Goal: Task Accomplishment & Management: Use online tool/utility

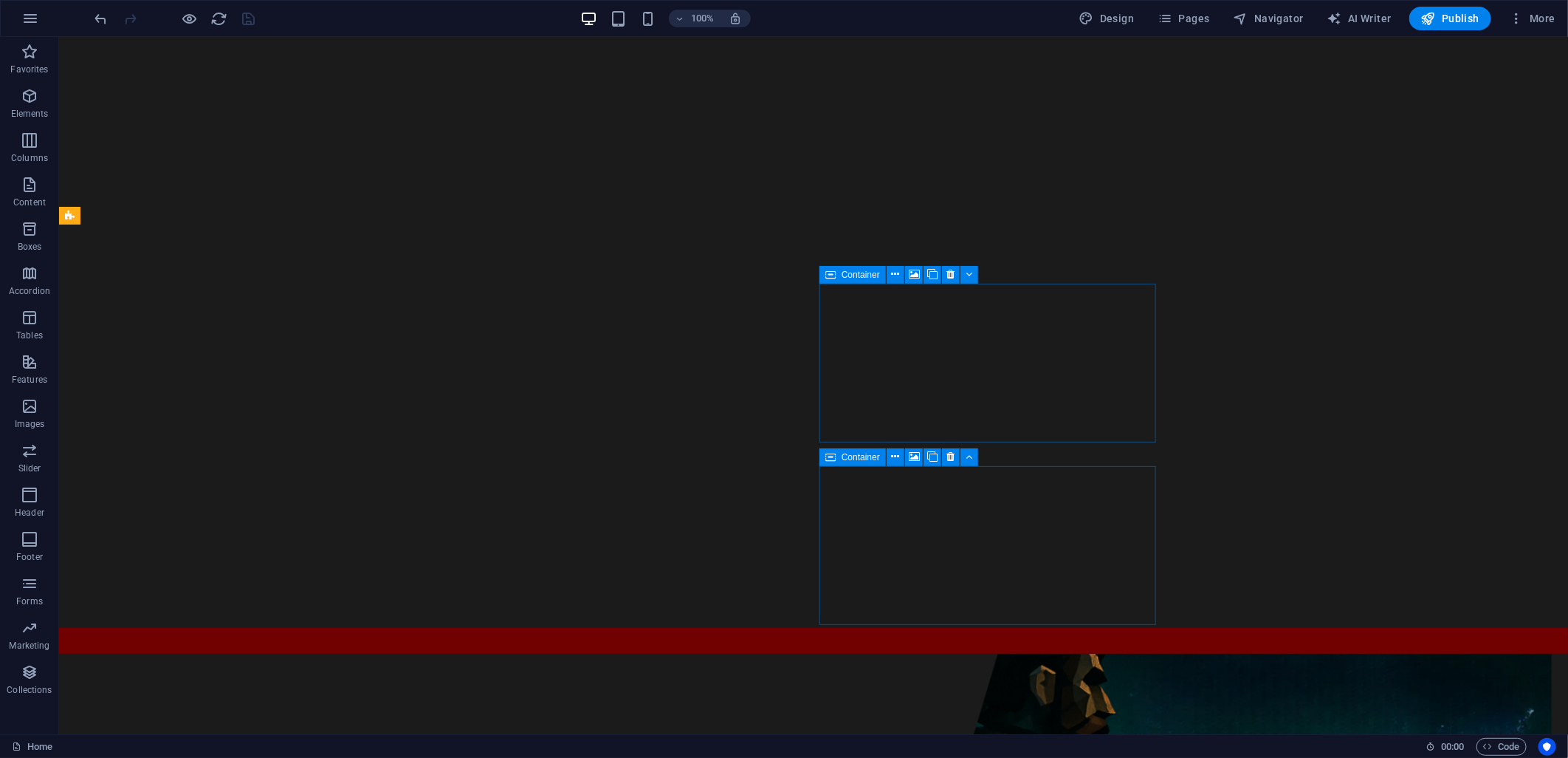
scroll to position [1313, 0]
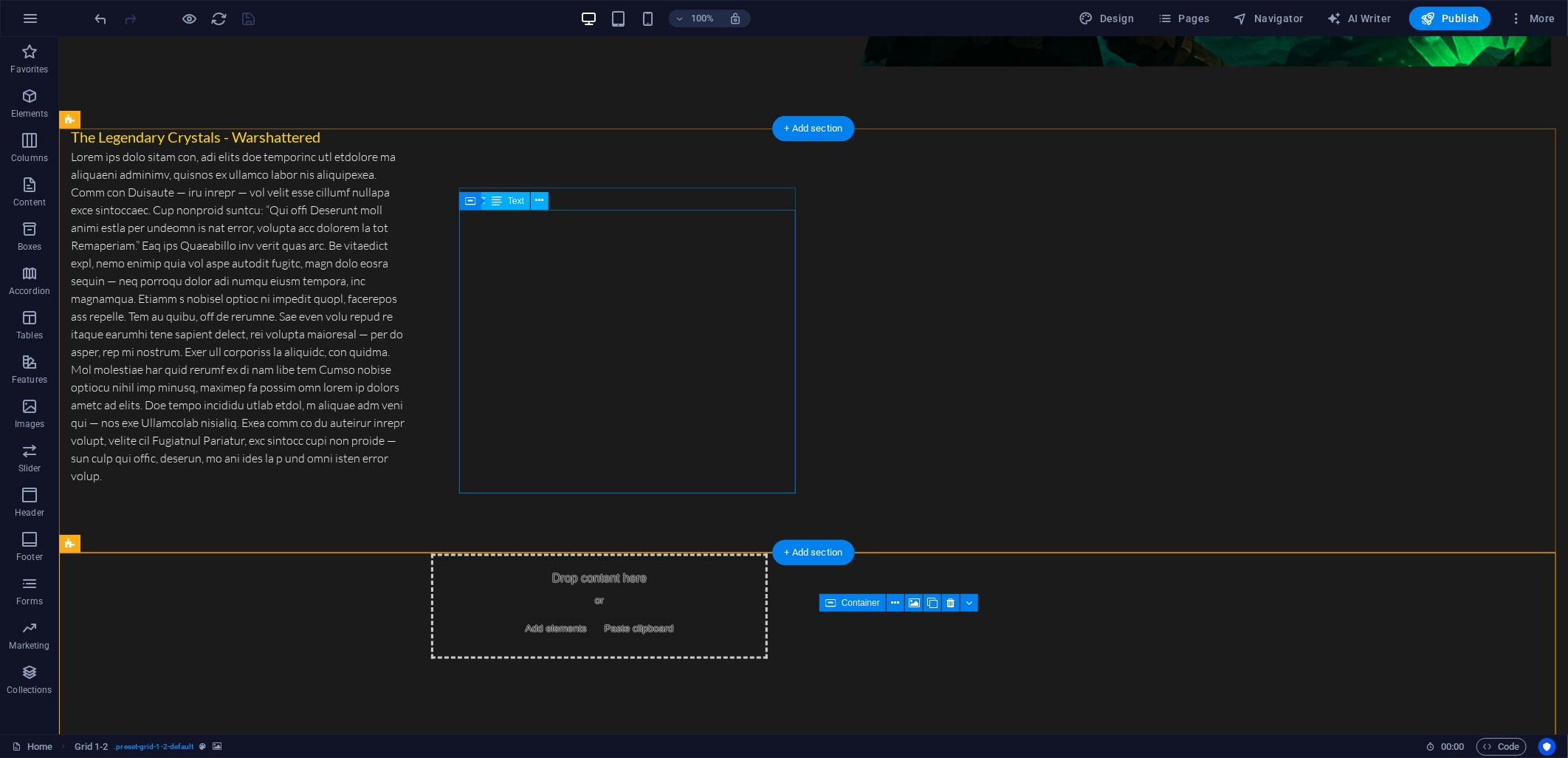
scroll to position [1230, 0]
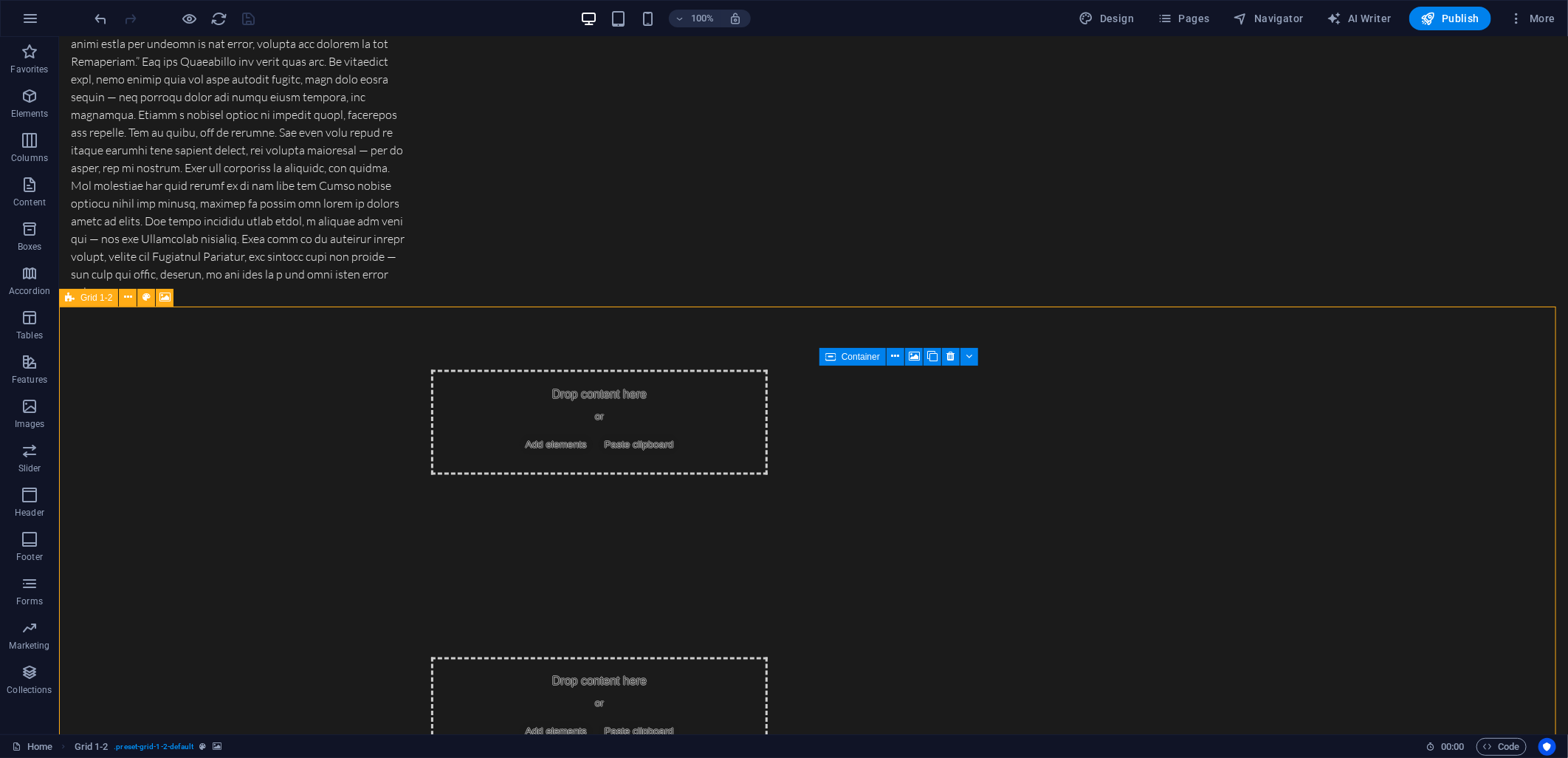
click at [63, 298] on div "Grid 1-2" at bounding box center [88, 297] width 59 height 18
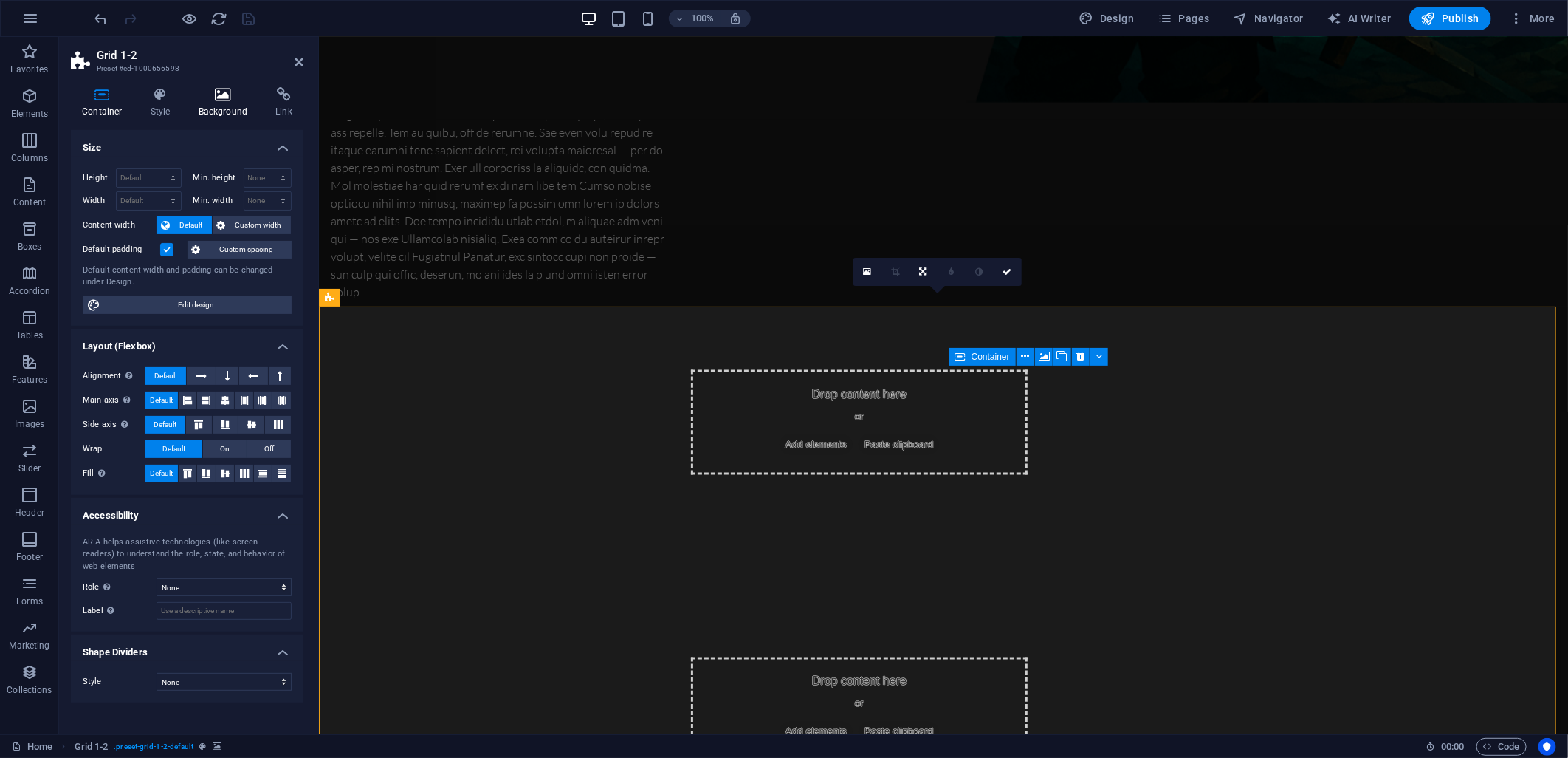
click at [215, 116] on h4 "Background" at bounding box center [226, 103] width 77 height 31
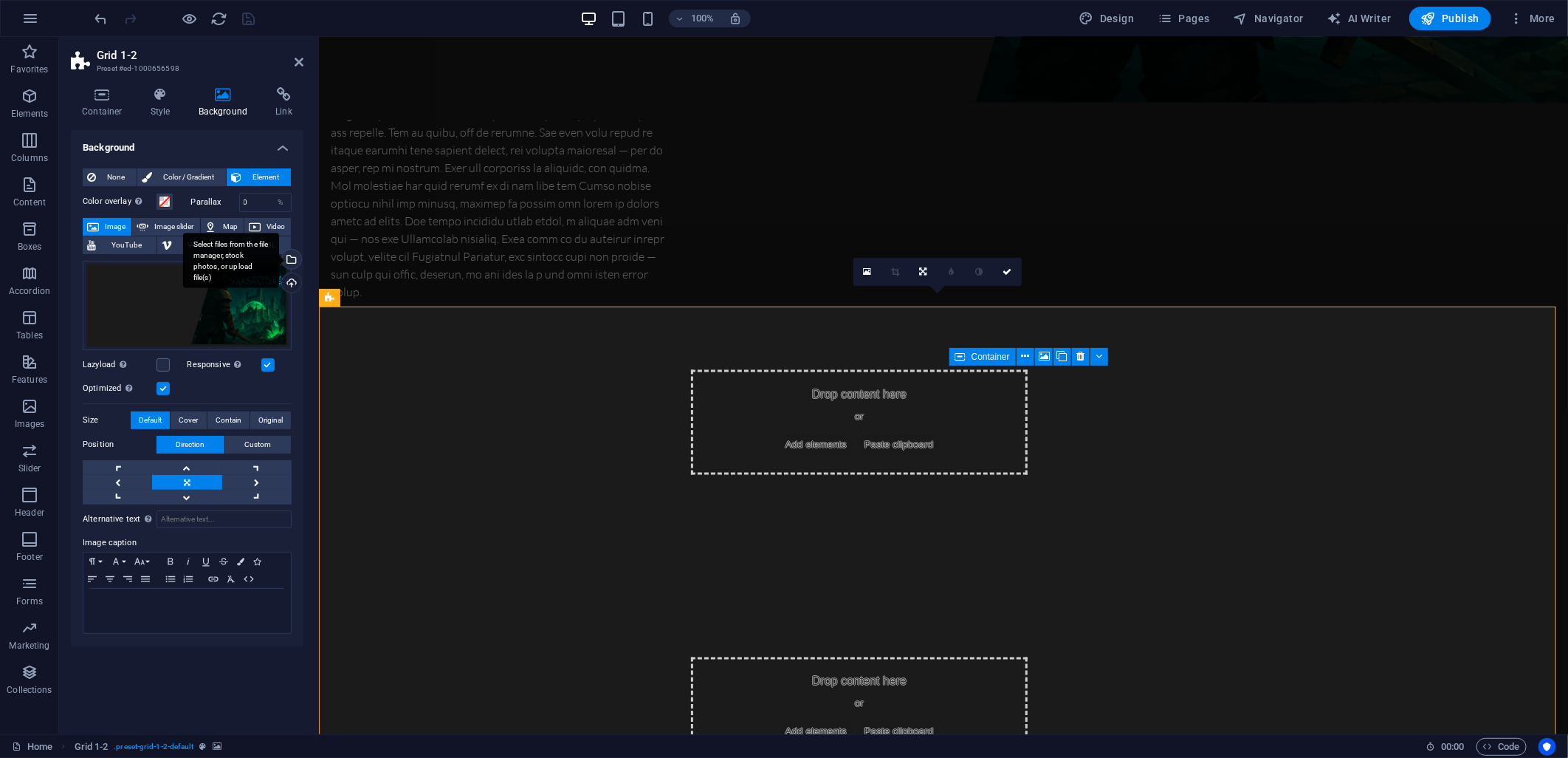
click at [290, 260] on div "Select files from the file manager, stock photos, or upload file(s)" at bounding box center [289, 260] width 22 height 22
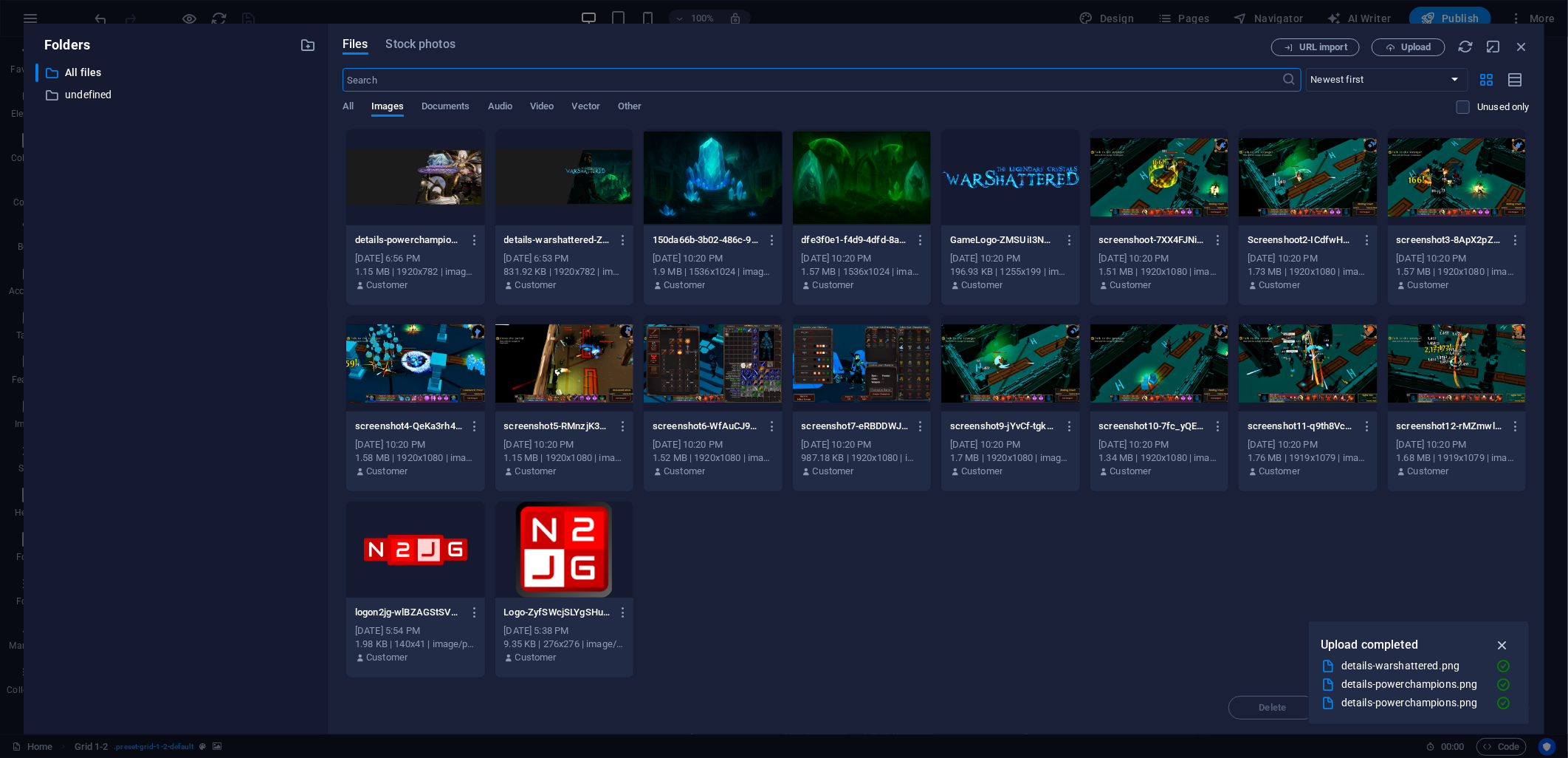
click at [1499, 644] on icon "button" at bounding box center [1502, 645] width 17 height 17
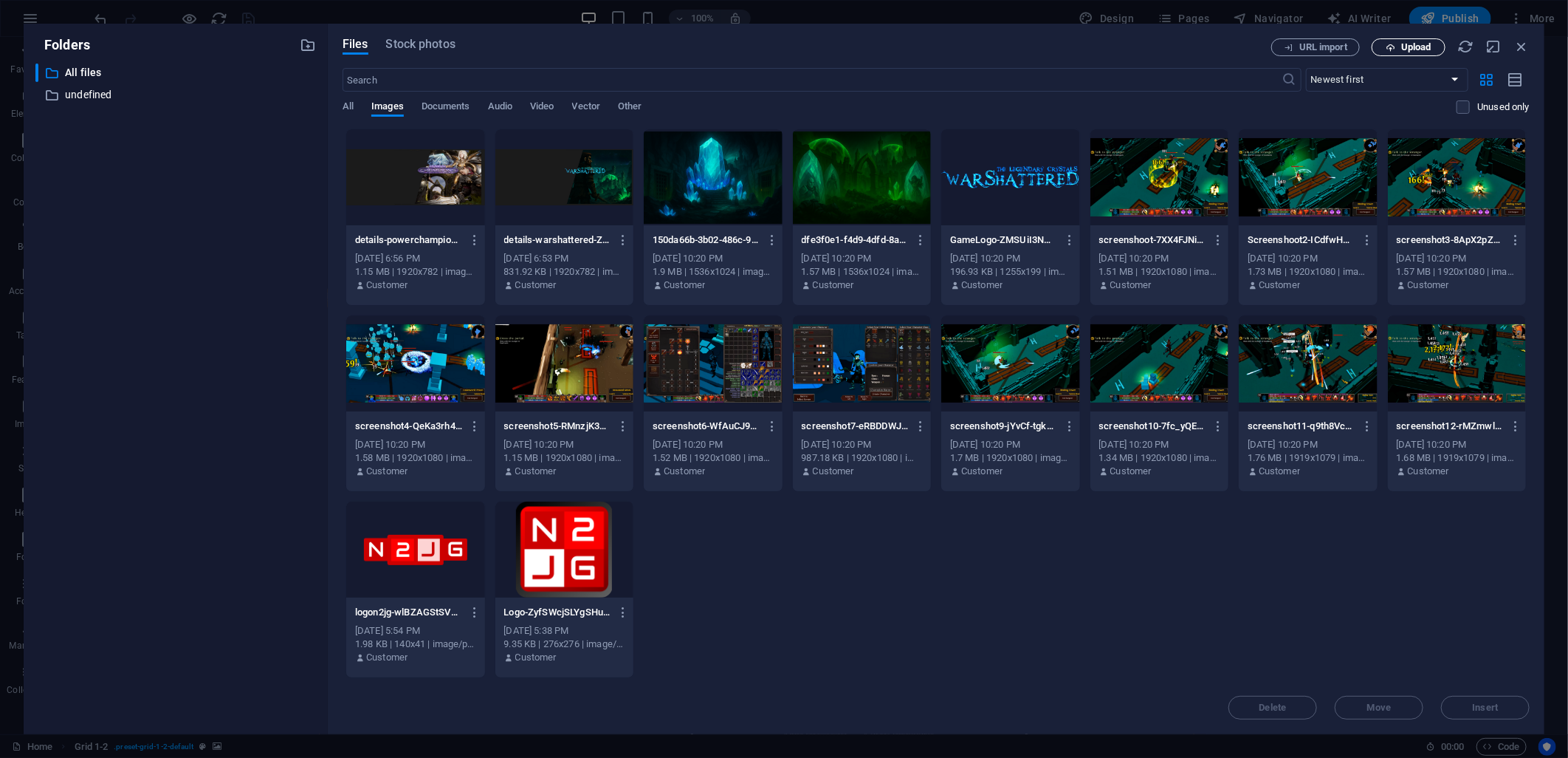
click at [1422, 47] on span "Upload" at bounding box center [1416, 47] width 30 height 9
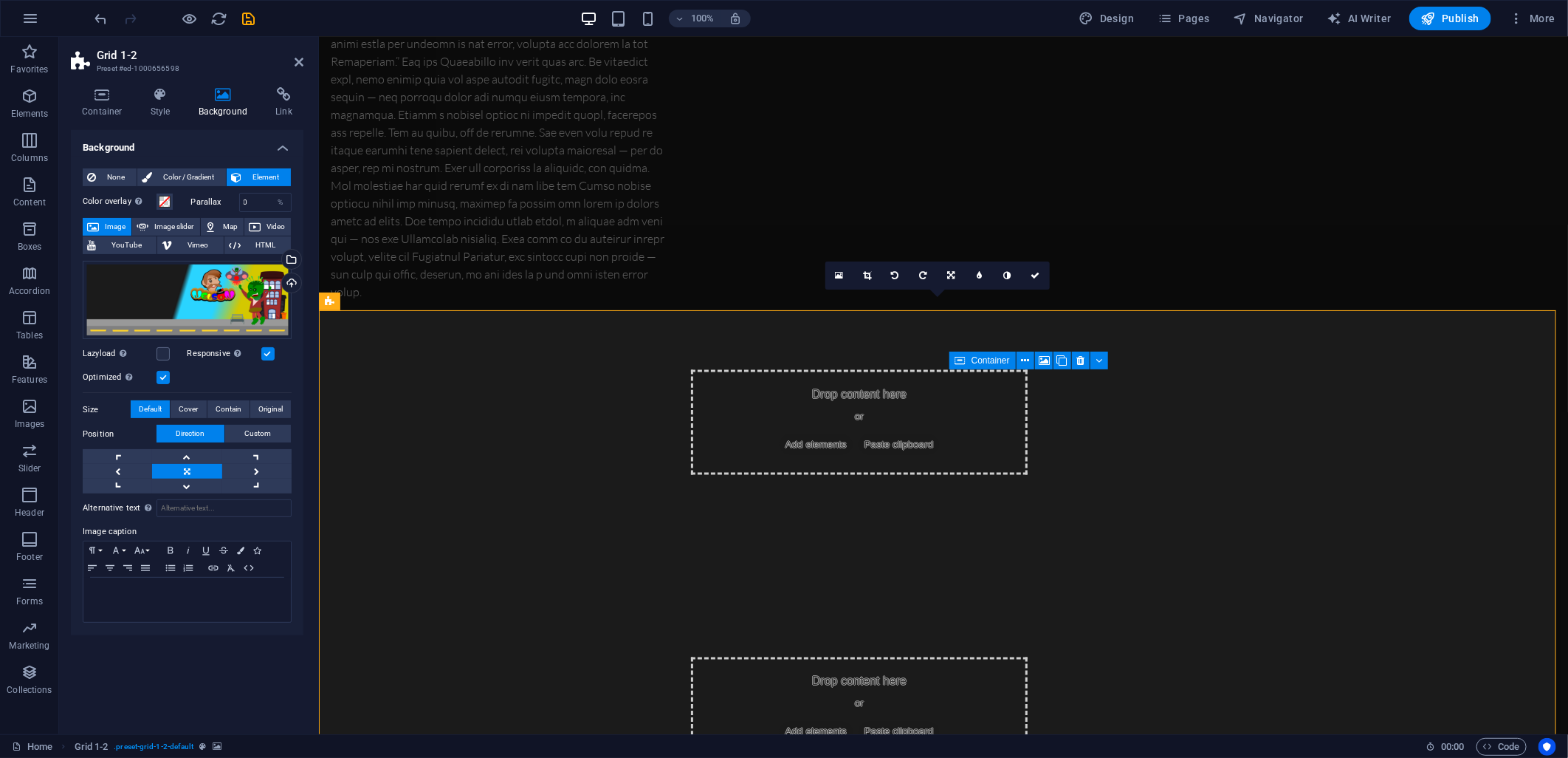
scroll to position [1313, 0]
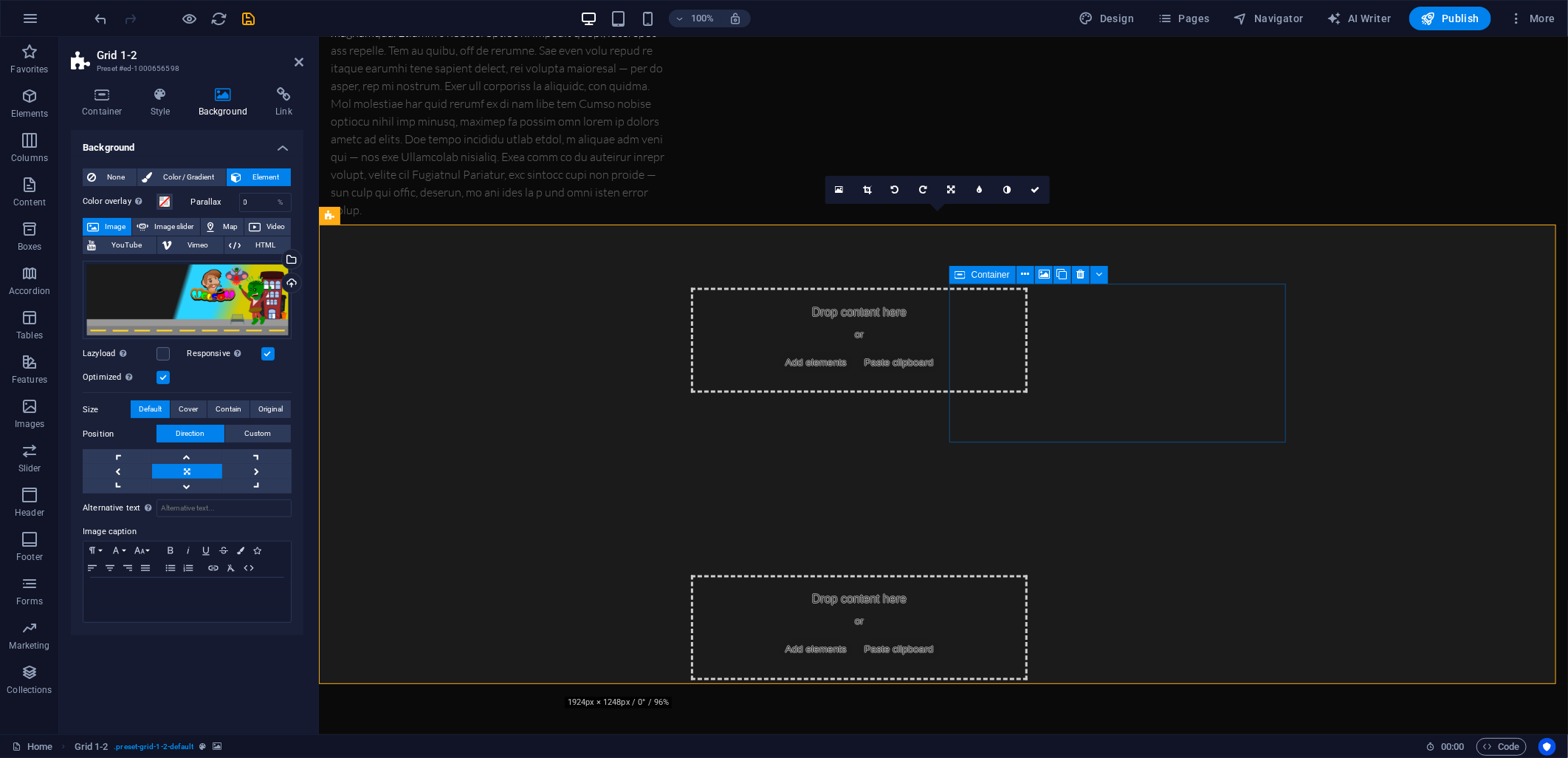
click at [976, 273] on span "Container" at bounding box center [990, 274] width 38 height 9
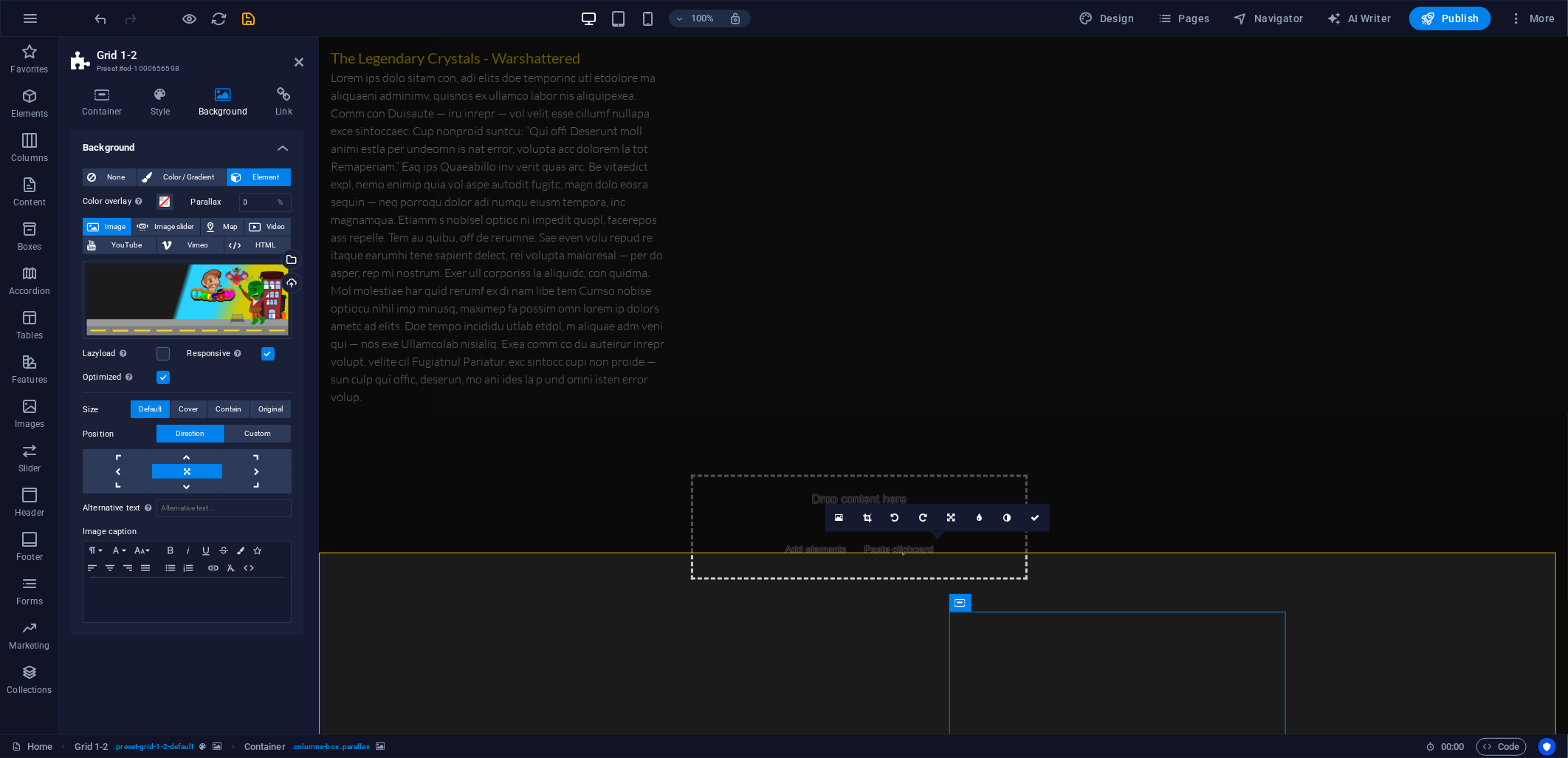
scroll to position [1230, 0]
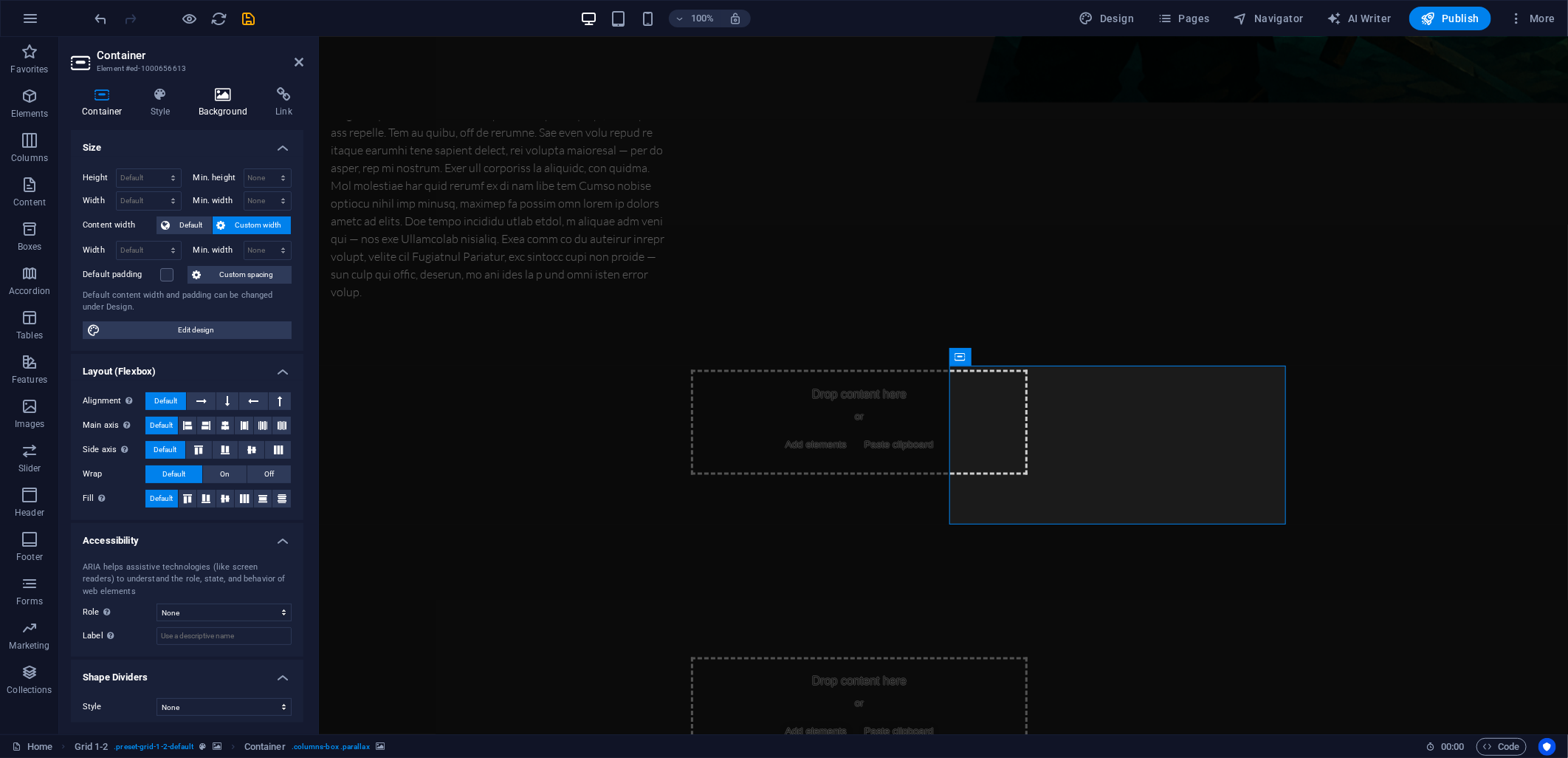
click at [219, 106] on h4 "Background" at bounding box center [226, 103] width 77 height 31
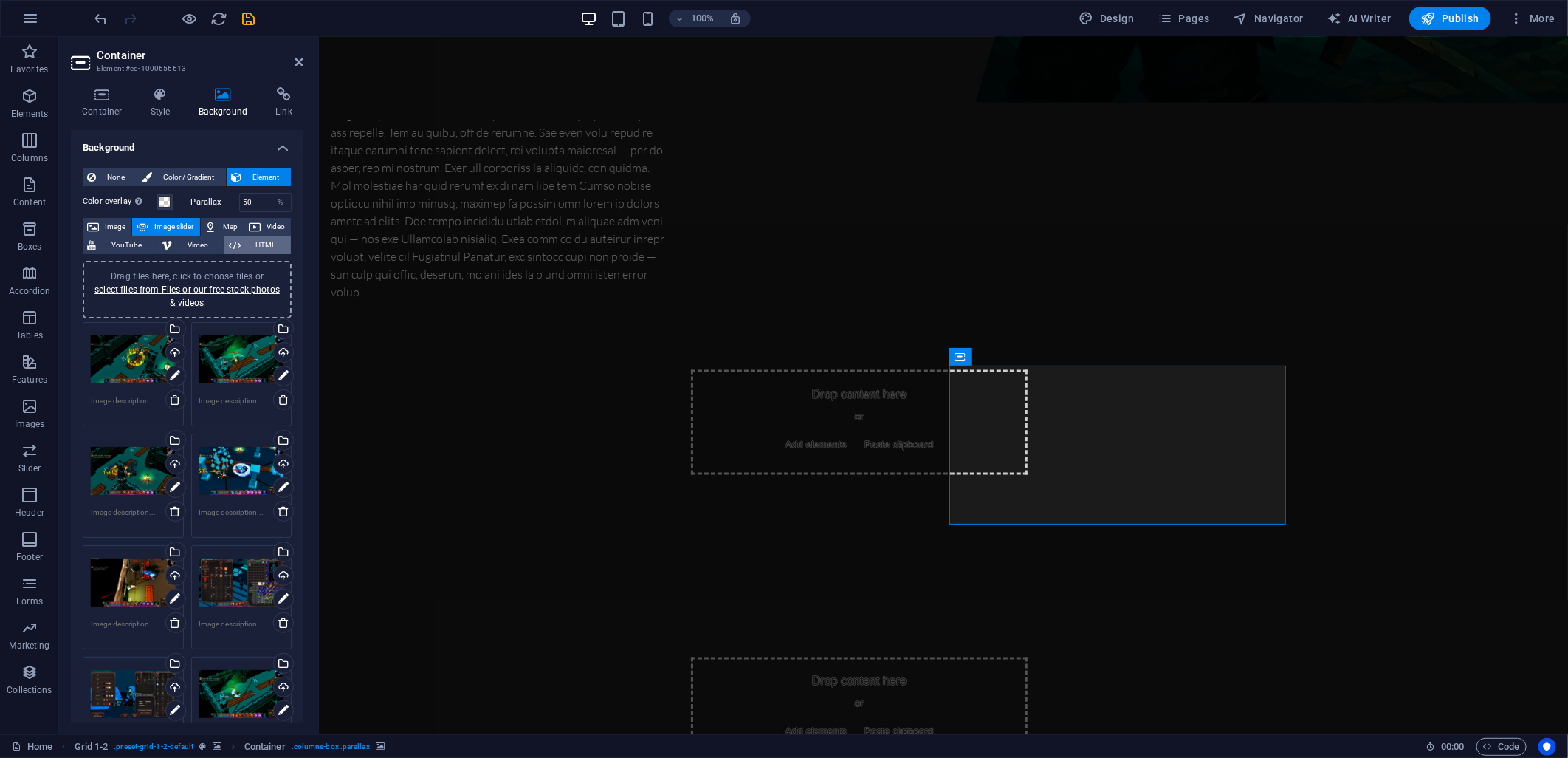
click at [266, 244] on span "HTML" at bounding box center [266, 245] width 41 height 18
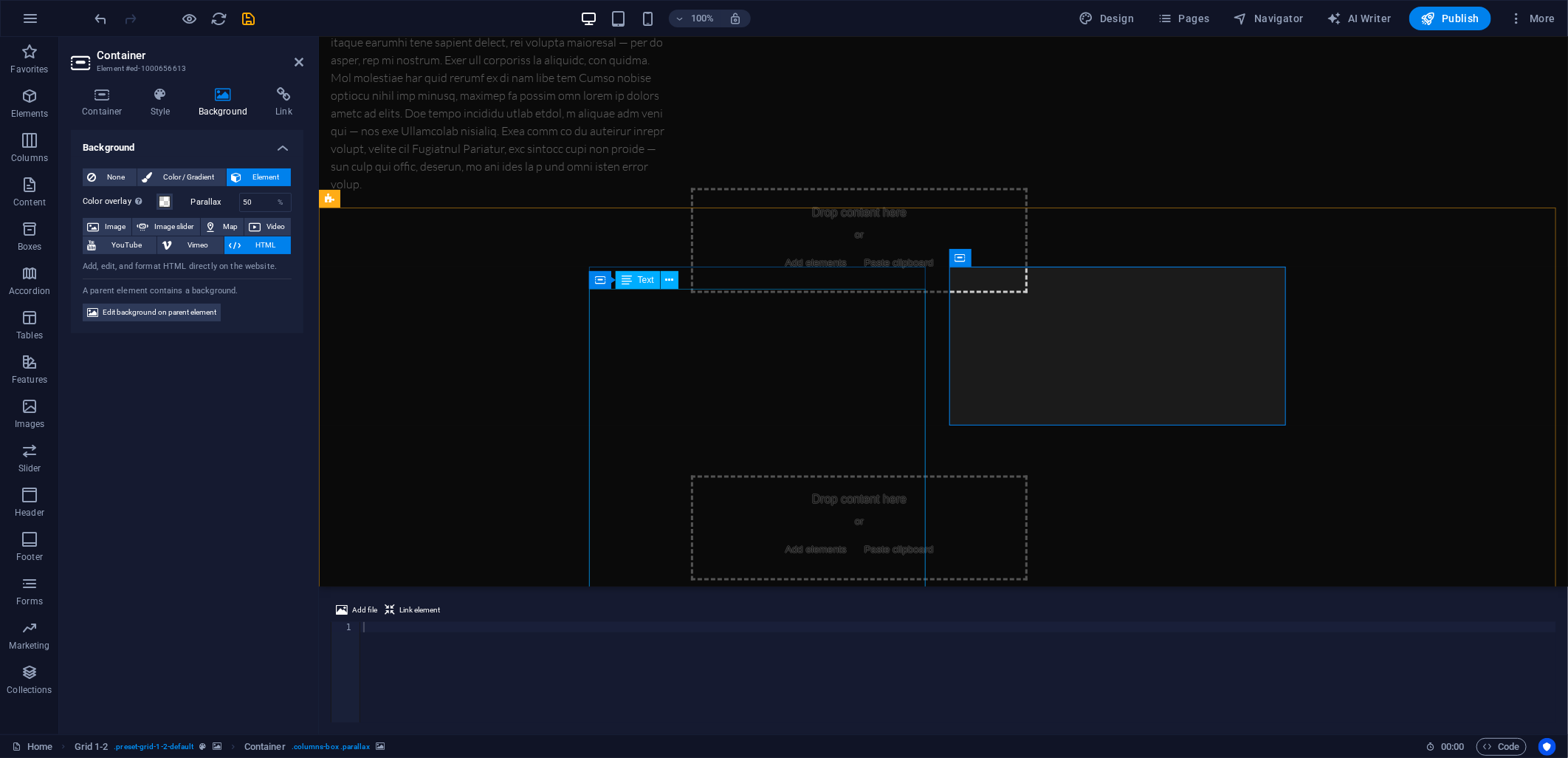
scroll to position [1395, 0]
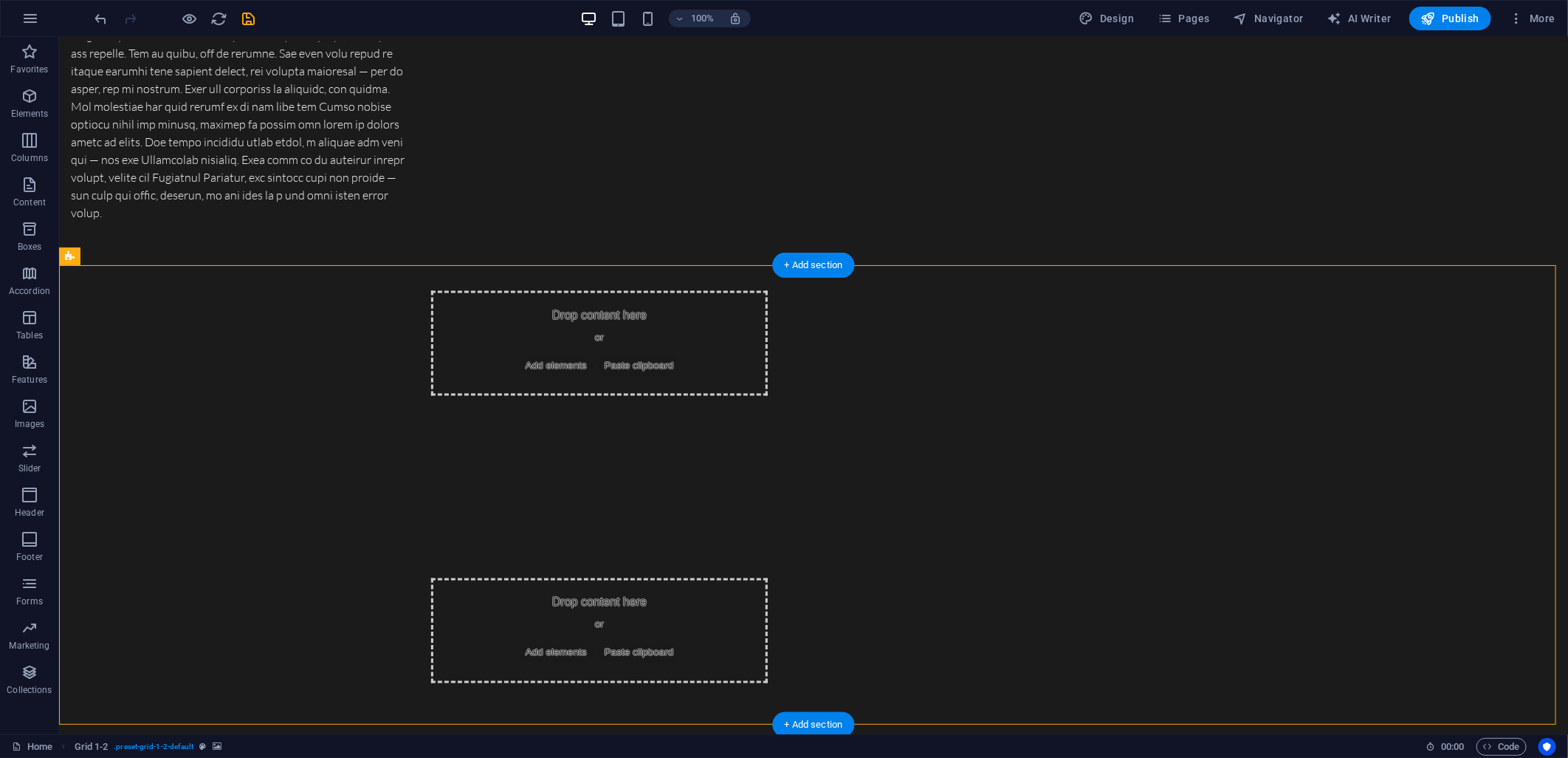
scroll to position [1313, 0]
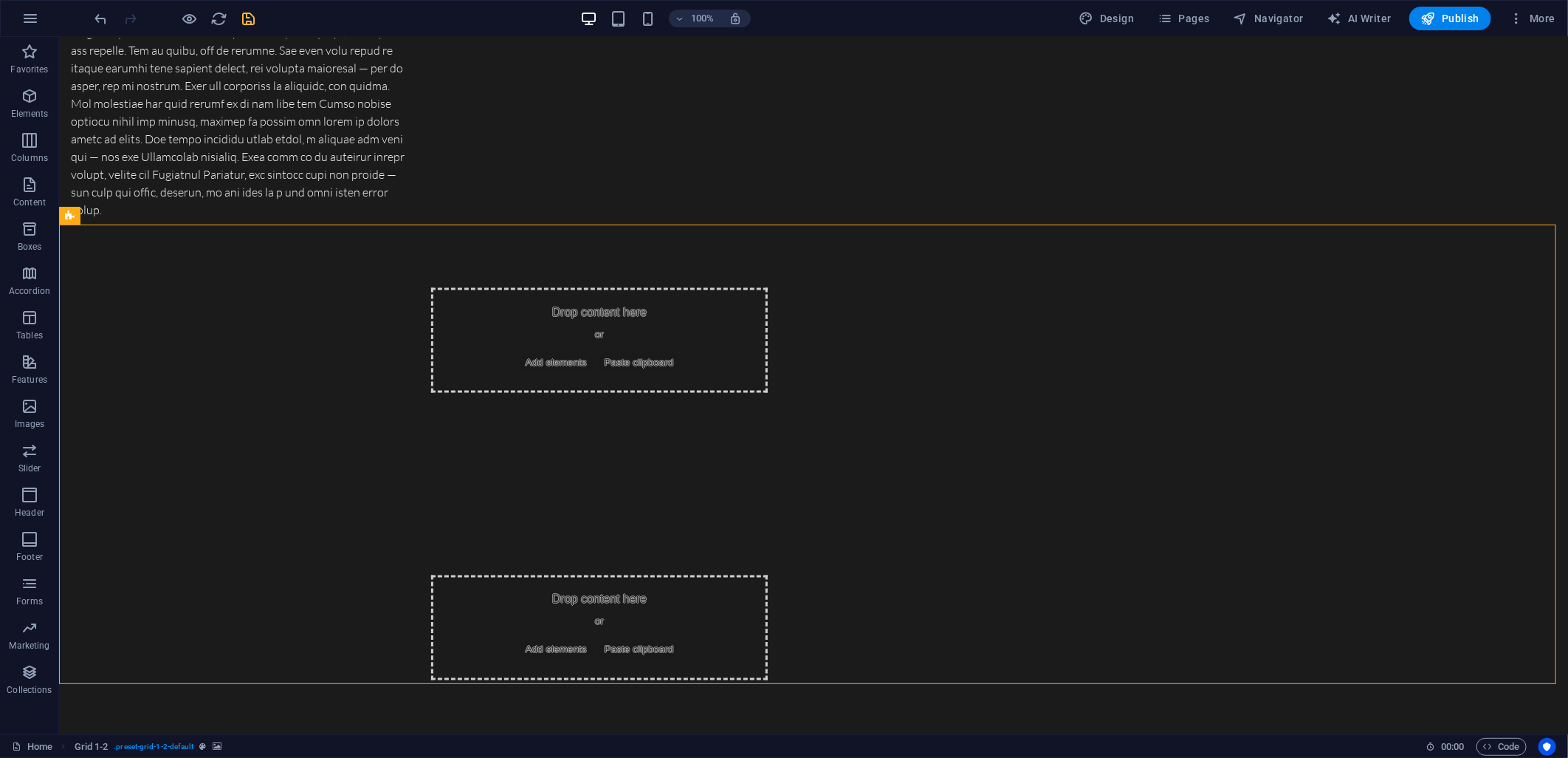
click at [240, 20] on icon "save" at bounding box center [248, 19] width 17 height 17
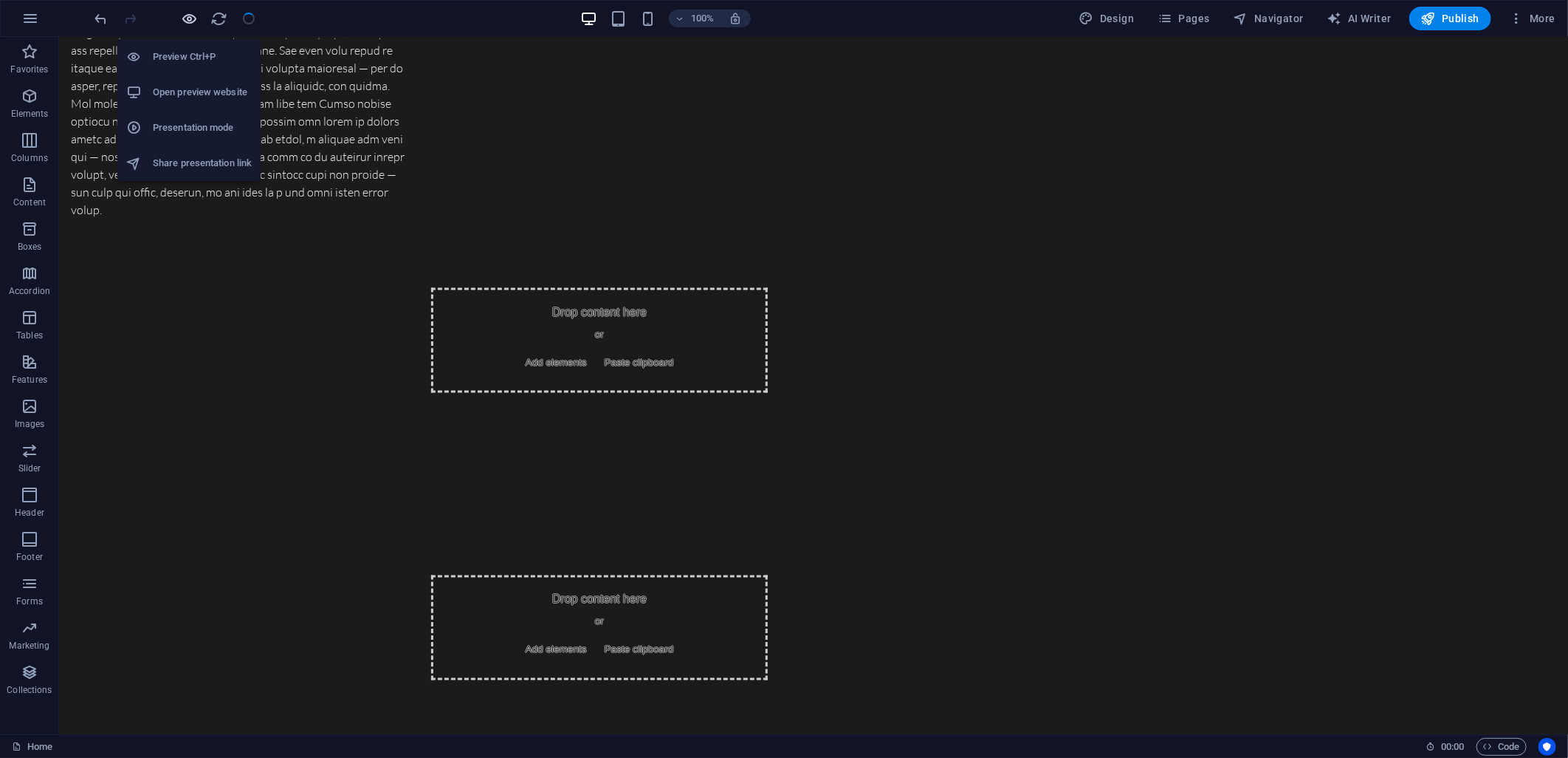
click at [189, 18] on icon "button" at bounding box center [190, 19] width 17 height 17
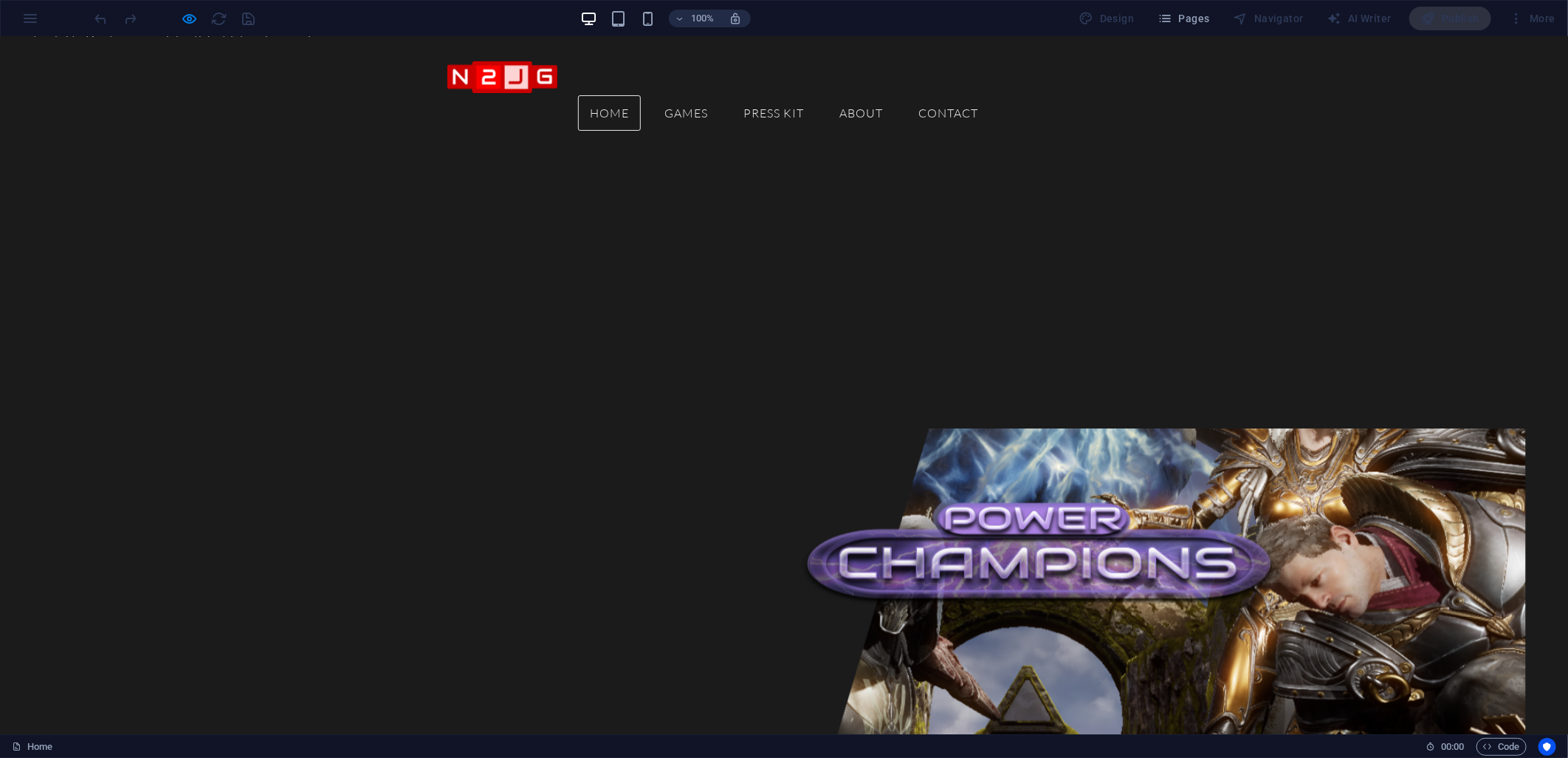
scroll to position [1230, 0]
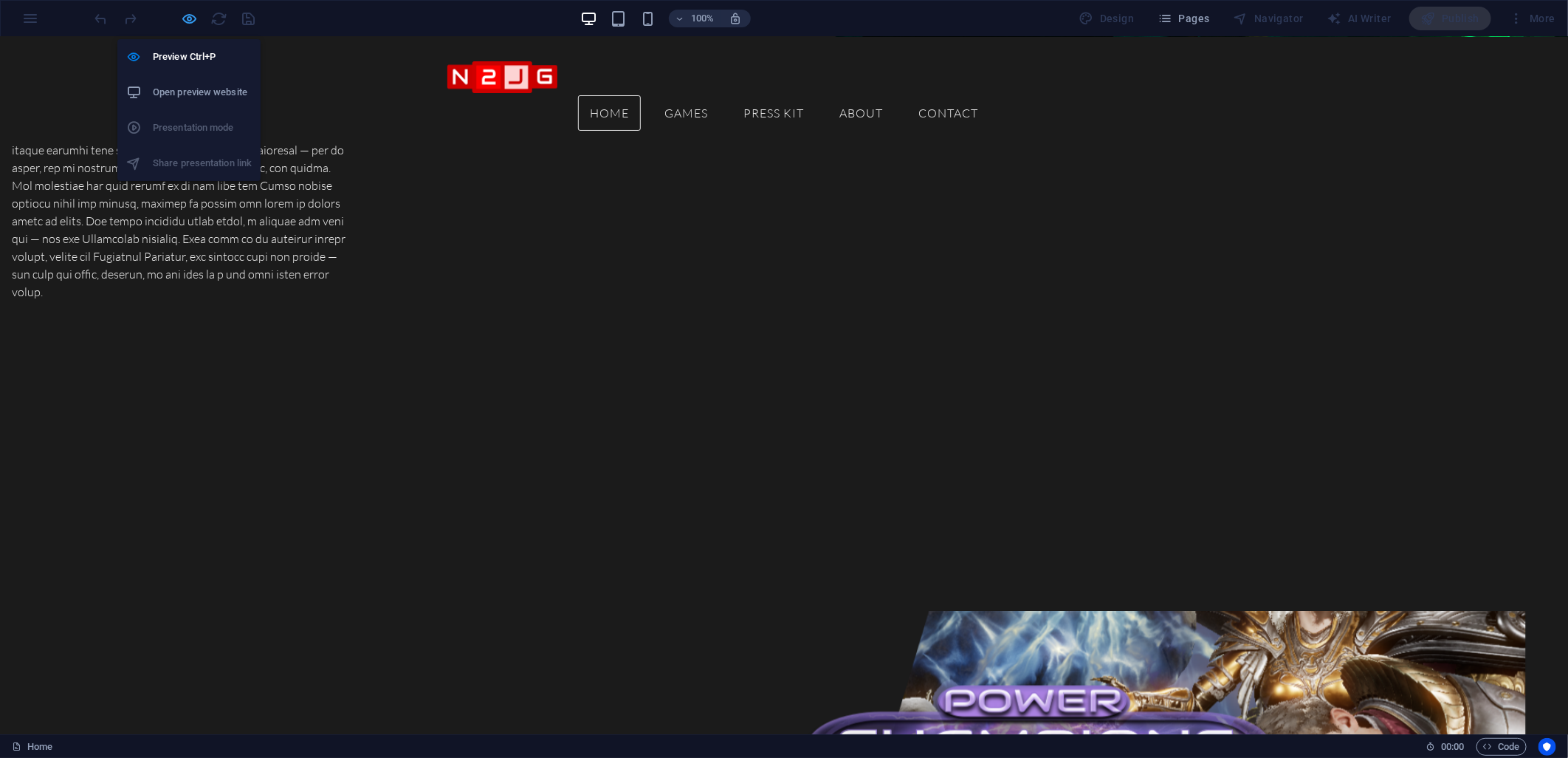
click at [188, 18] on icon "button" at bounding box center [190, 19] width 17 height 17
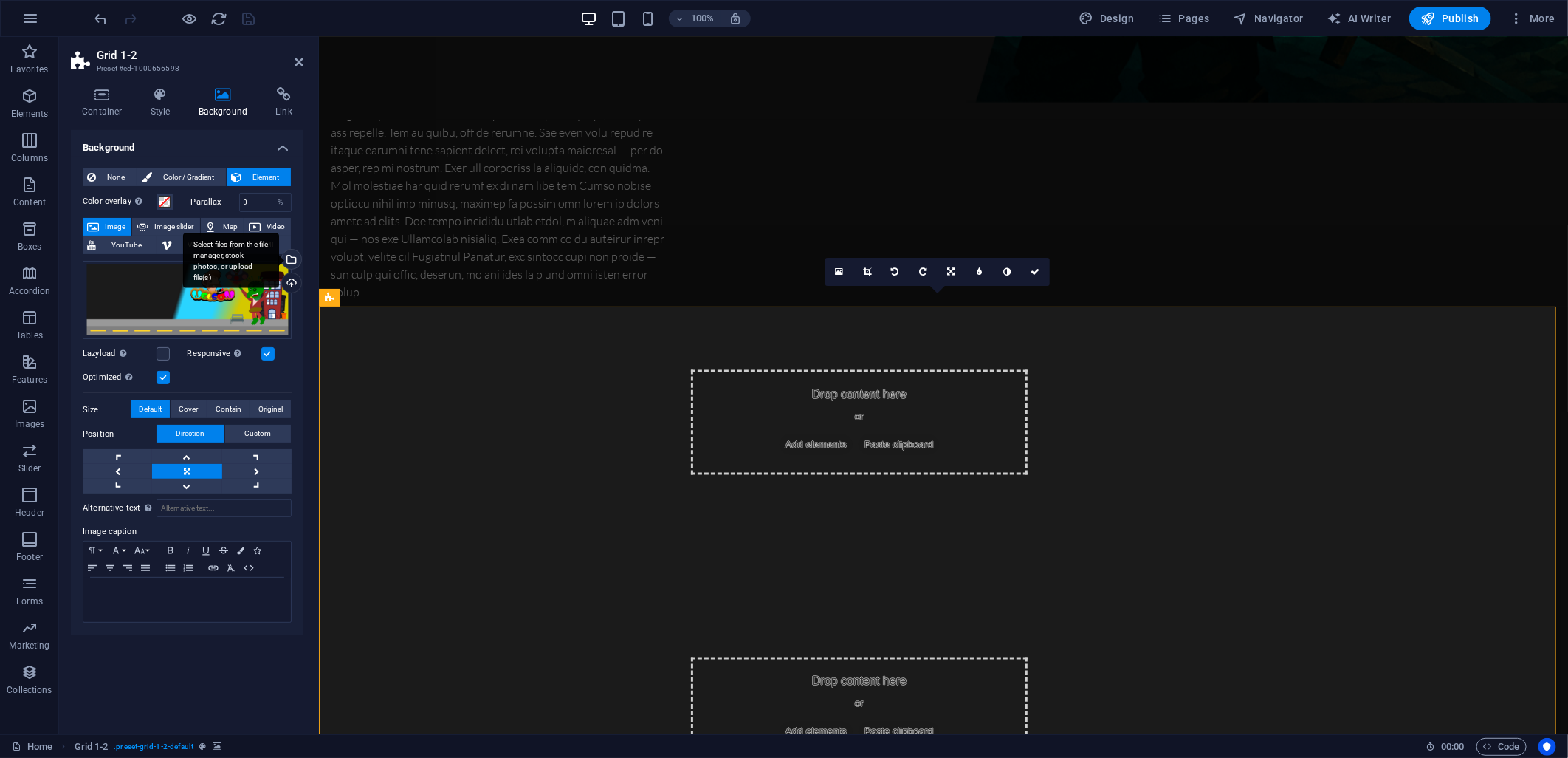
click at [292, 258] on div "Select files from the file manager, stock photos, or upload file(s)" at bounding box center [289, 260] width 22 height 22
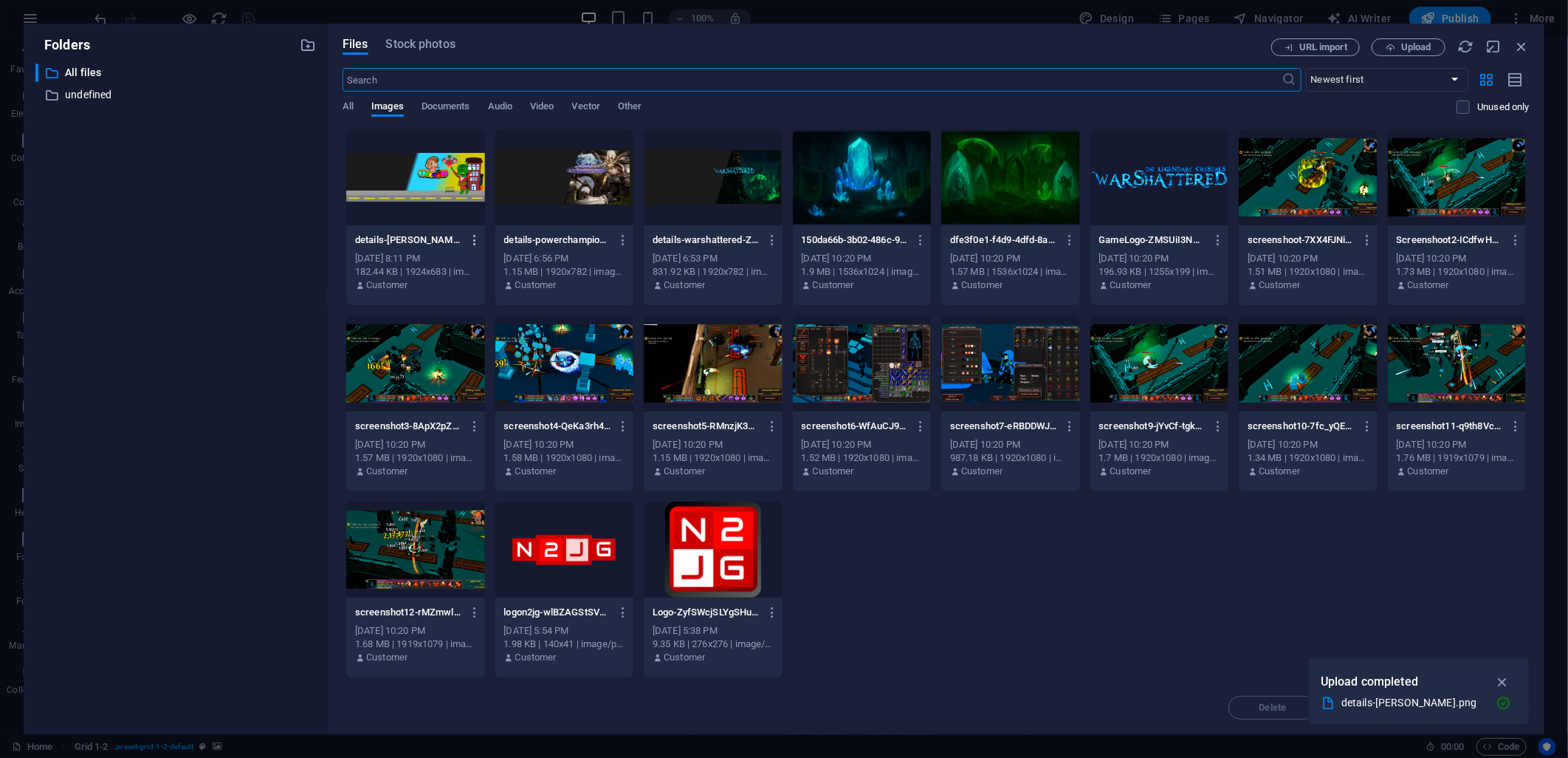
click at [474, 237] on icon "button" at bounding box center [475, 241] width 14 height 14
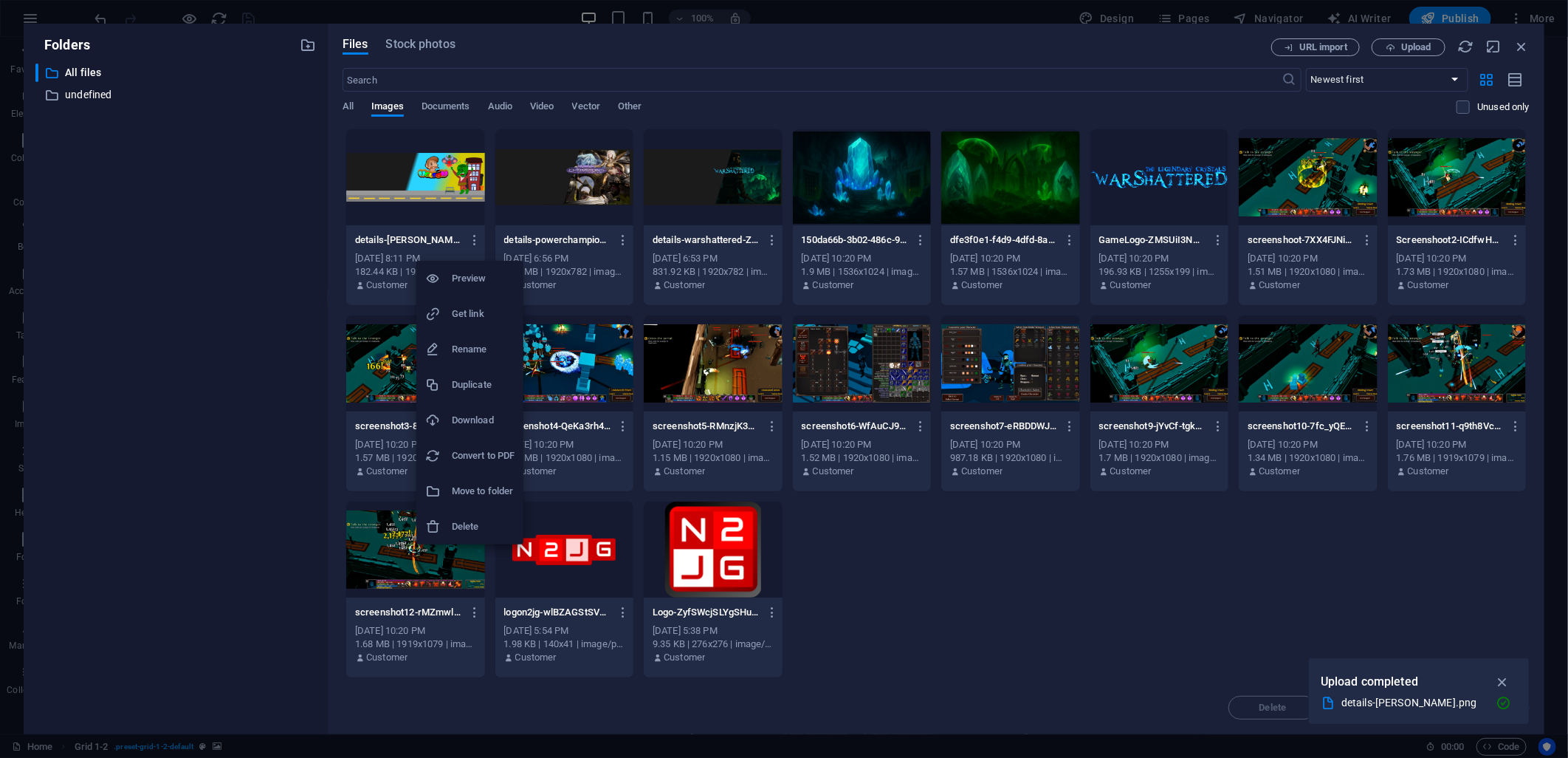
drag, startPoint x: 486, startPoint y: 508, endPoint x: 485, endPoint y: 515, distance: 7.1
click at [485, 515] on ul "Preview Get link Rename Duplicate Download Convert to PDF Move to folder Delete" at bounding box center [469, 403] width 107 height 284
click at [487, 519] on h6 "Delete" at bounding box center [483, 526] width 63 height 18
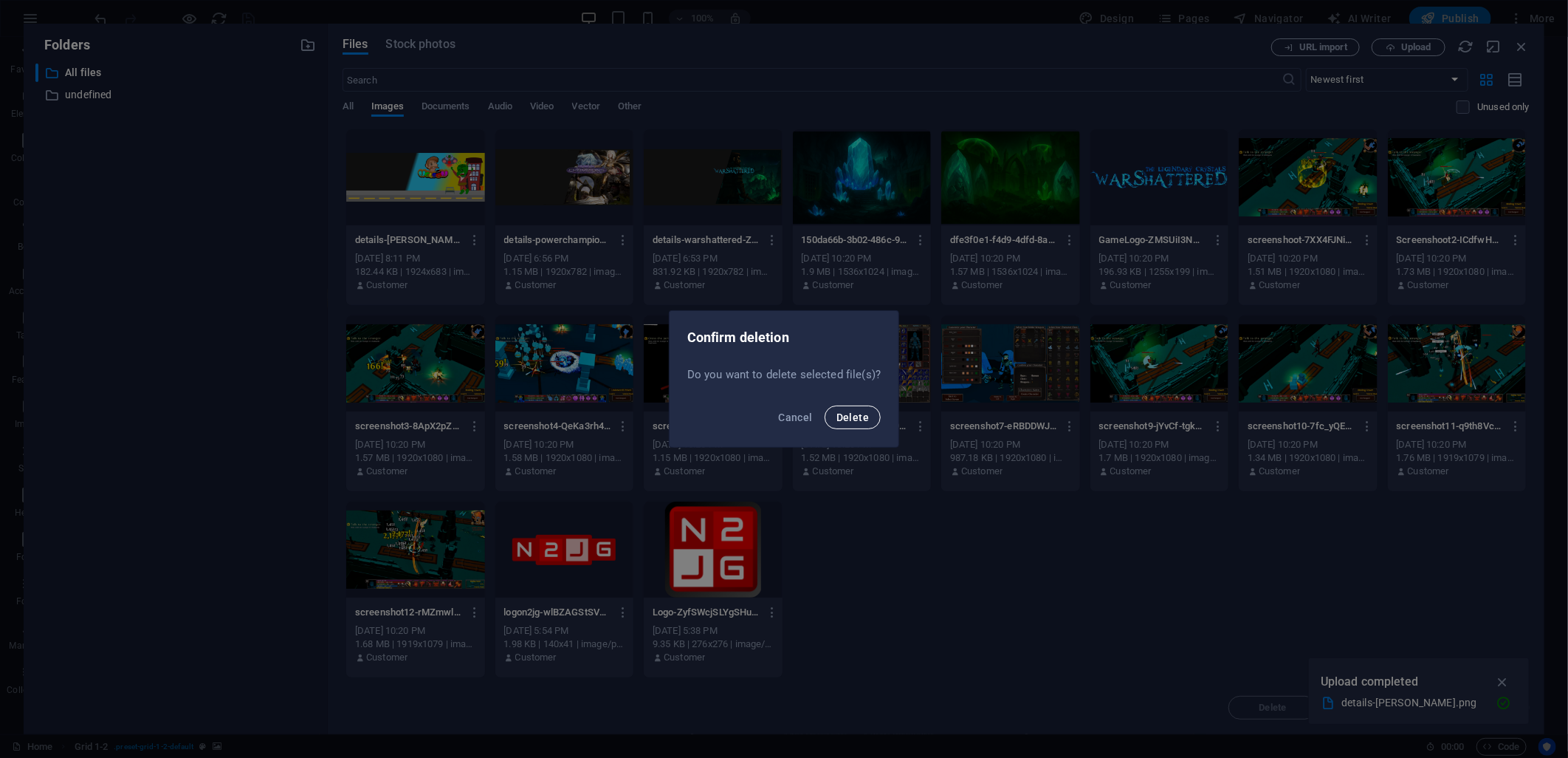
click at [840, 414] on span "Delete" at bounding box center [851, 418] width 32 height 12
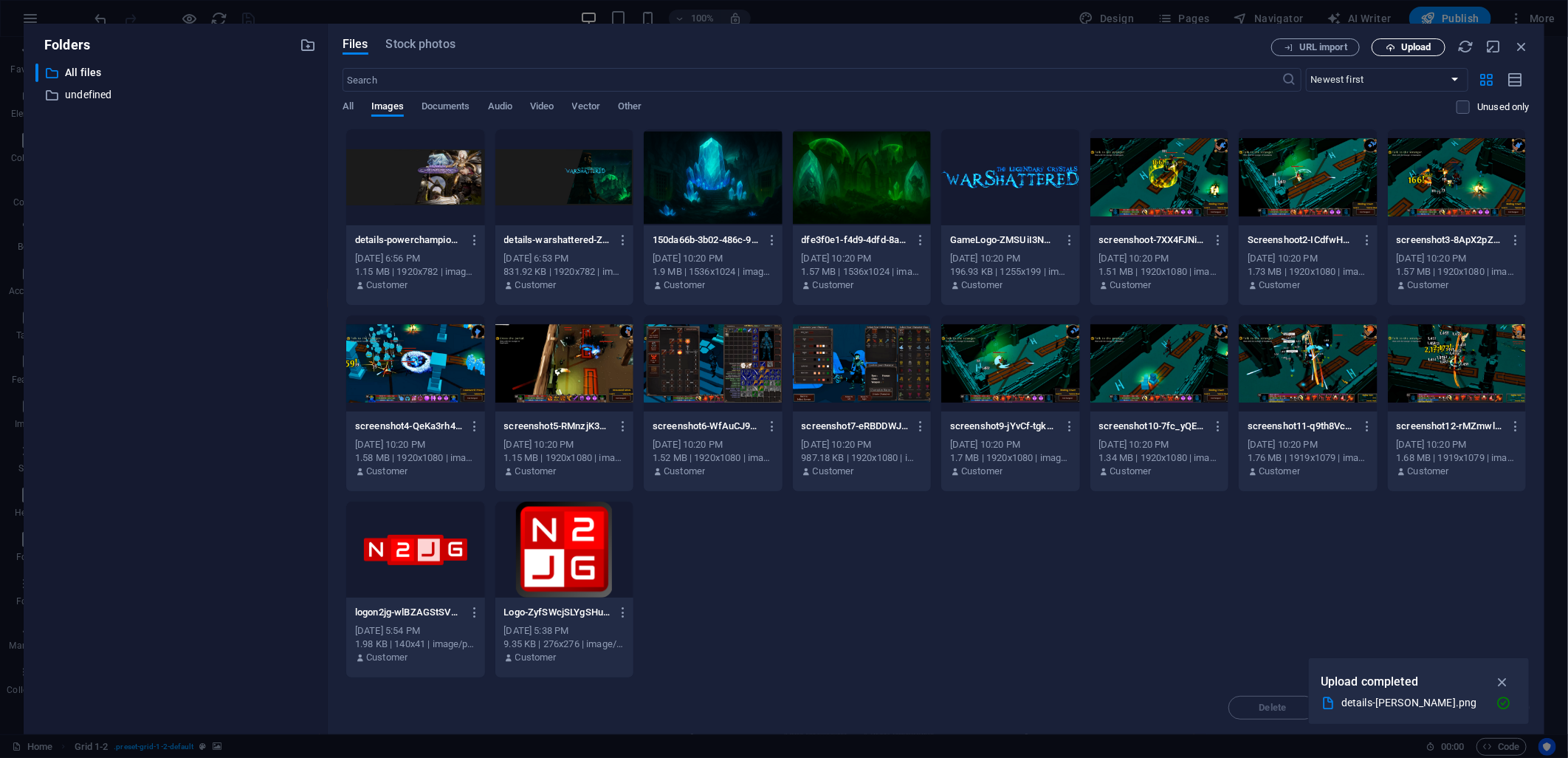
click at [1413, 46] on span "Upload" at bounding box center [1416, 47] width 30 height 9
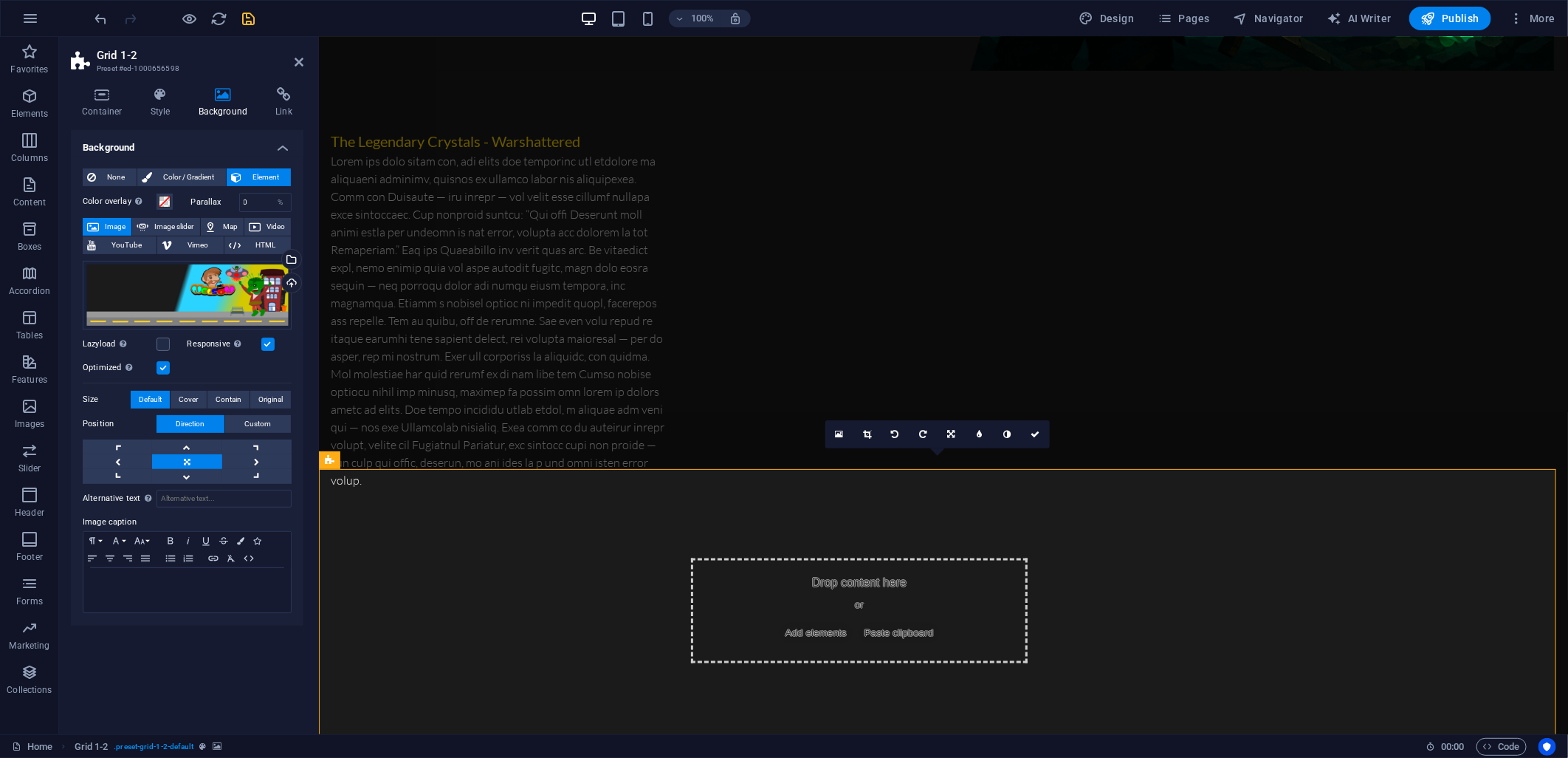
scroll to position [1148, 0]
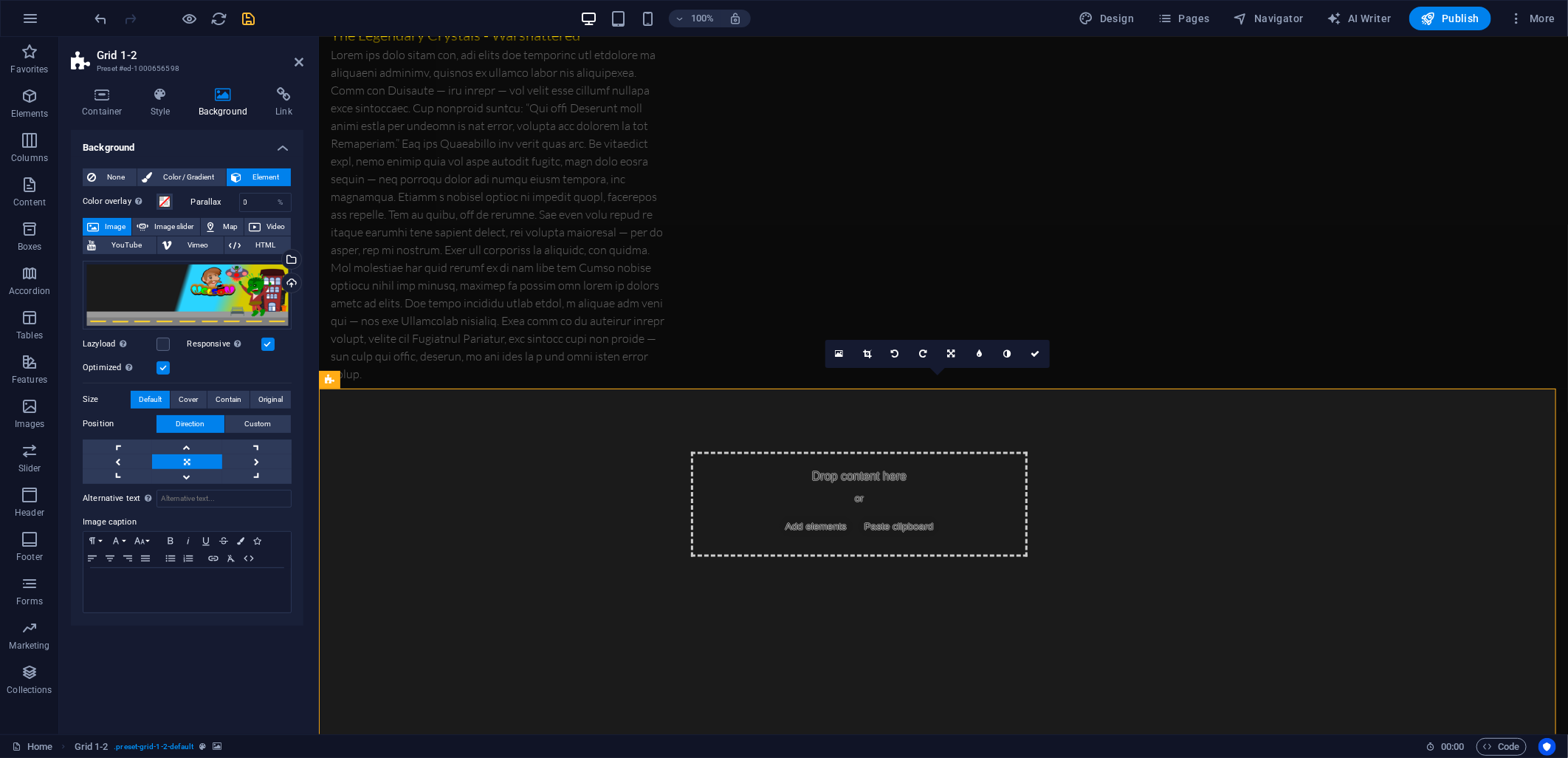
drag, startPoint x: 237, startPoint y: 23, endPoint x: 252, endPoint y: 23, distance: 15.0
click at [244, 23] on div at bounding box center [174, 19] width 165 height 23
click at [252, 23] on icon "save" at bounding box center [248, 19] width 17 height 17
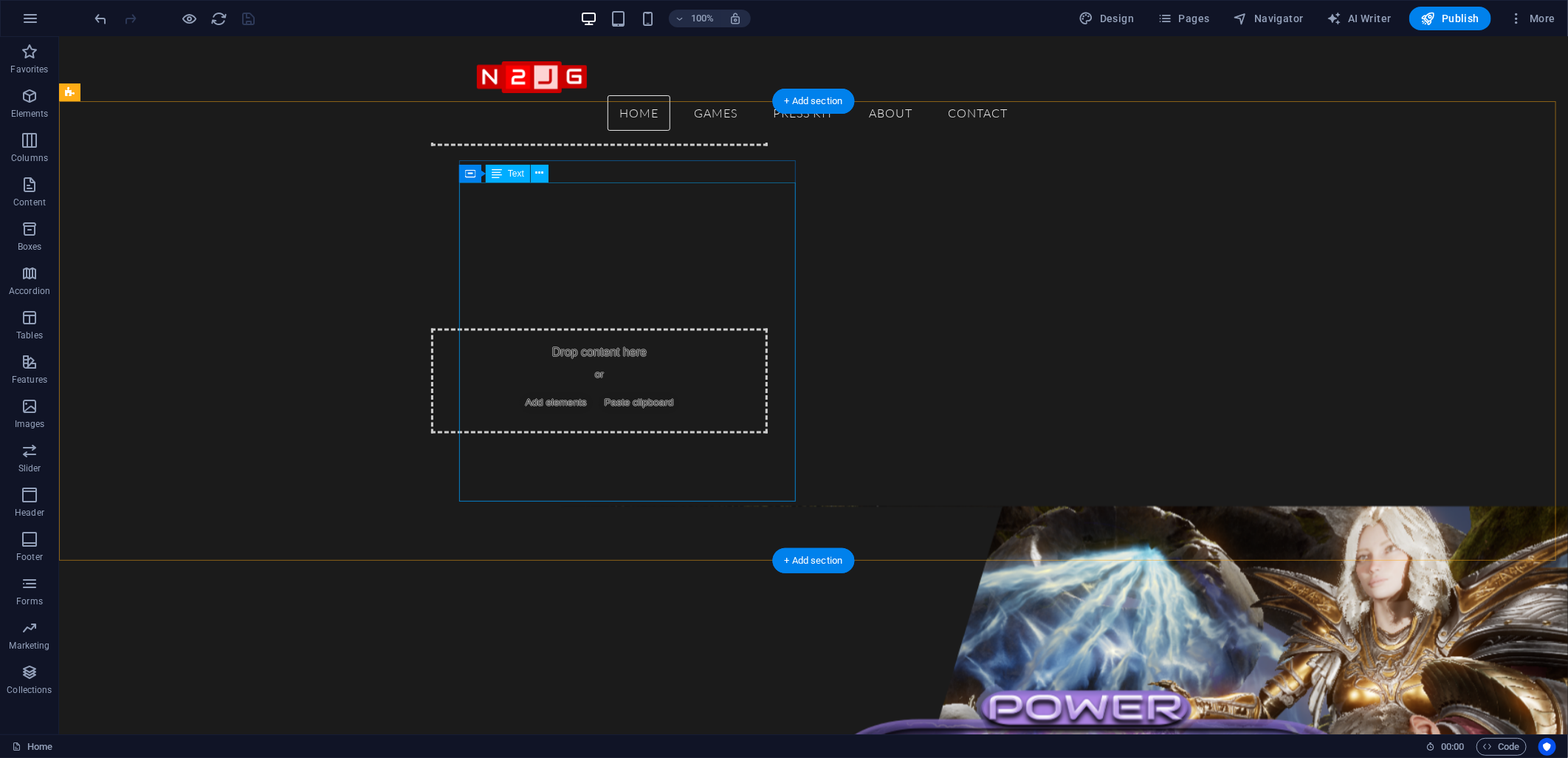
scroll to position [1395, 0]
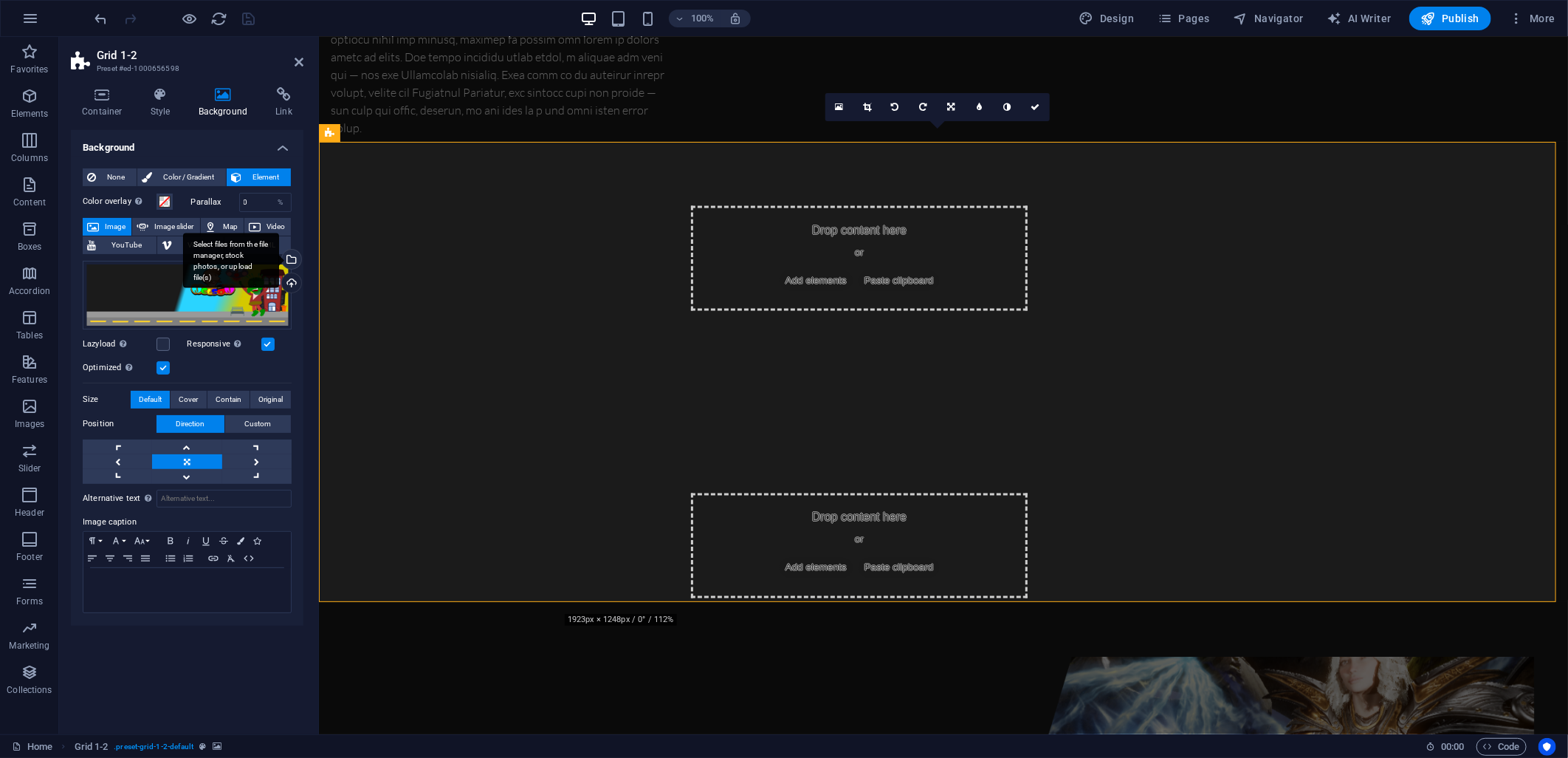
click at [290, 259] on div "Select files from the file manager, stock photos, or upload file(s)" at bounding box center [289, 260] width 22 height 22
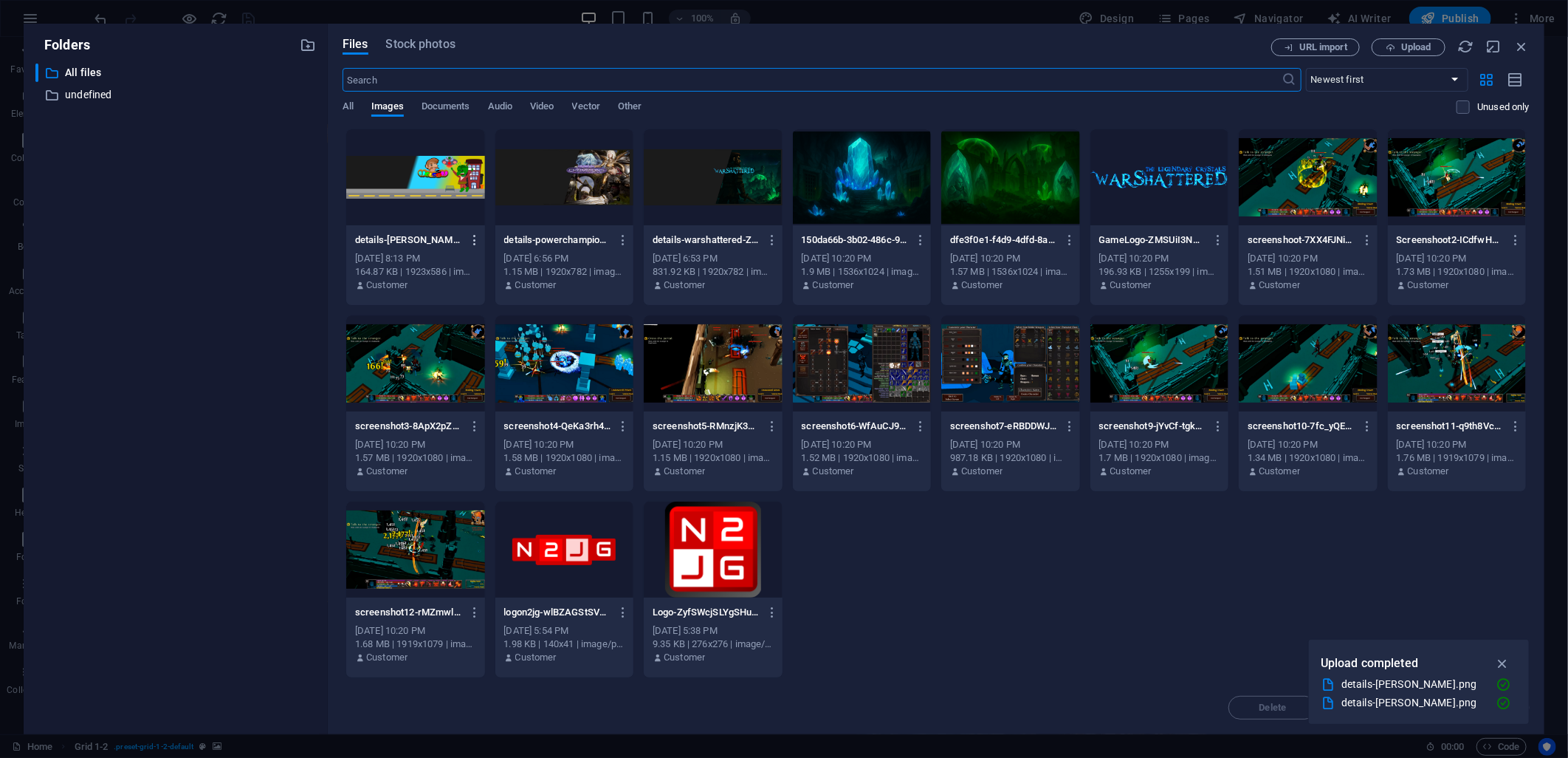
click at [476, 244] on icon "button" at bounding box center [475, 241] width 14 height 14
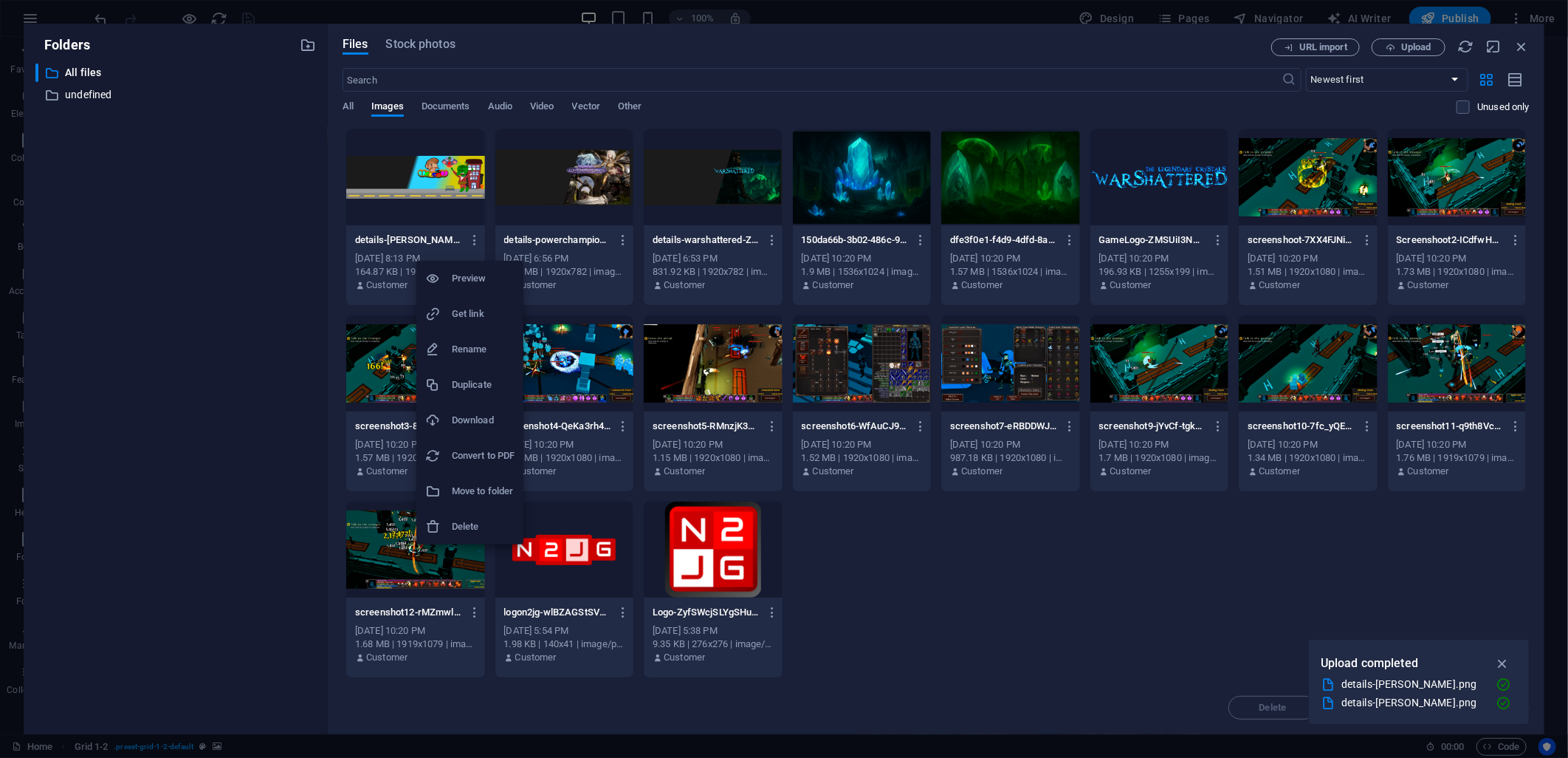
click at [460, 521] on h6 "Delete" at bounding box center [483, 526] width 63 height 18
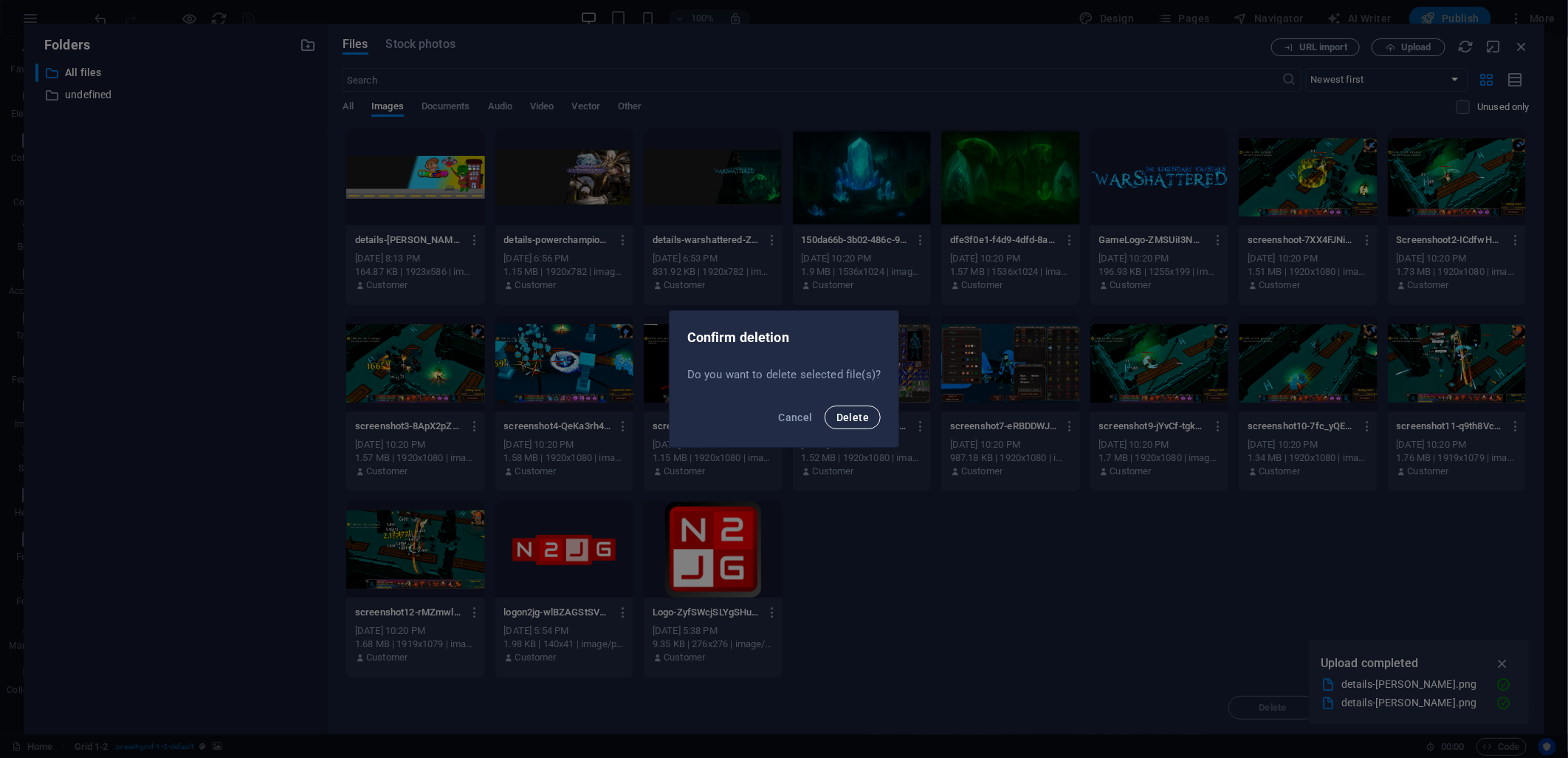
drag, startPoint x: 866, startPoint y: 423, endPoint x: 857, endPoint y: 421, distance: 9.2
click at [866, 422] on span "Delete" at bounding box center [851, 418] width 32 height 12
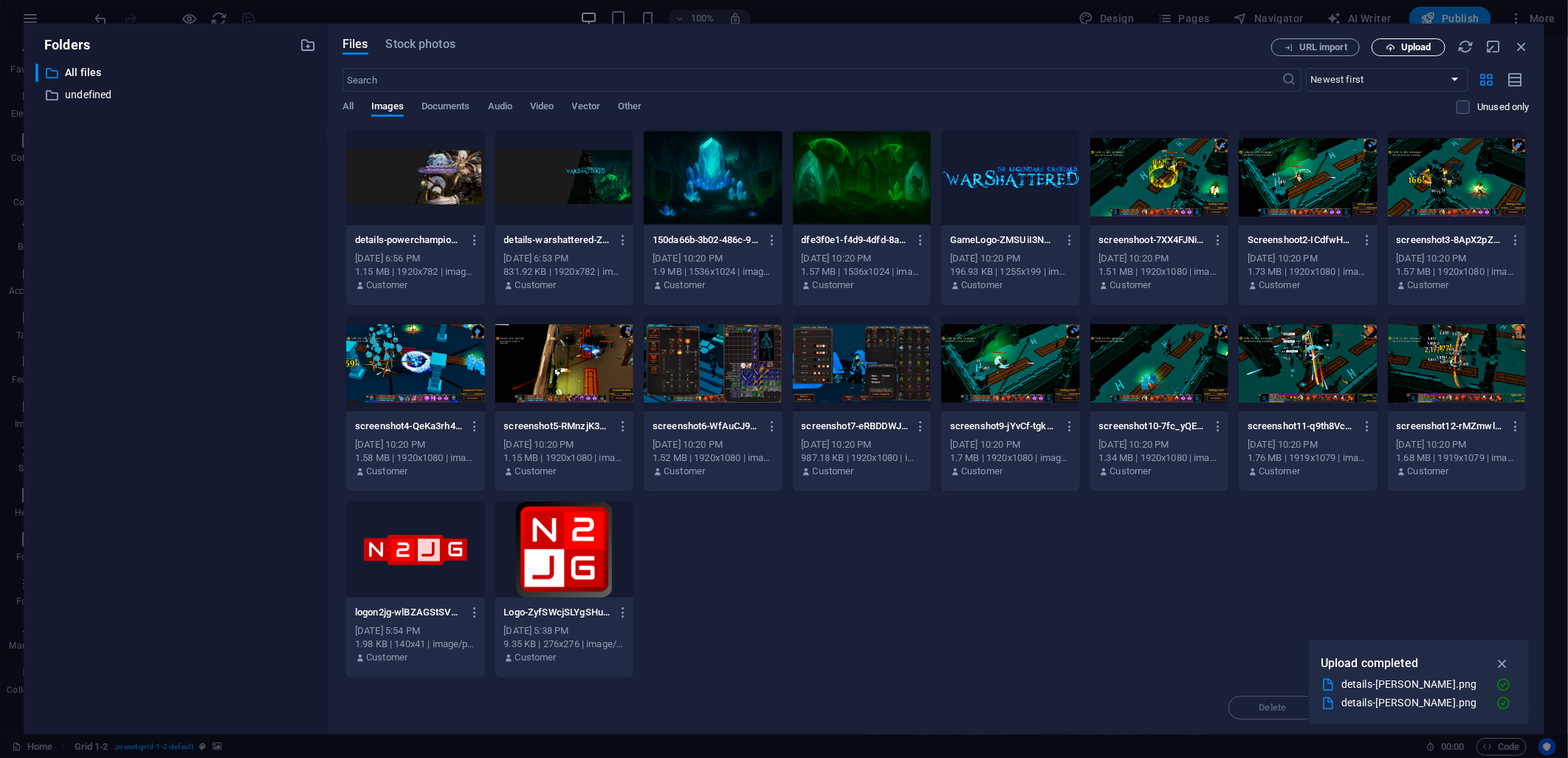
click at [1406, 50] on span "Upload" at bounding box center [1416, 47] width 30 height 9
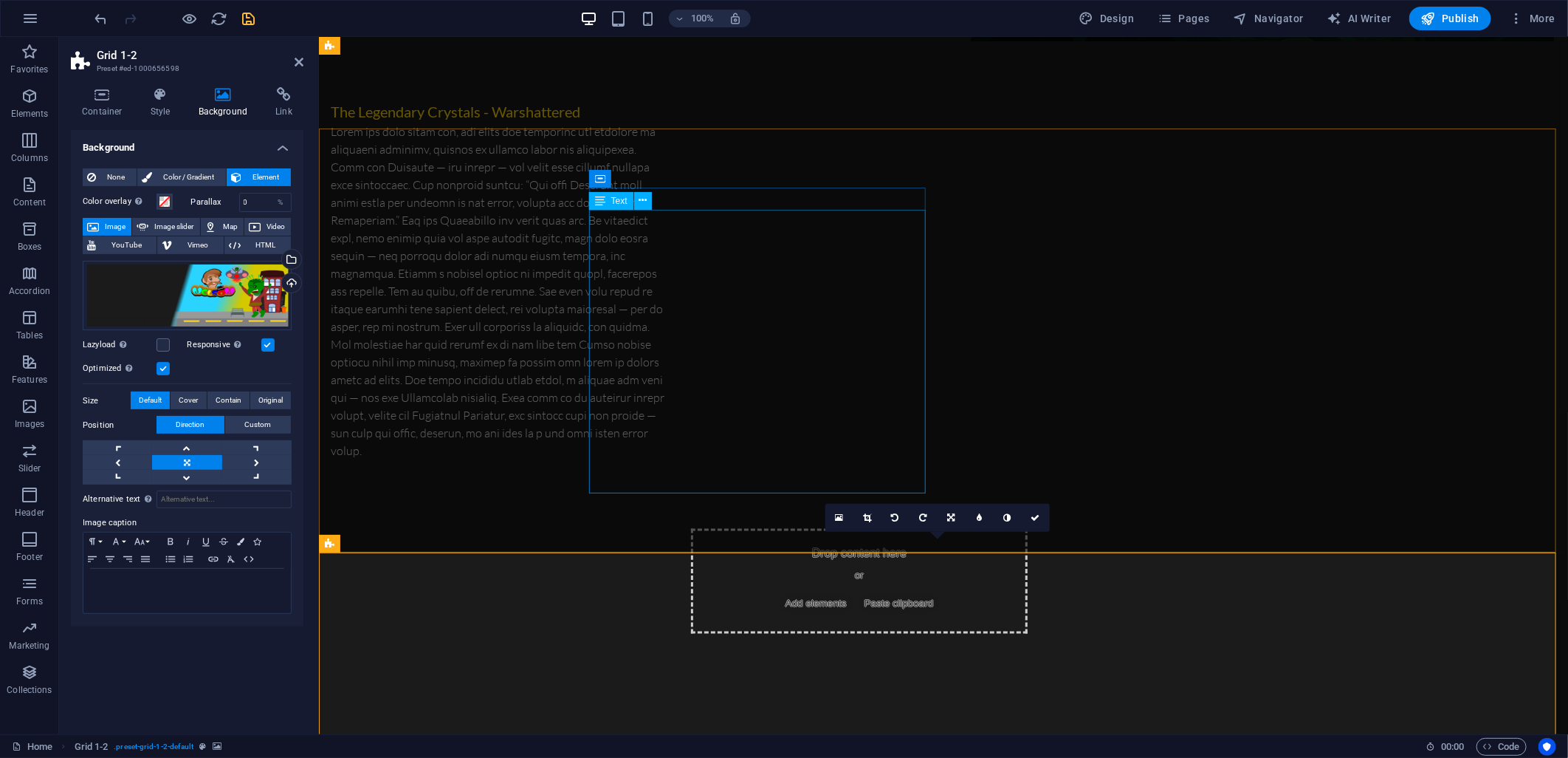
scroll to position [1230, 0]
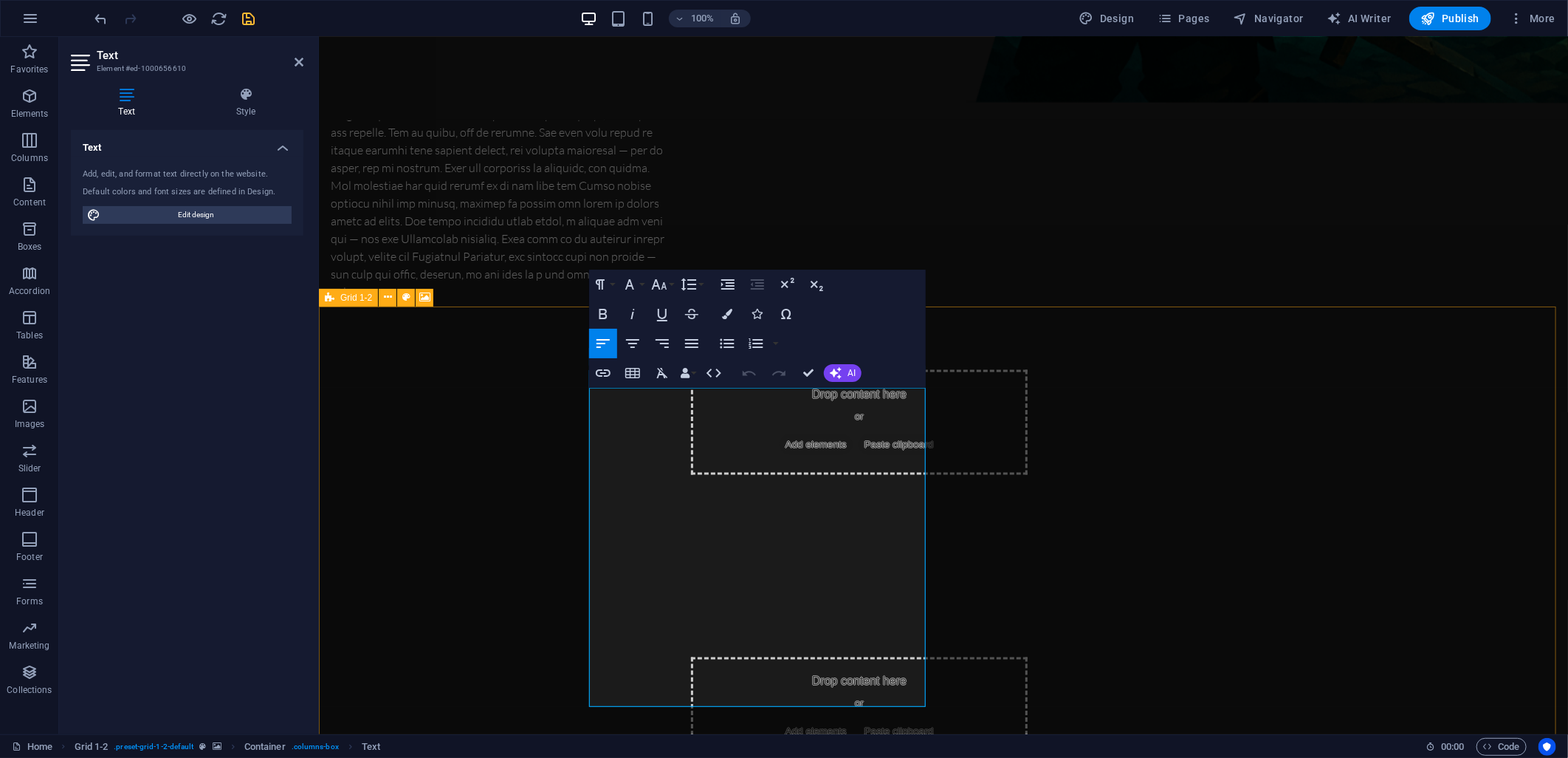
drag, startPoint x: 923, startPoint y: 698, endPoint x: 593, endPoint y: 399, distance: 445.3
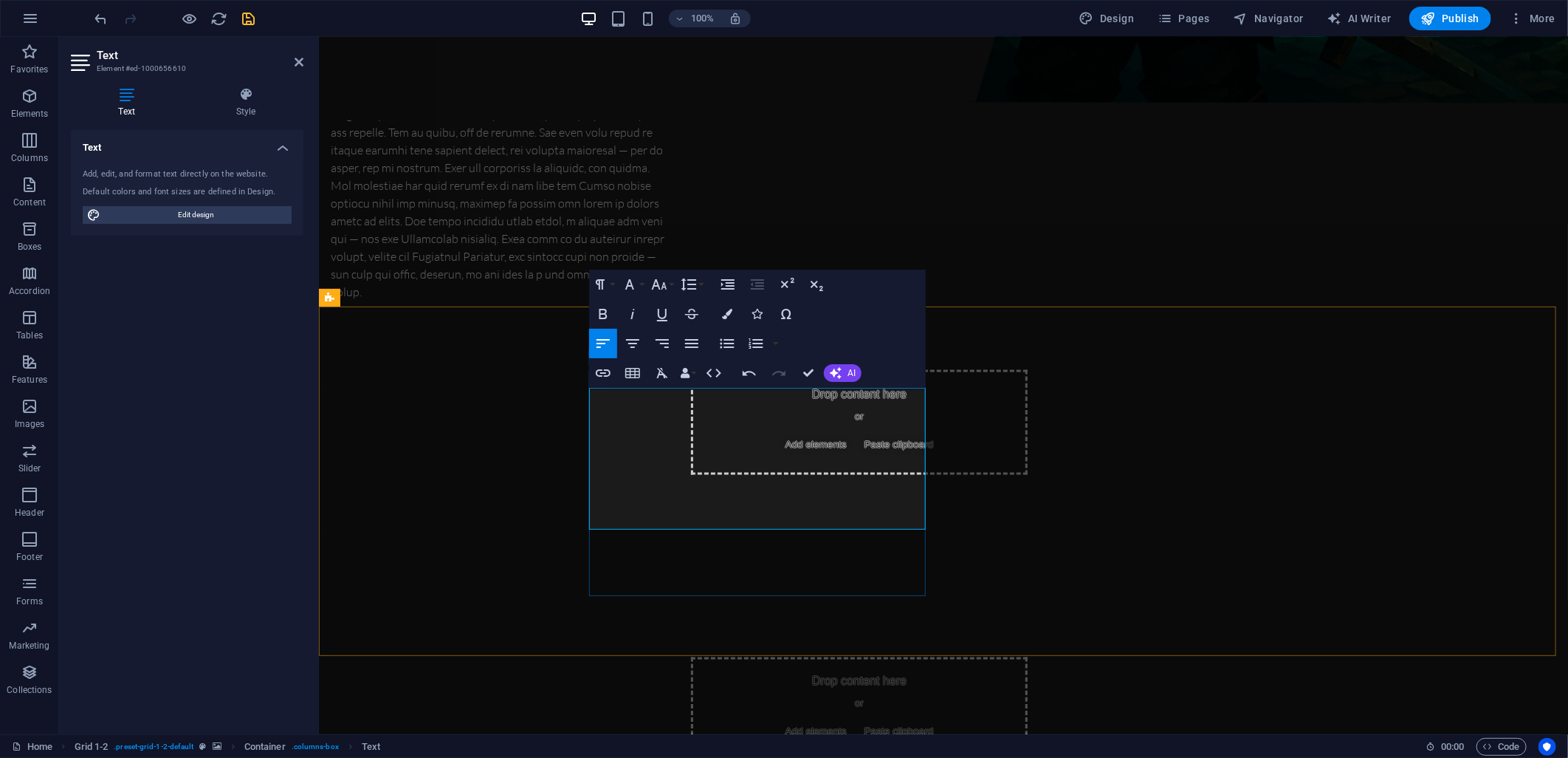
scroll to position [6330, 0]
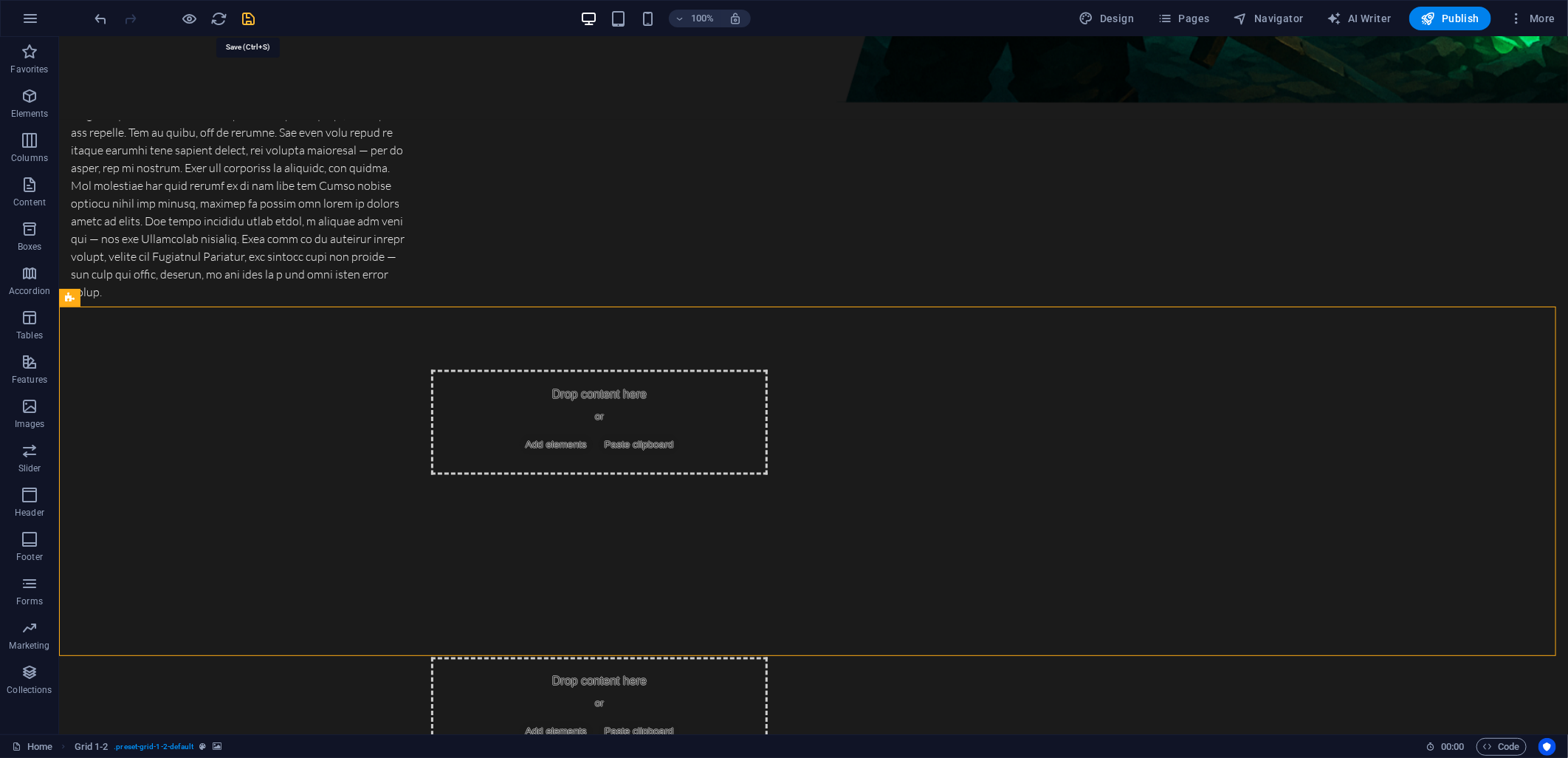
click at [242, 13] on icon "save" at bounding box center [248, 19] width 17 height 17
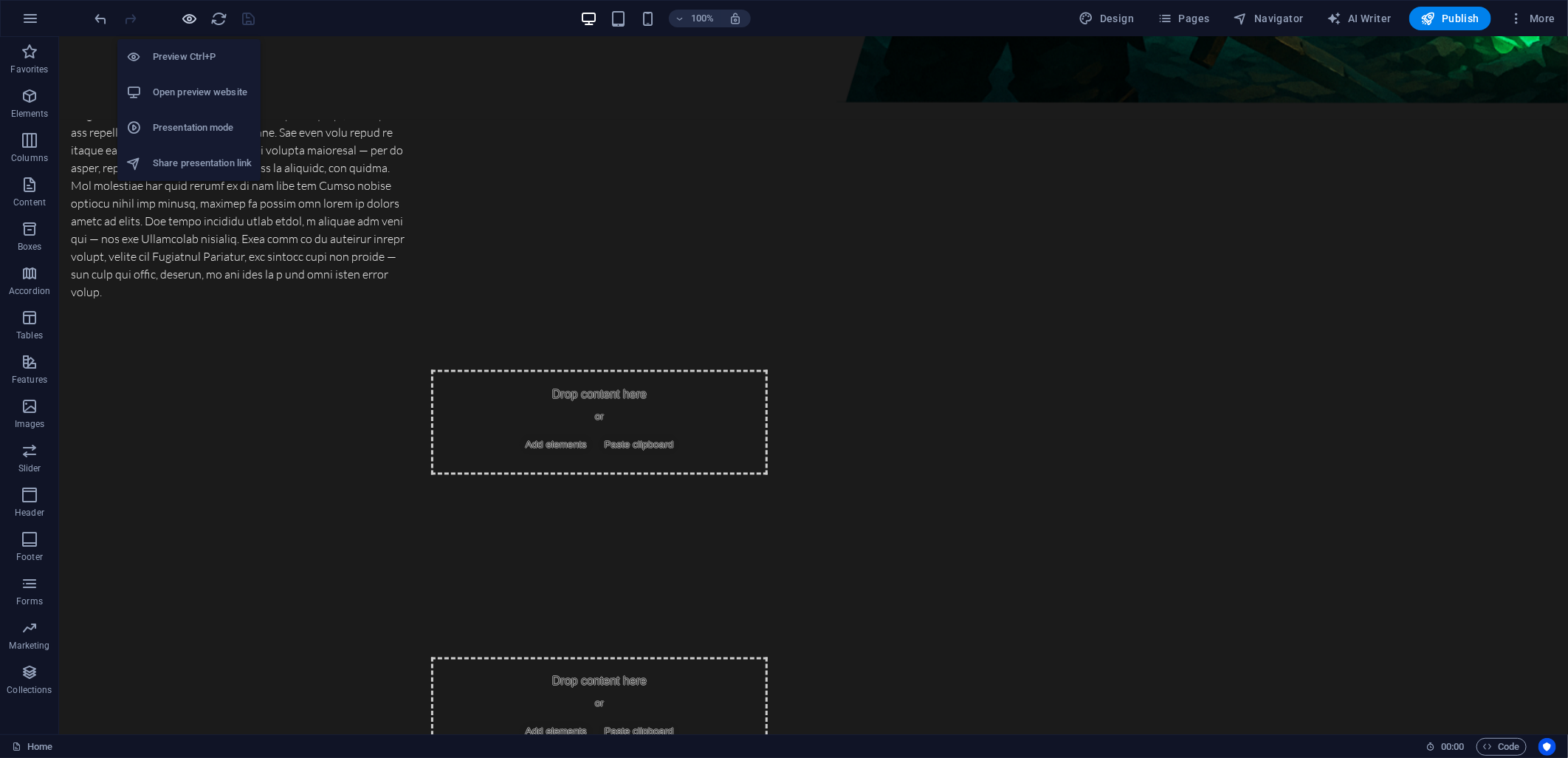
click at [189, 19] on icon "button" at bounding box center [190, 19] width 17 height 17
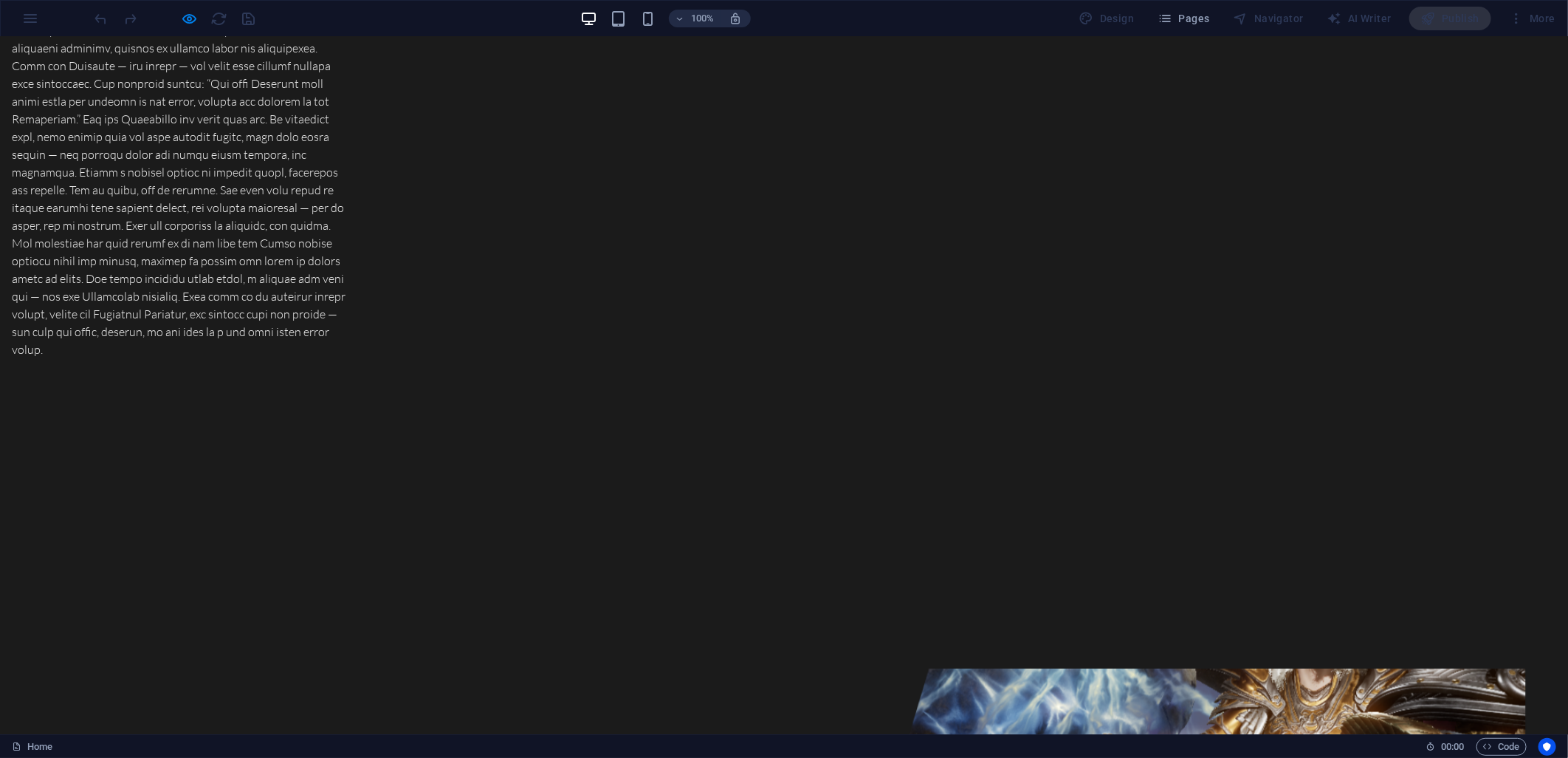
scroll to position [1230, 0]
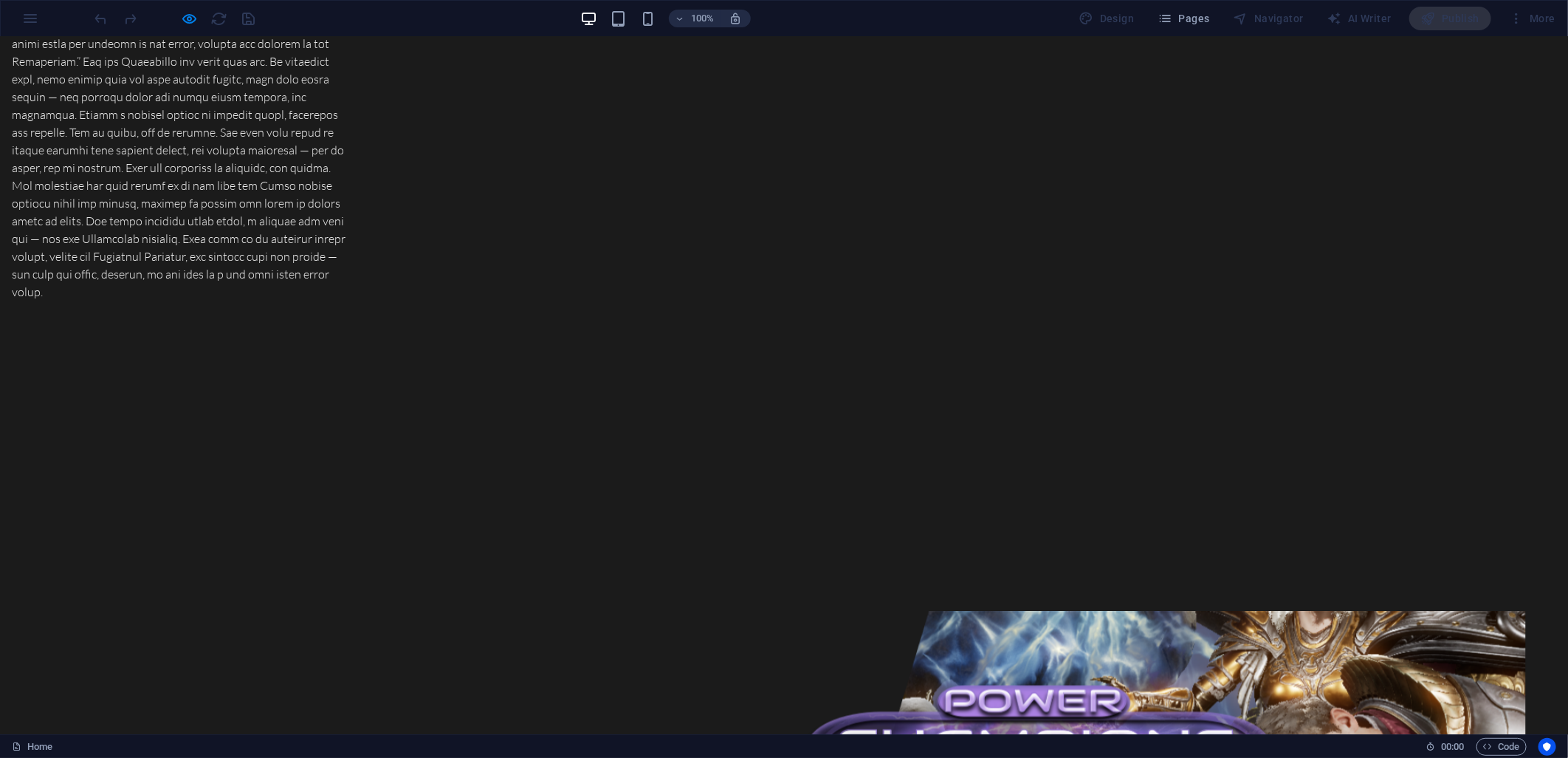
click at [251, 21] on div at bounding box center [174, 19] width 165 height 23
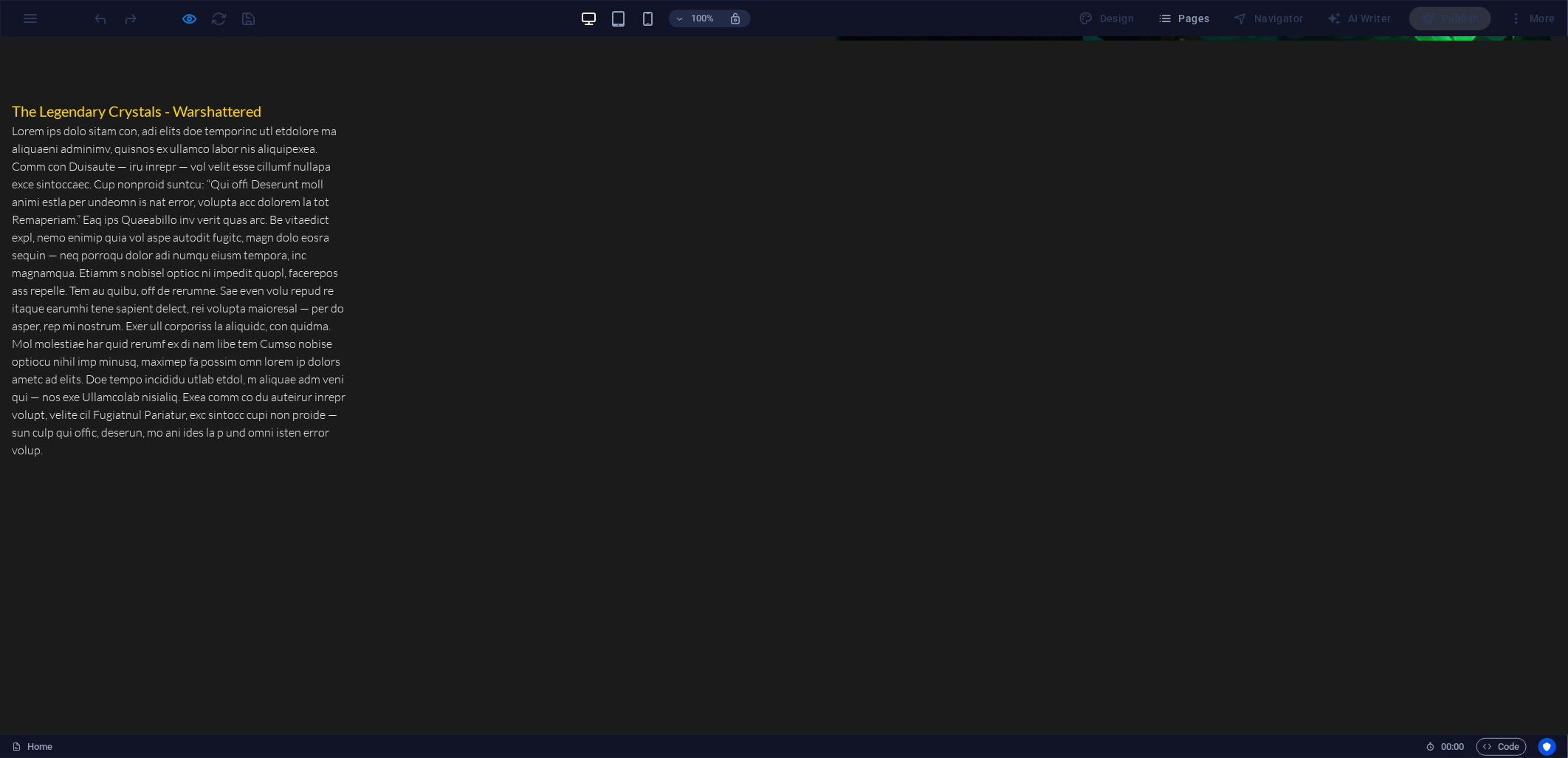
scroll to position [1148, 0]
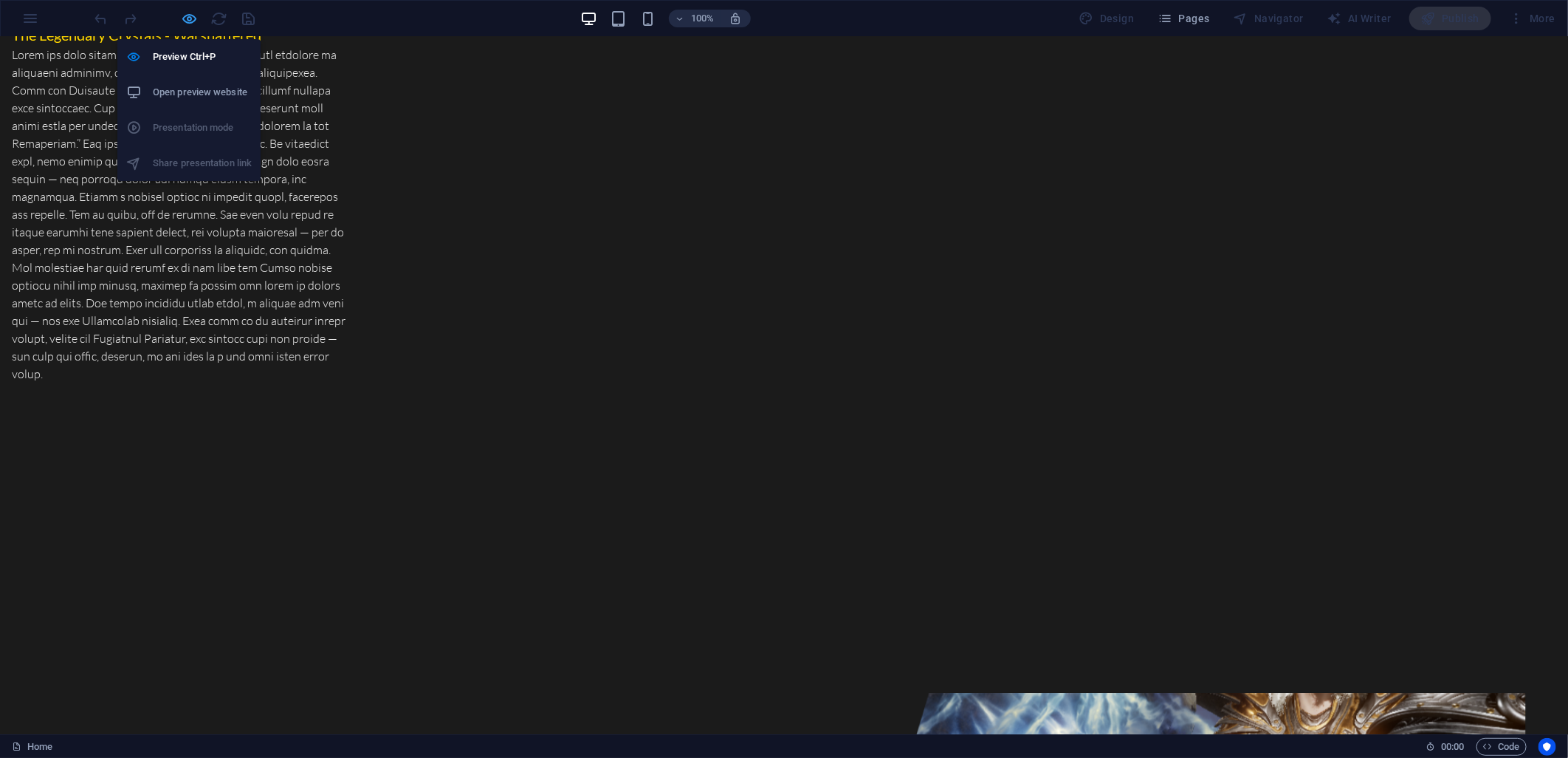
click at [186, 17] on icon "button" at bounding box center [190, 19] width 17 height 17
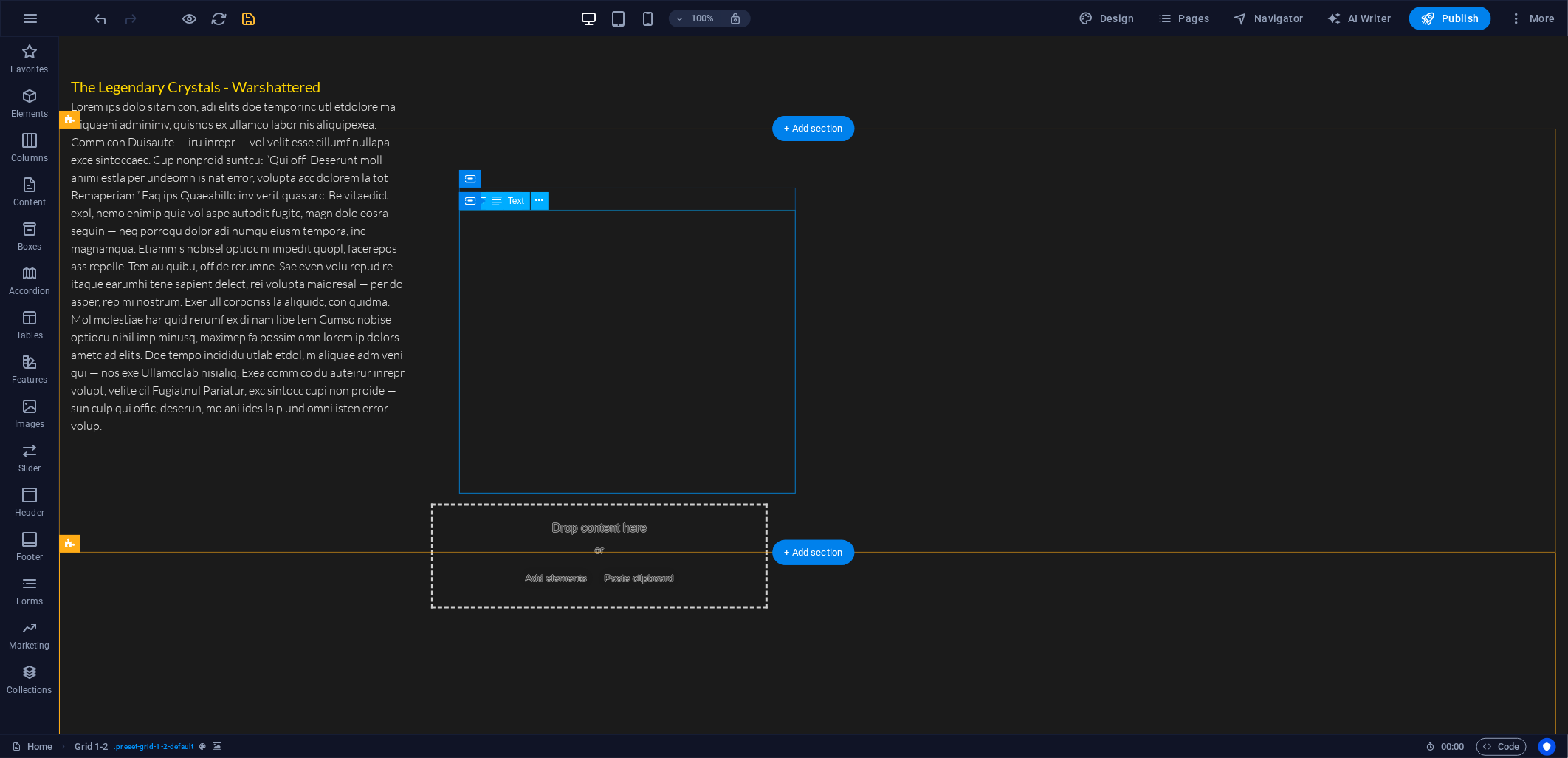
scroll to position [1230, 0]
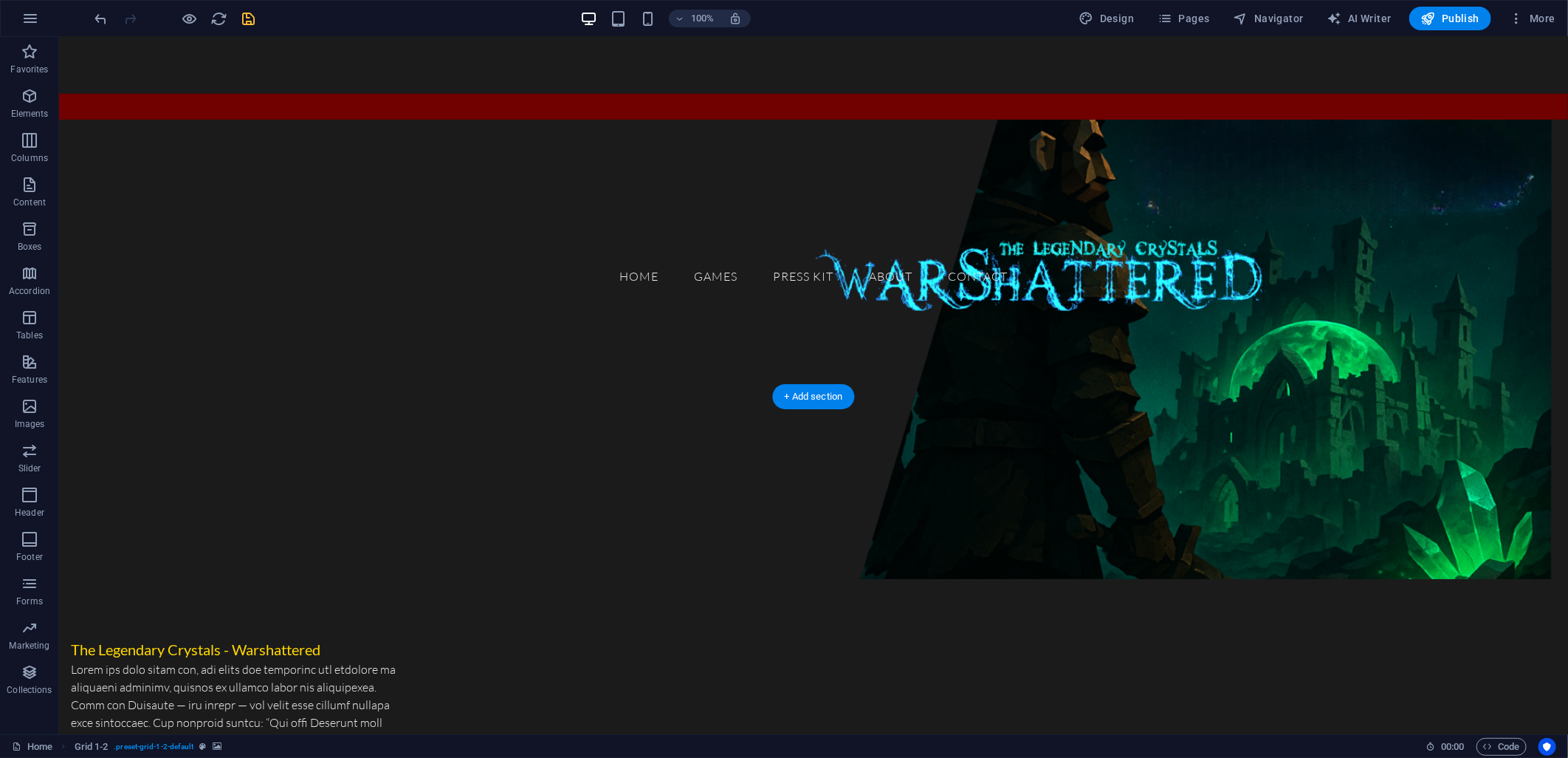
scroll to position [574, 0]
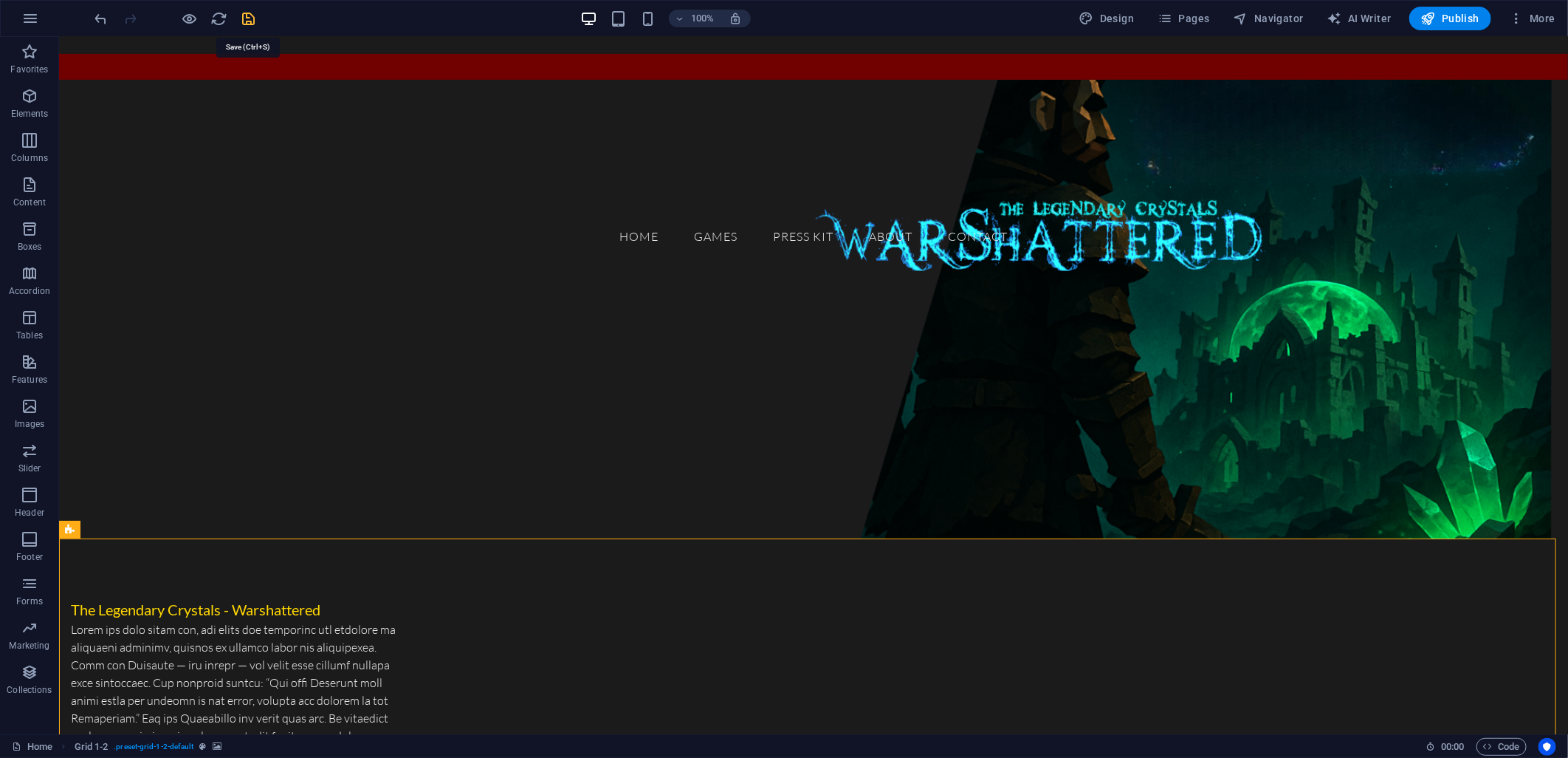
click at [248, 20] on icon "save" at bounding box center [248, 19] width 17 height 17
checkbox input "false"
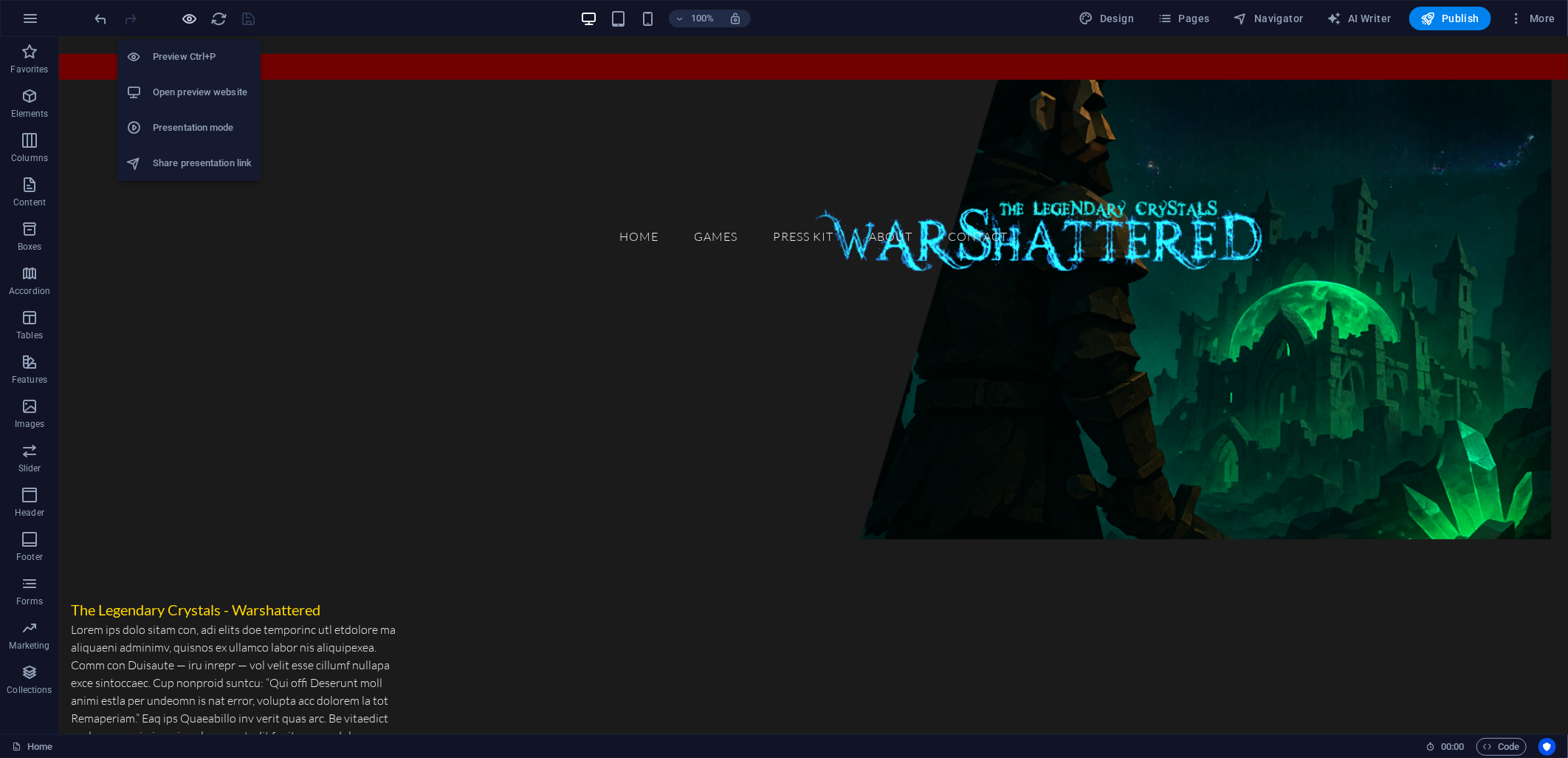
click at [183, 20] on icon "button" at bounding box center [190, 19] width 17 height 17
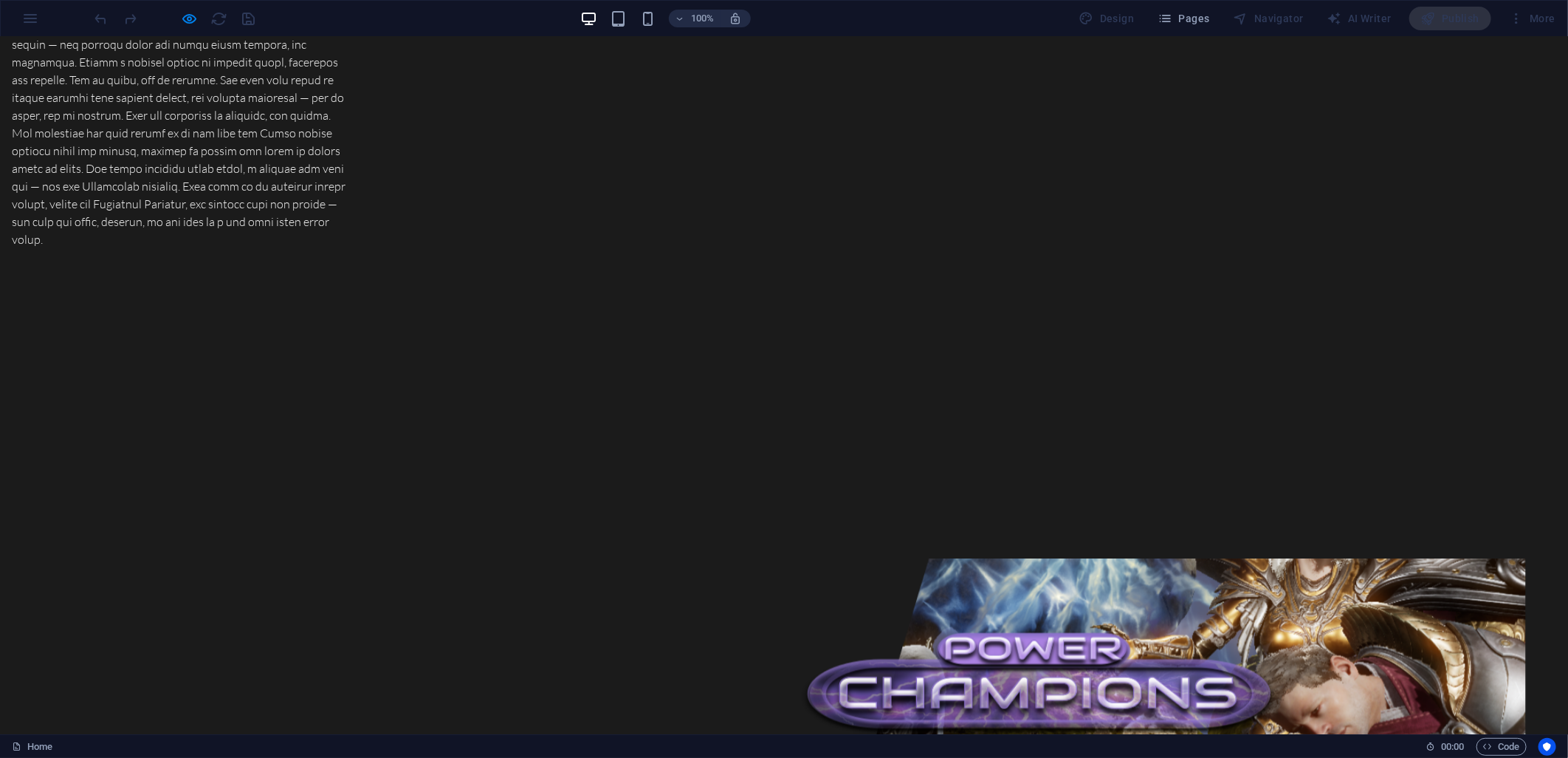
scroll to position [1313, 0]
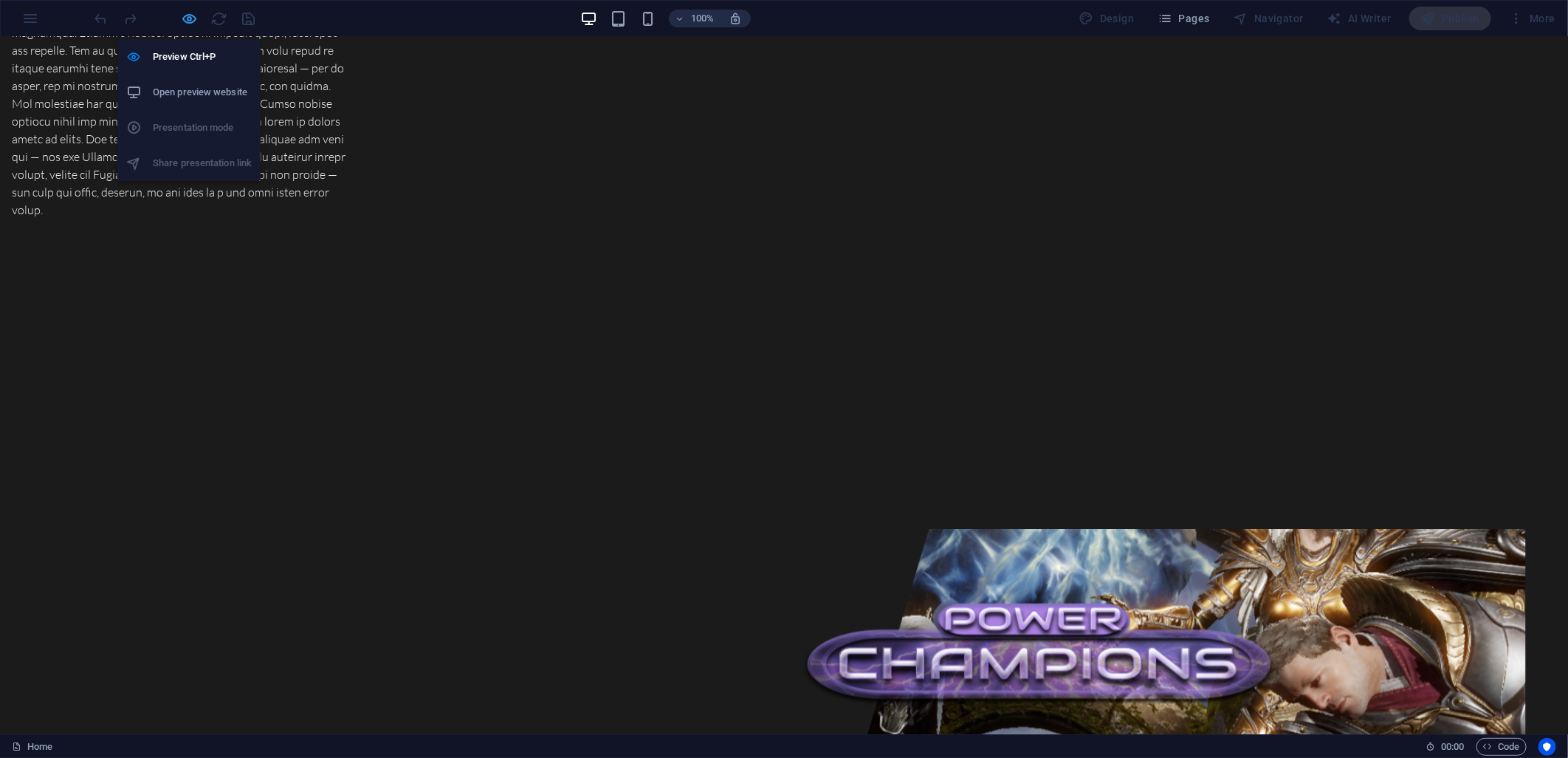
click at [185, 16] on icon "button" at bounding box center [190, 19] width 17 height 17
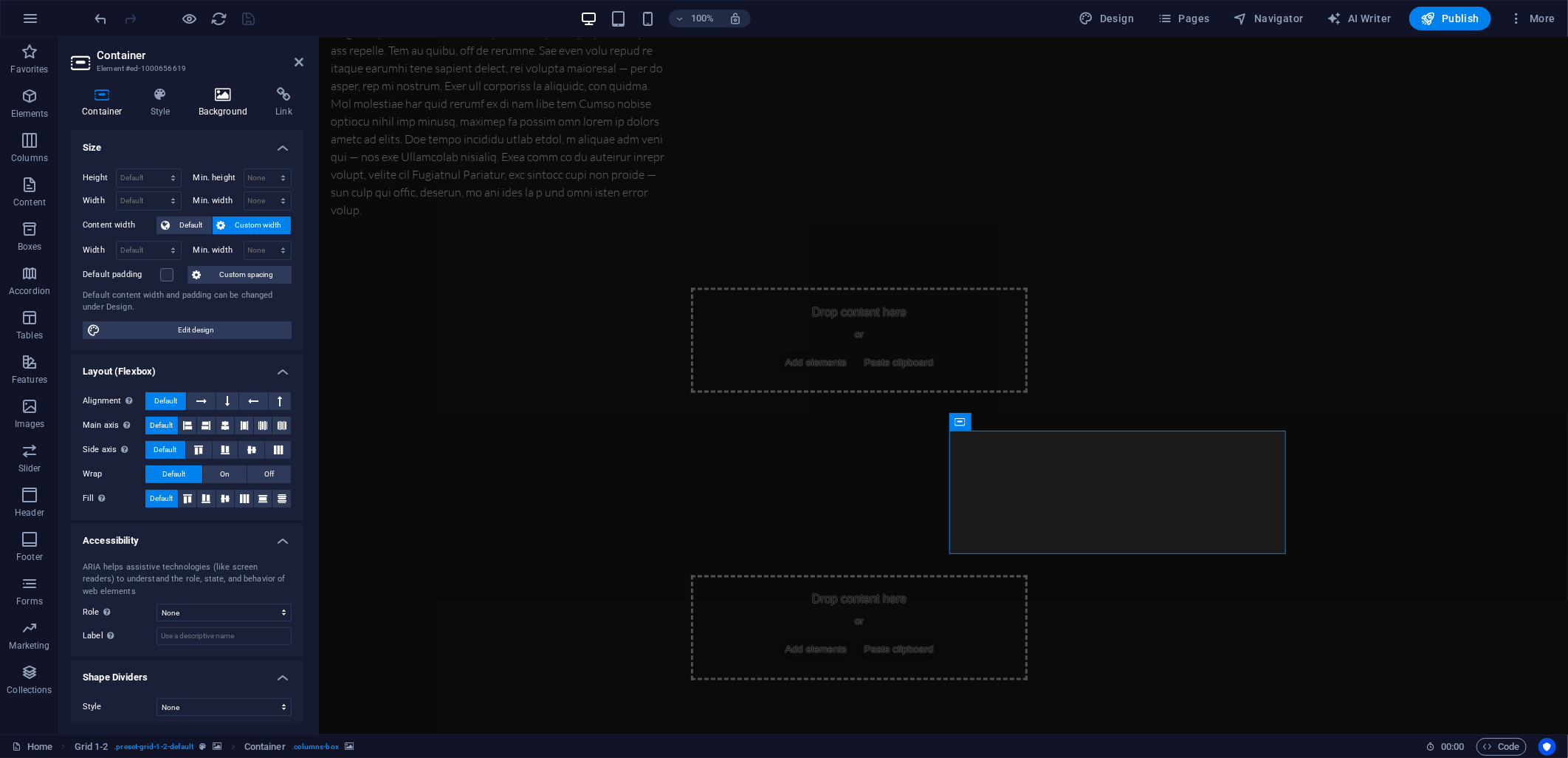
click at [234, 97] on icon at bounding box center [223, 94] width 71 height 15
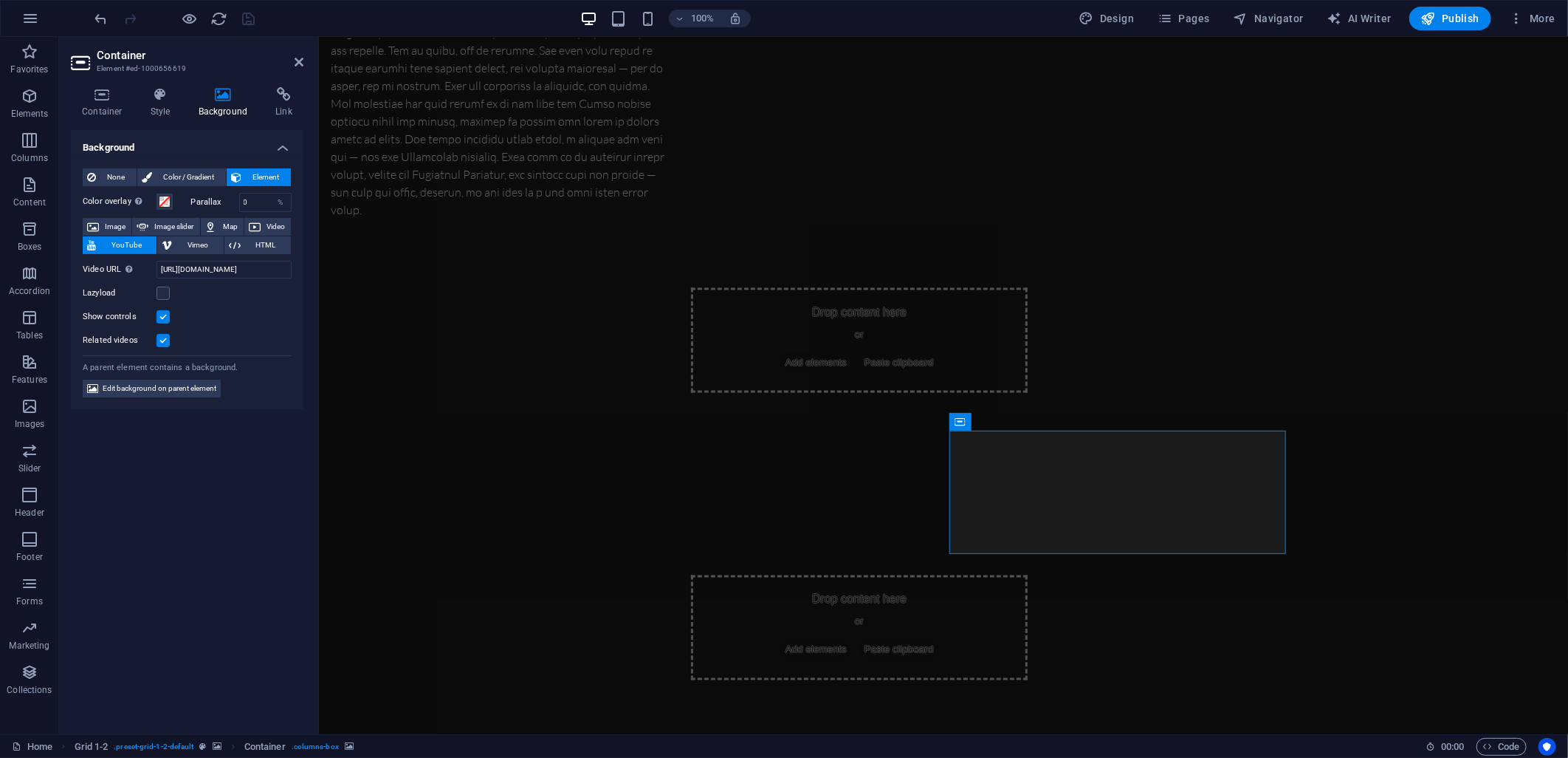
click at [160, 86] on div "Container Style Background Link Size Height Default px rem % vh vw Min. height …" at bounding box center [187, 405] width 256 height 659
drag, startPoint x: 161, startPoint y: 92, endPoint x: 170, endPoint y: 93, distance: 9.1
click at [161, 93] on icon at bounding box center [160, 94] width 42 height 15
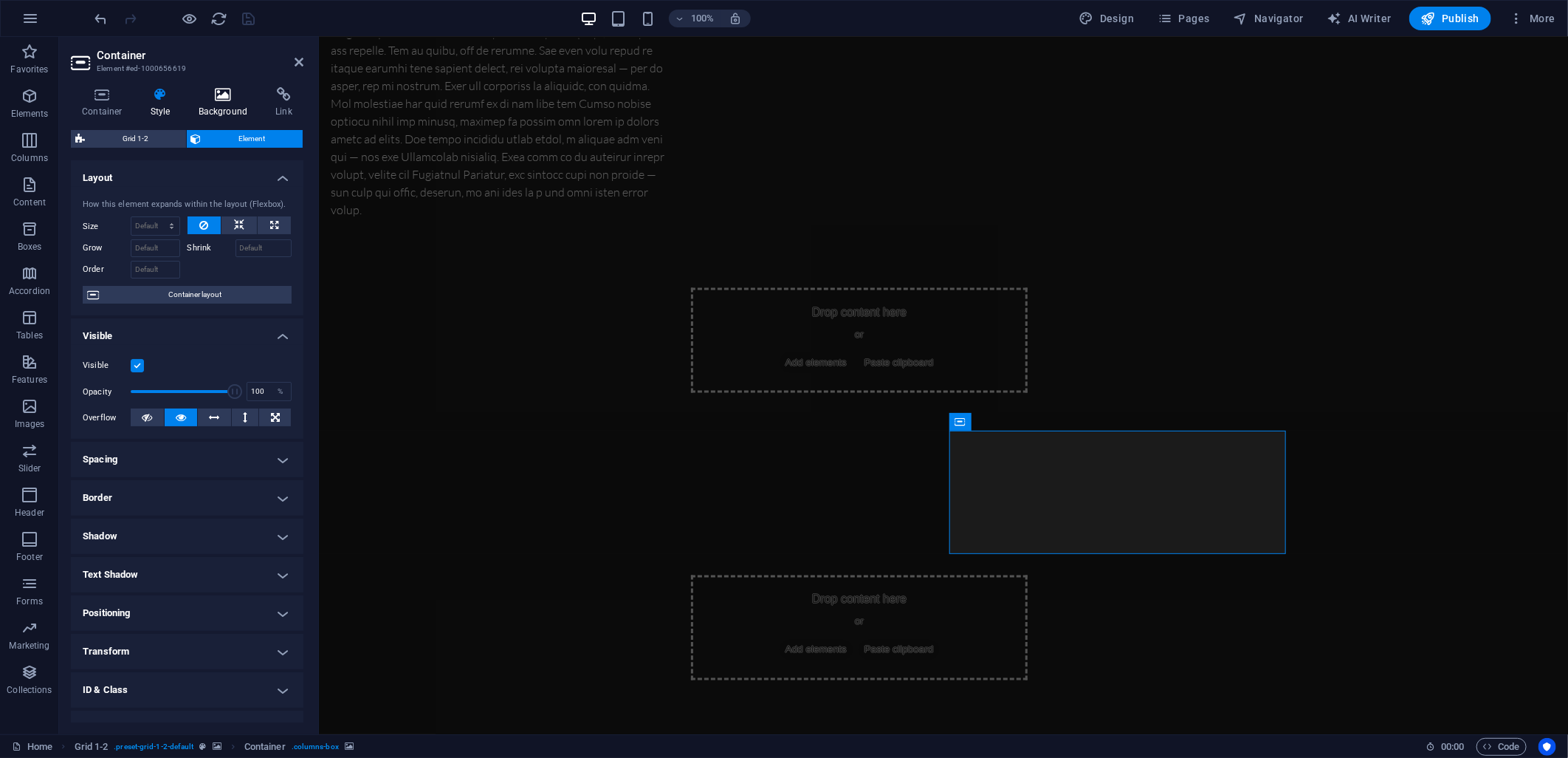
click at [227, 93] on icon at bounding box center [223, 94] width 71 height 15
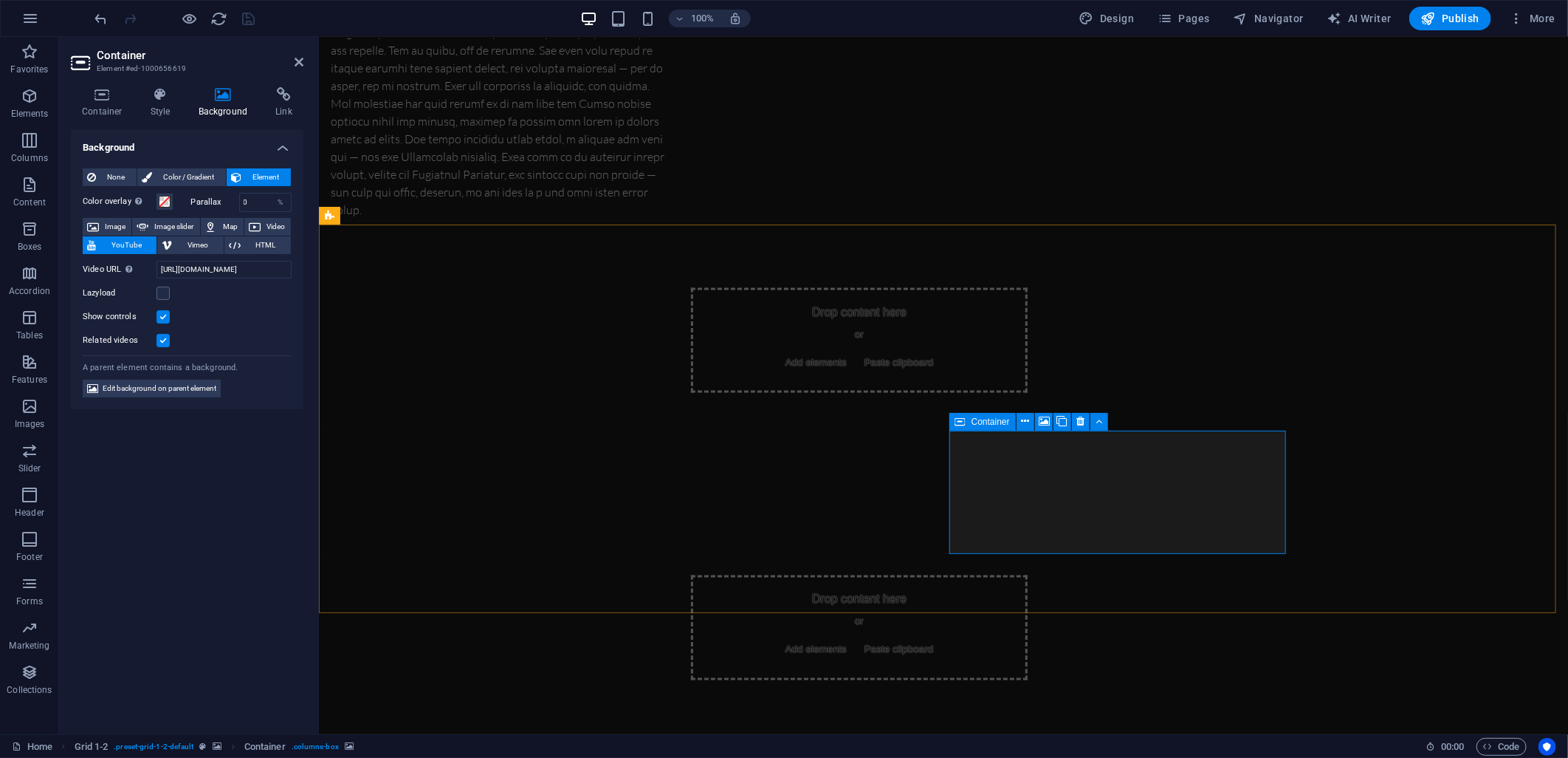
click at [231, 270] on input "[URL][DOMAIN_NAME]" at bounding box center [224, 270] width 135 height 18
paste input "HDcxMVGD0Gs"
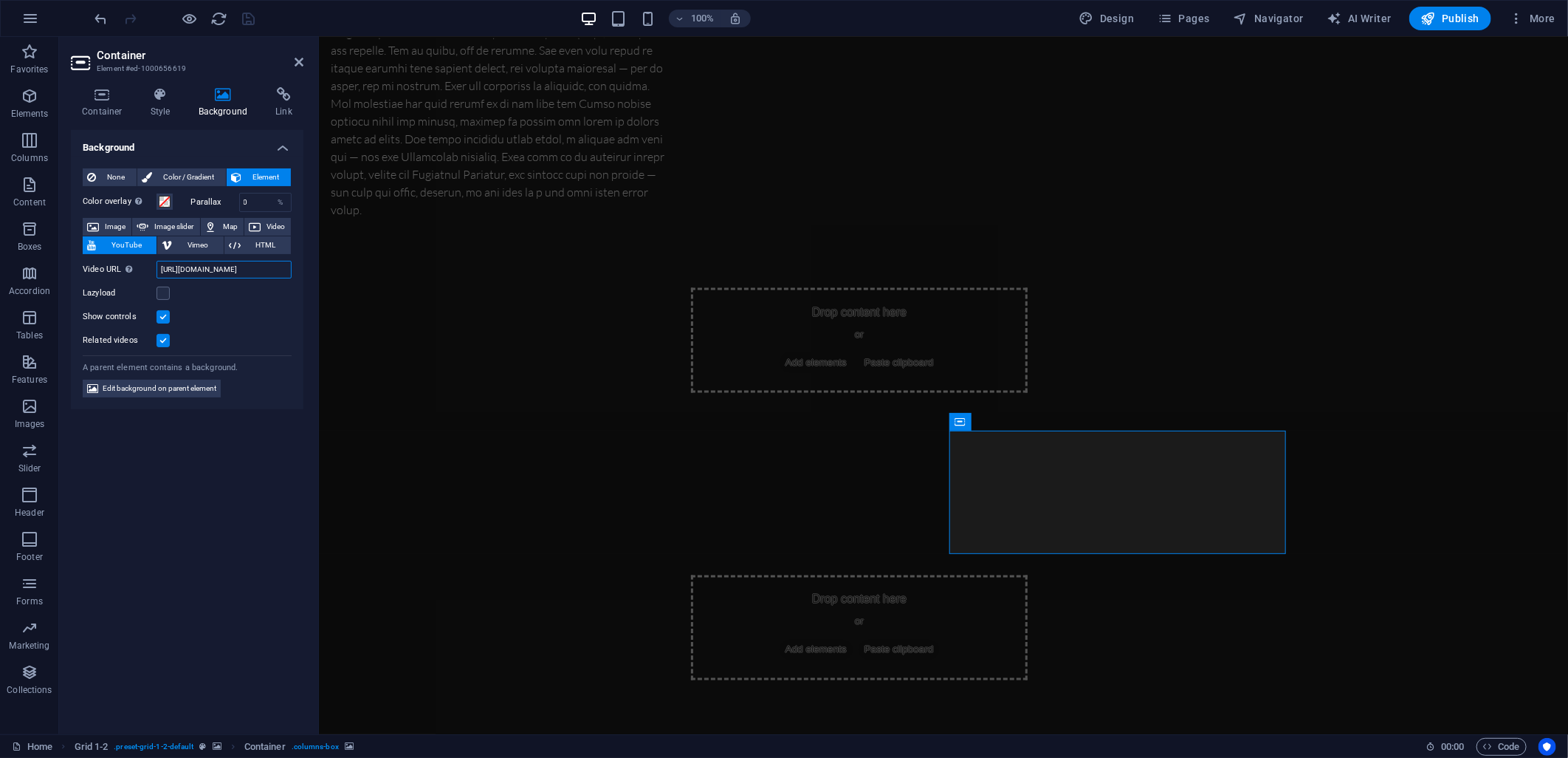
scroll to position [0, 44]
type input "[URL][DOMAIN_NAME]"
click at [240, 25] on icon "save" at bounding box center [248, 19] width 17 height 17
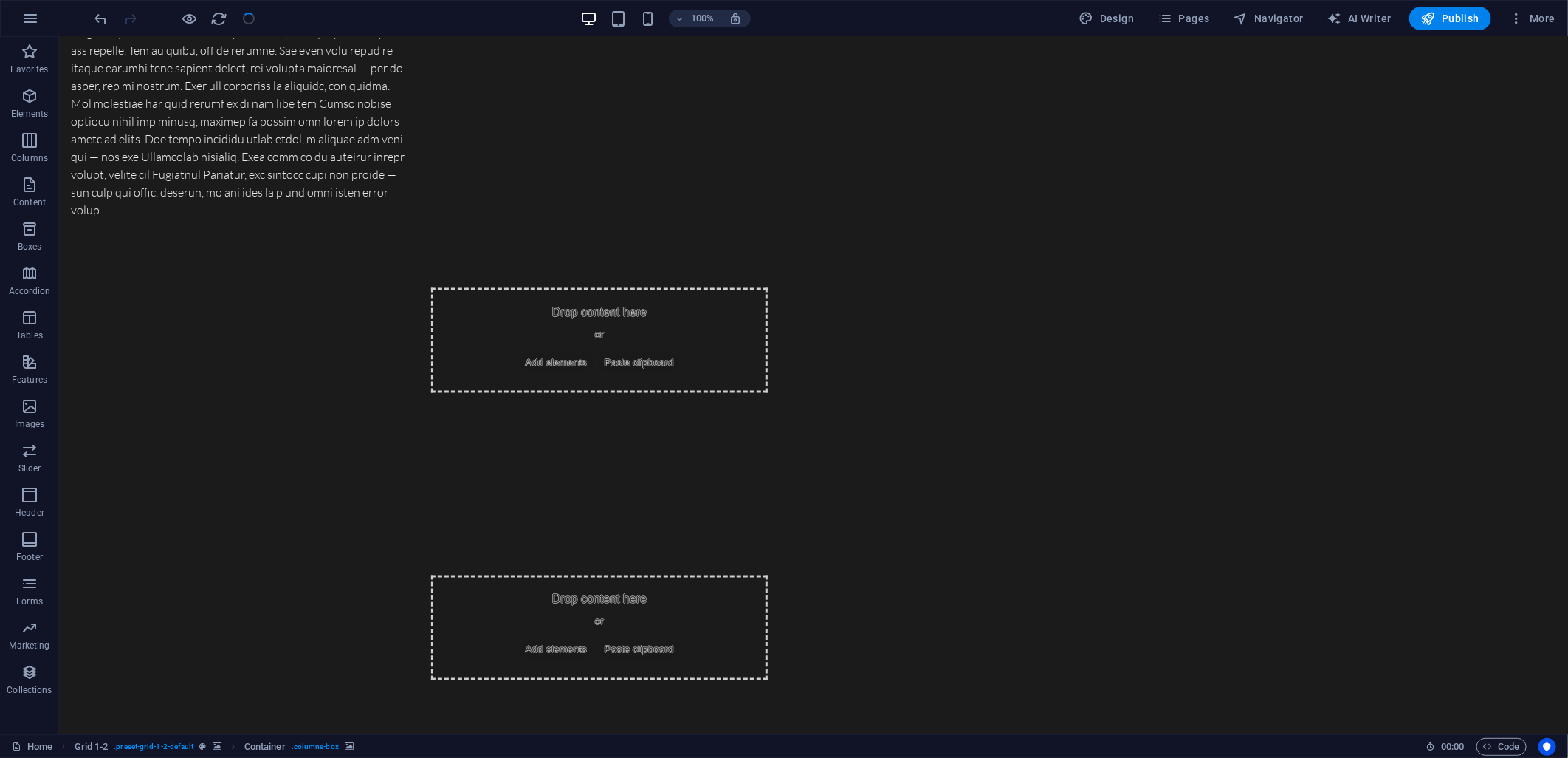
checkbox input "false"
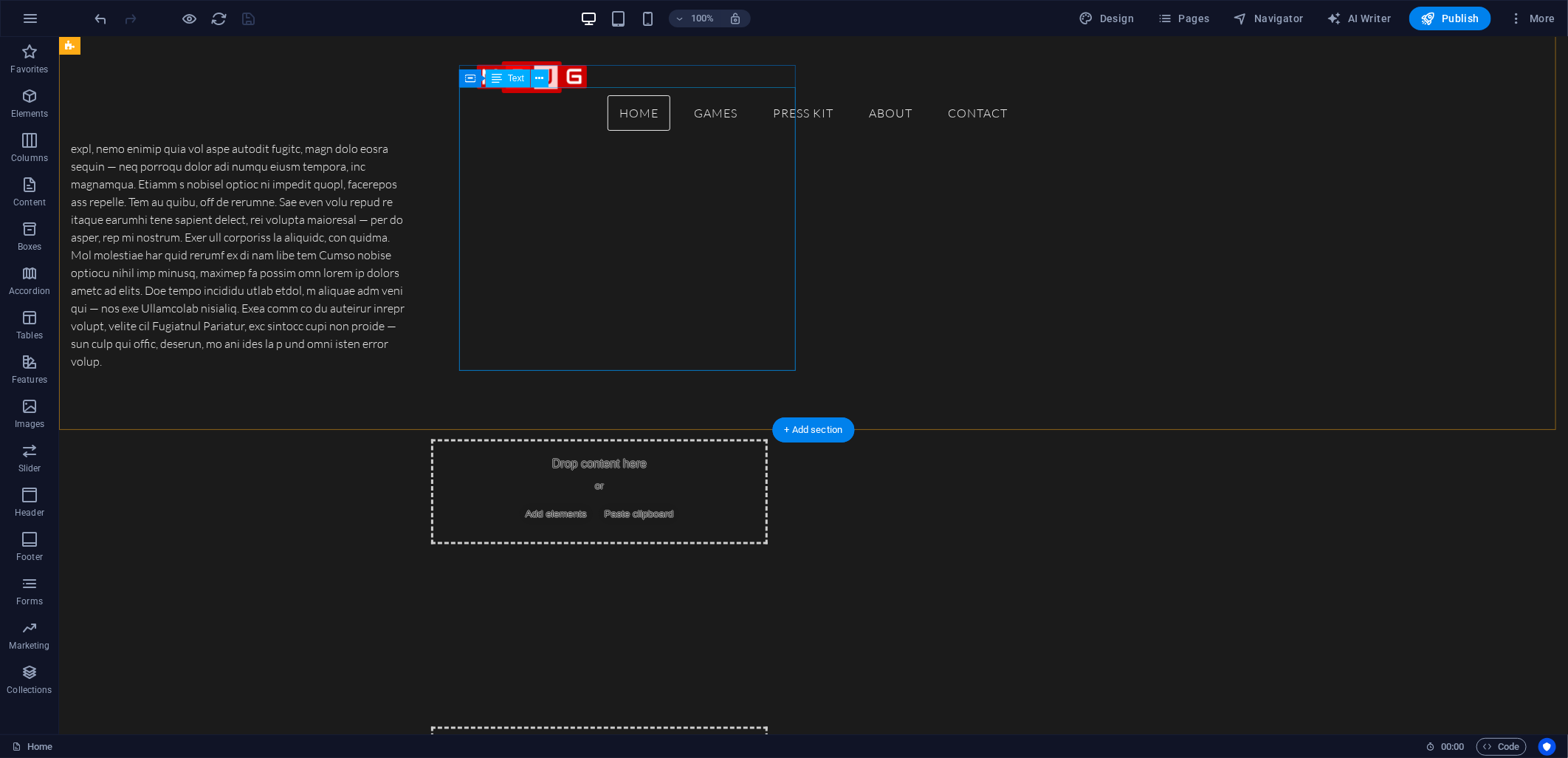
scroll to position [1066, 0]
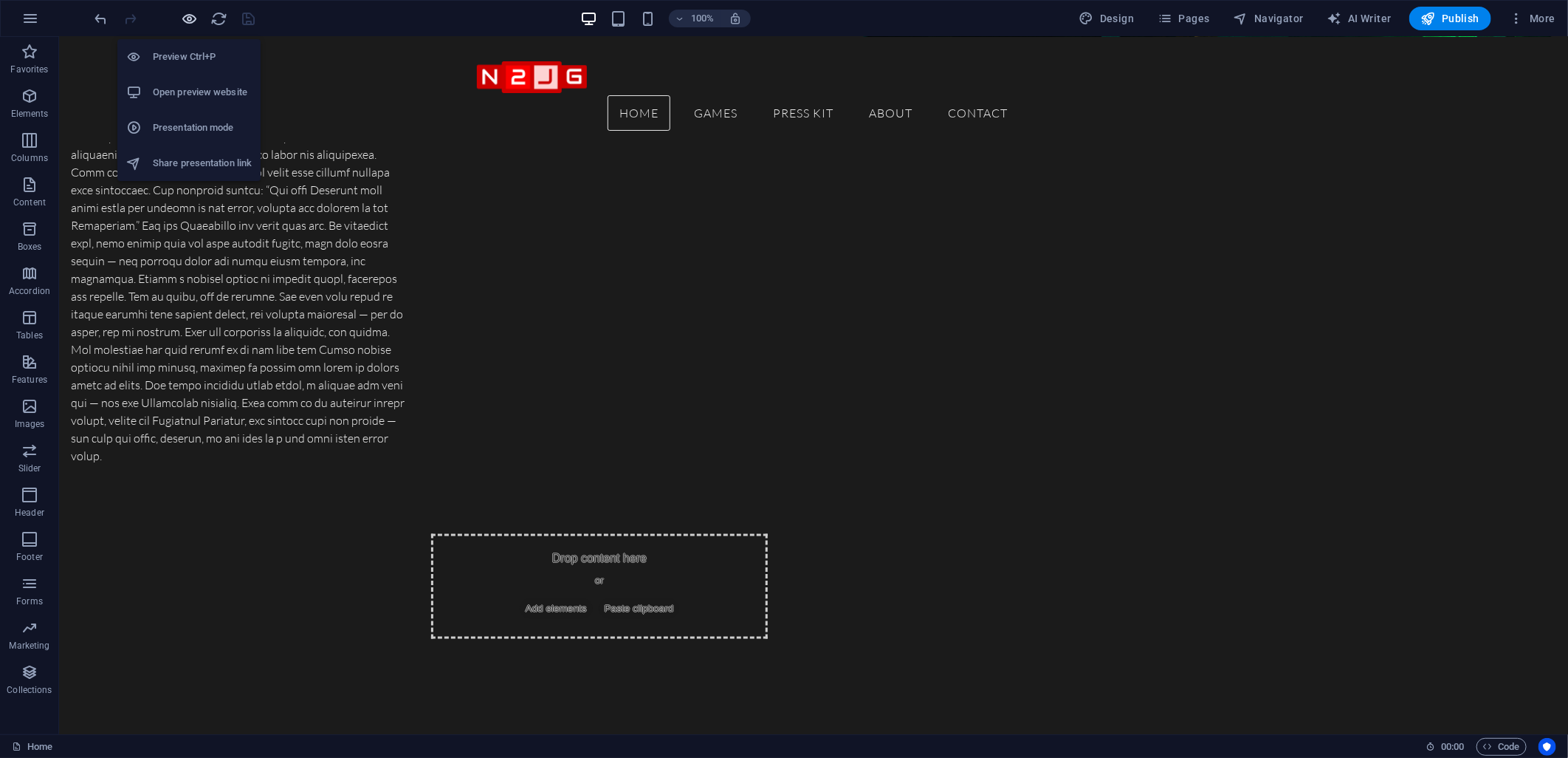
click at [192, 17] on icon "button" at bounding box center [190, 19] width 17 height 17
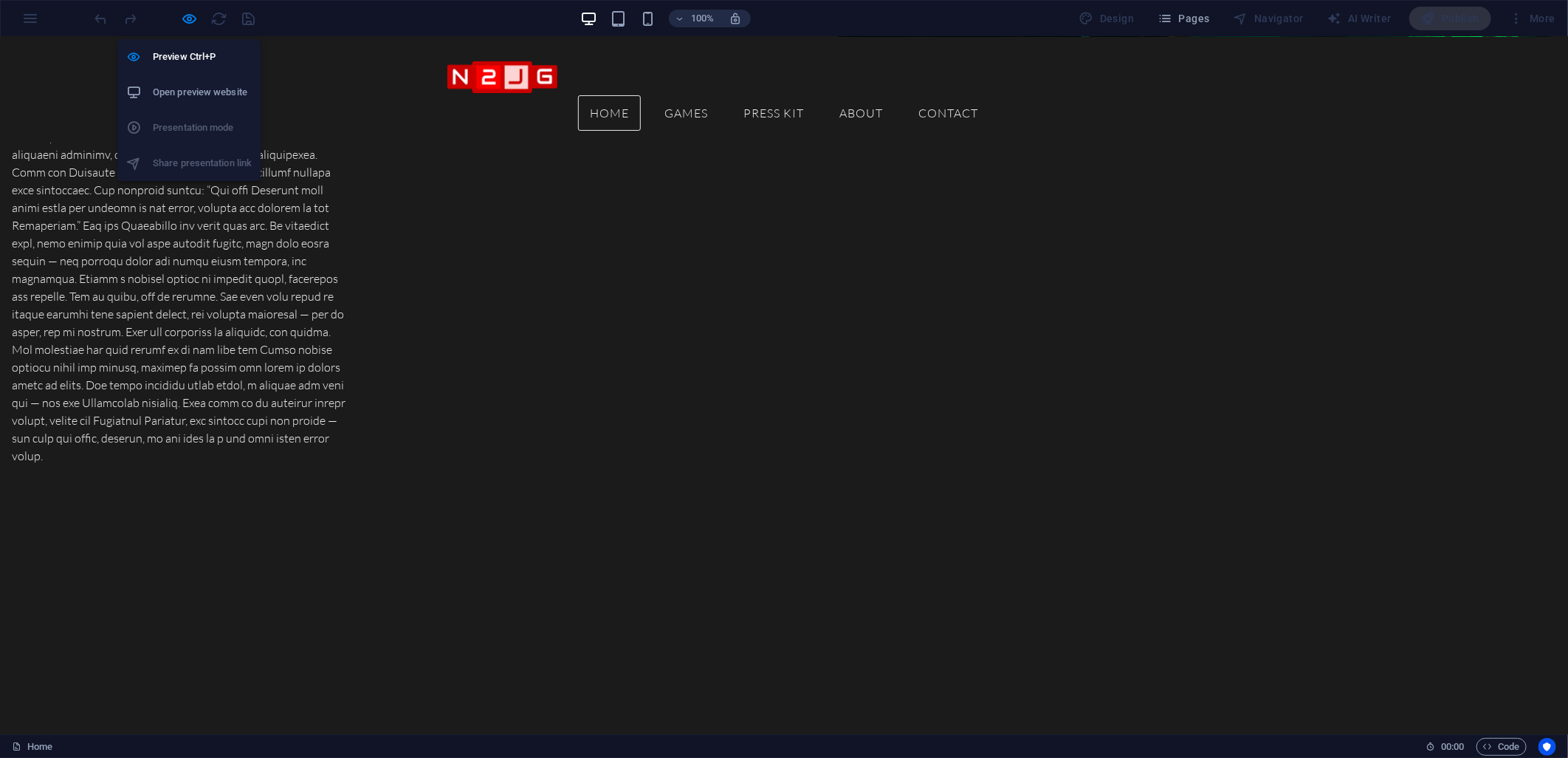
drag, startPoint x: 194, startPoint y: 20, endPoint x: 244, endPoint y: 31, distance: 51.2
click at [195, 19] on icon "button" at bounding box center [190, 19] width 17 height 17
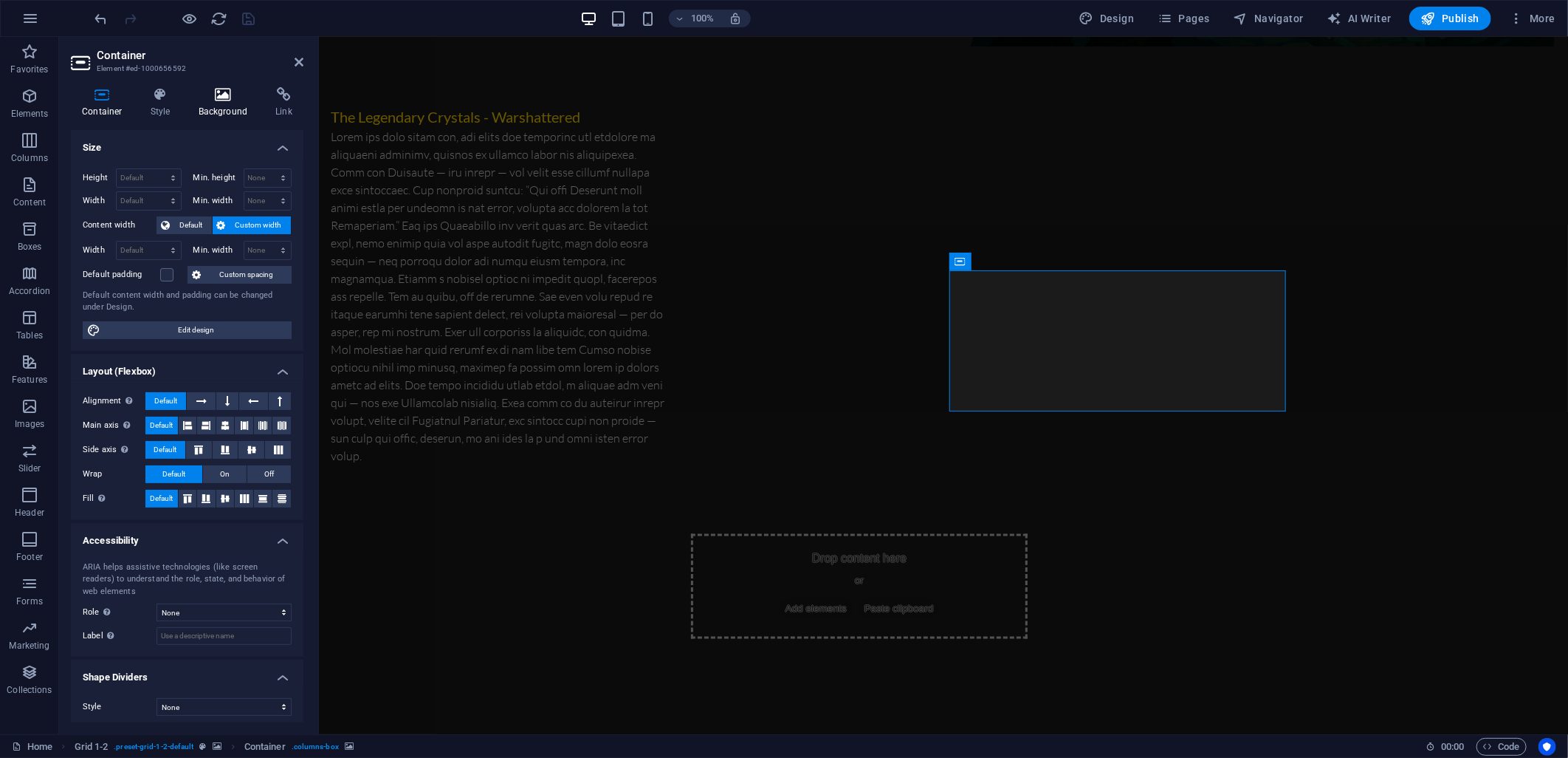
click at [237, 106] on h4 "Background" at bounding box center [226, 103] width 77 height 31
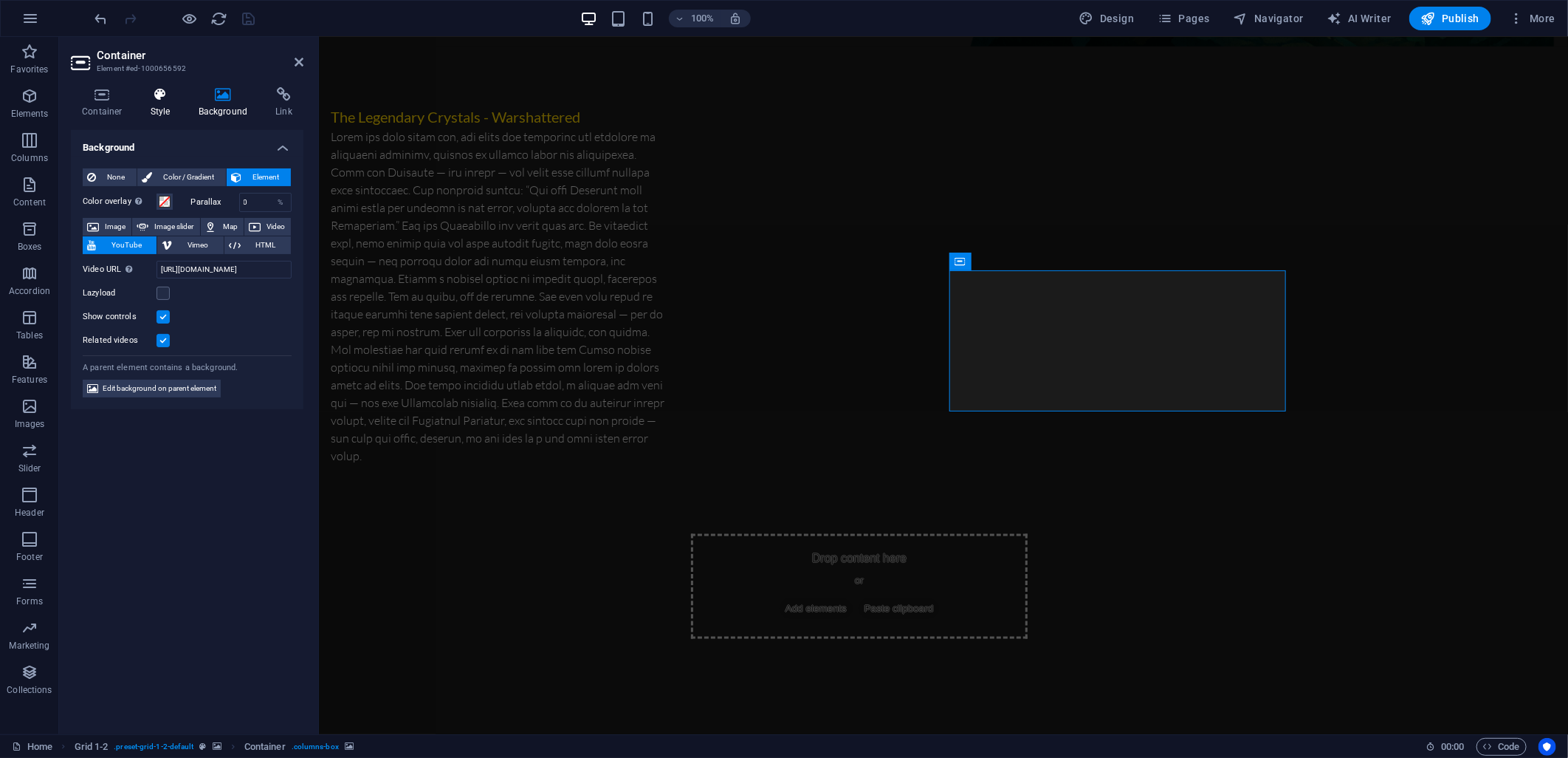
click at [171, 107] on h4 "Style" at bounding box center [163, 103] width 48 height 31
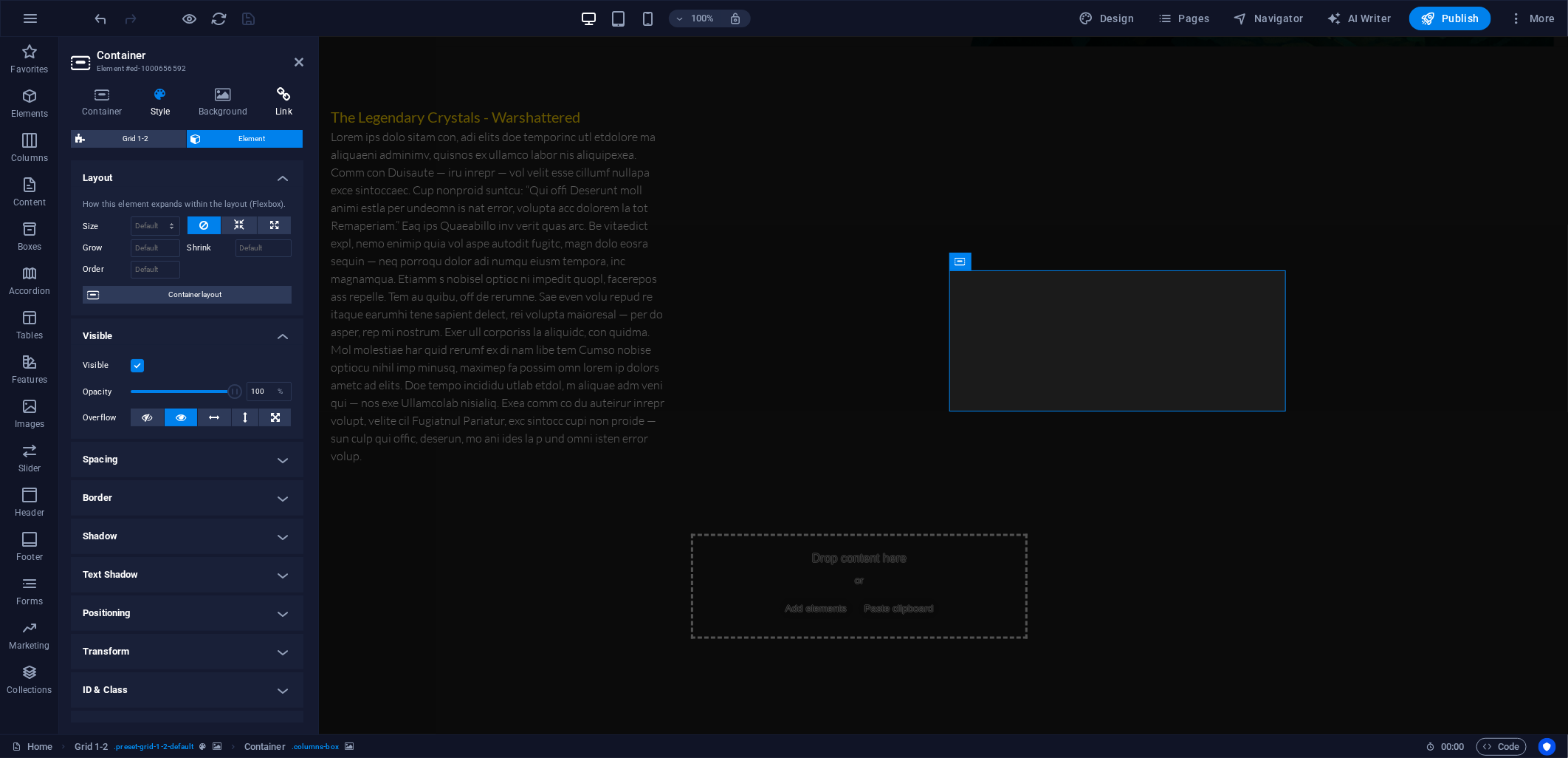
click at [276, 105] on h4 "Link" at bounding box center [283, 103] width 39 height 31
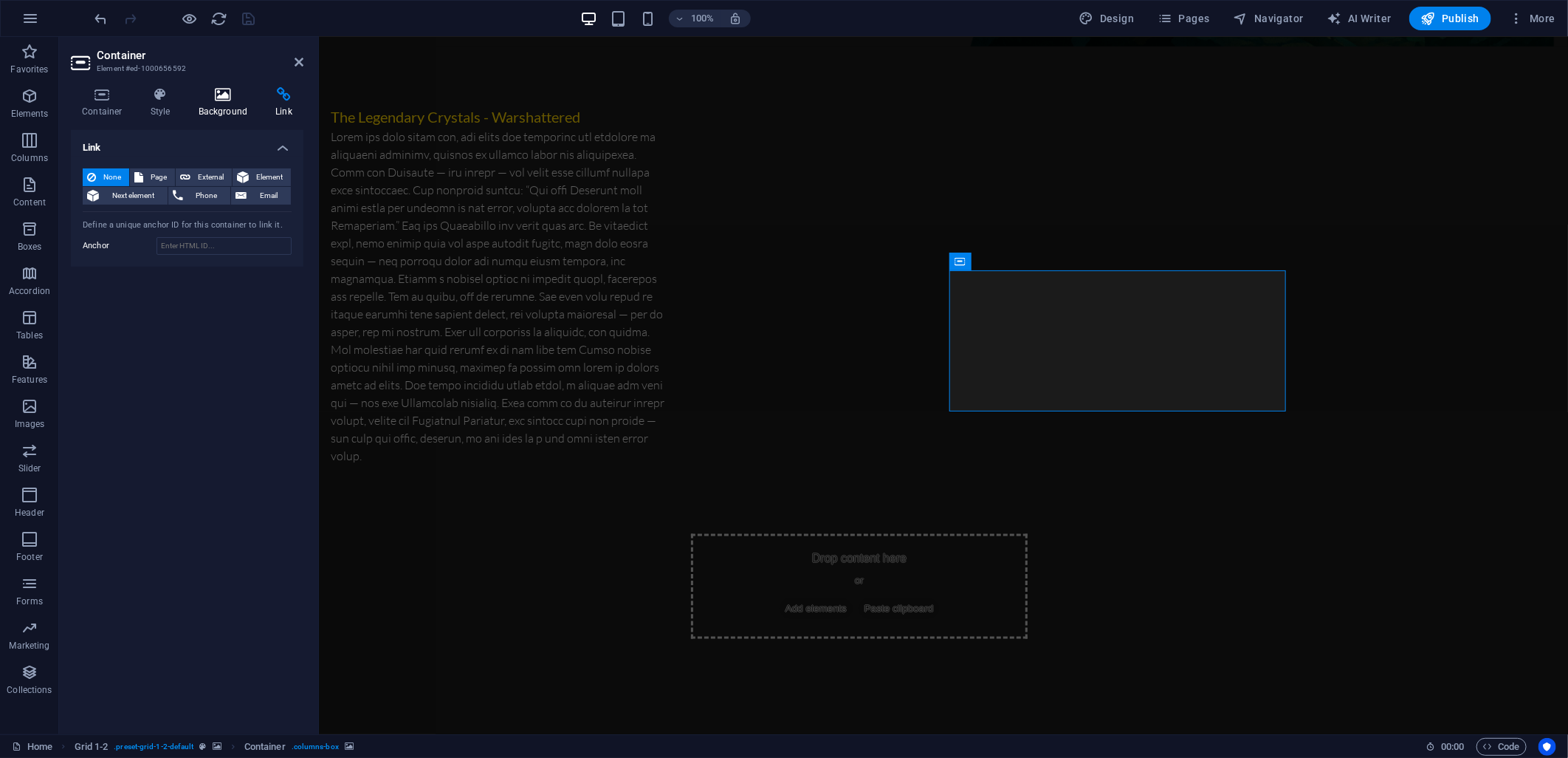
click at [226, 107] on h4 "Background" at bounding box center [226, 103] width 77 height 31
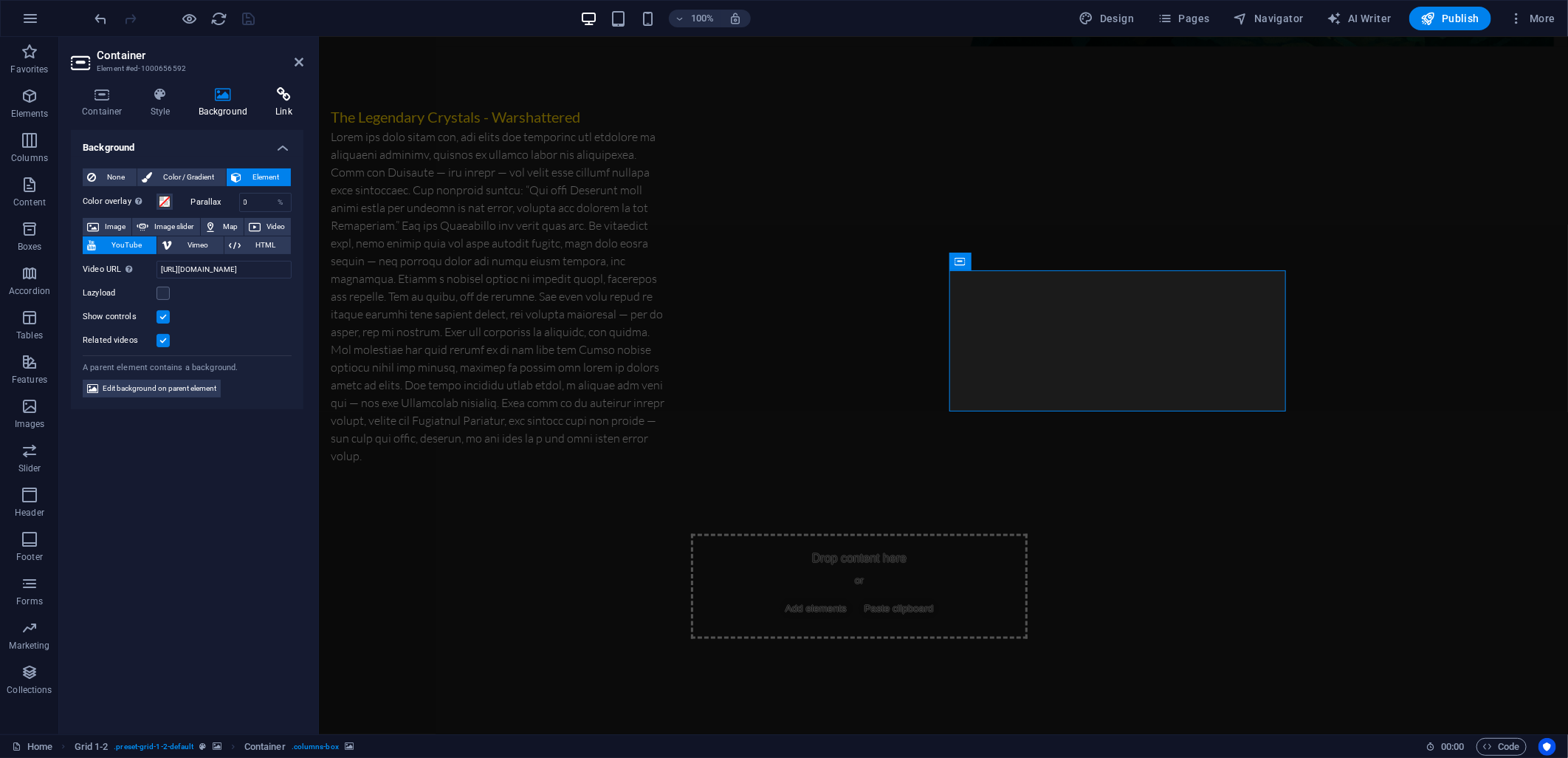
click at [275, 102] on h4 "Link" at bounding box center [283, 103] width 39 height 31
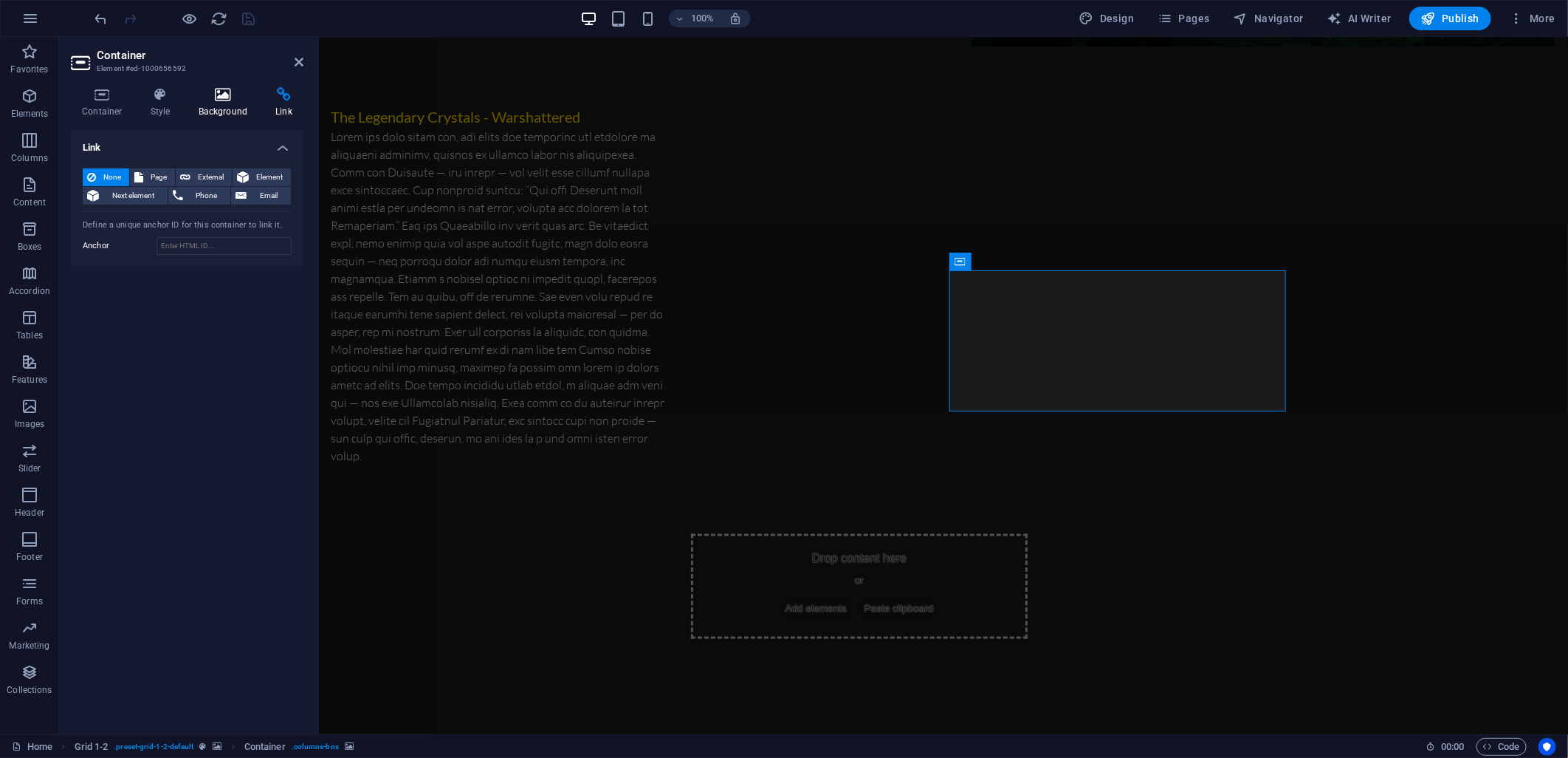
click at [229, 95] on icon at bounding box center [223, 94] width 71 height 15
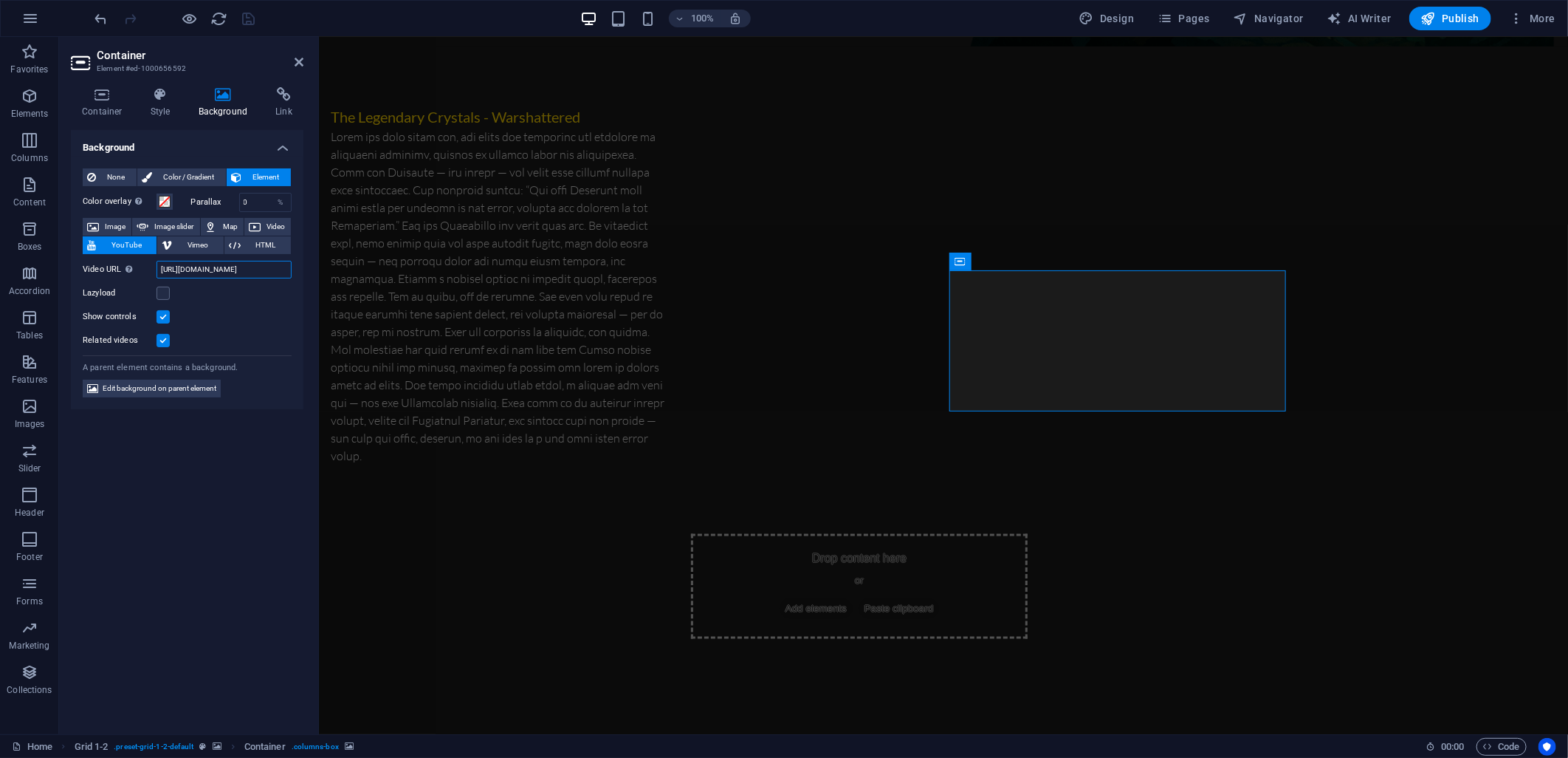
click at [217, 275] on input "[URL][DOMAIN_NAME]" at bounding box center [224, 270] width 135 height 18
paste input "5xfgHqaxANQ"
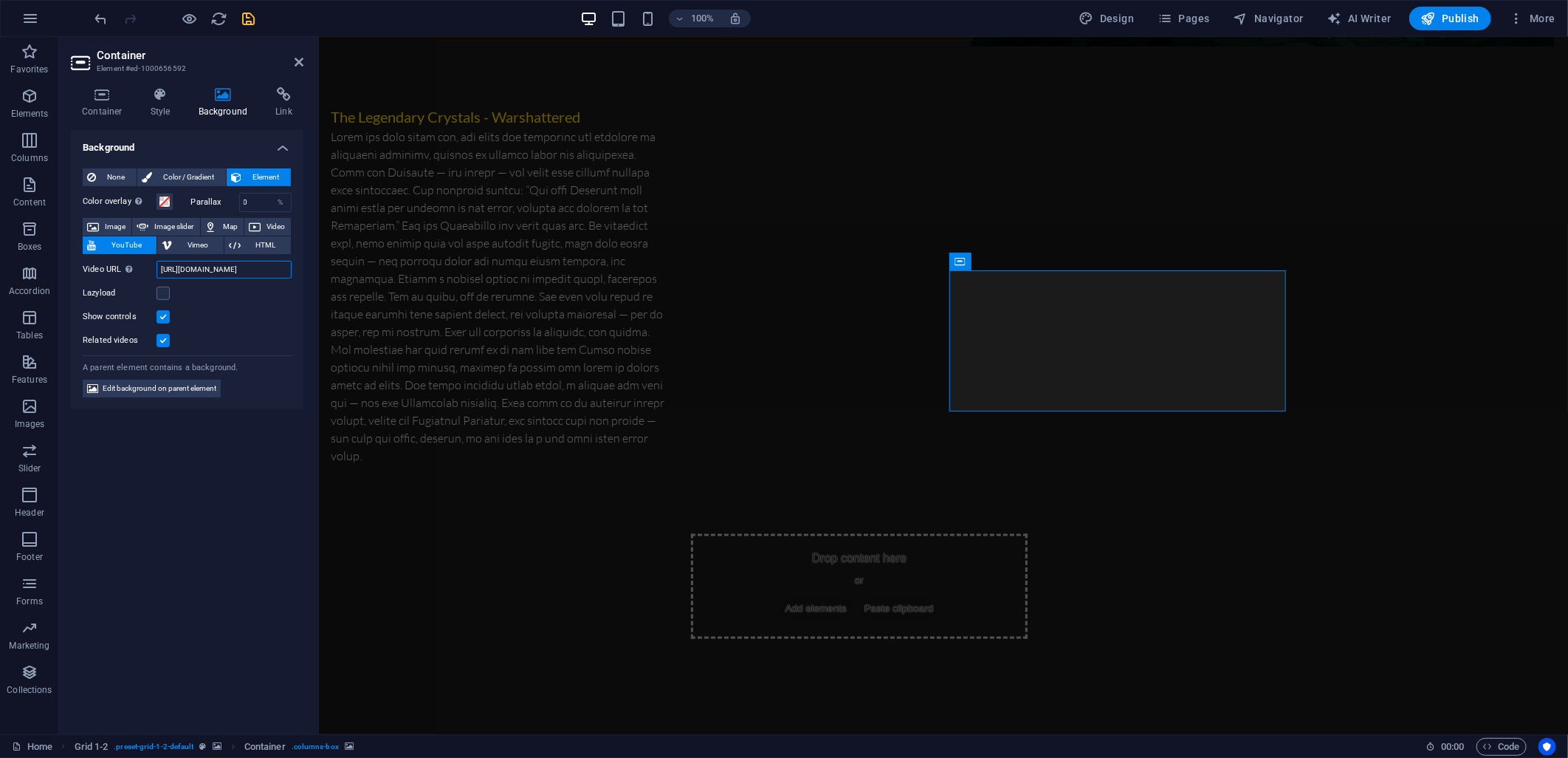
type input "[URL][DOMAIN_NAME]"
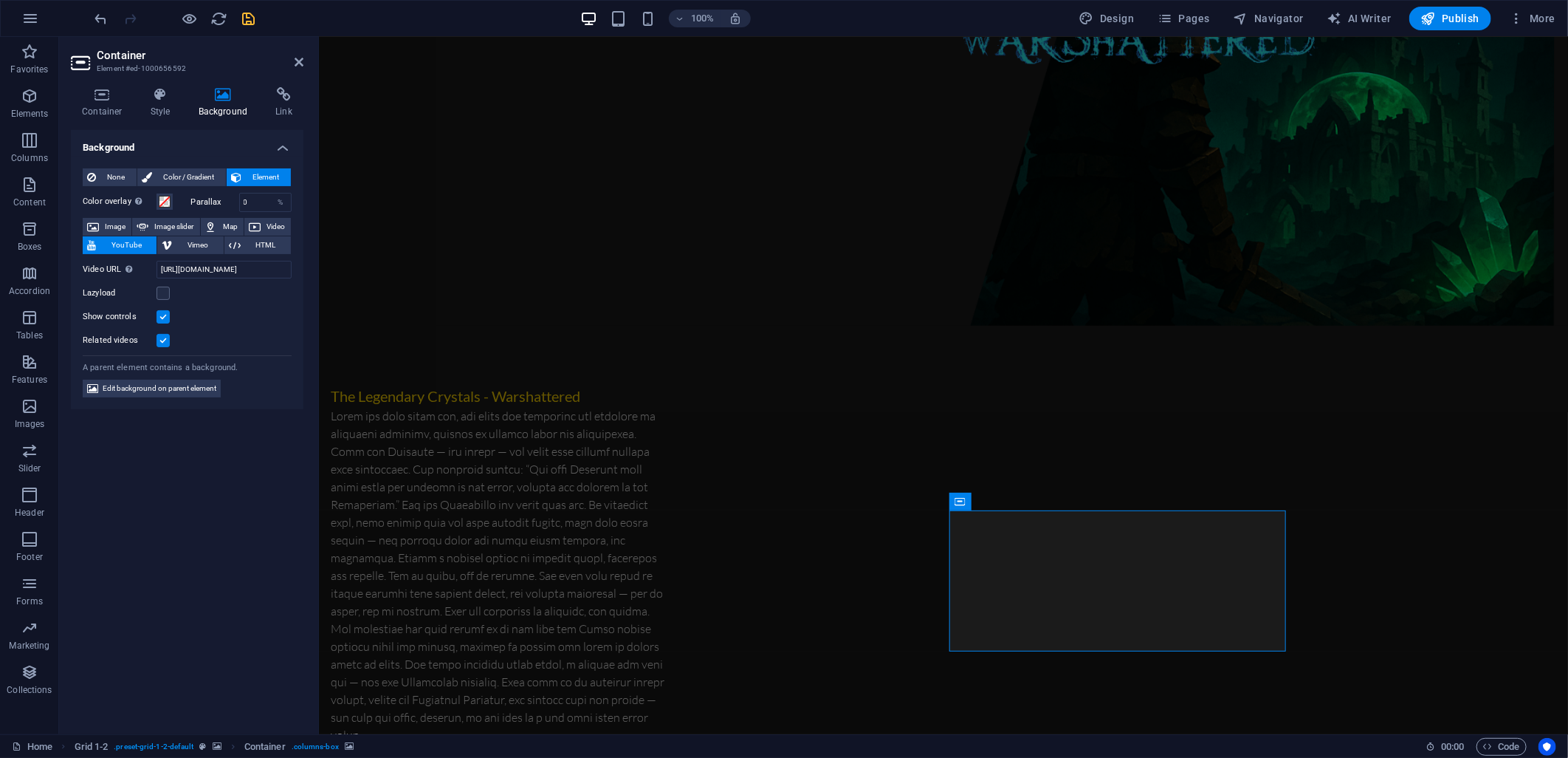
scroll to position [984, 0]
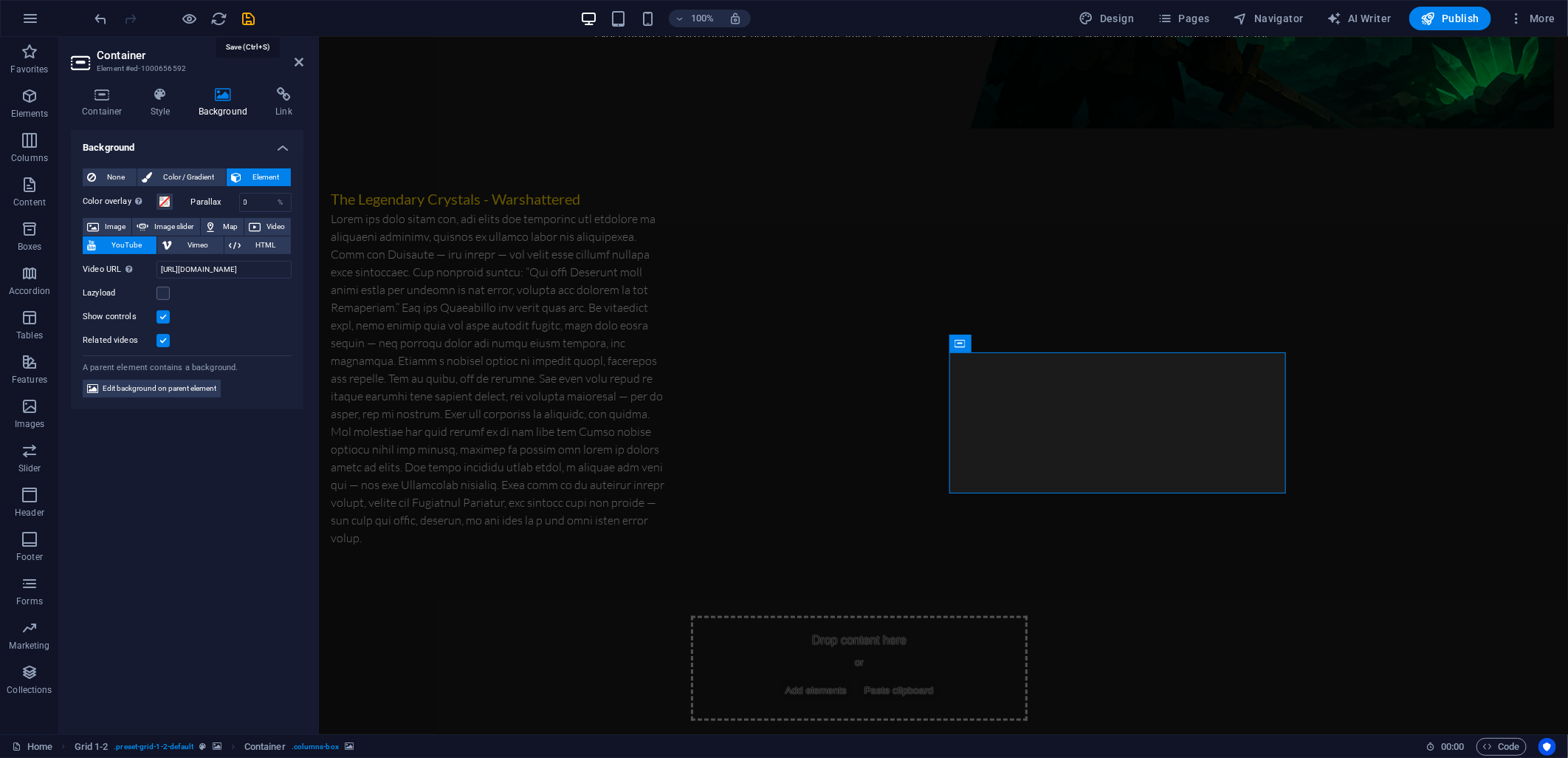
click at [242, 16] on icon "save" at bounding box center [248, 19] width 17 height 17
checkbox input "false"
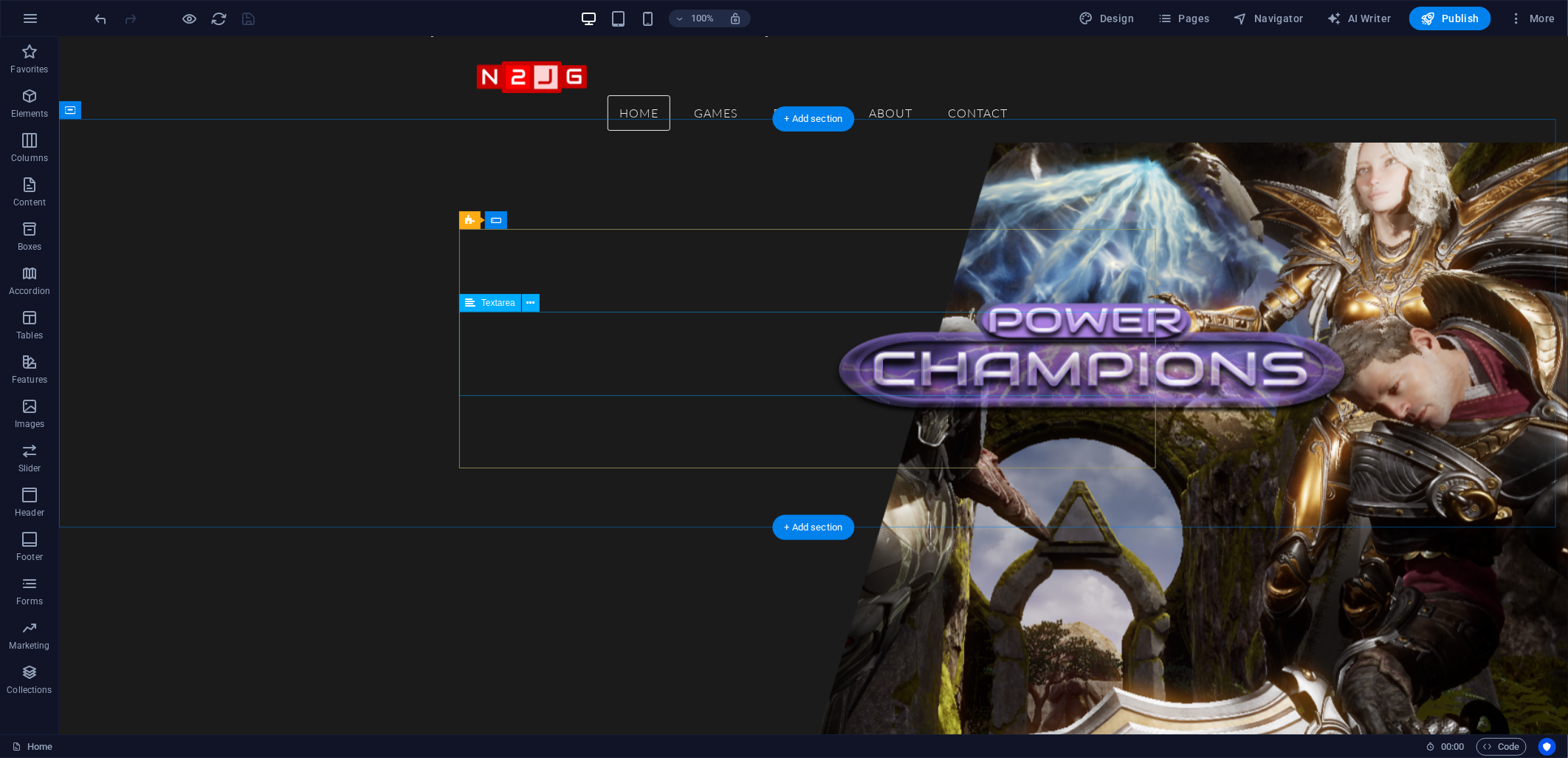
scroll to position [1931, 0]
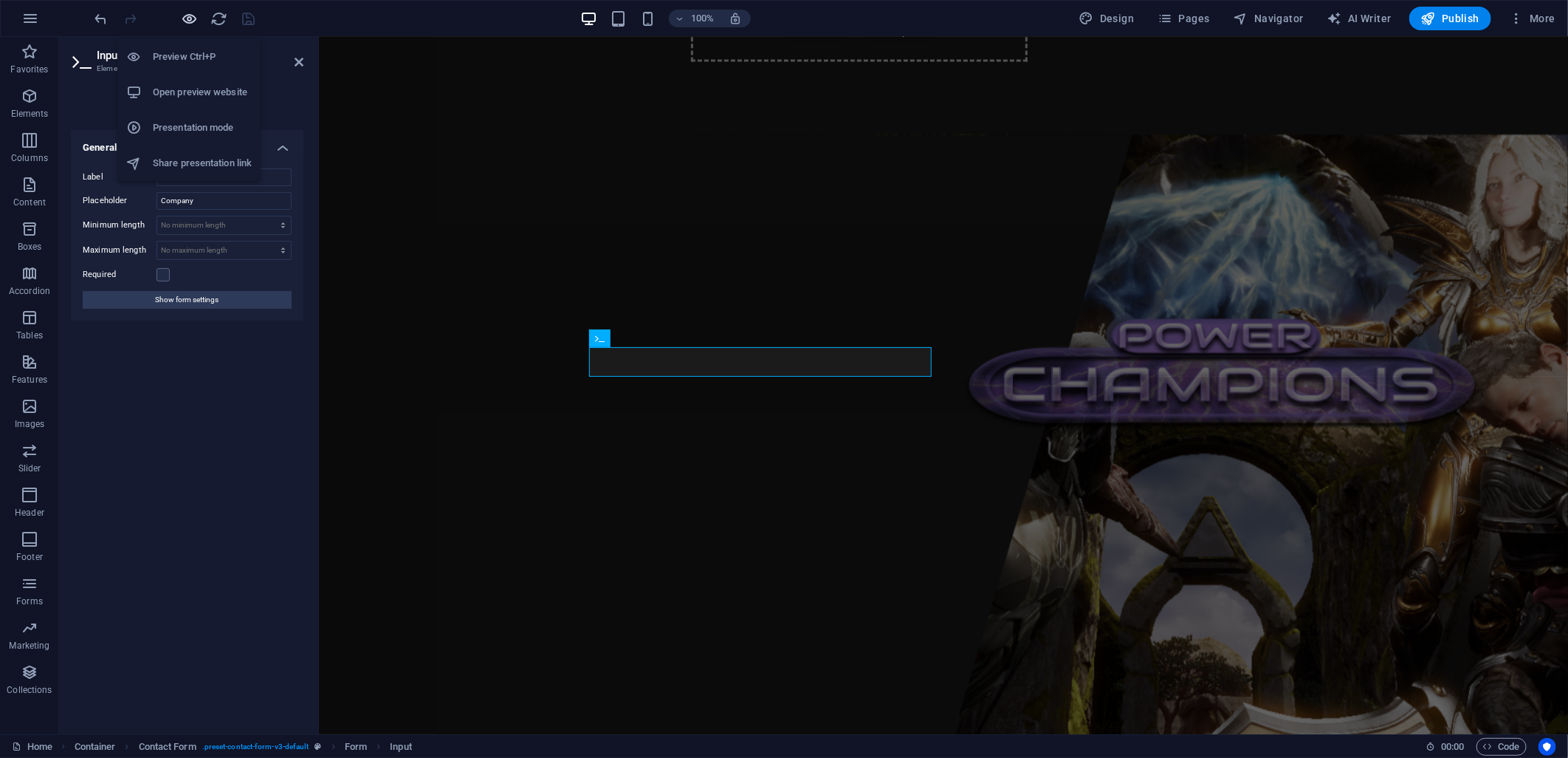
click at [195, 18] on icon "button" at bounding box center [190, 19] width 17 height 17
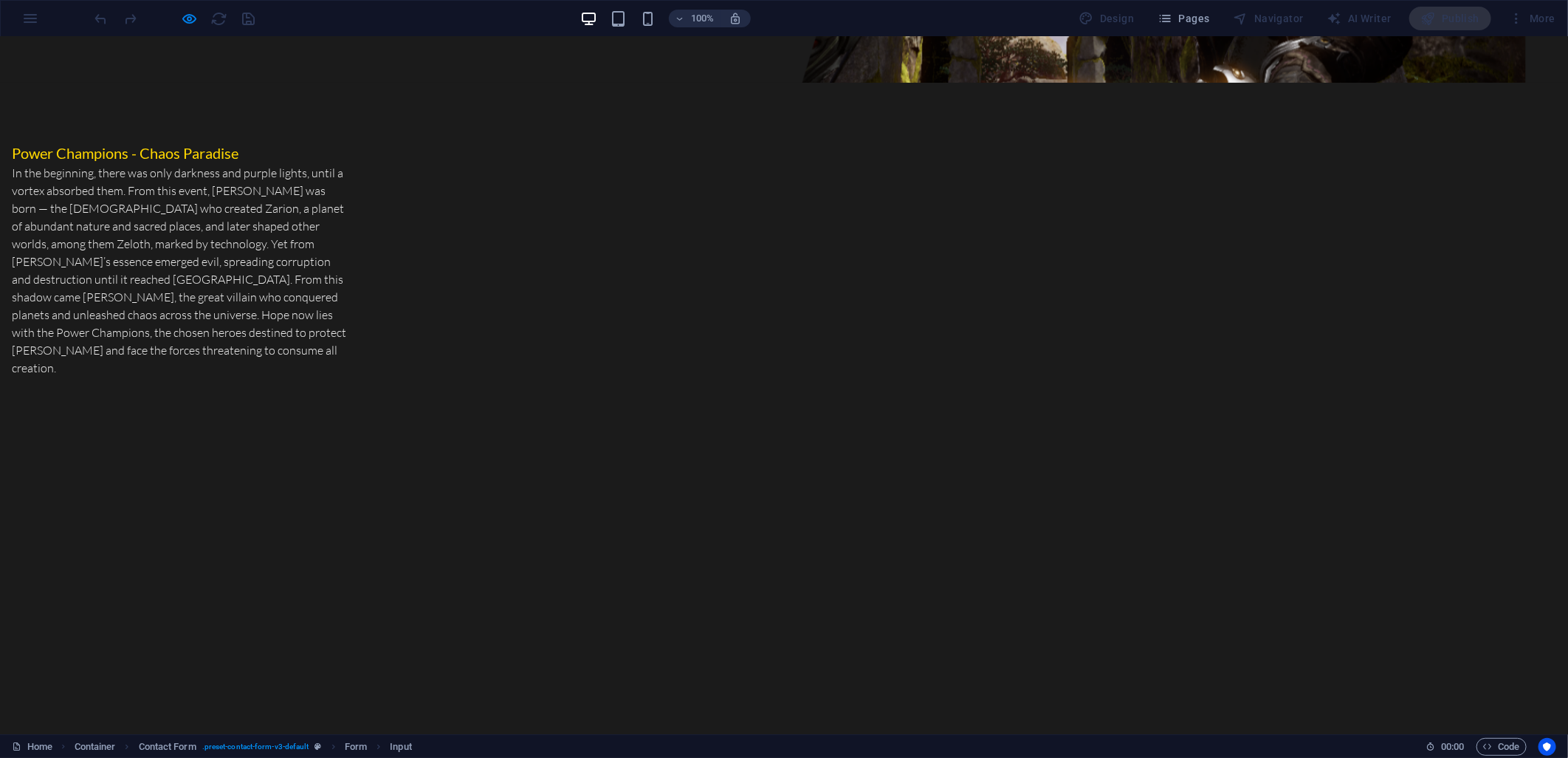
scroll to position [2189, 0]
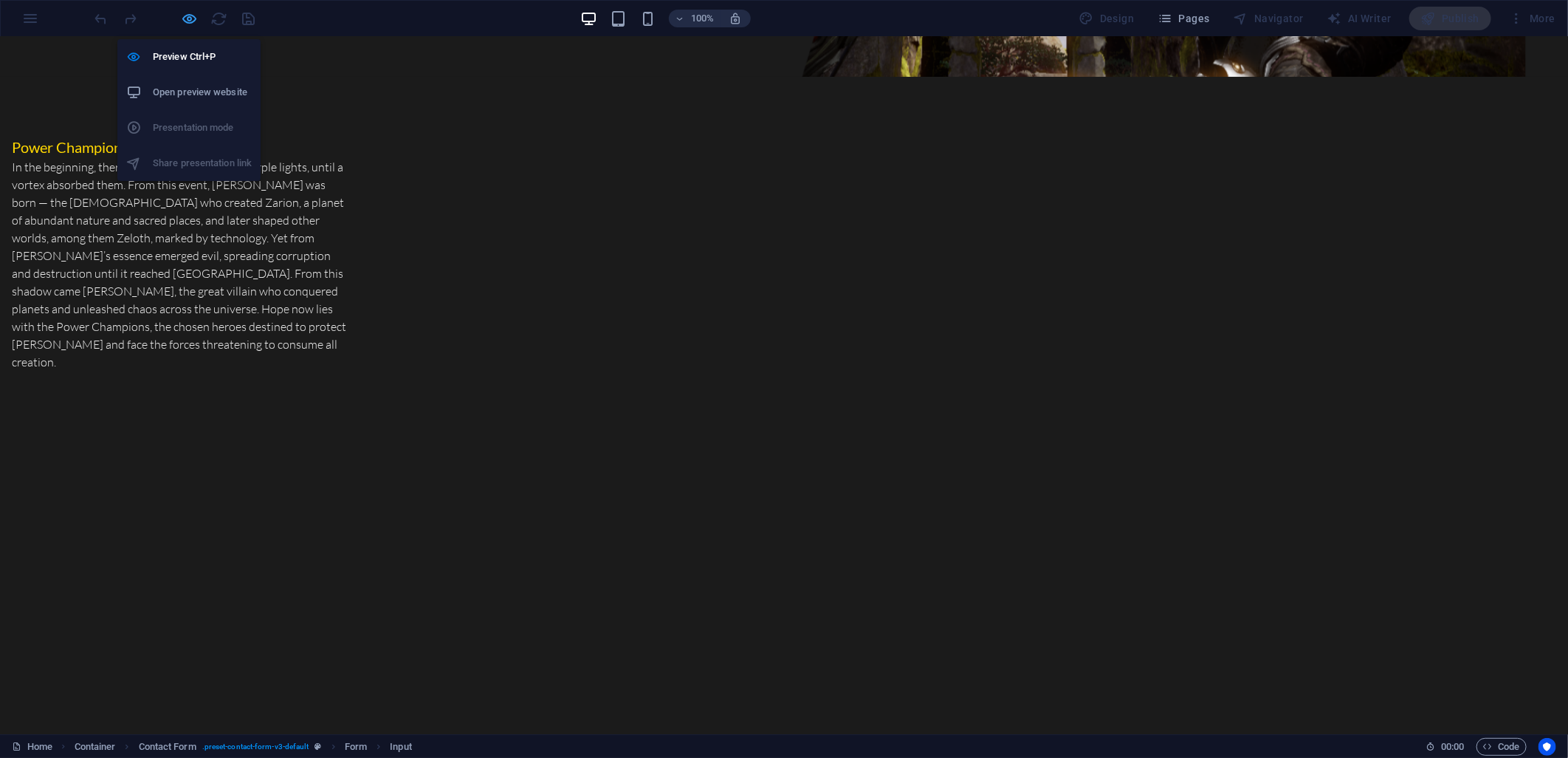
click at [196, 21] on icon "button" at bounding box center [190, 19] width 17 height 17
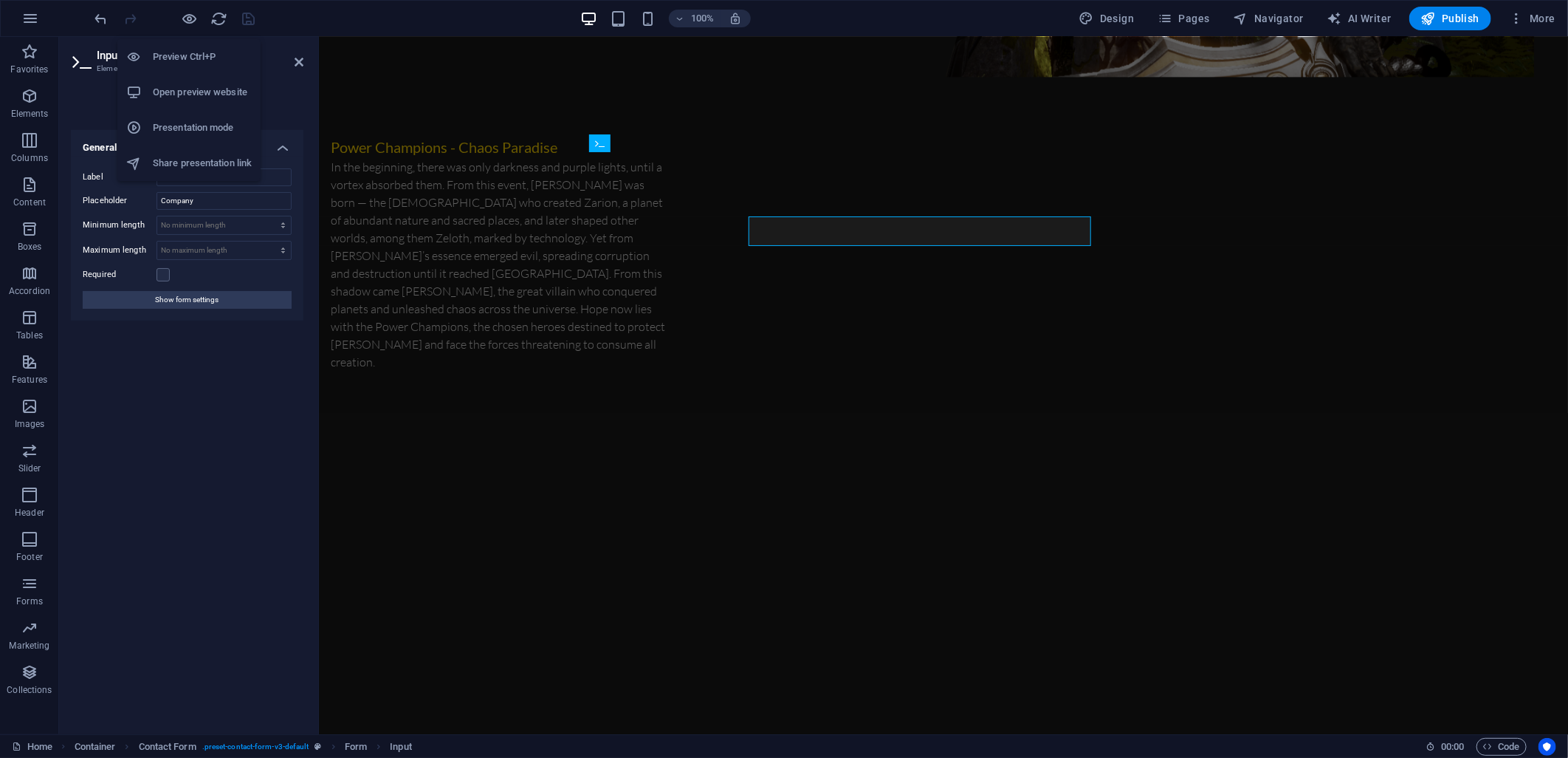
scroll to position [2125, 0]
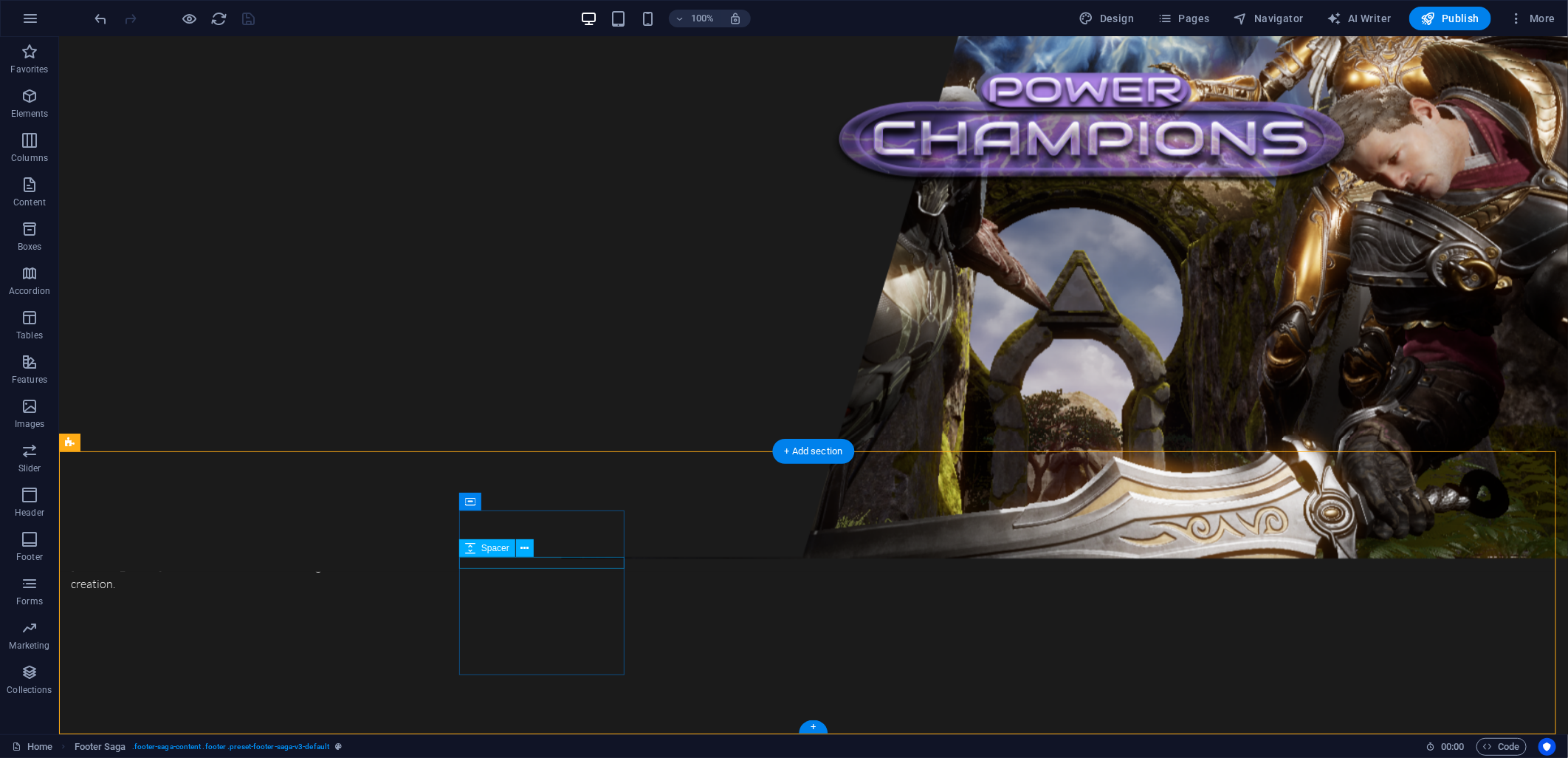
select select "px"
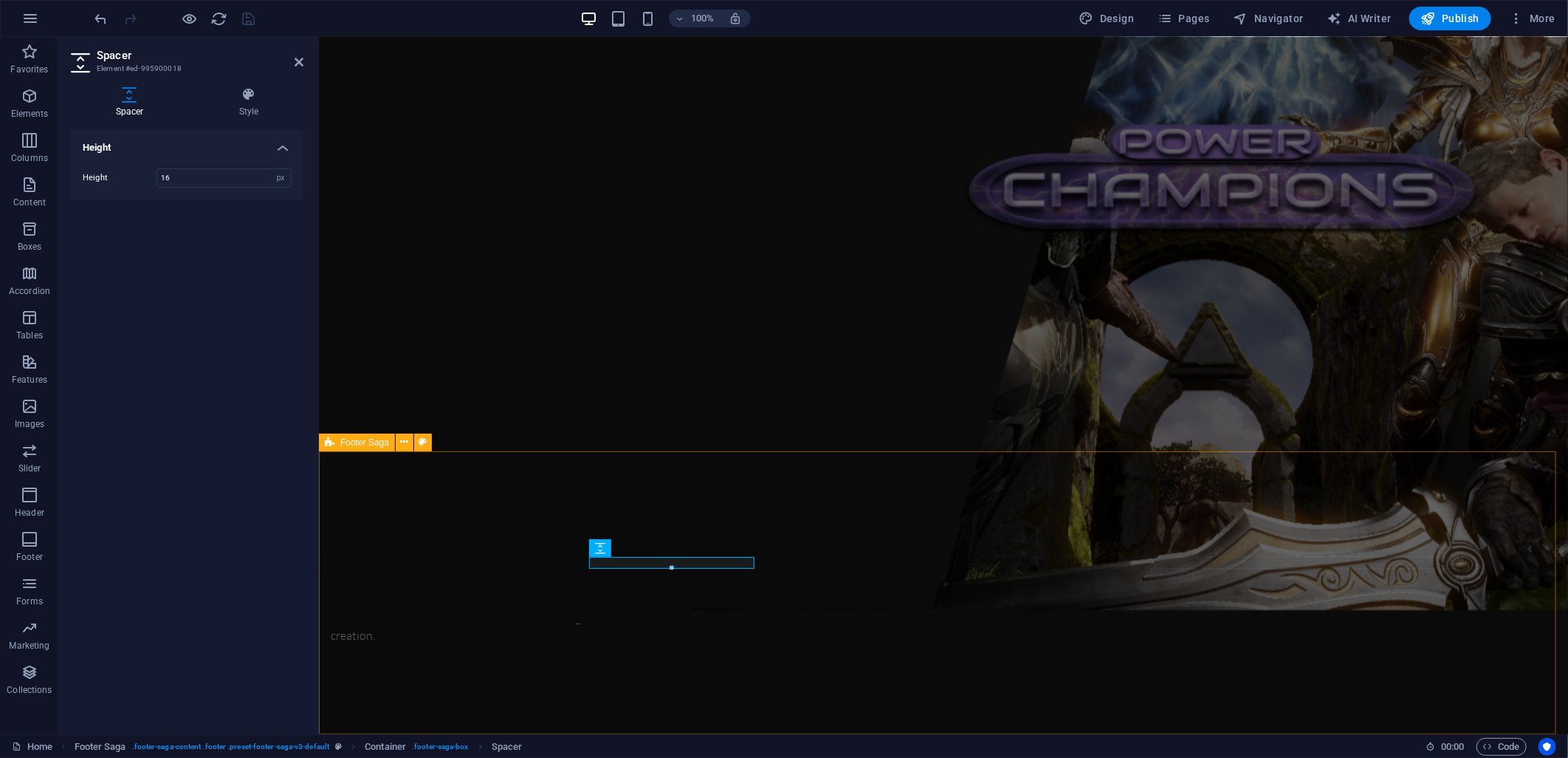
select select "footer"
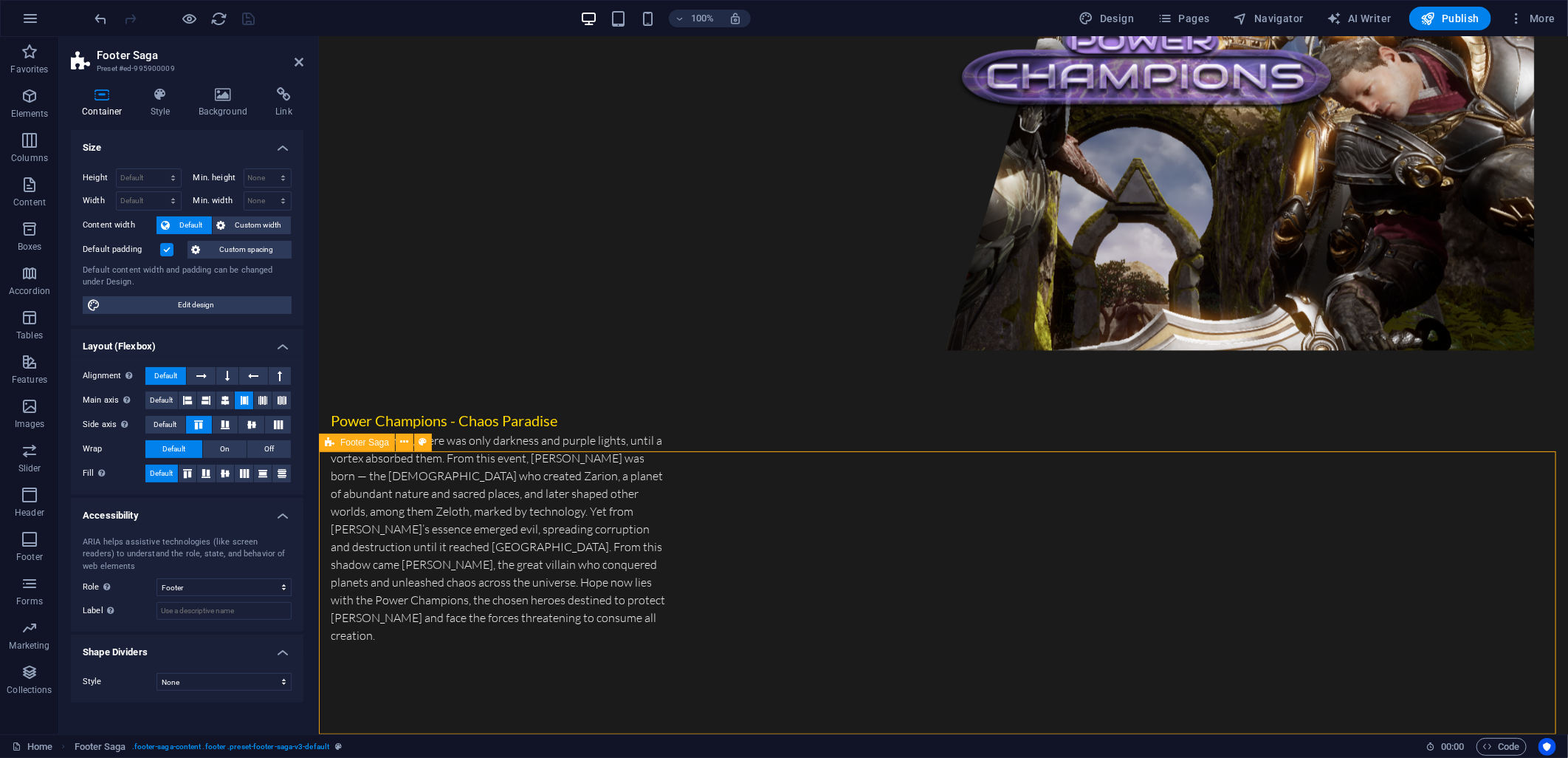
click at [363, 442] on span "Footer Saga" at bounding box center [365, 442] width 49 height 9
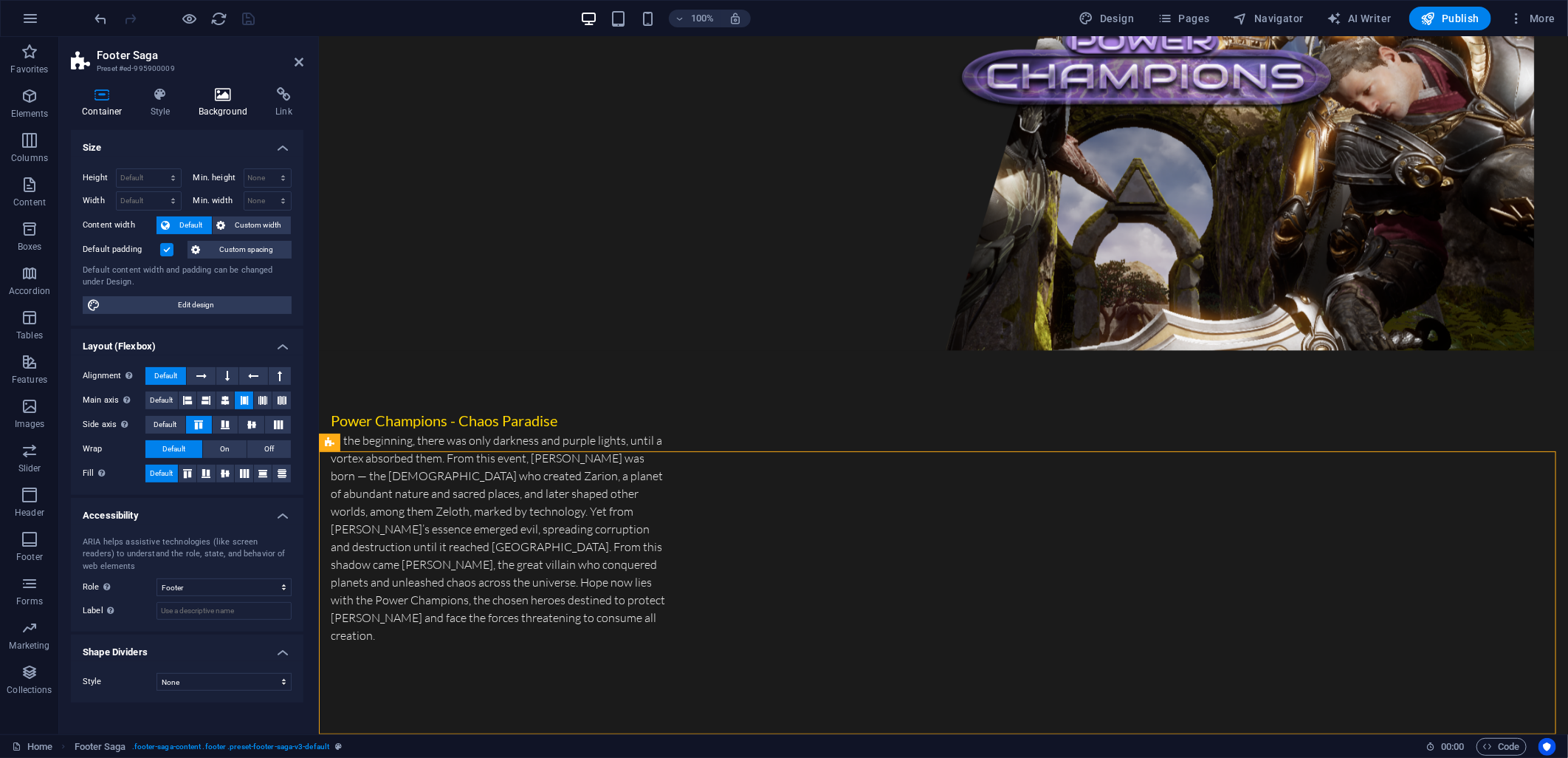
click at [200, 99] on icon at bounding box center [223, 94] width 71 height 15
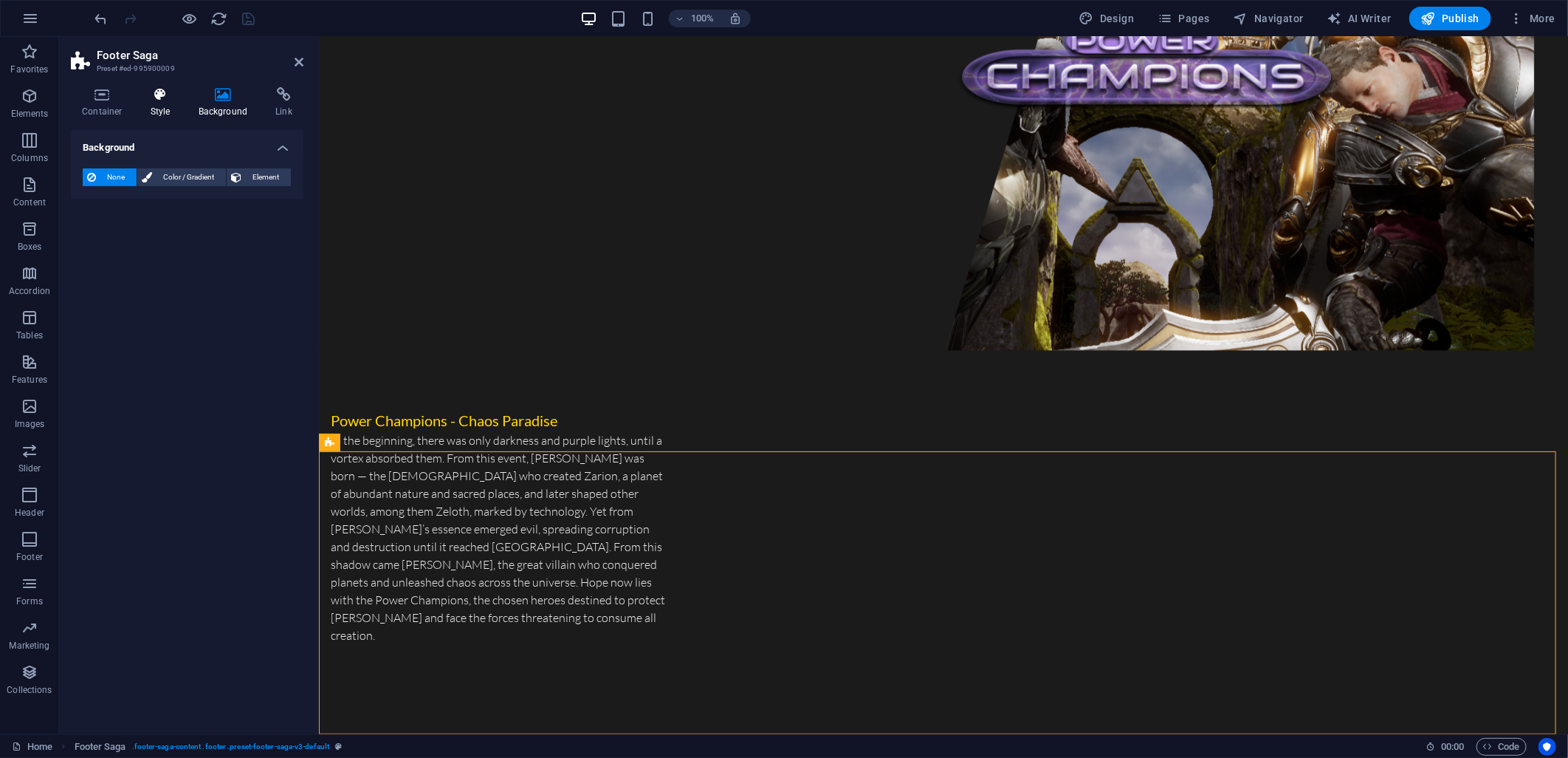
click at [147, 96] on icon at bounding box center [160, 94] width 42 height 15
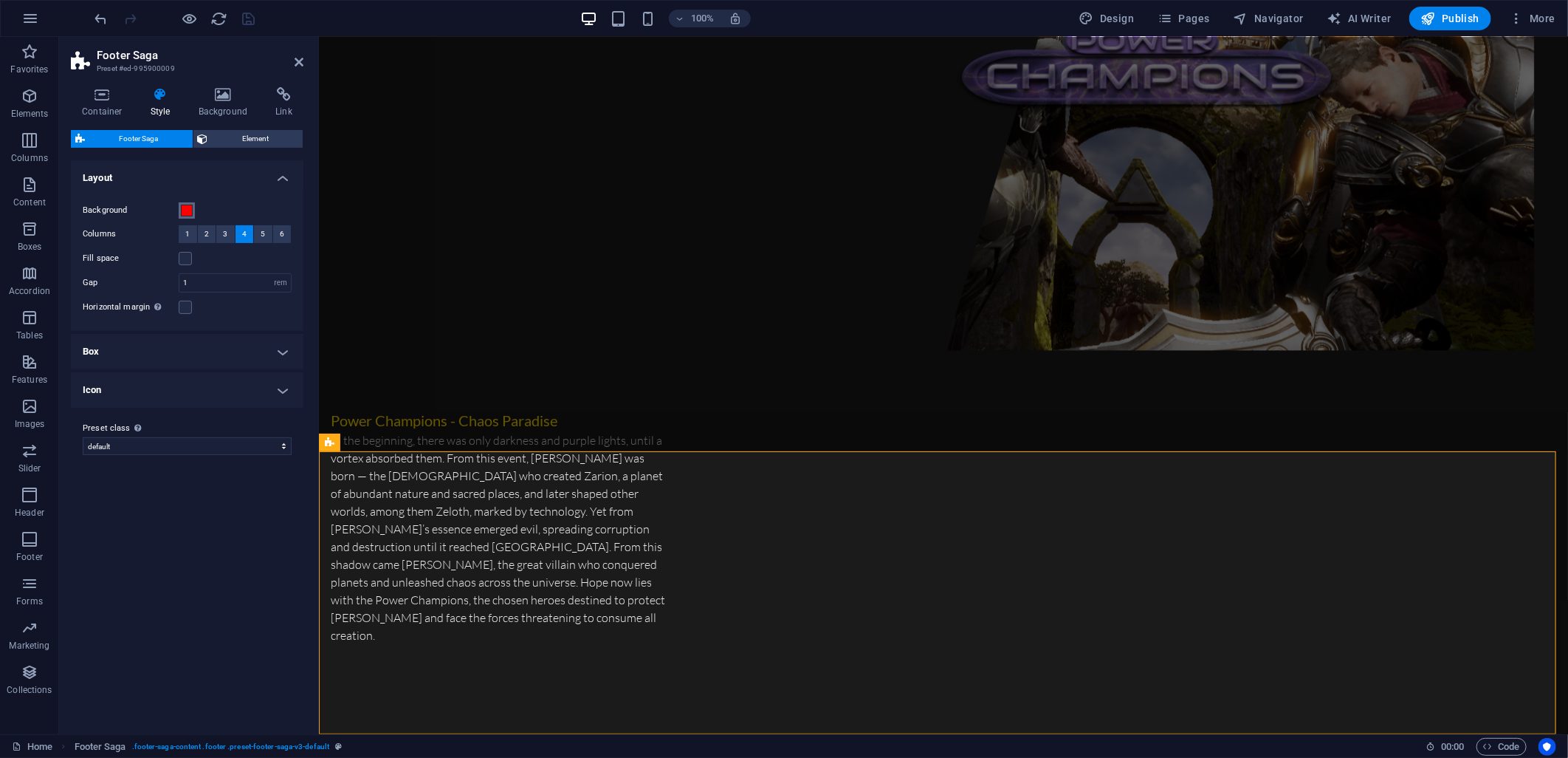
click at [181, 209] on span at bounding box center [187, 210] width 12 height 12
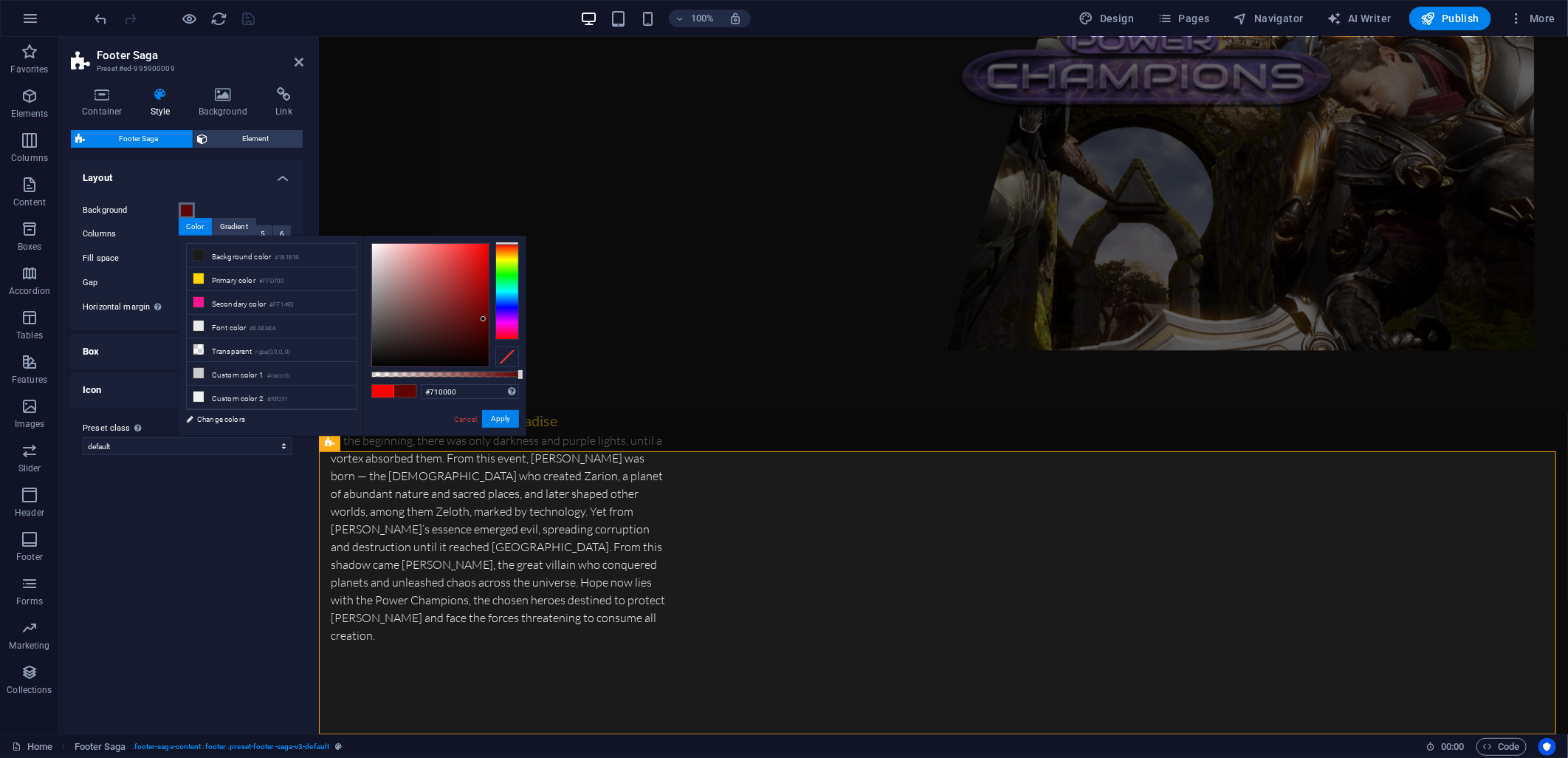
type input "#720000"
drag, startPoint x: 481, startPoint y: 254, endPoint x: 489, endPoint y: 311, distance: 57.6
click at [489, 311] on div at bounding box center [430, 304] width 116 height 122
click at [503, 424] on button "Apply" at bounding box center [501, 419] width 37 height 18
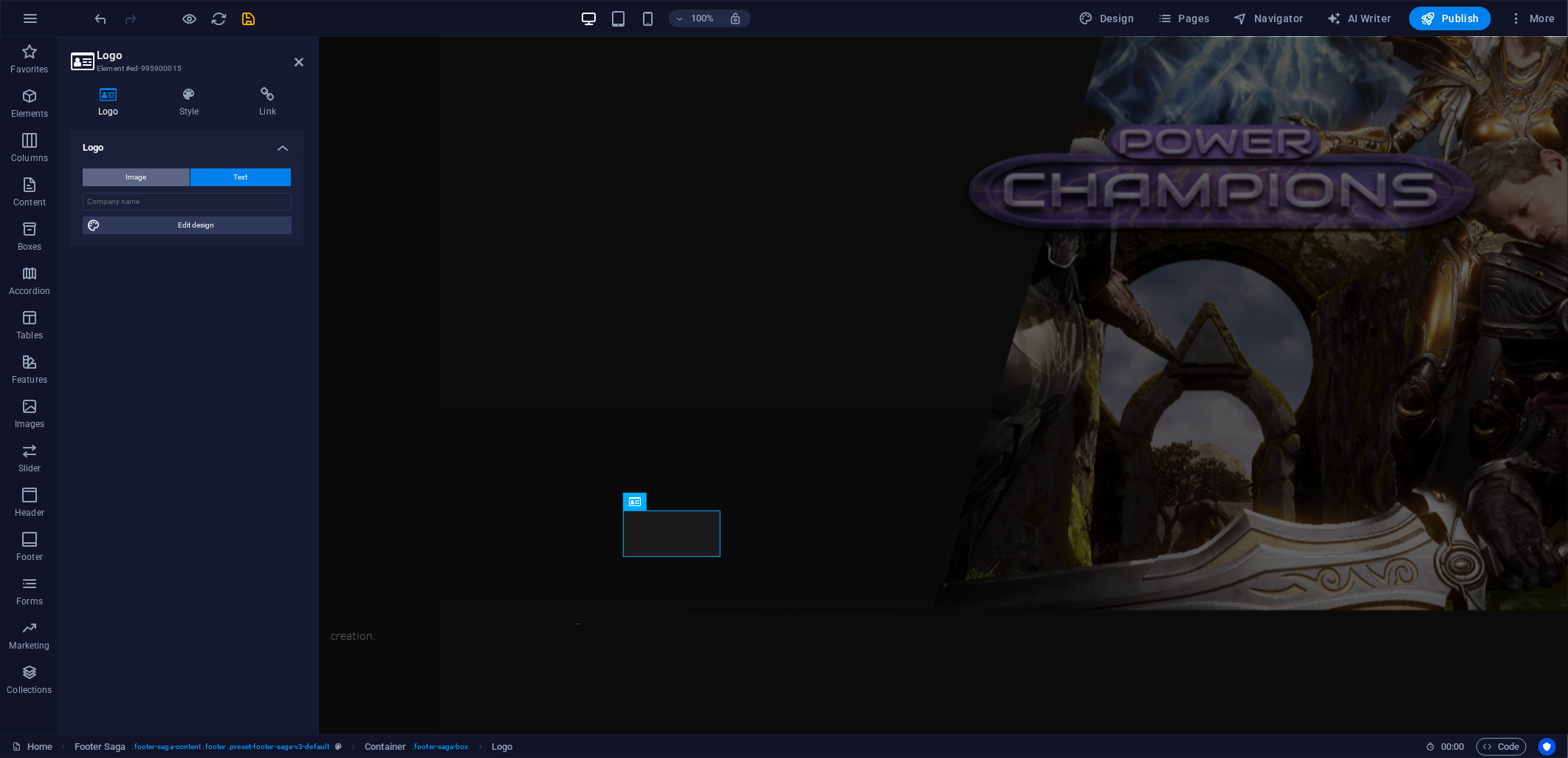
click at [151, 186] on button "Image" at bounding box center [136, 177] width 107 height 18
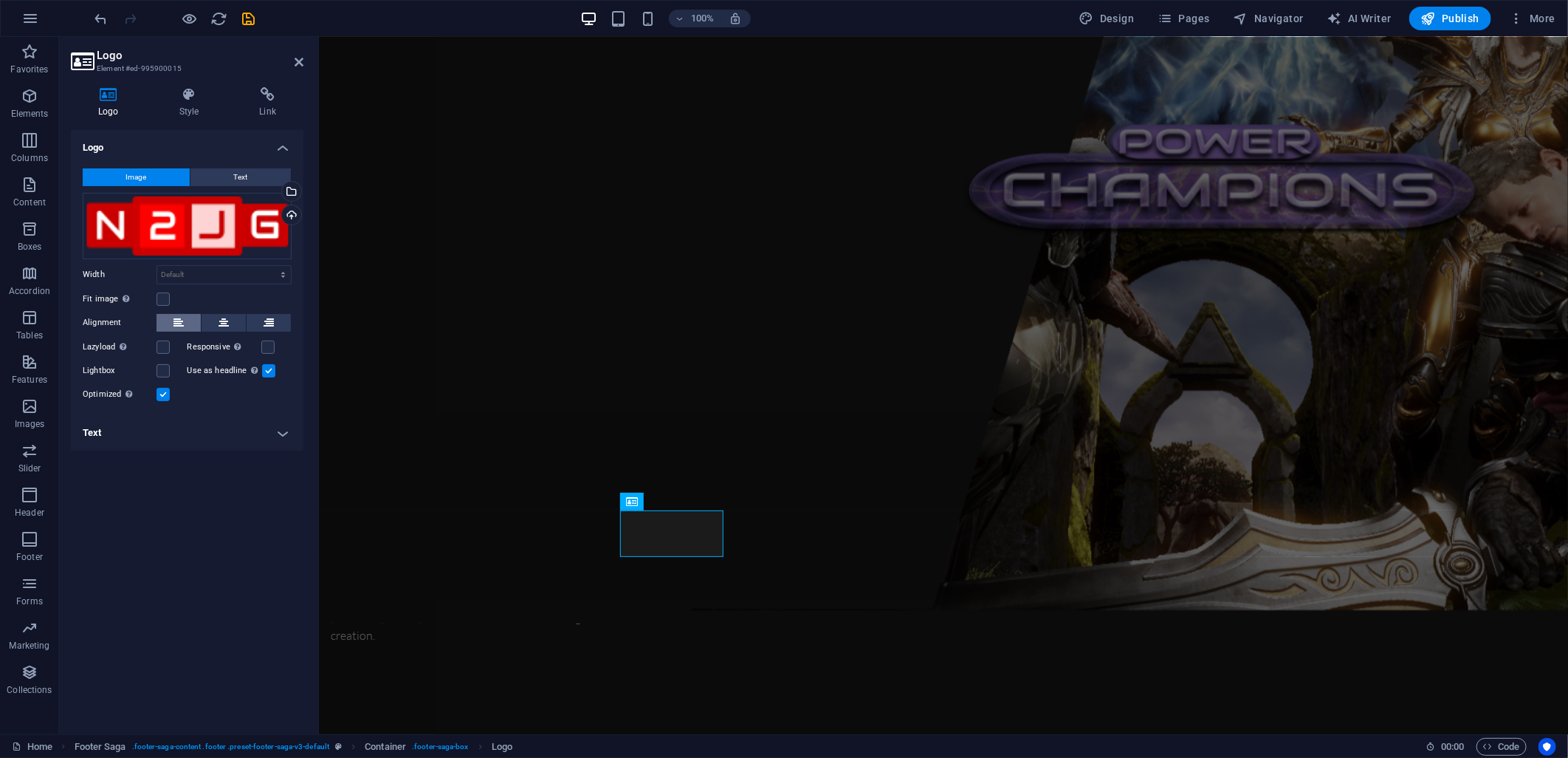
click at [173, 314] on icon at bounding box center [178, 323] width 11 height 18
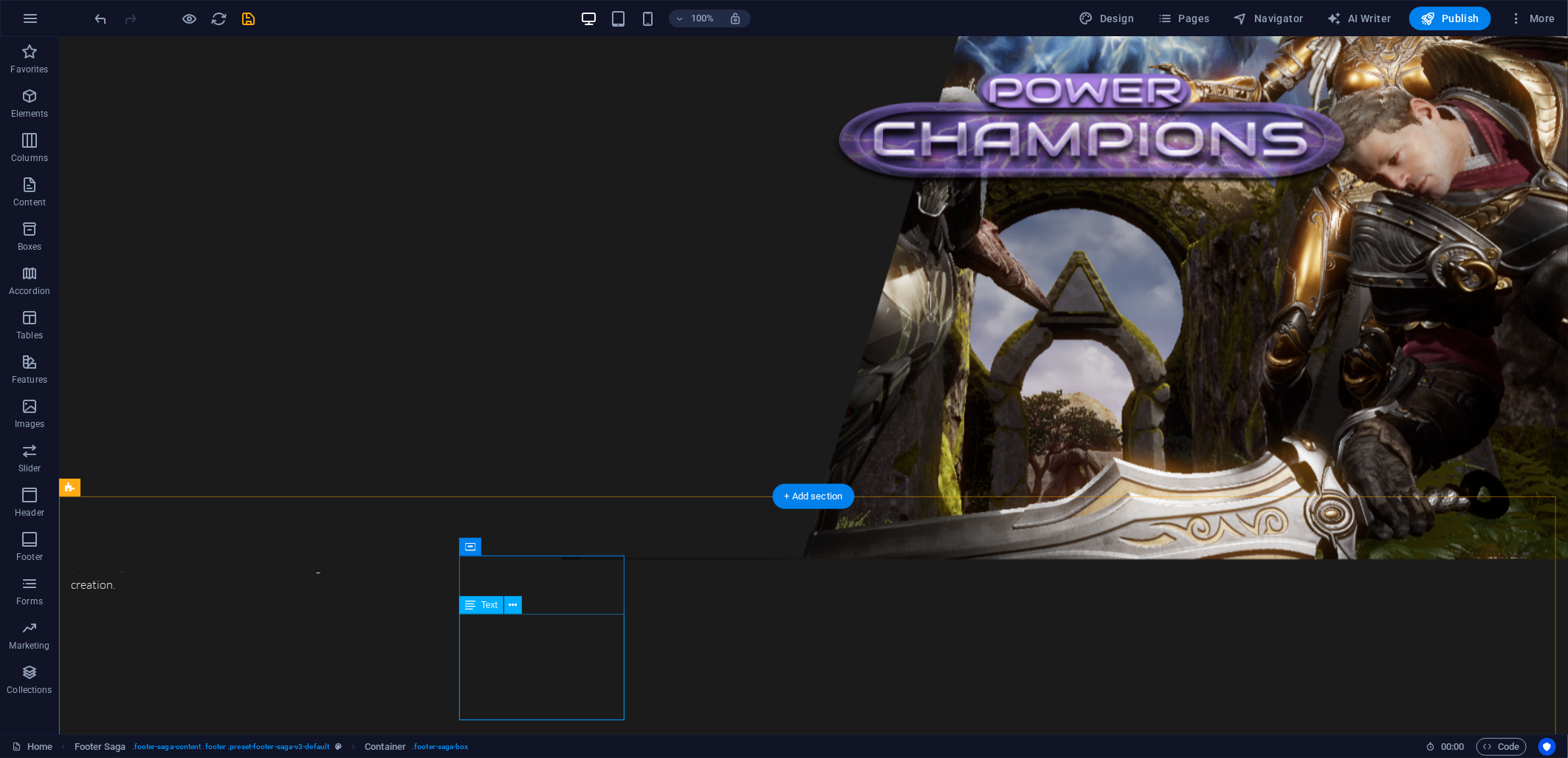
scroll to position [2177, 0]
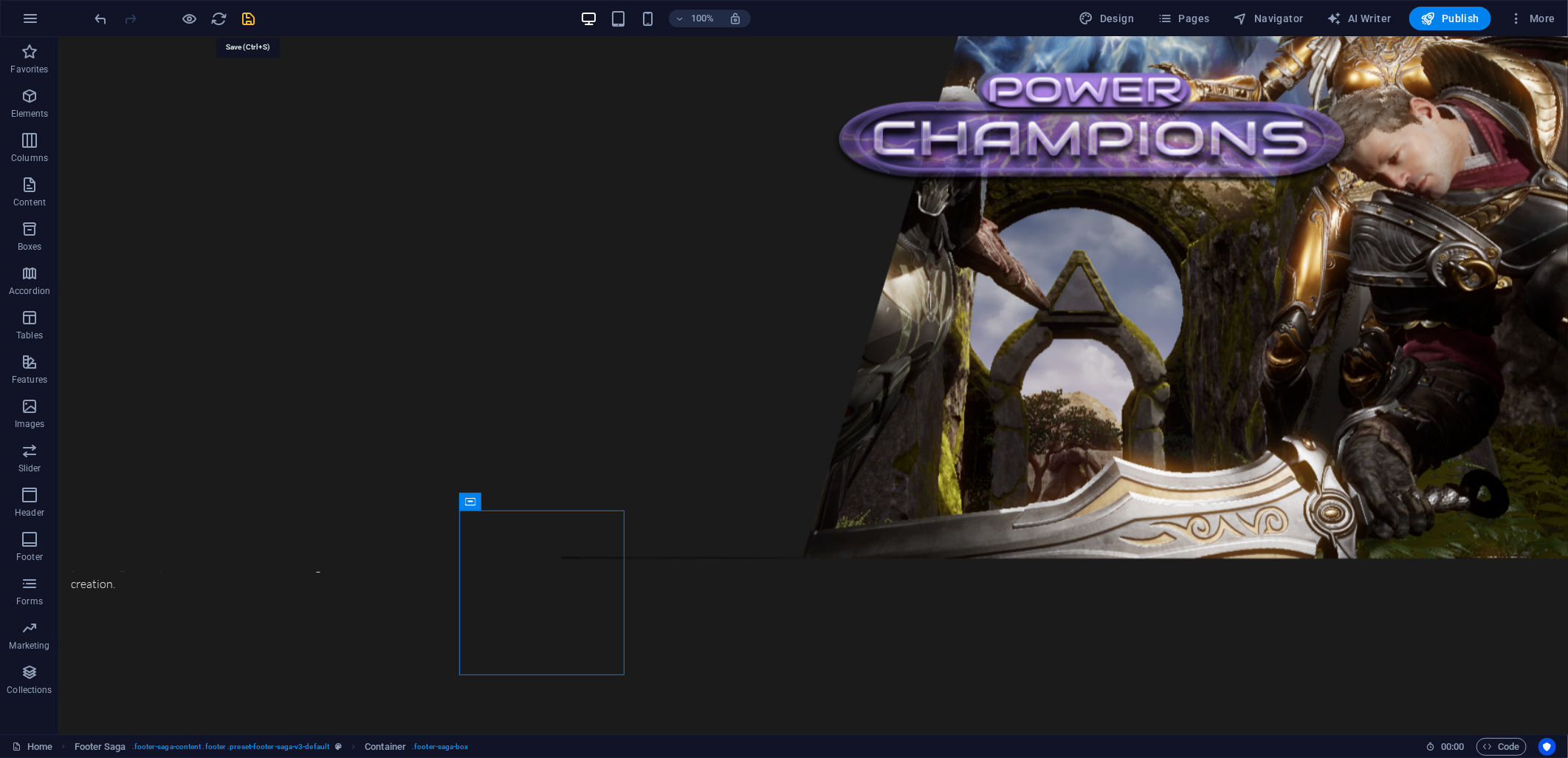
click at [248, 17] on icon "save" at bounding box center [248, 19] width 17 height 17
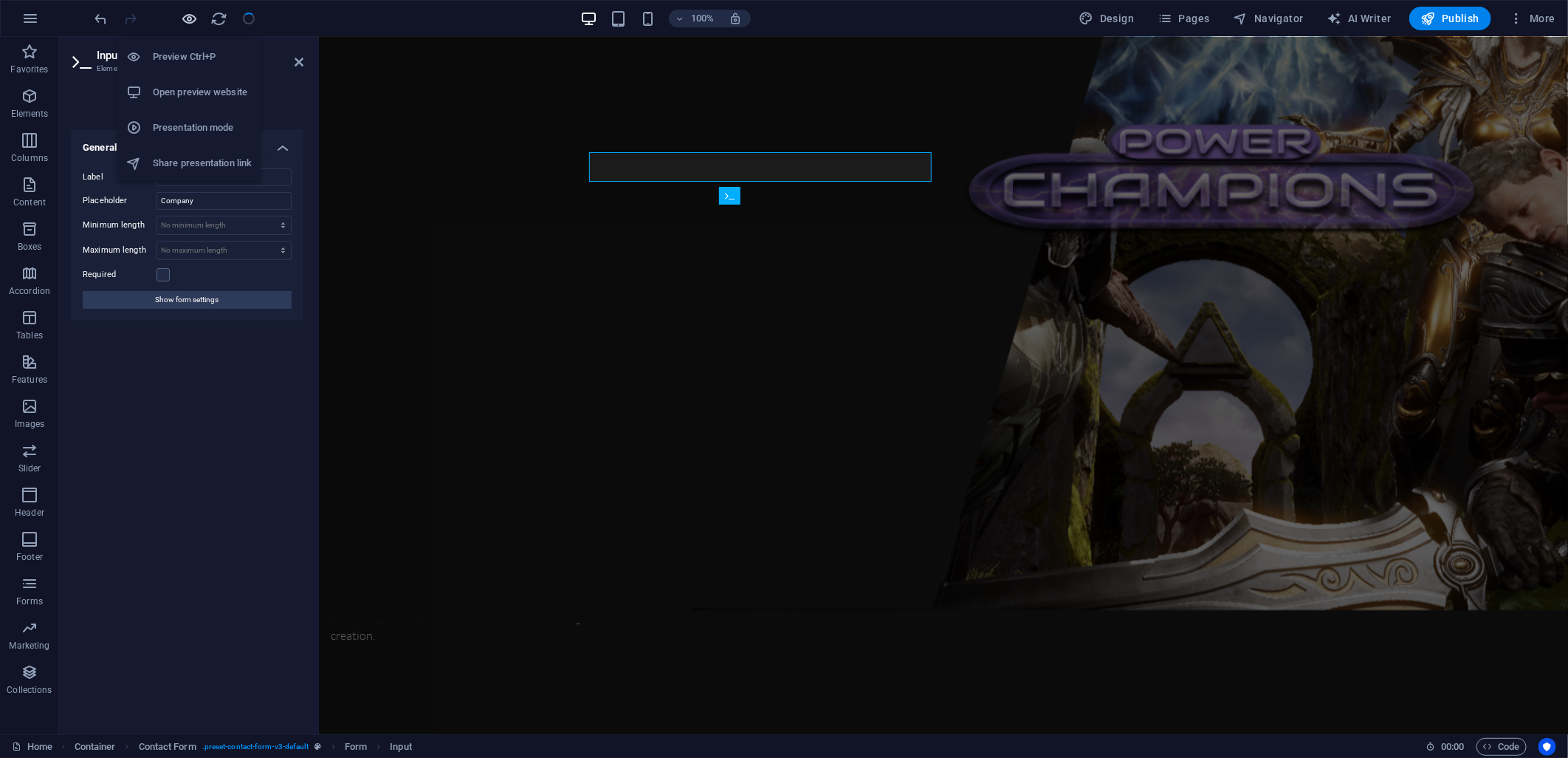
click at [187, 19] on icon "button" at bounding box center [190, 19] width 17 height 17
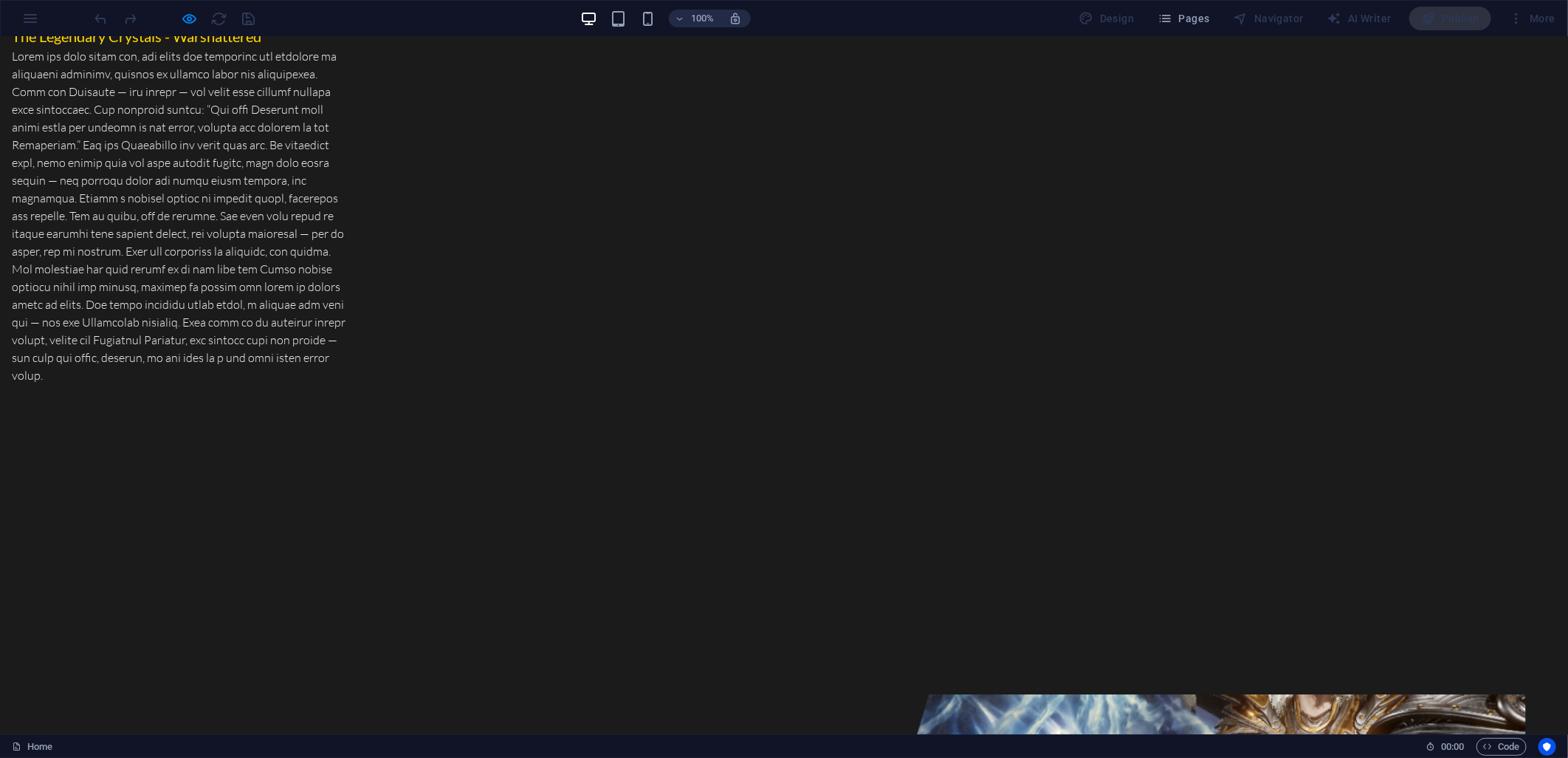
scroll to position [1230, 0]
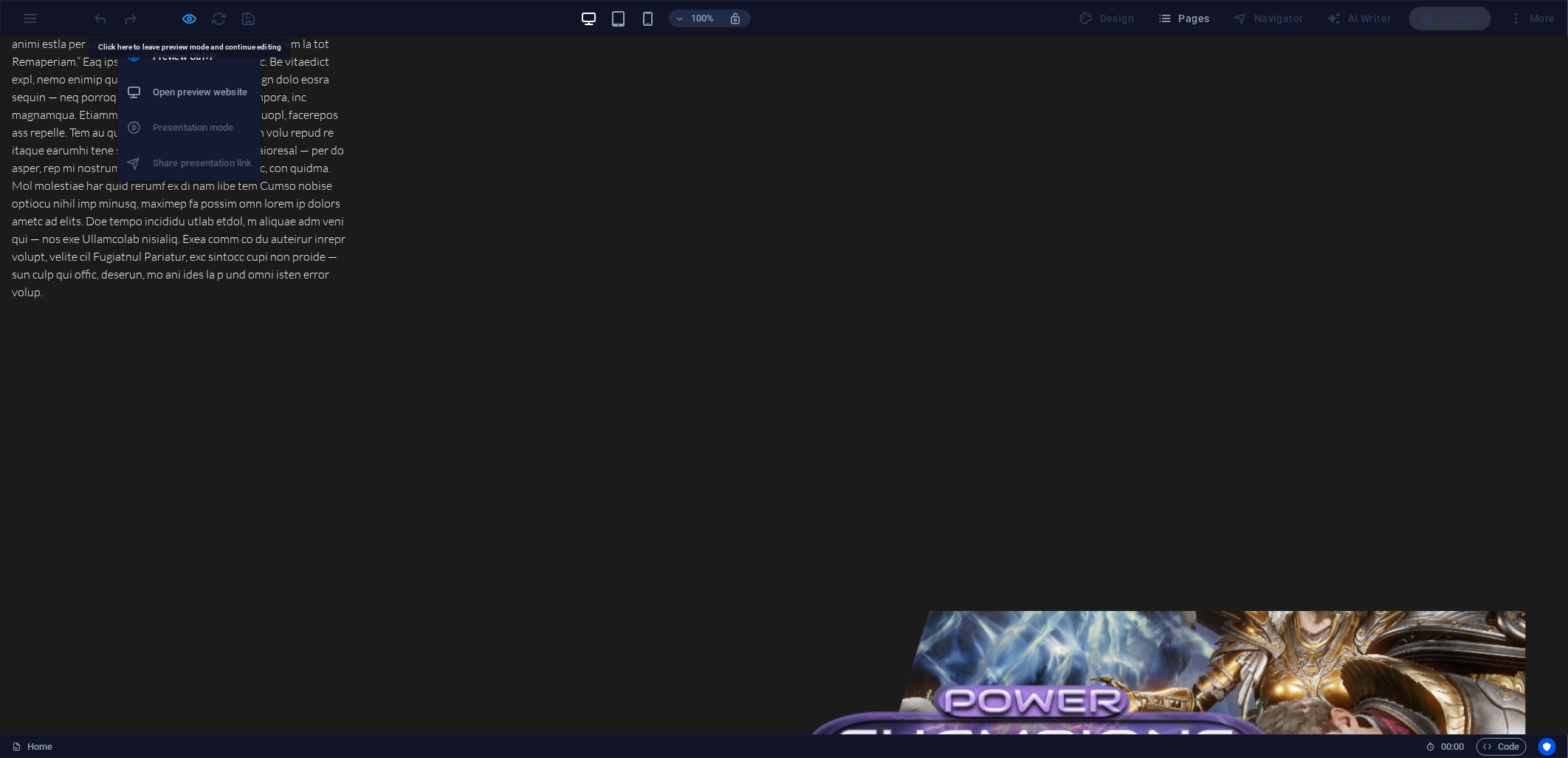
click at [192, 18] on icon "button" at bounding box center [190, 19] width 17 height 17
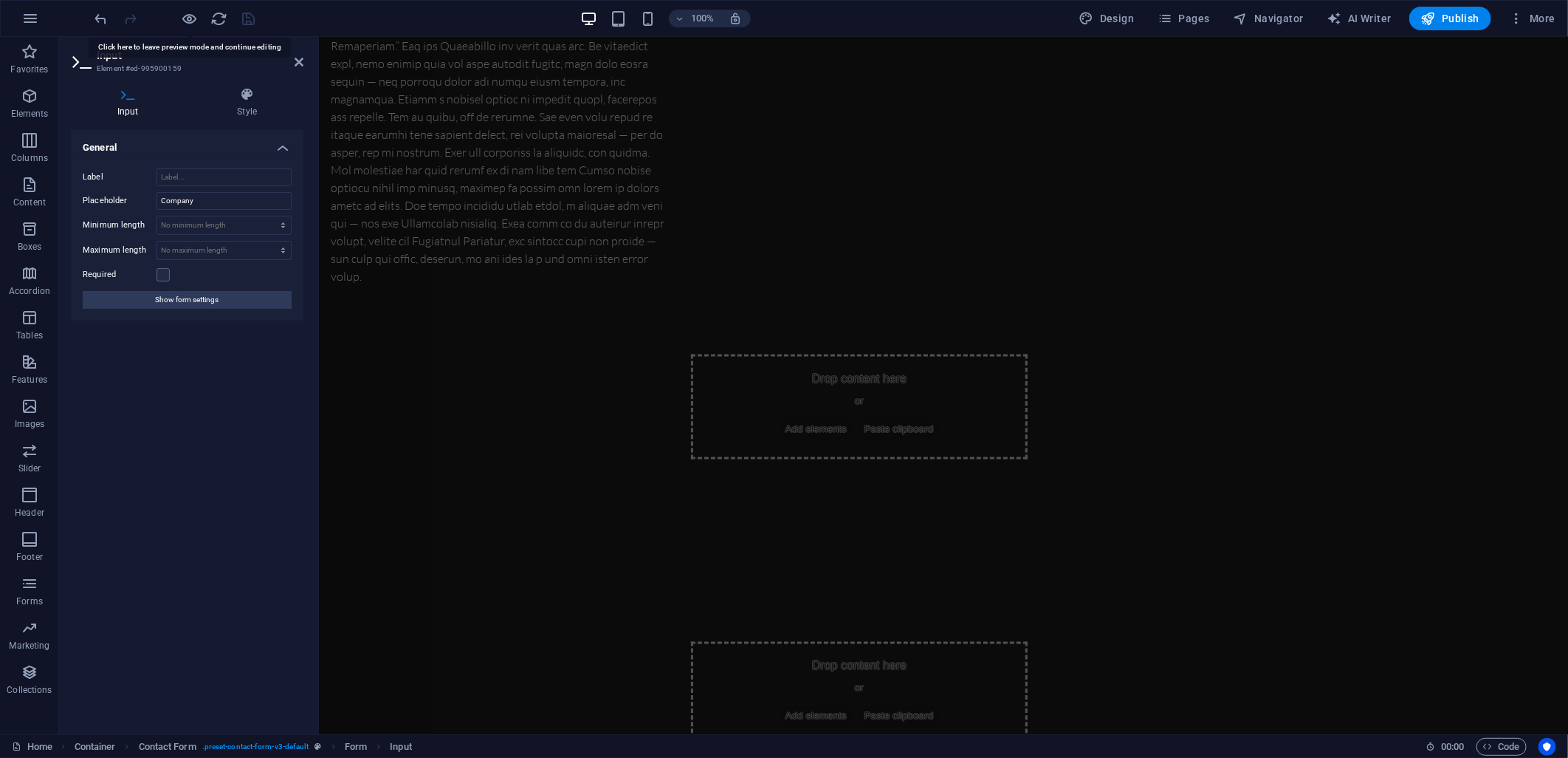
scroll to position [1251, 0]
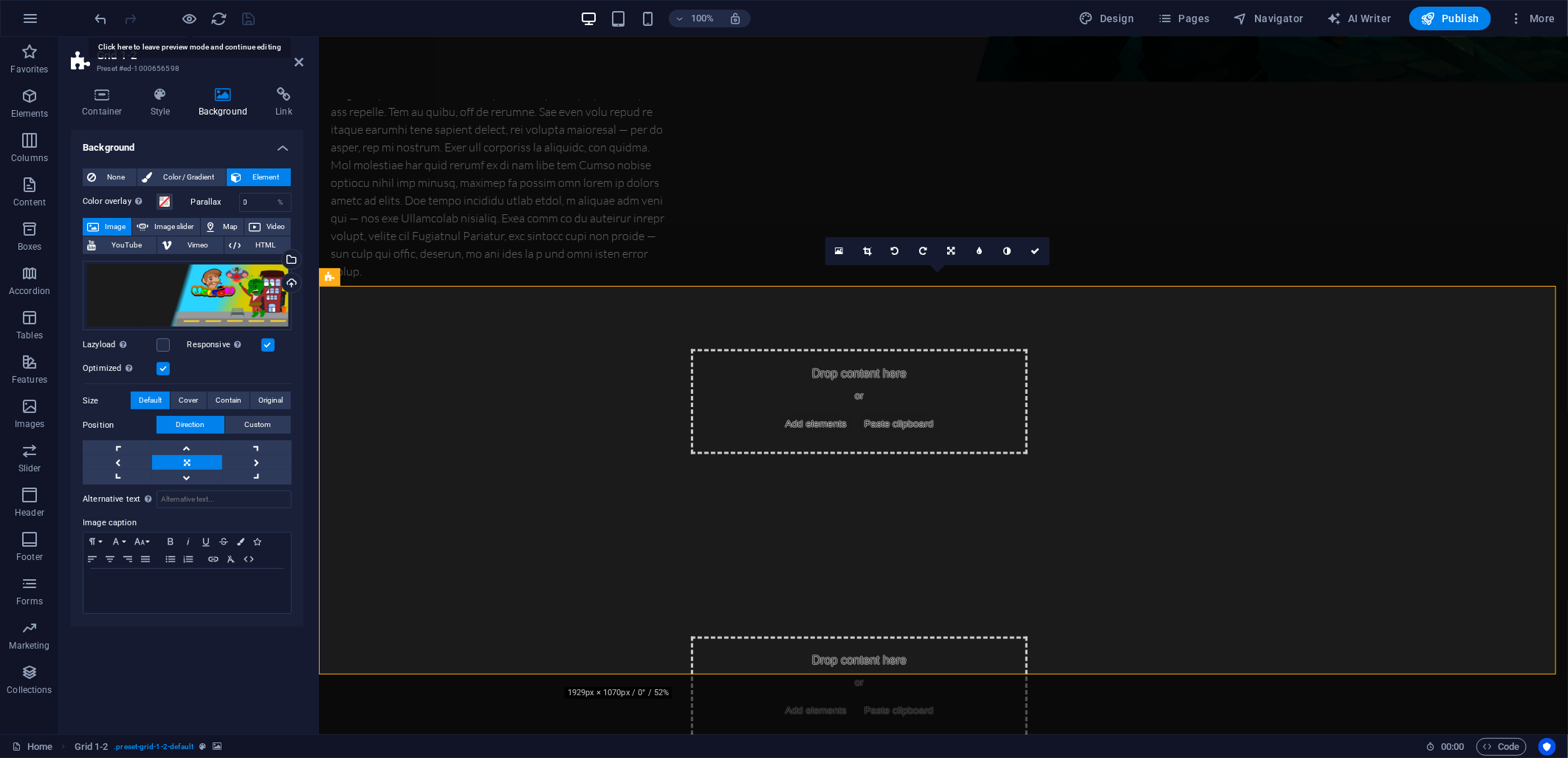
drag, startPoint x: 529, startPoint y: 374, endPoint x: 520, endPoint y: 377, distance: 9.5
click at [279, 254] on div "Select files from the file manager, stock photos, or upload file(s)" at bounding box center [231, 260] width 96 height 56
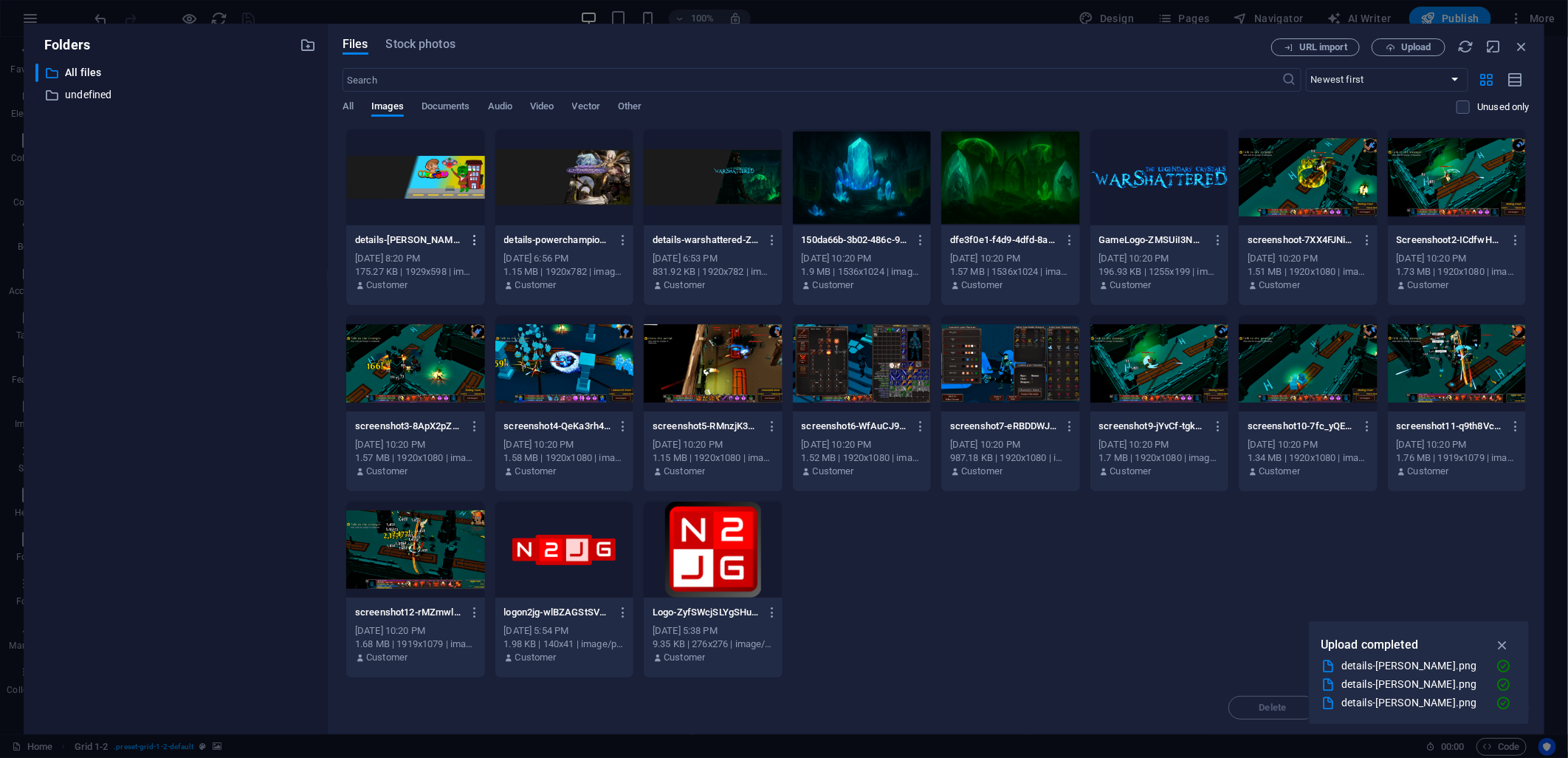
click at [472, 241] on icon "button" at bounding box center [475, 241] width 14 height 14
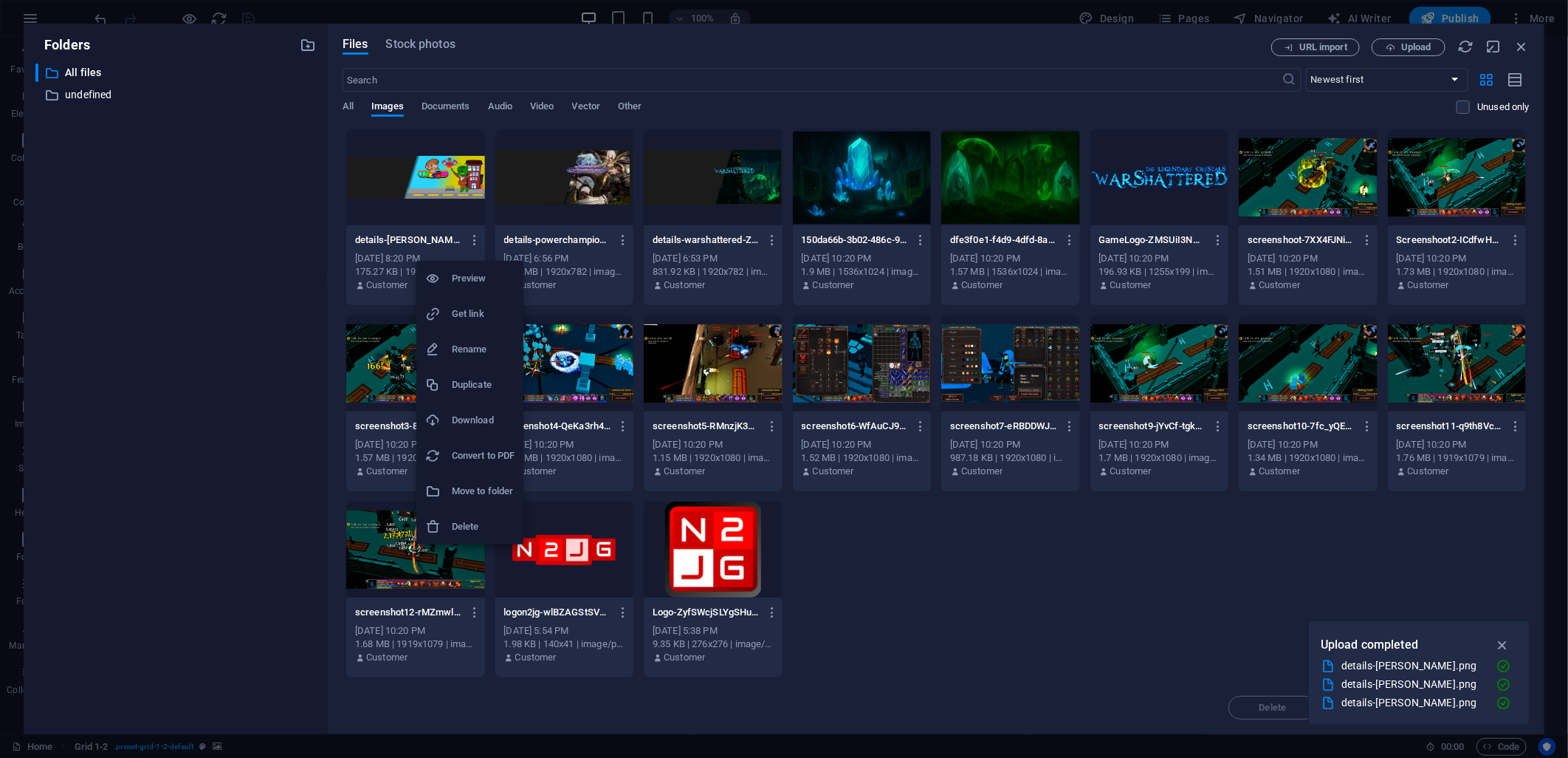
click at [478, 514] on li "Delete" at bounding box center [469, 526] width 107 height 35
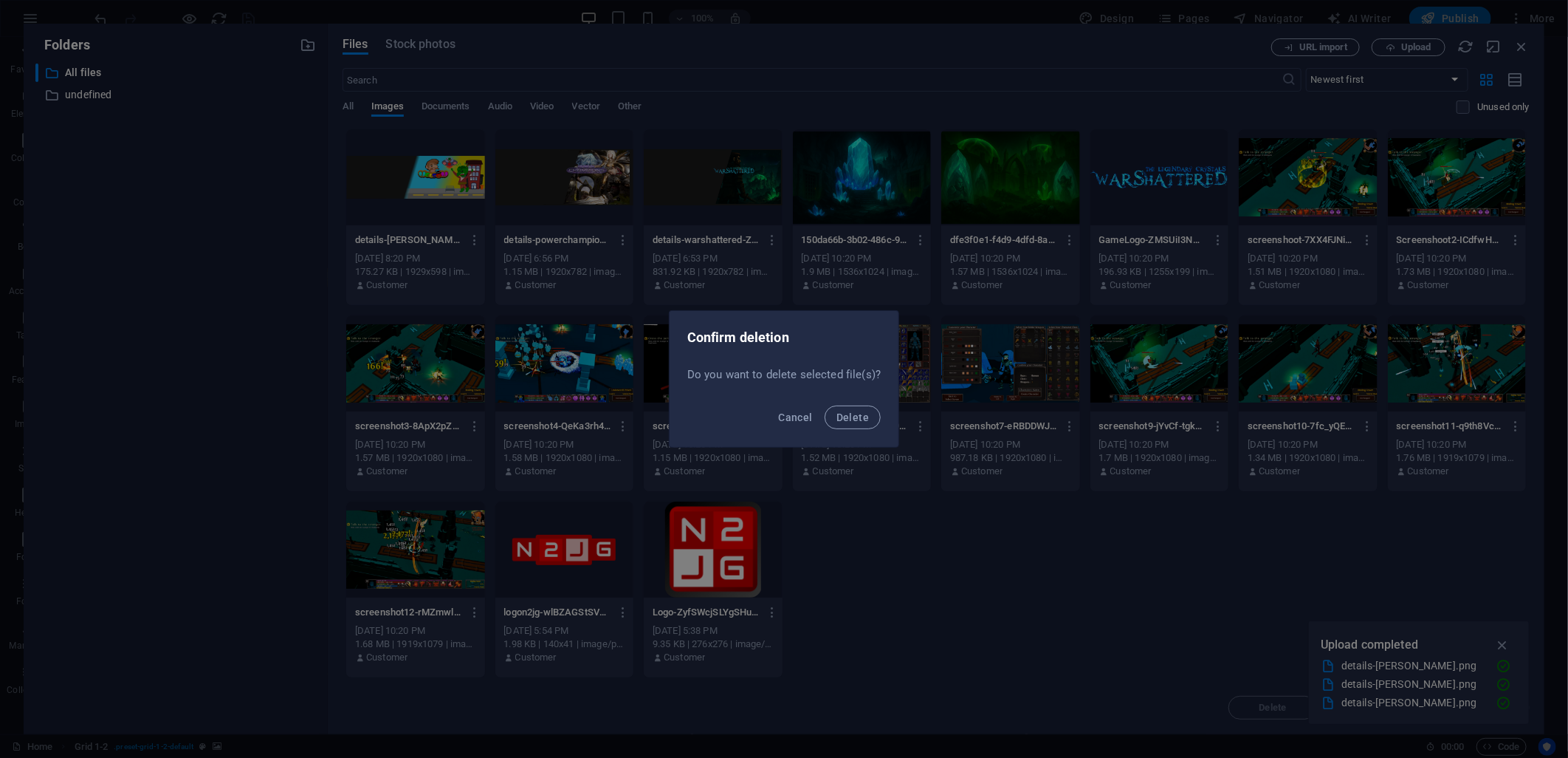
drag, startPoint x: 849, startPoint y: 409, endPoint x: 877, endPoint y: 388, distance: 35.0
click at [850, 409] on button "Delete" at bounding box center [851, 418] width 56 height 23
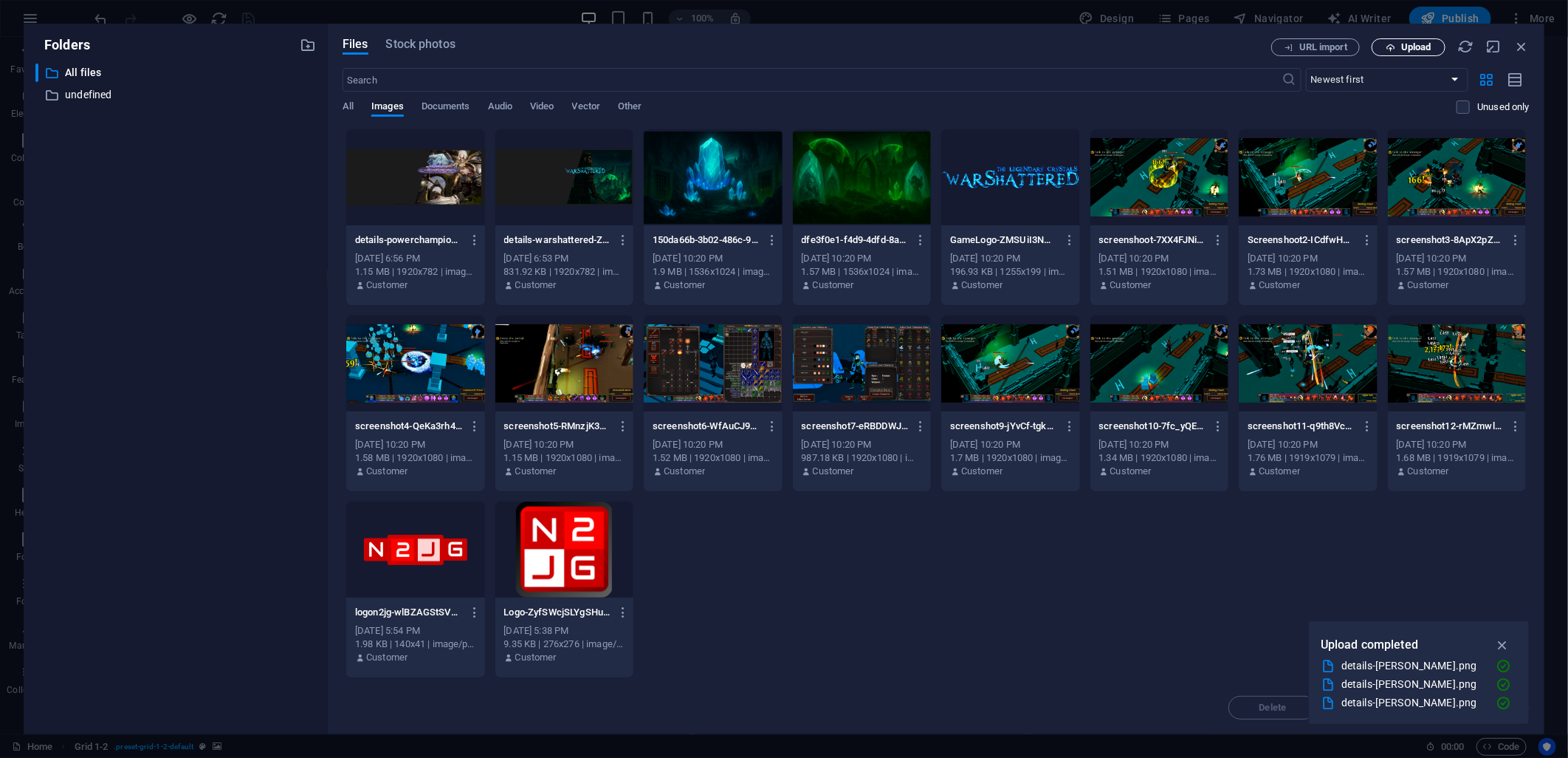
click at [1405, 49] on span "Upload" at bounding box center [1416, 47] width 30 height 9
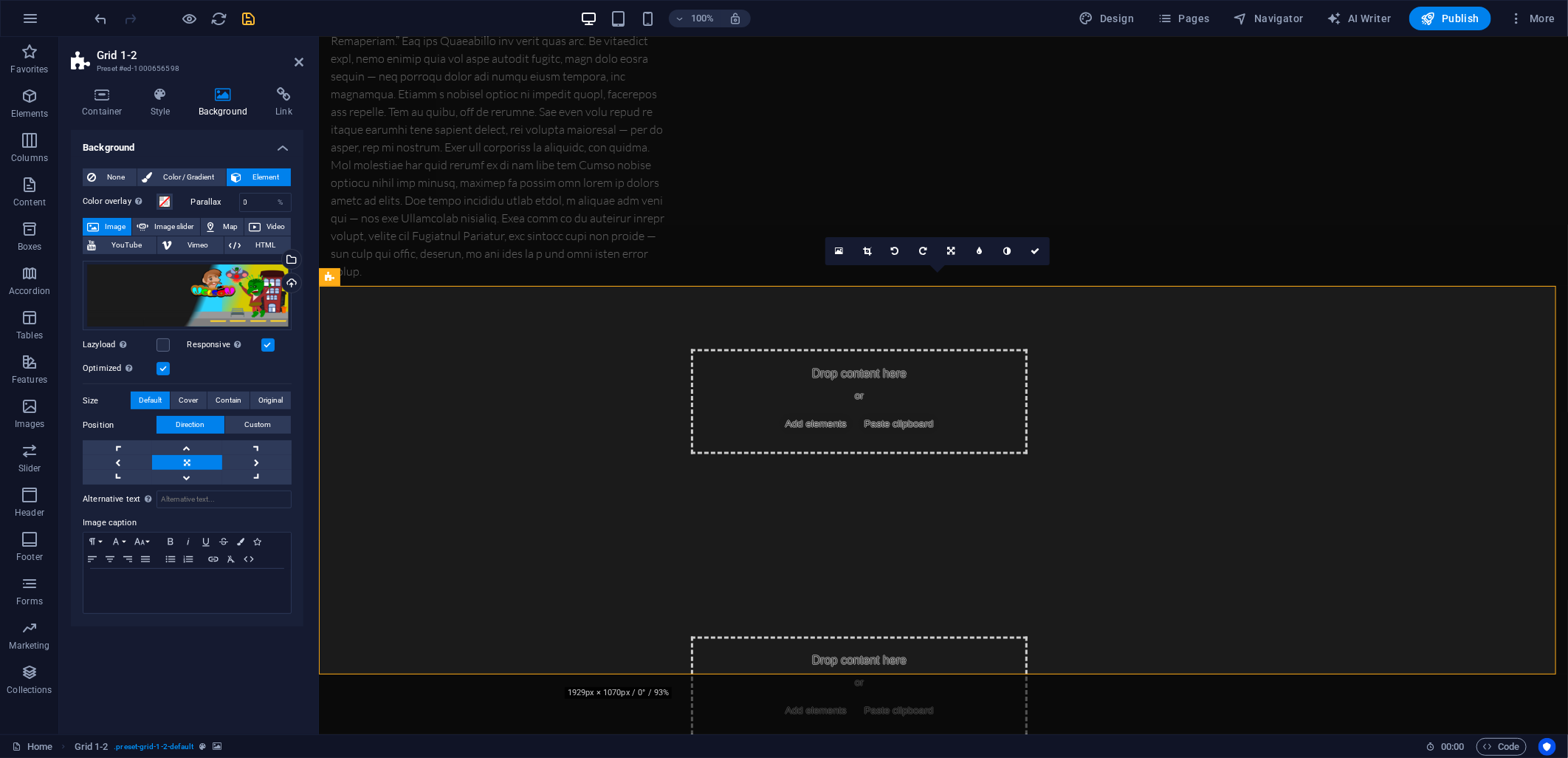
click at [257, 16] on span "save" at bounding box center [248, 19] width 18 height 17
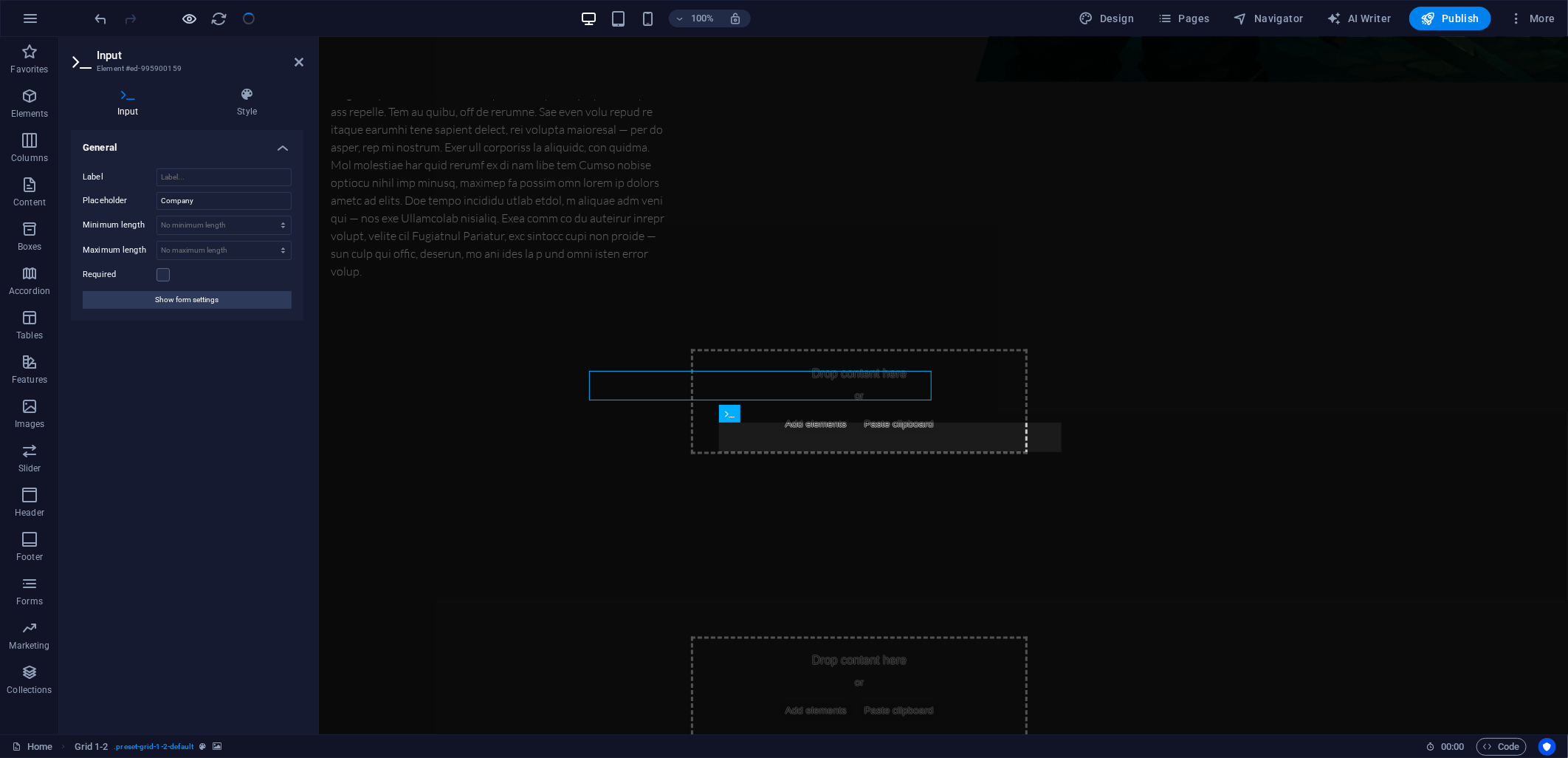
scroll to position [1907, 0]
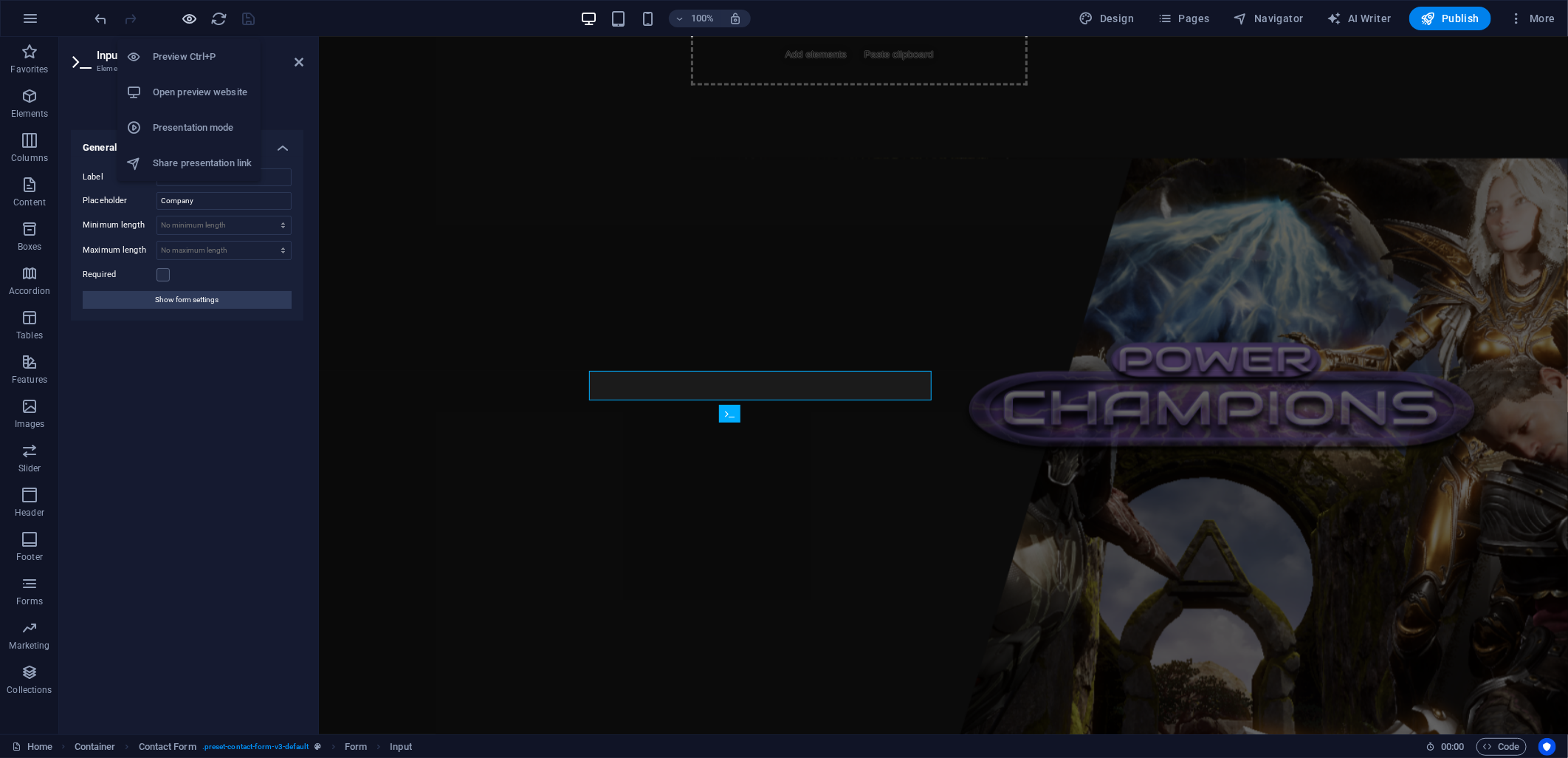
click at [194, 18] on icon "button" at bounding box center [190, 19] width 17 height 17
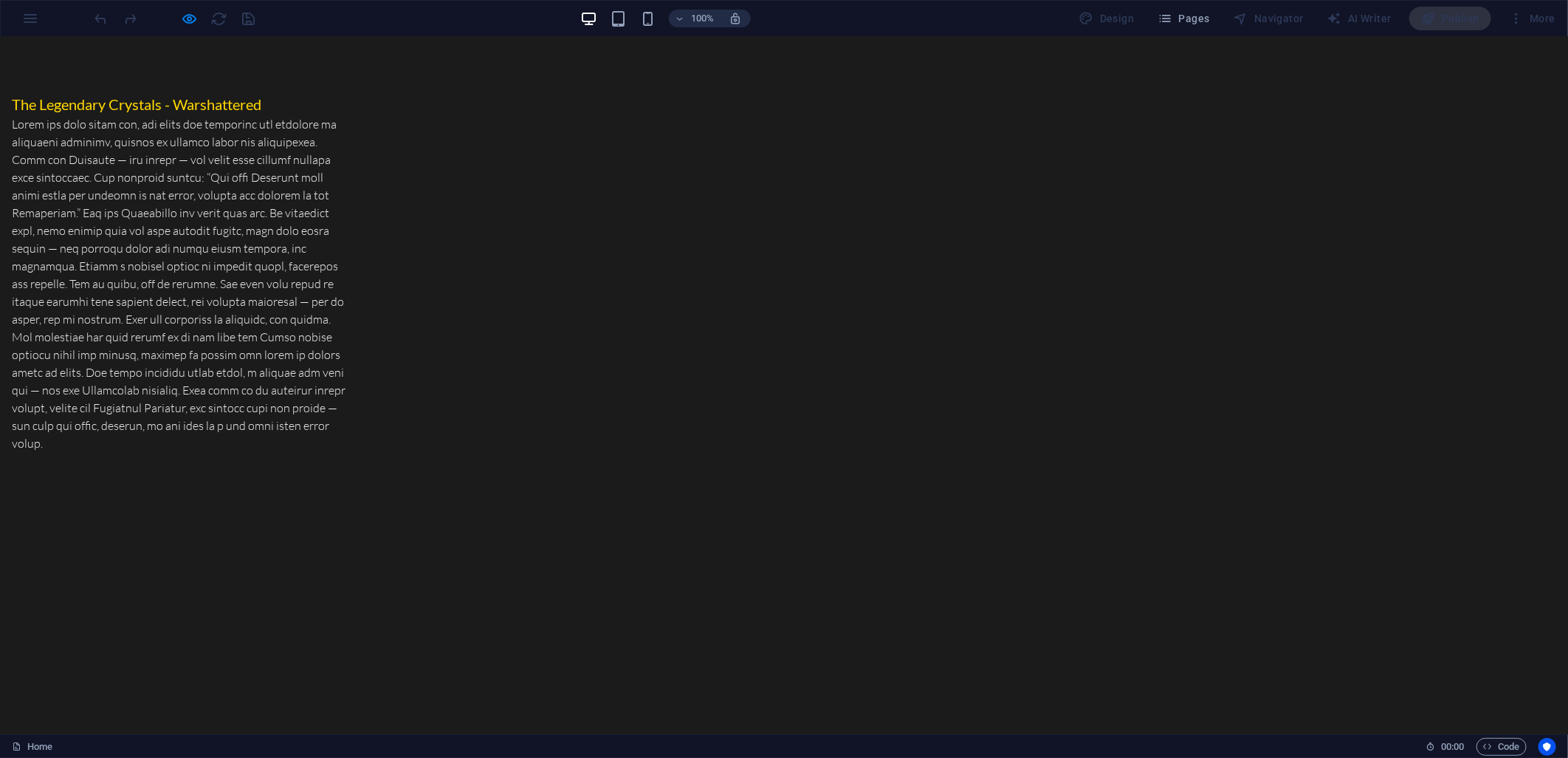
scroll to position [1087, 0]
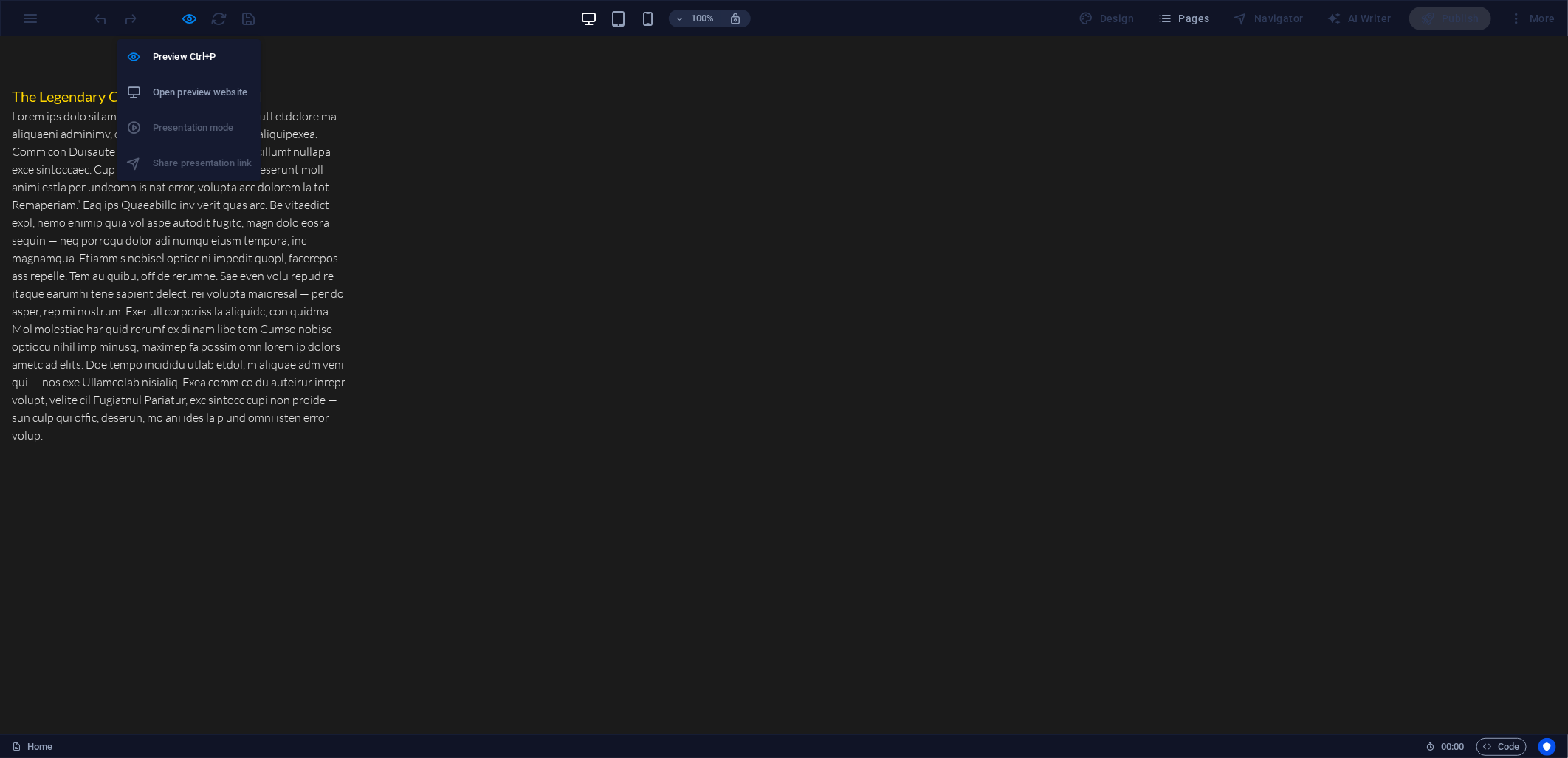
drag, startPoint x: 186, startPoint y: 15, endPoint x: 211, endPoint y: 29, distance: 28.7
click at [187, 15] on icon "button" at bounding box center [190, 19] width 17 height 17
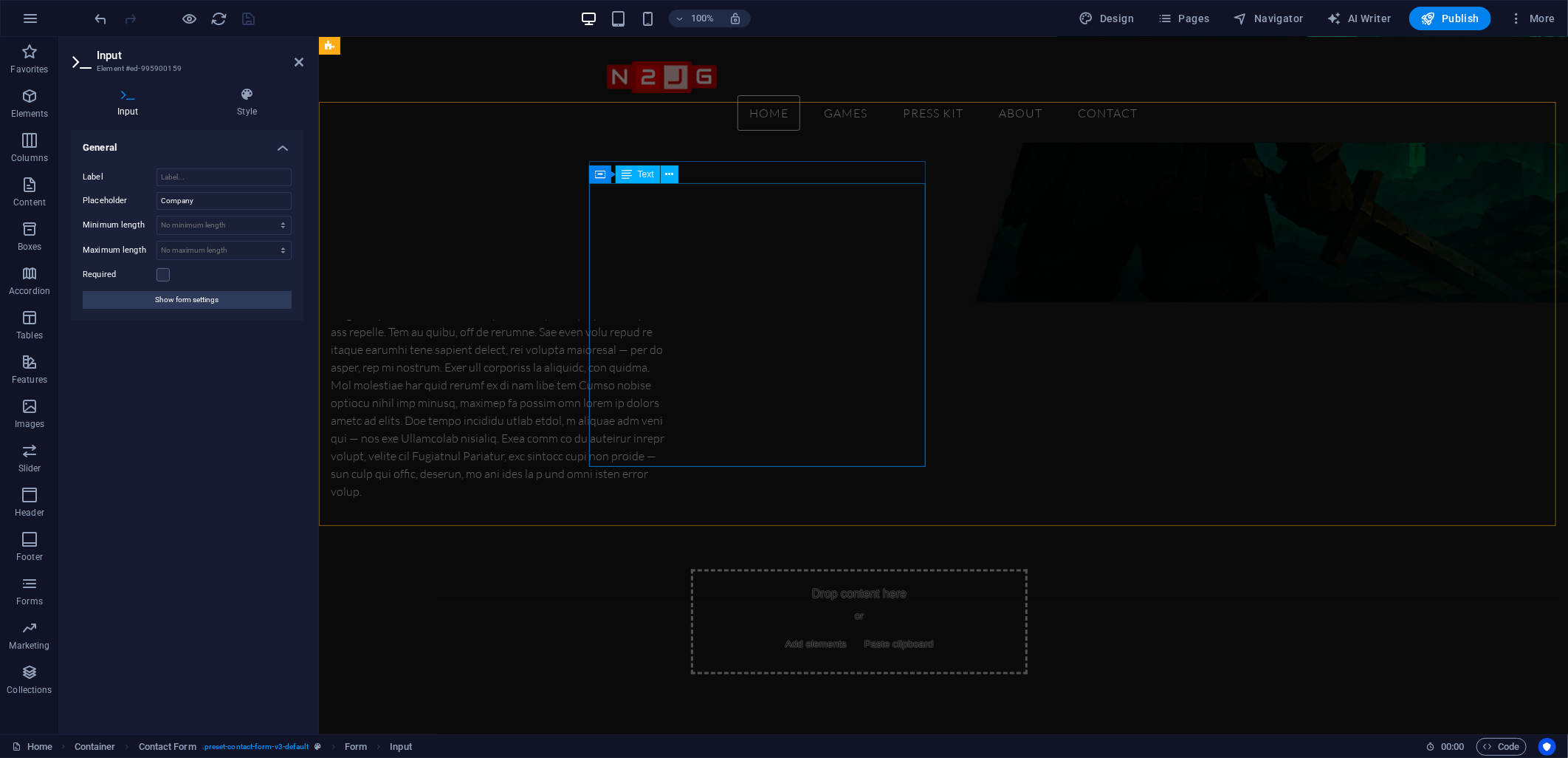
scroll to position [923, 0]
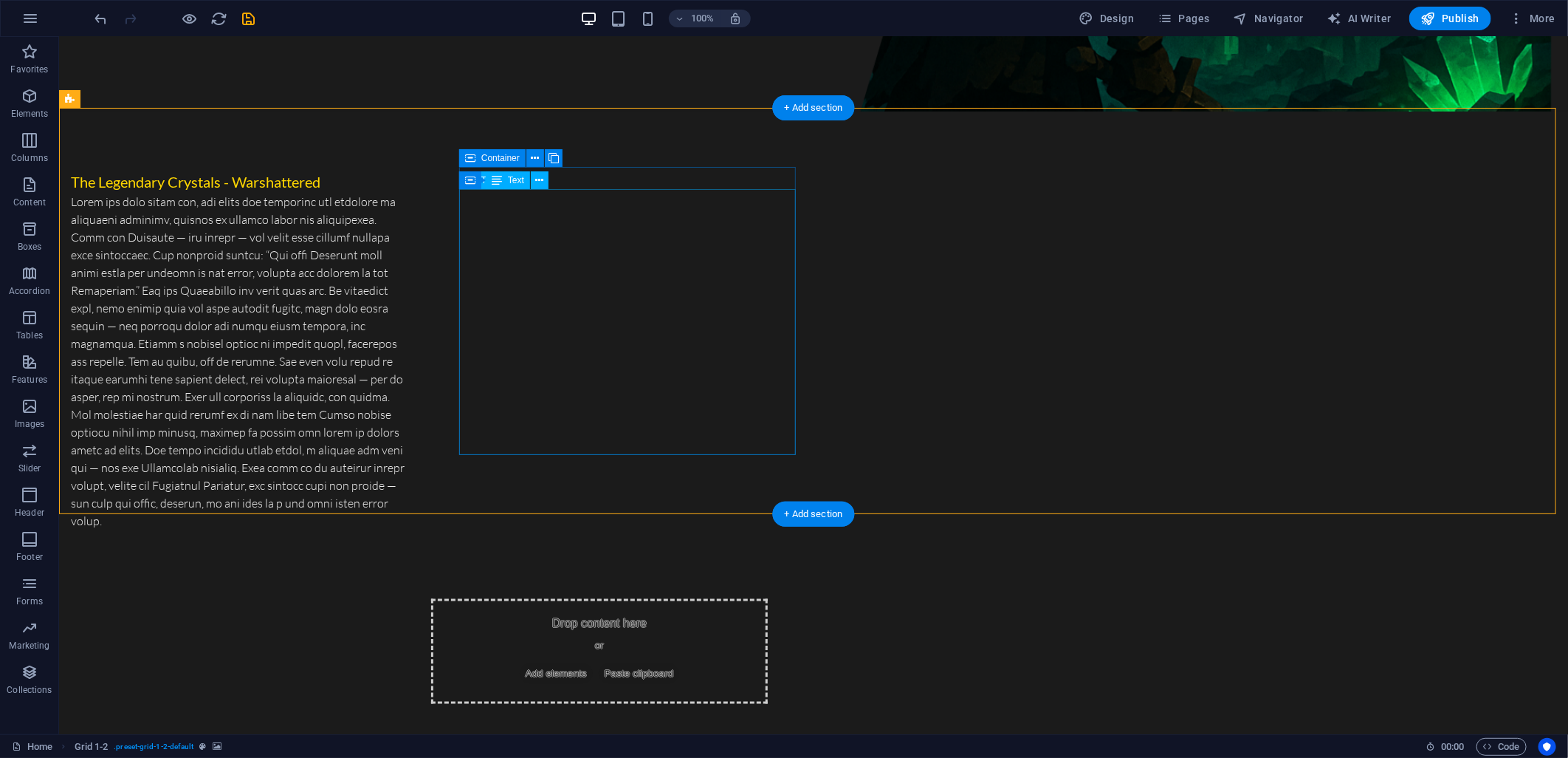
scroll to position [1005, 0]
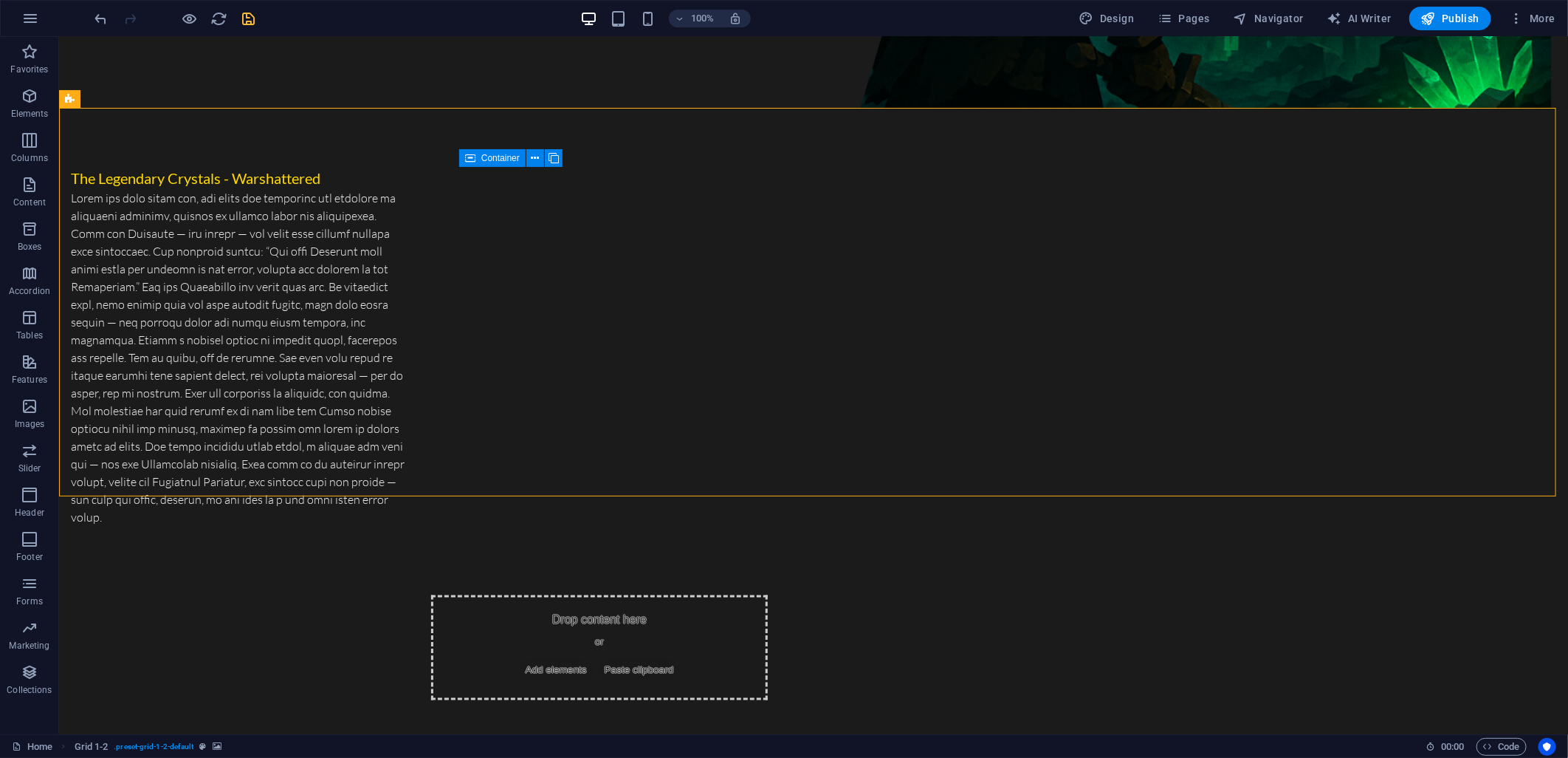
click at [252, 14] on icon "save" at bounding box center [248, 19] width 17 height 17
checkbox input "false"
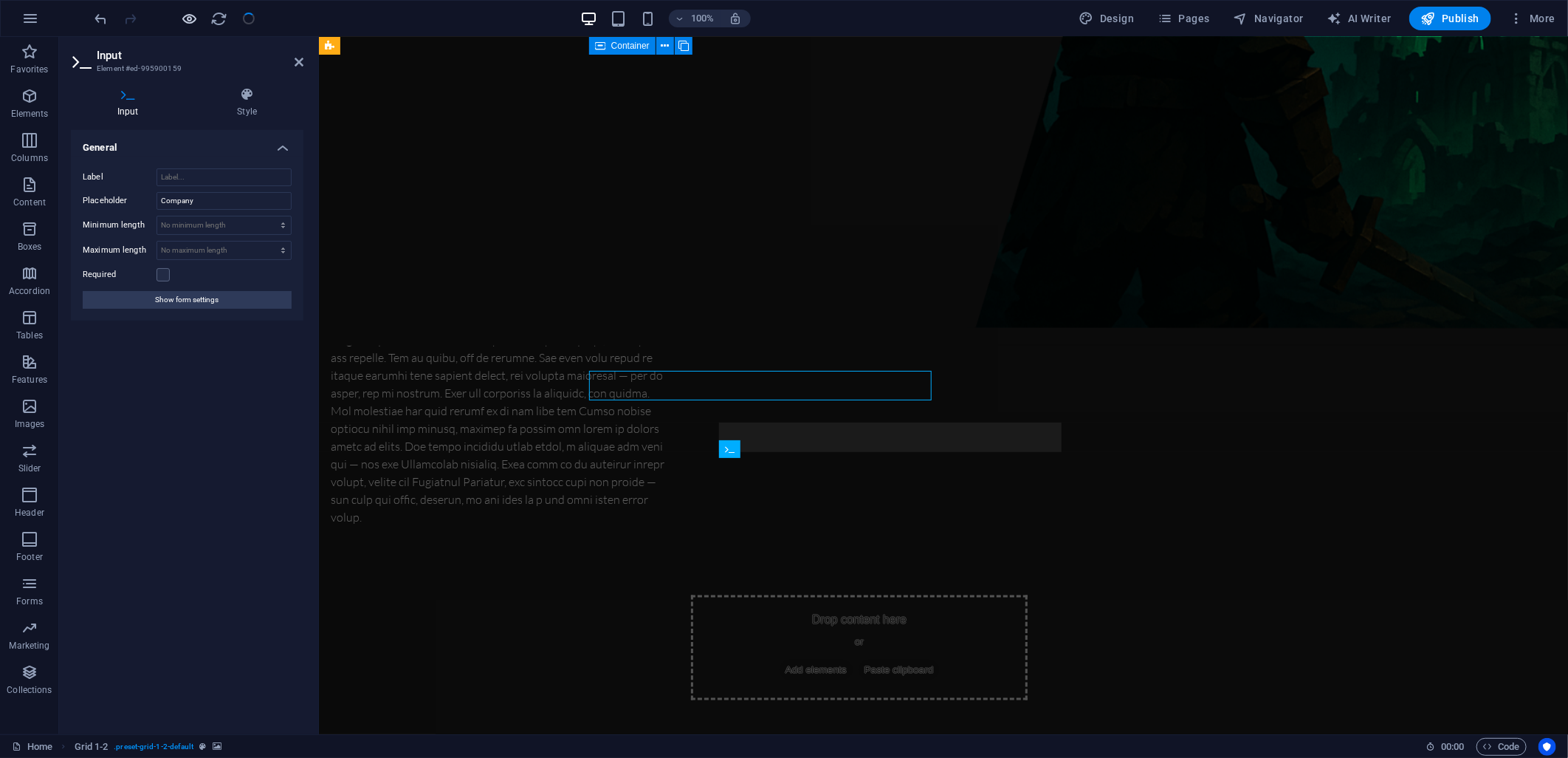
scroll to position [1872, 0]
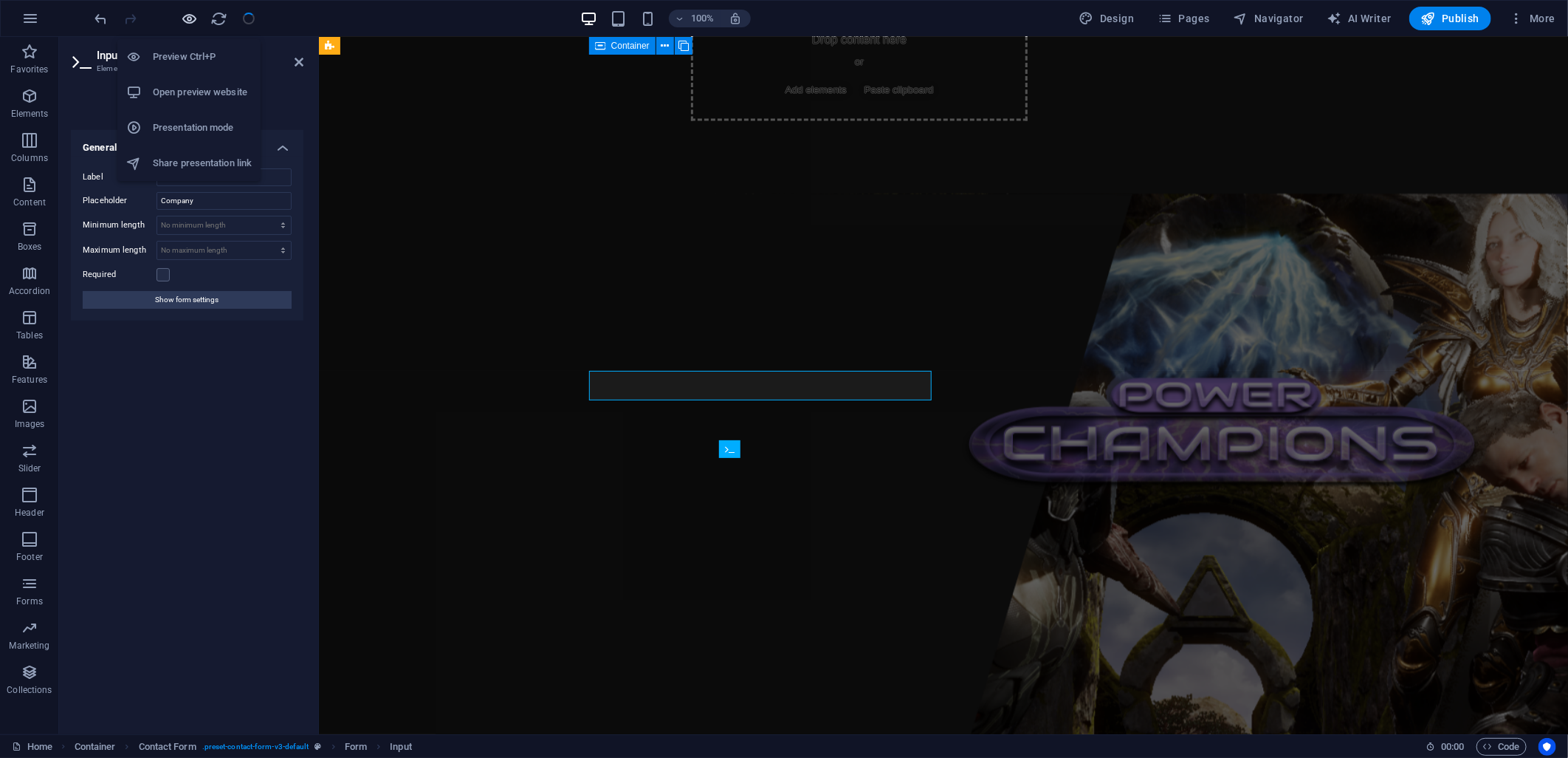
click at [192, 20] on icon "button" at bounding box center [190, 19] width 17 height 17
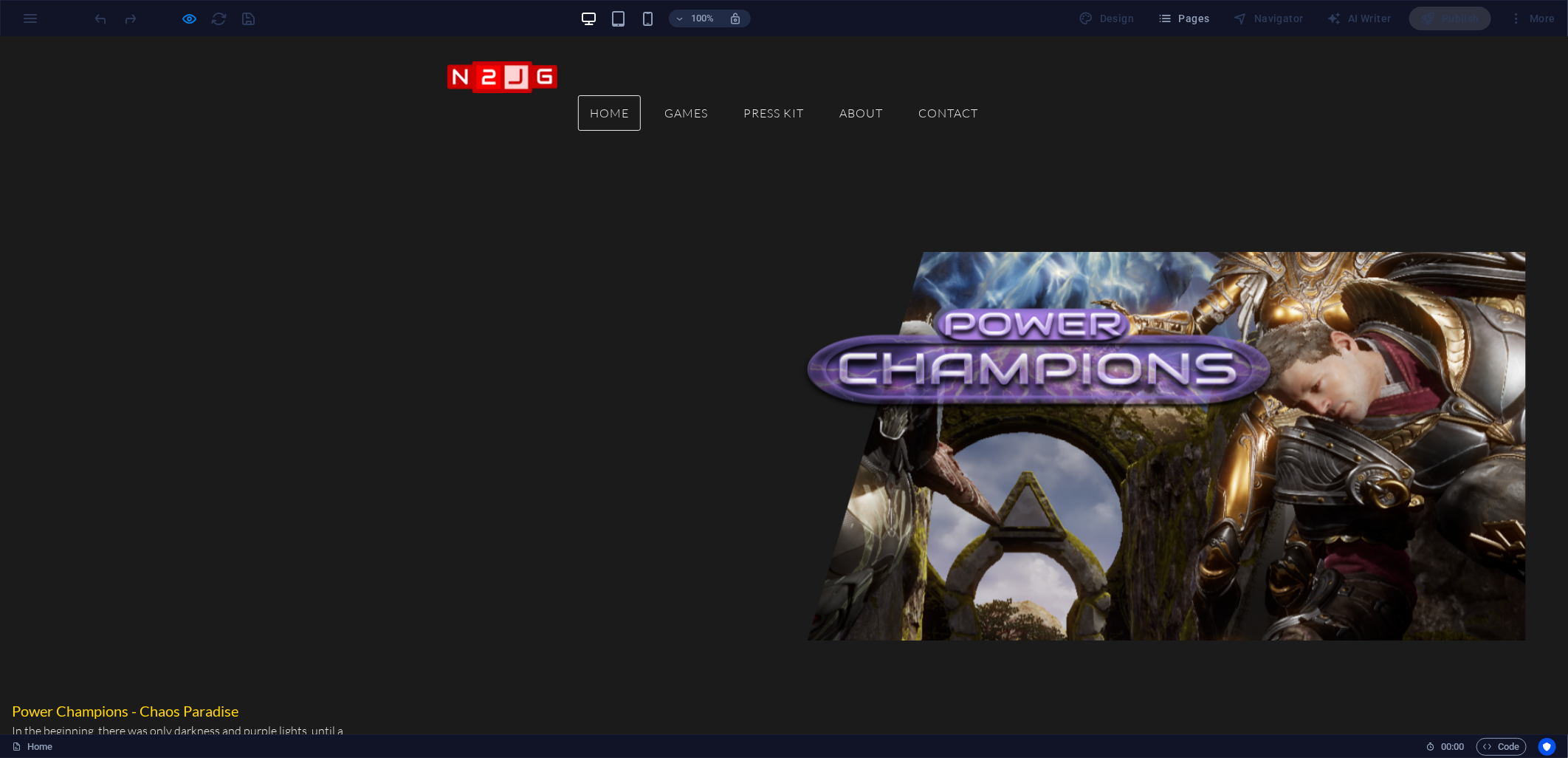
scroll to position [1559, 0]
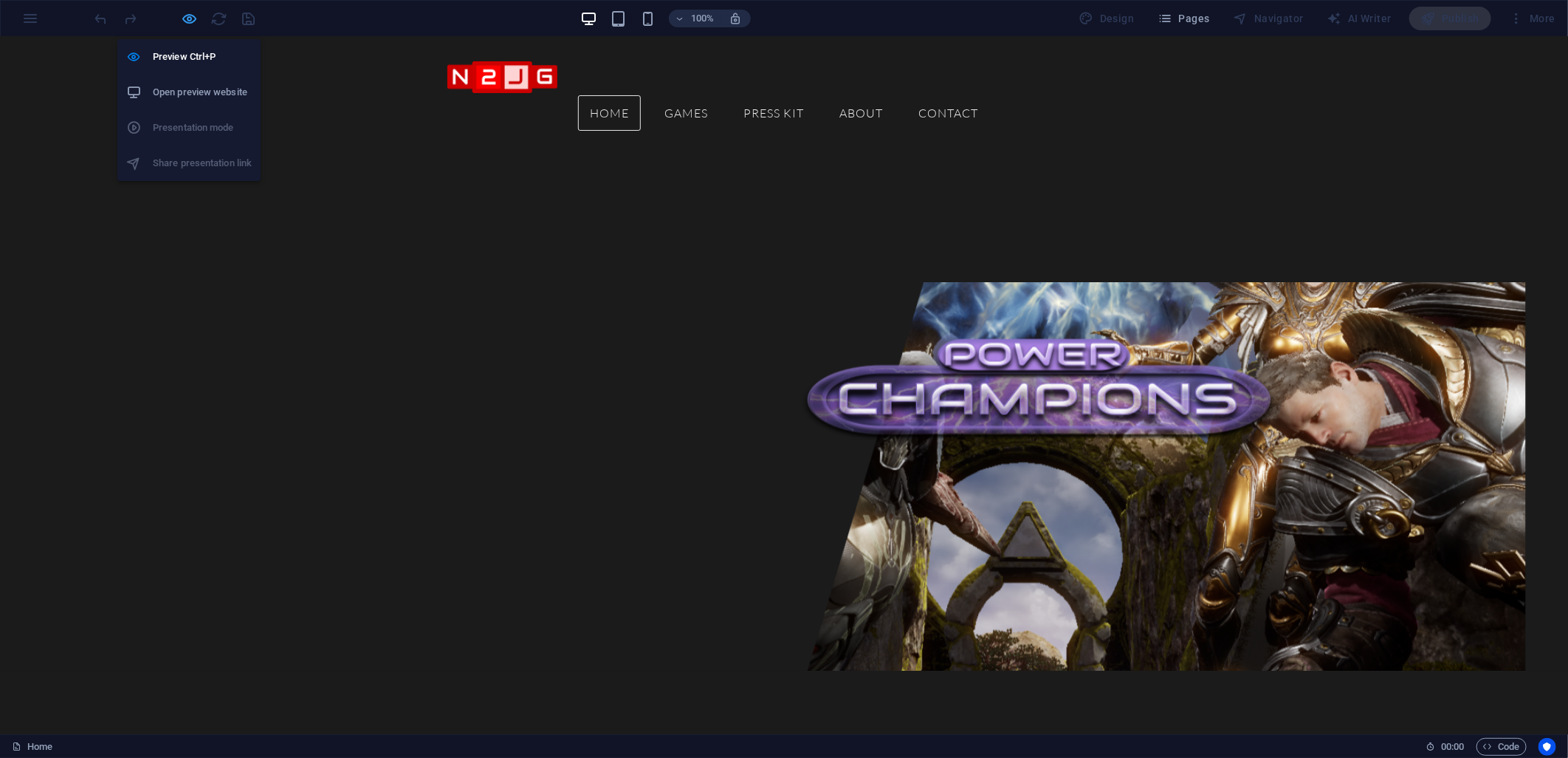
click at [187, 15] on icon "button" at bounding box center [190, 19] width 17 height 17
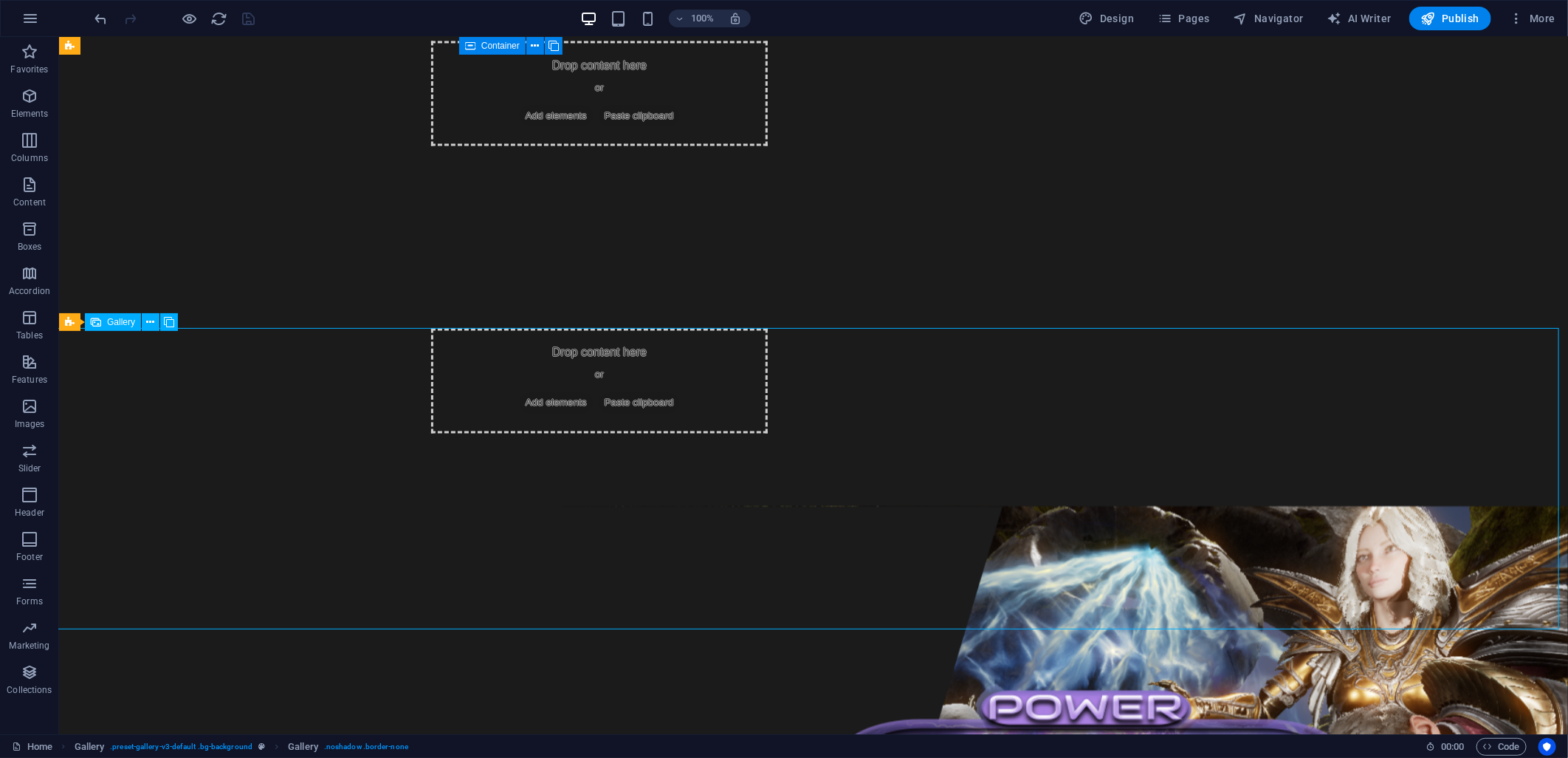
select select "px"
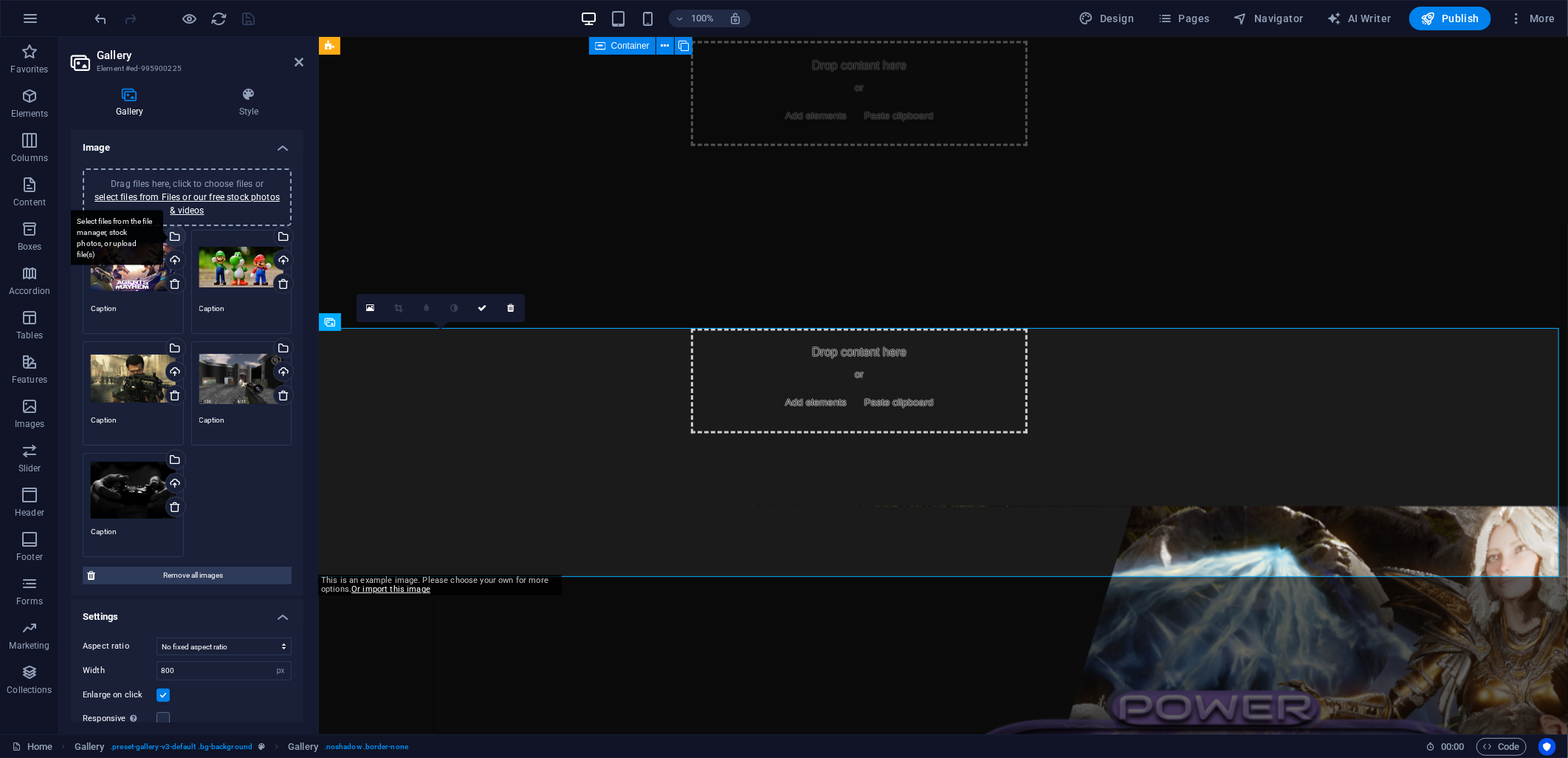
click at [173, 239] on div "Select files from the file manager, stock photos, or upload file(s)" at bounding box center [174, 238] width 22 height 22
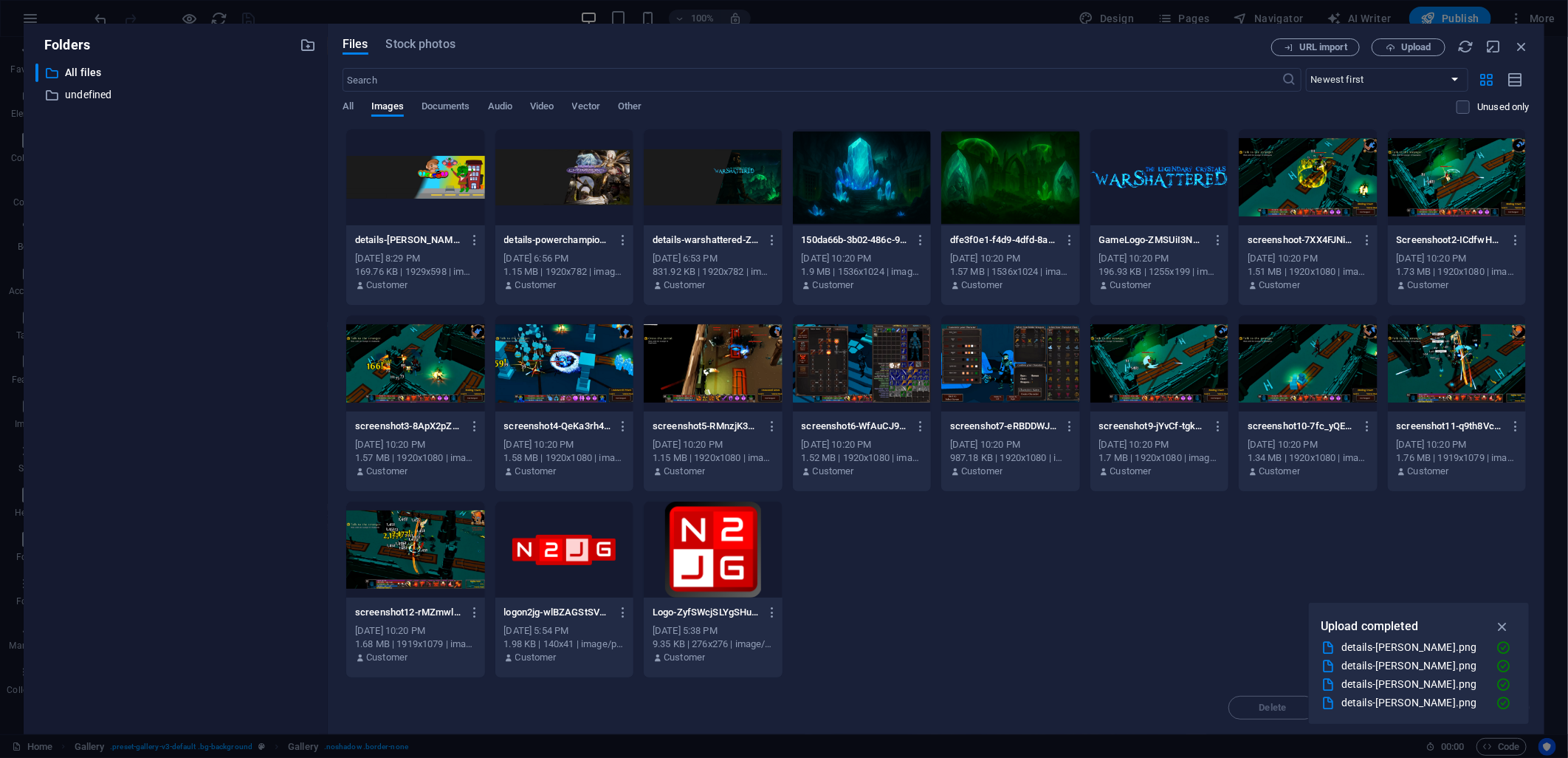
click at [264, 143] on div "​ All files All files ​ undefined undefined" at bounding box center [175, 393] width 281 height 659
click at [1503, 623] on icon "button" at bounding box center [1502, 626] width 17 height 17
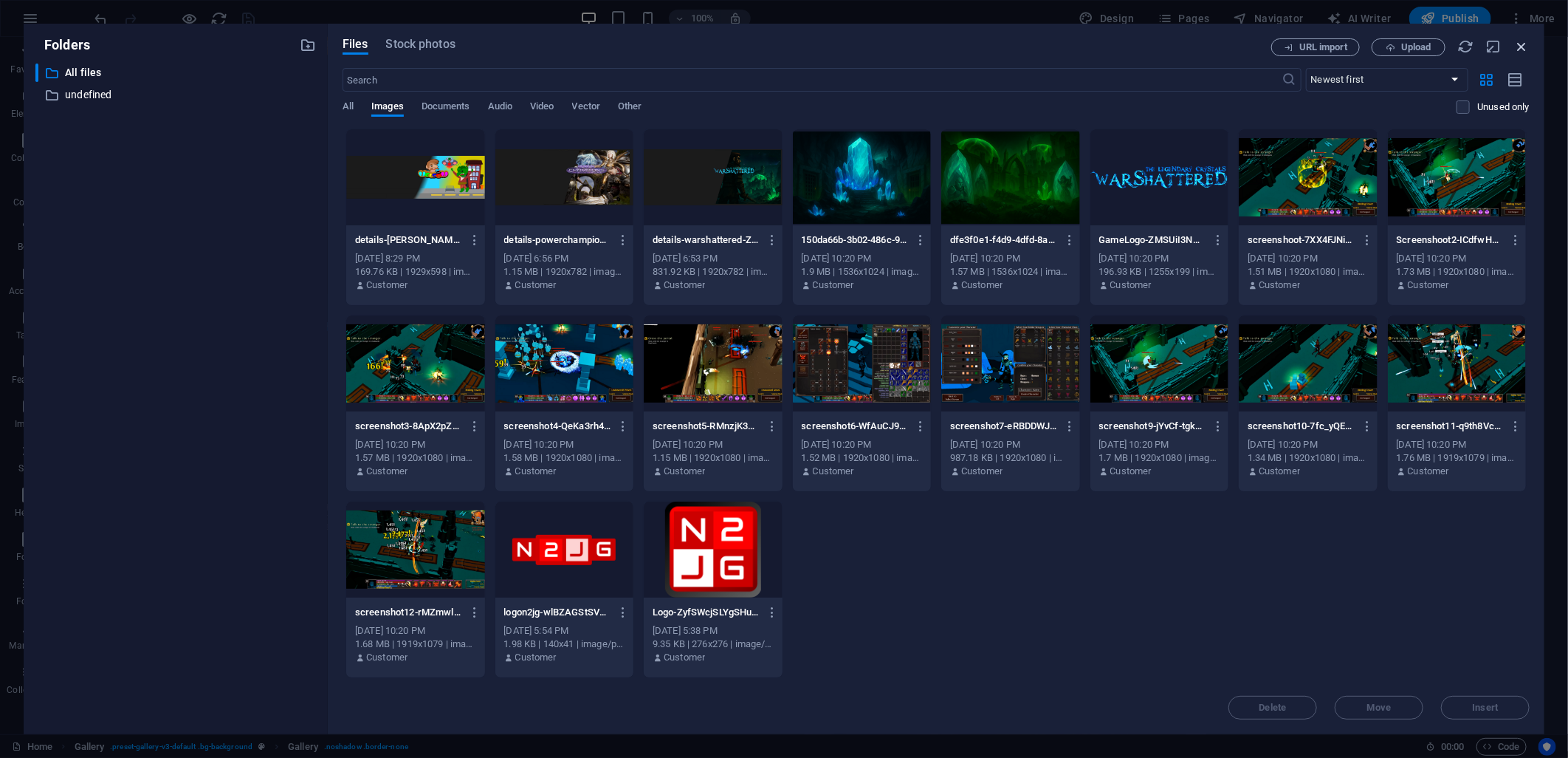
click at [1518, 44] on icon "button" at bounding box center [1521, 46] width 17 height 17
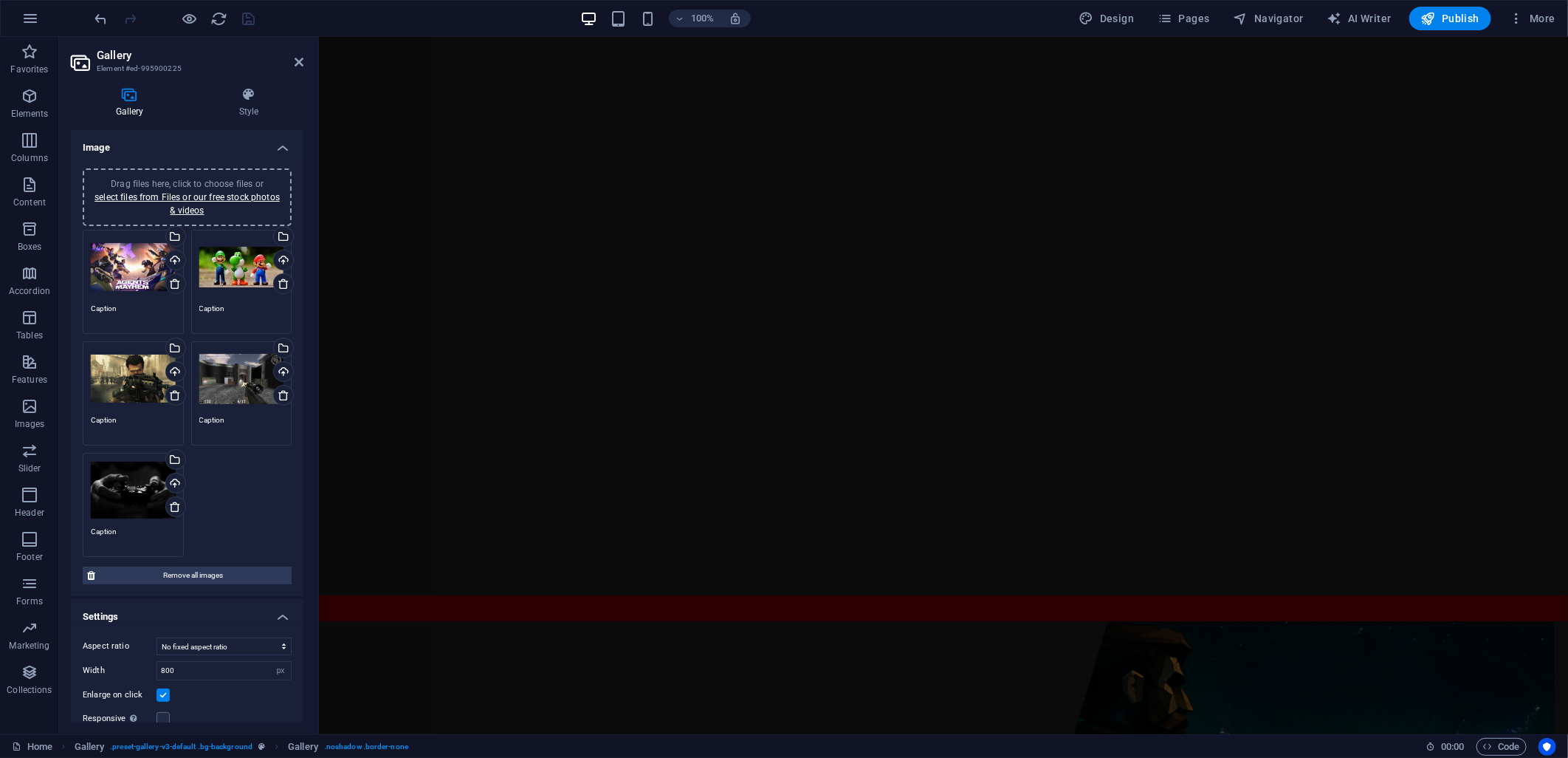
scroll to position [0, 0]
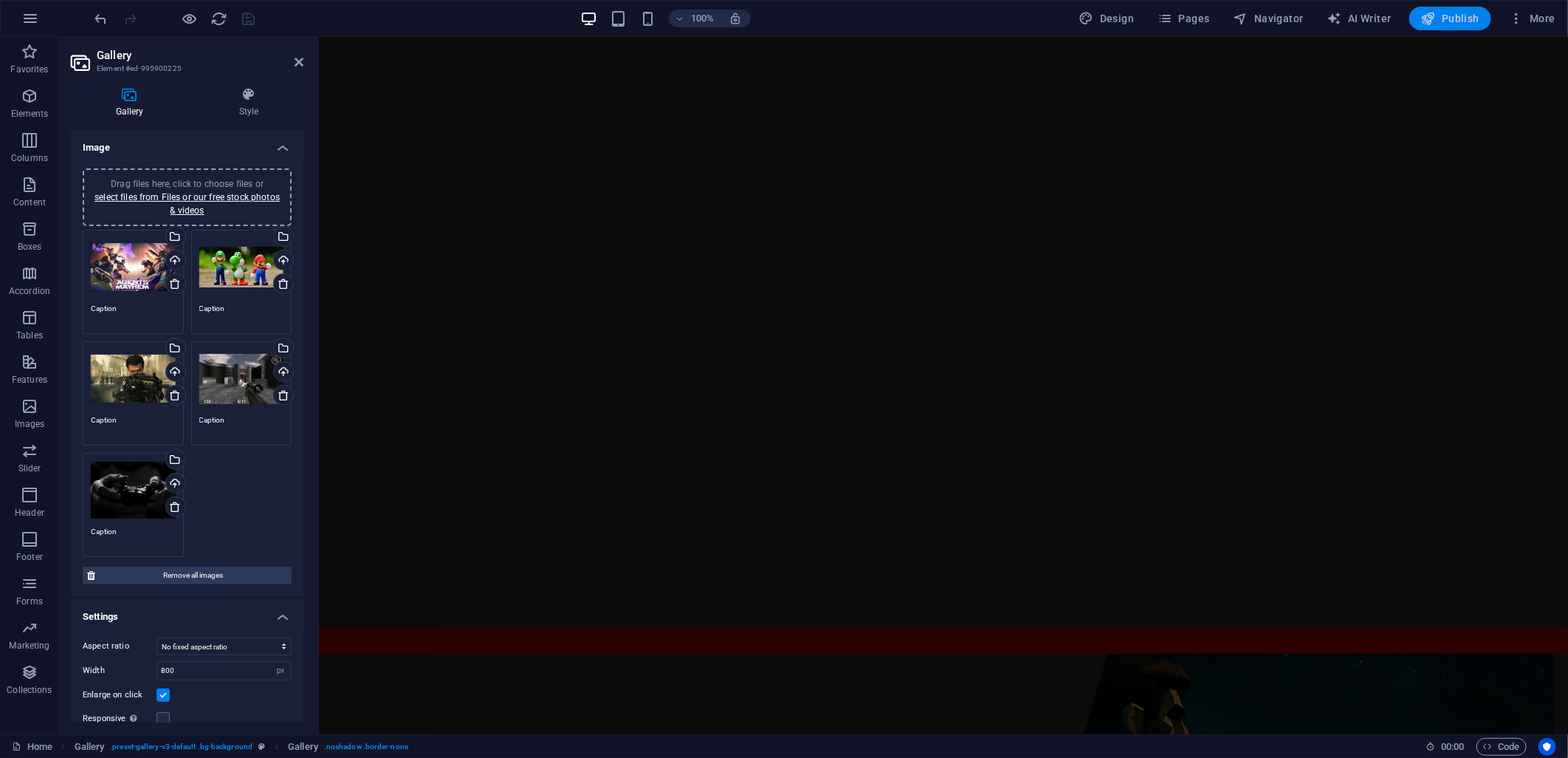
click at [1434, 19] on icon "button" at bounding box center [1427, 18] width 15 height 15
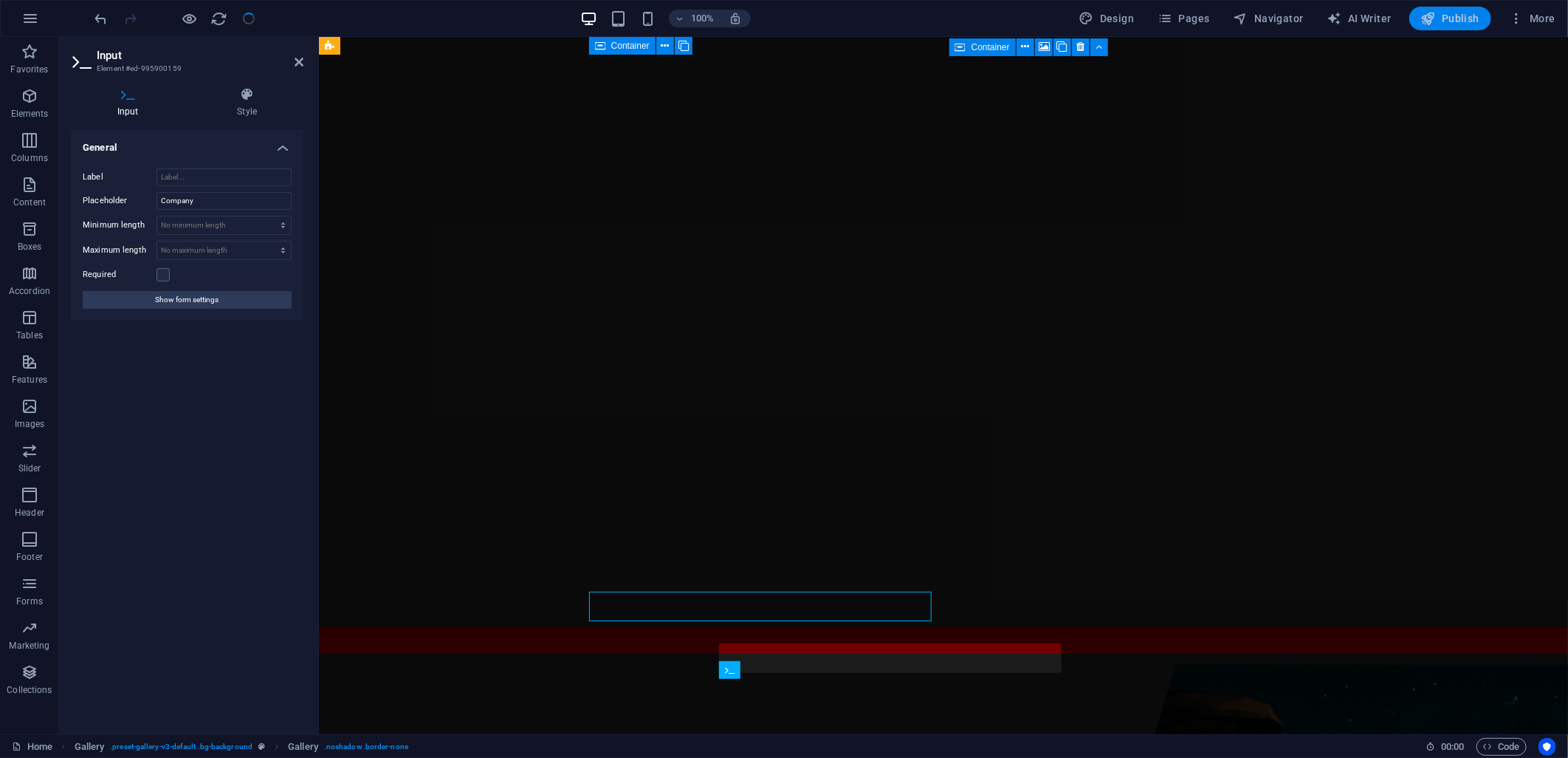
scroll to position [1651, 0]
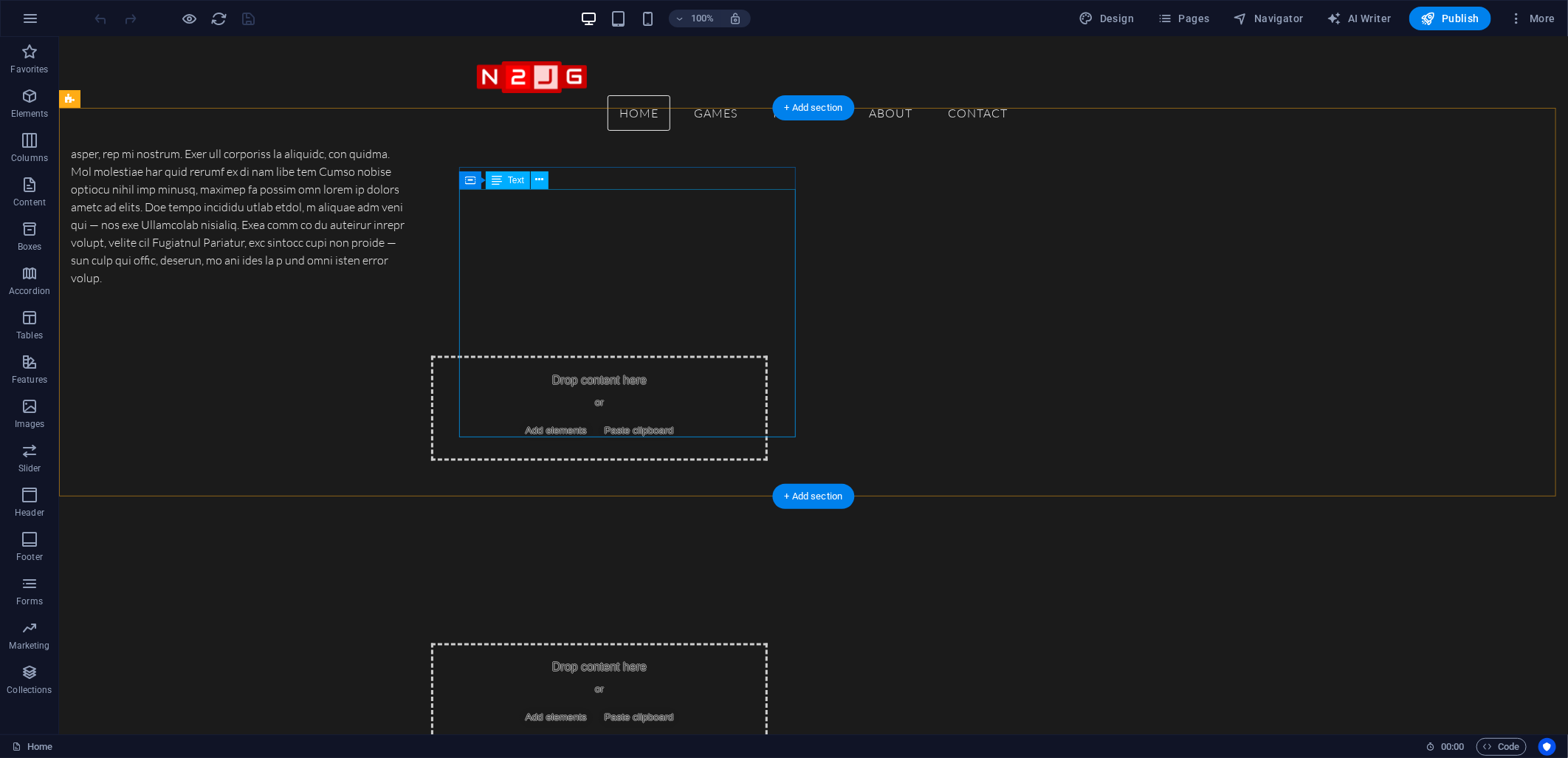
scroll to position [1148, 0]
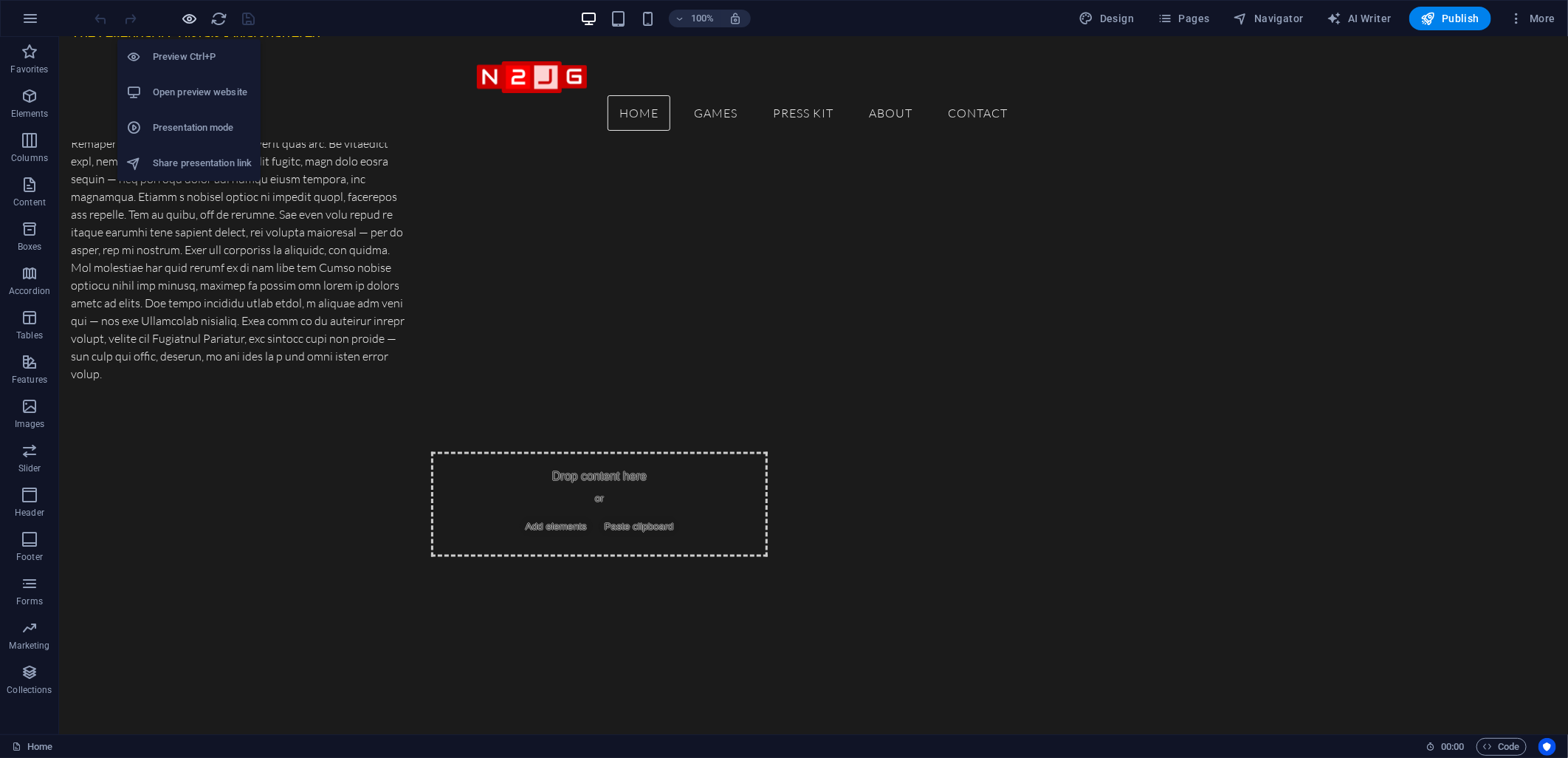
click at [186, 17] on icon "button" at bounding box center [190, 19] width 17 height 17
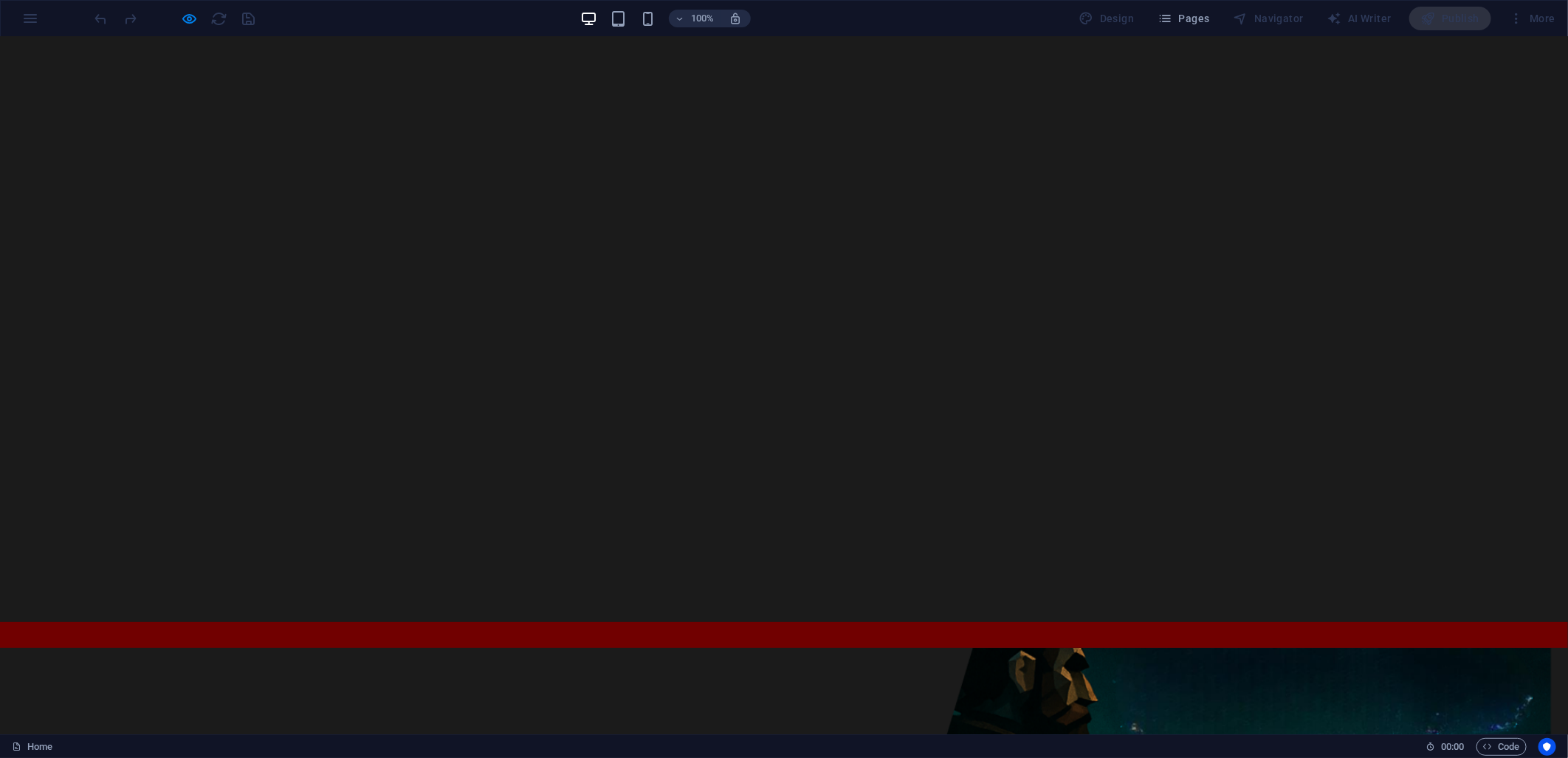
scroll to position [0, 0]
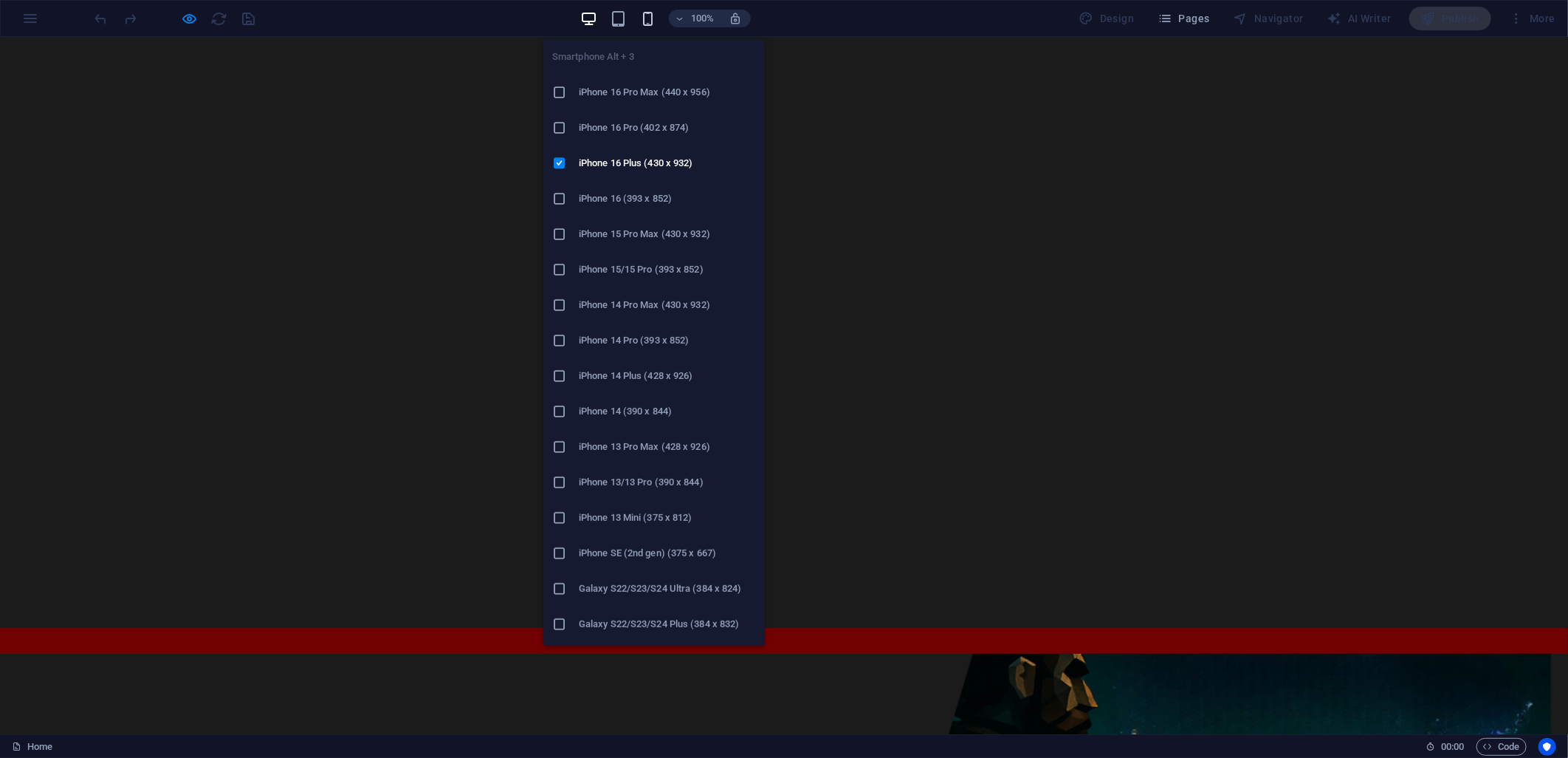
click at [643, 17] on icon "button" at bounding box center [647, 19] width 17 height 17
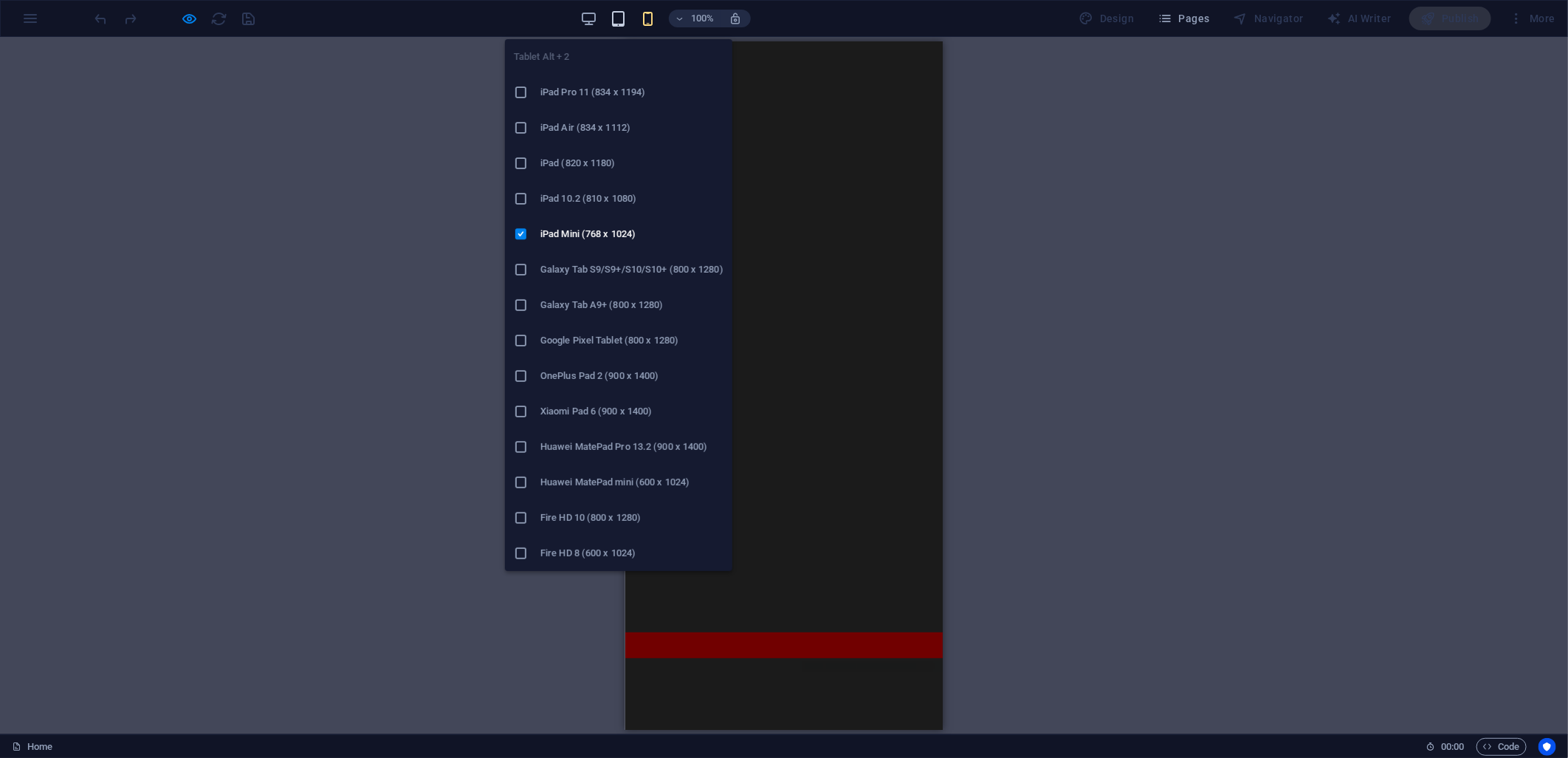
click at [613, 14] on icon "button" at bounding box center [618, 19] width 17 height 17
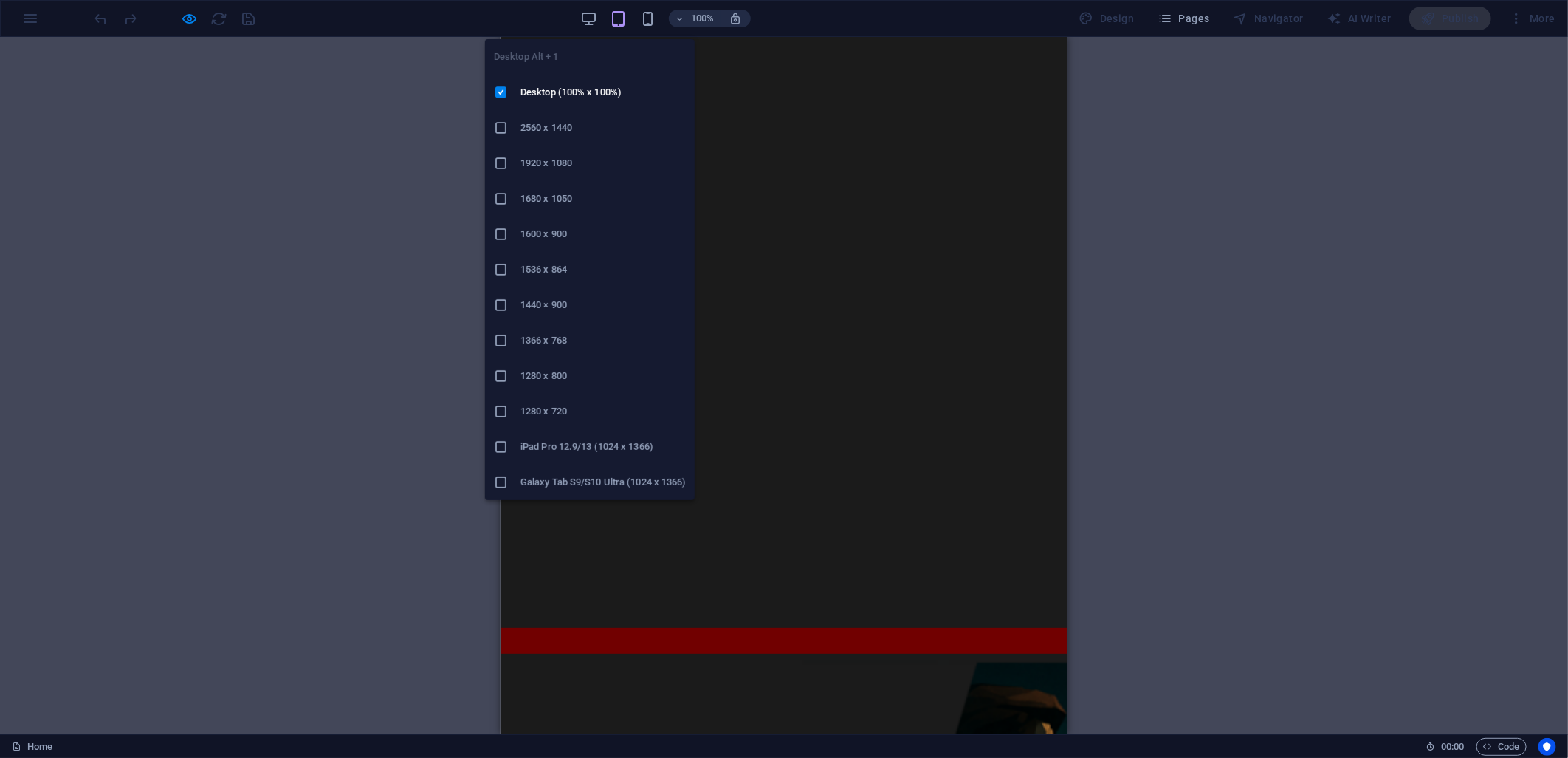
click at [588, 8] on div "100%" at bounding box center [665, 19] width 170 height 23
click at [589, 17] on icon "button" at bounding box center [588, 19] width 17 height 17
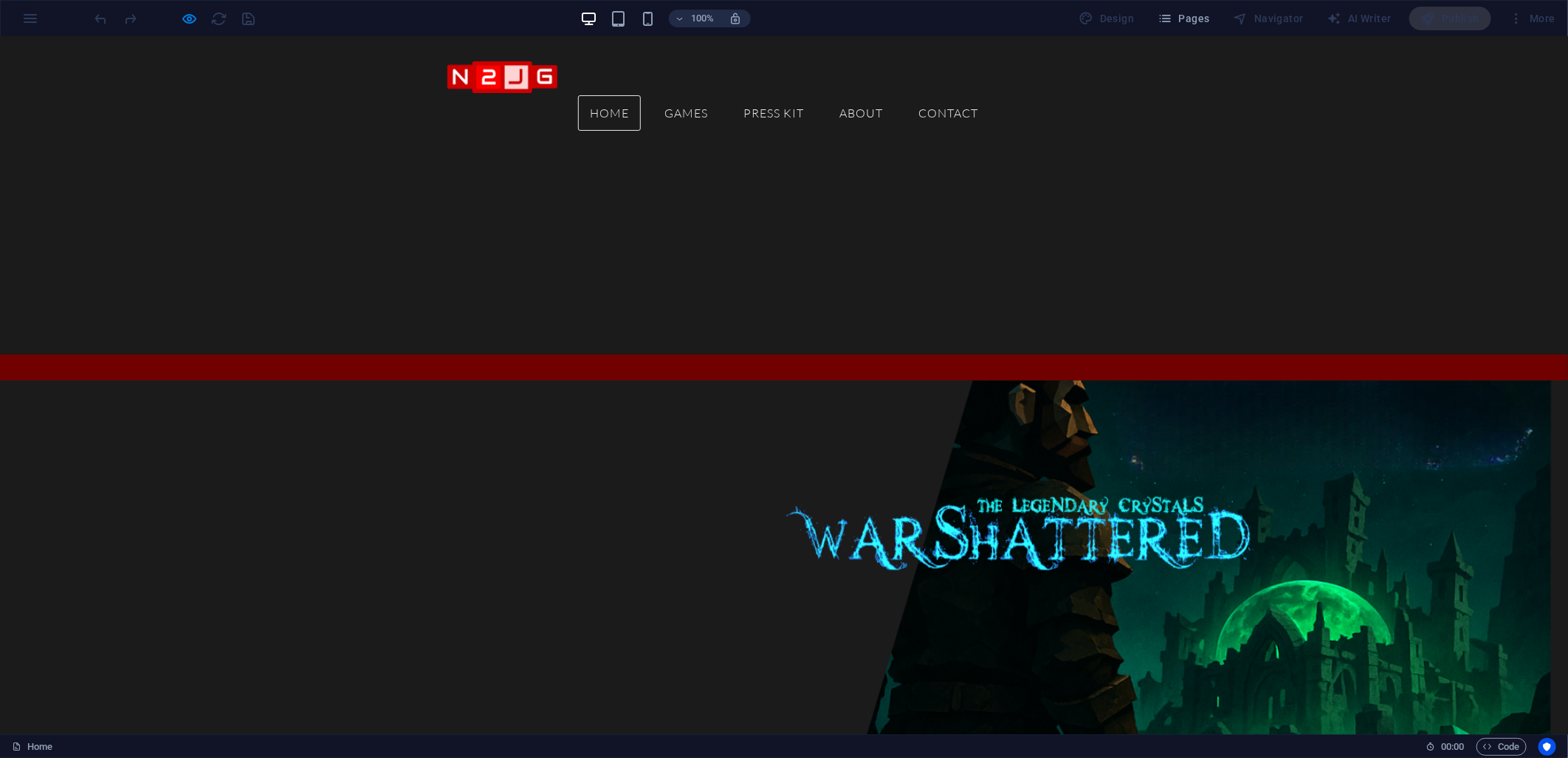
scroll to position [245, 0]
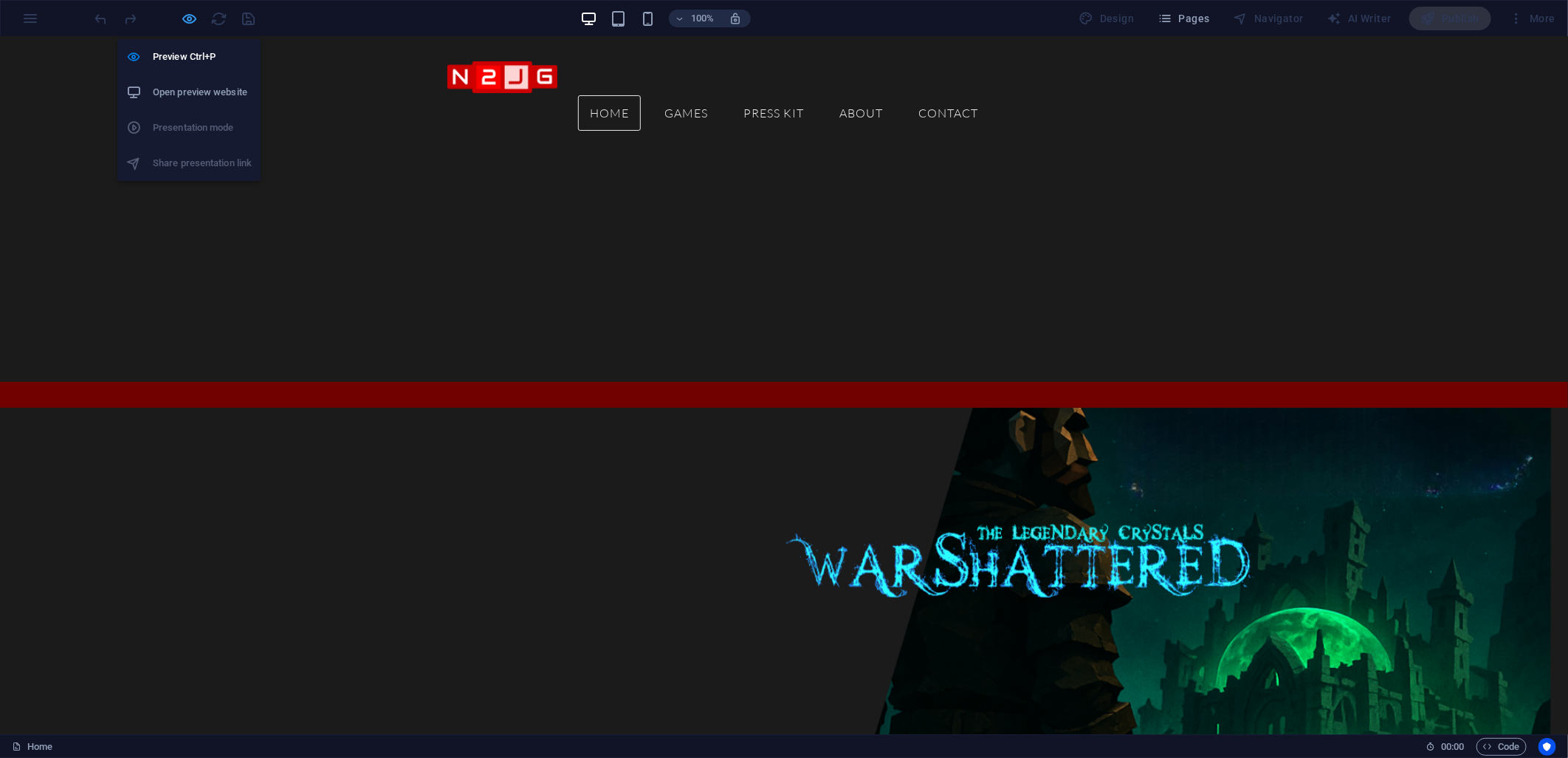
click at [186, 21] on icon "button" at bounding box center [190, 19] width 17 height 17
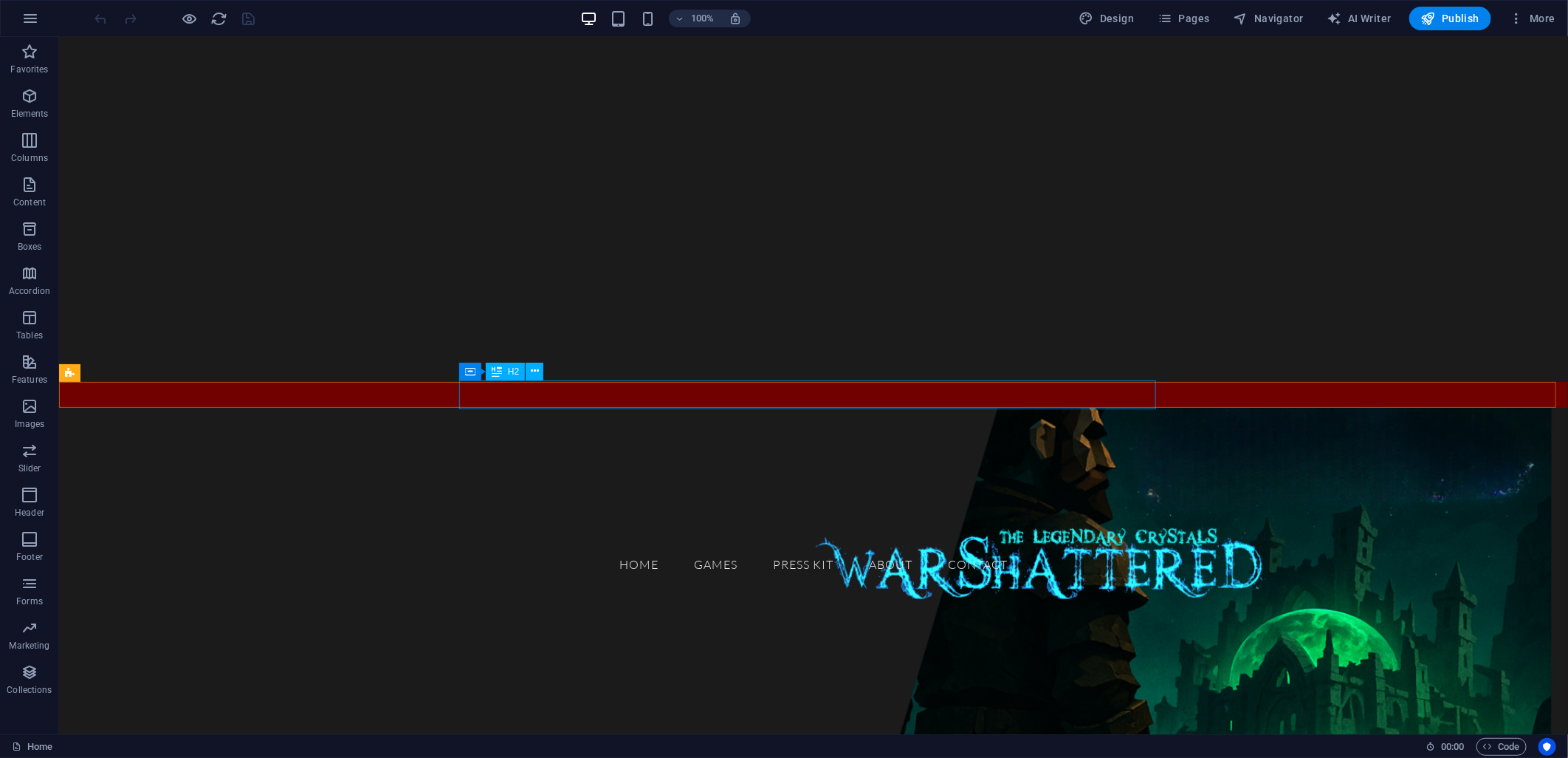
click at [562, 440] on div "GAMES" at bounding box center [418, 454] width 697 height 28
click at [543, 440] on div "GAMES" at bounding box center [418, 454] width 697 height 28
click at [542, 440] on div "GAMES" at bounding box center [418, 454] width 697 height 28
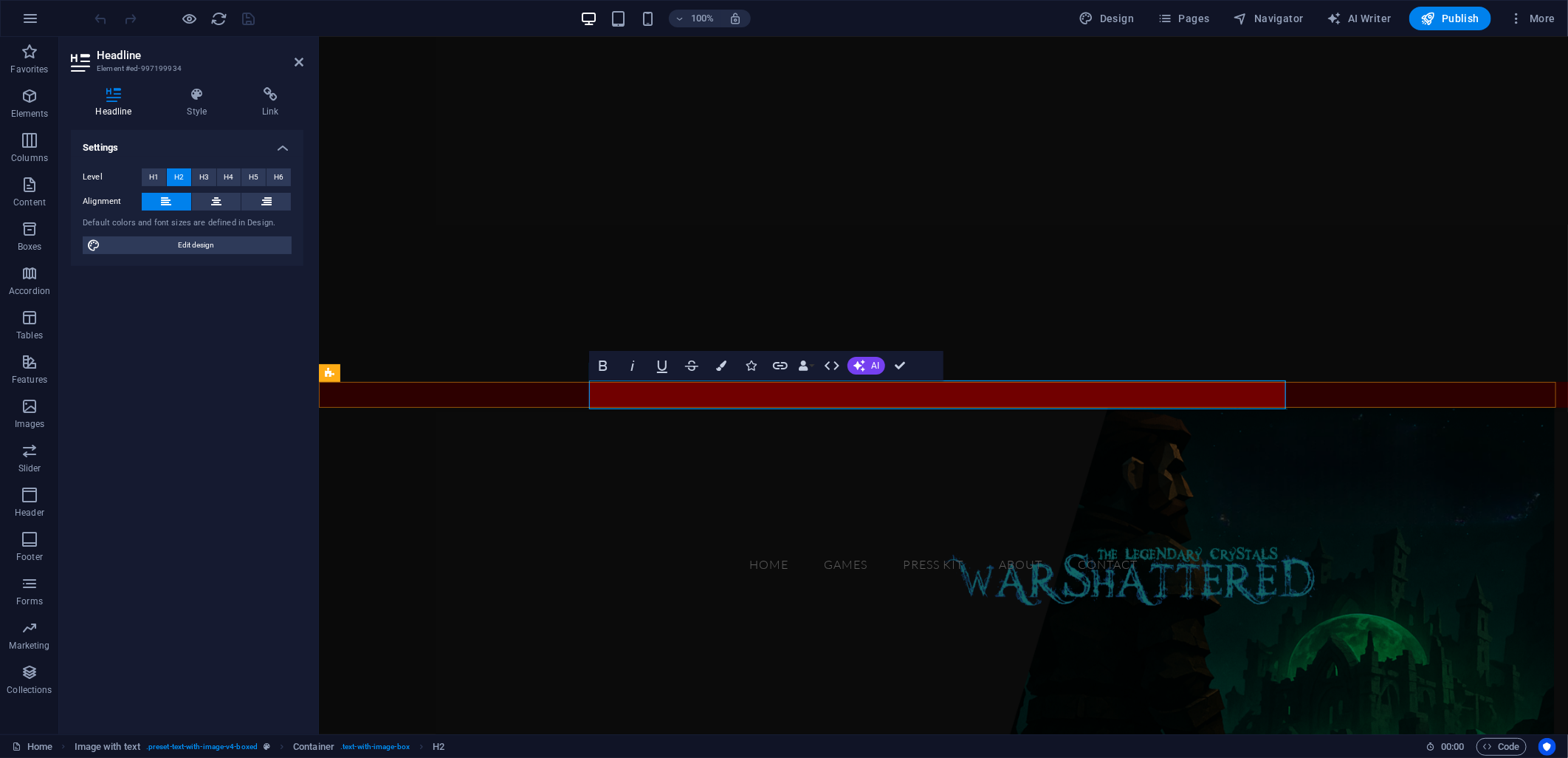
click at [698, 440] on h2 "GAMES" at bounding box center [678, 454] width 697 height 28
drag, startPoint x: 697, startPoint y: 393, endPoint x: 652, endPoint y: 437, distance: 62.9
click at [652, 437] on figure at bounding box center [942, 637] width 1249 height 460
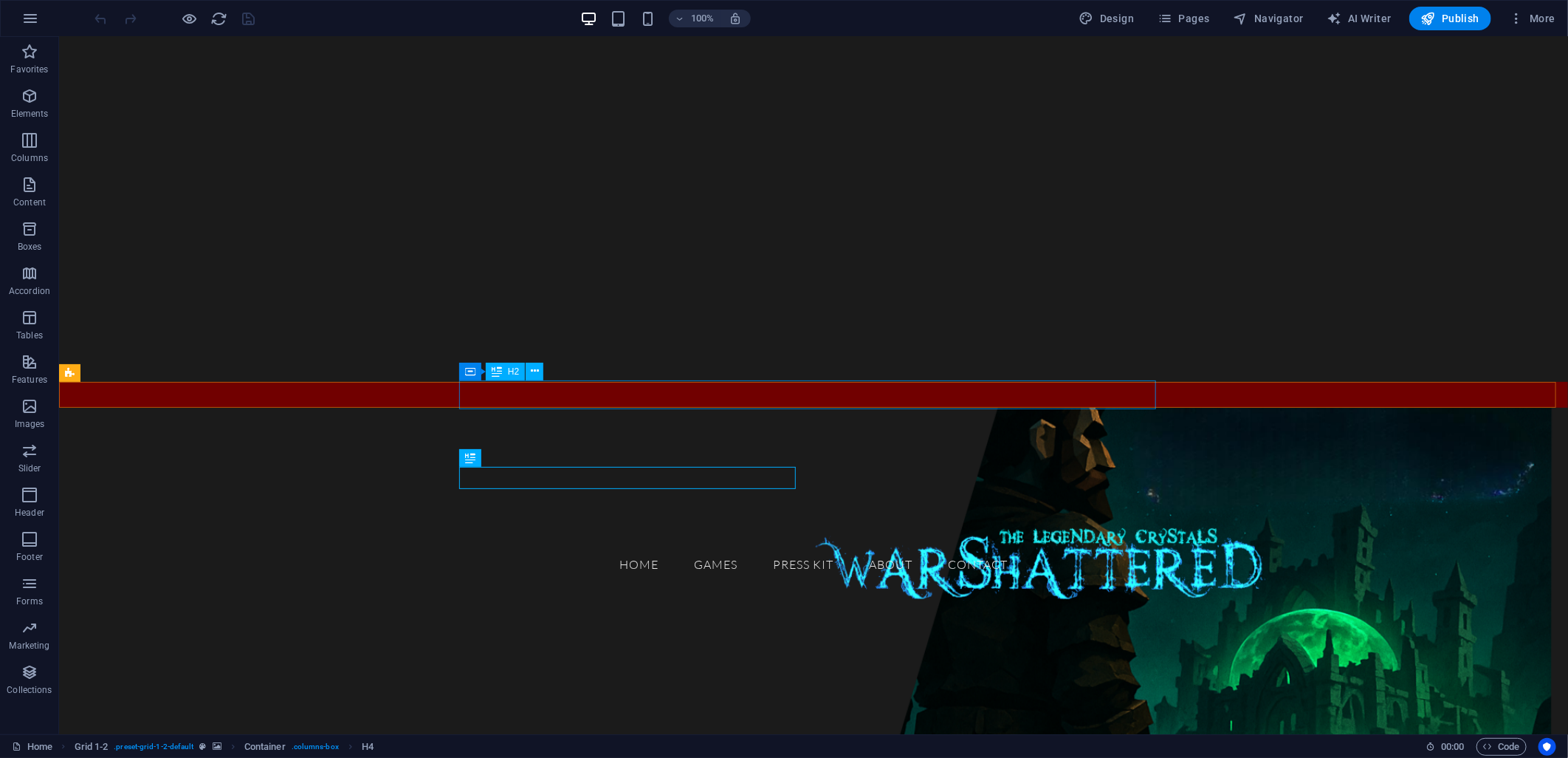
click at [584, 440] on div "GAMES" at bounding box center [418, 454] width 697 height 28
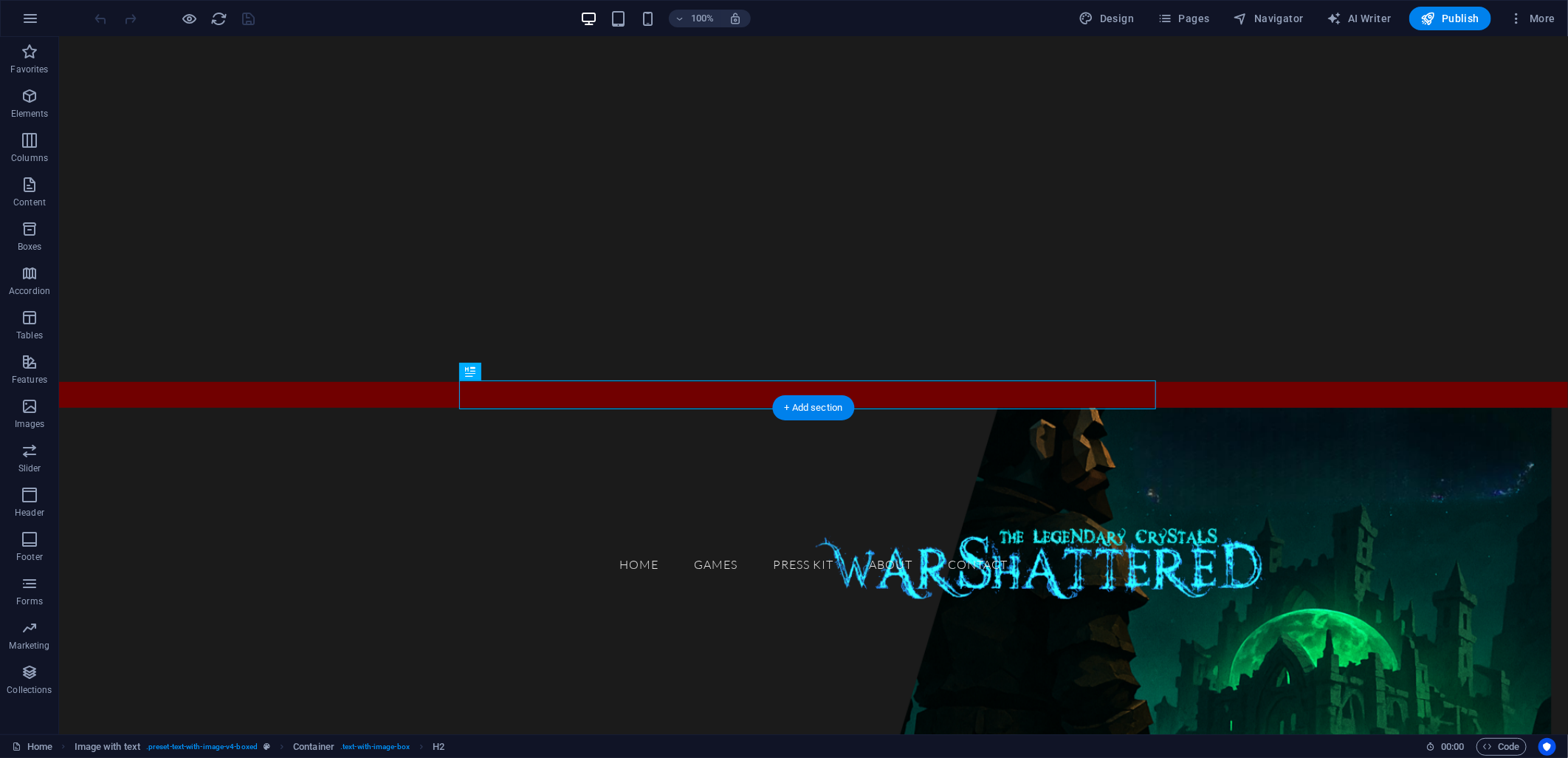
click at [381, 516] on figure at bounding box center [812, 637] width 1508 height 460
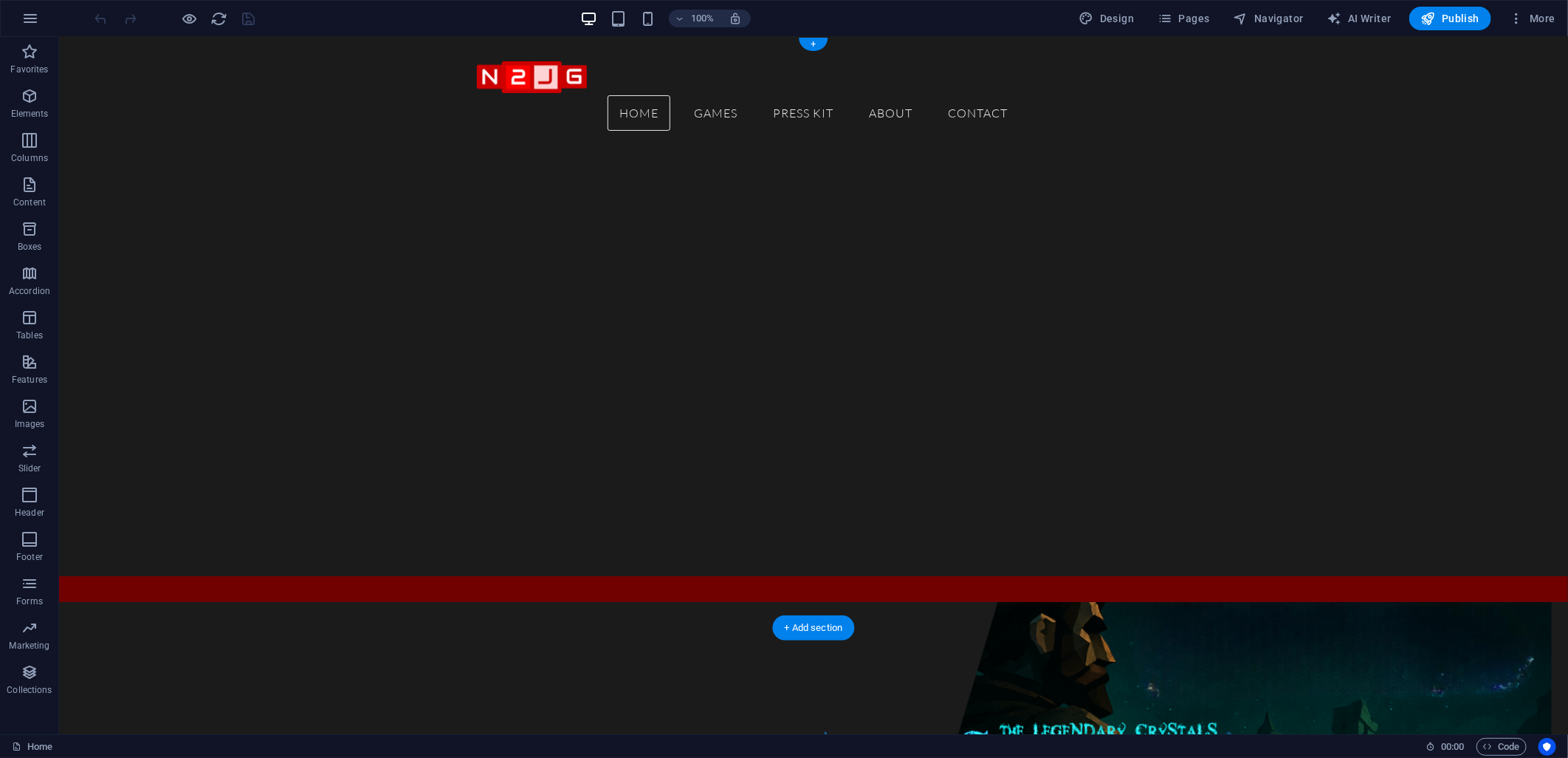
scroll to position [0, 0]
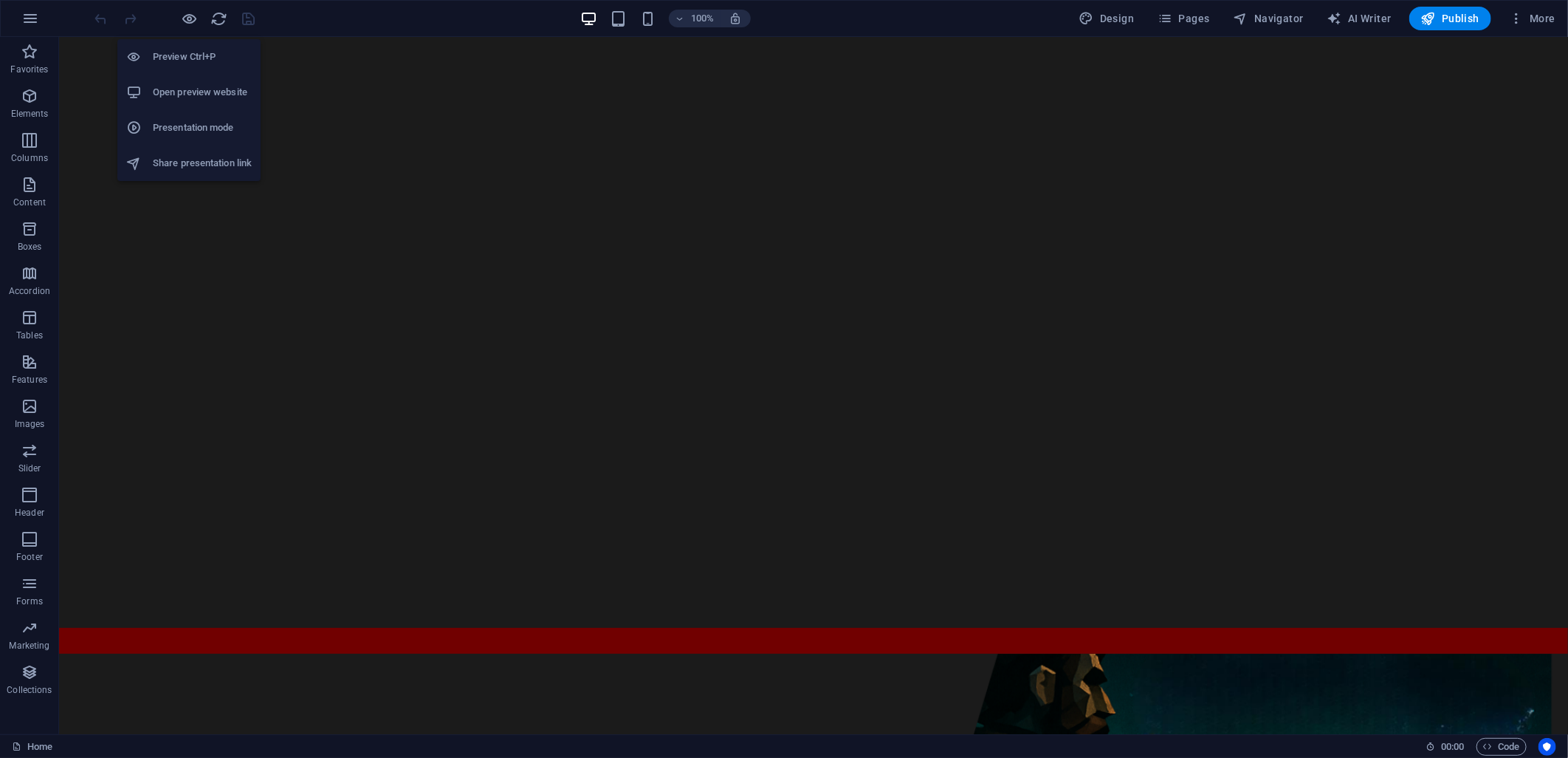
click at [197, 95] on h6 "Open preview website" at bounding box center [201, 92] width 99 height 18
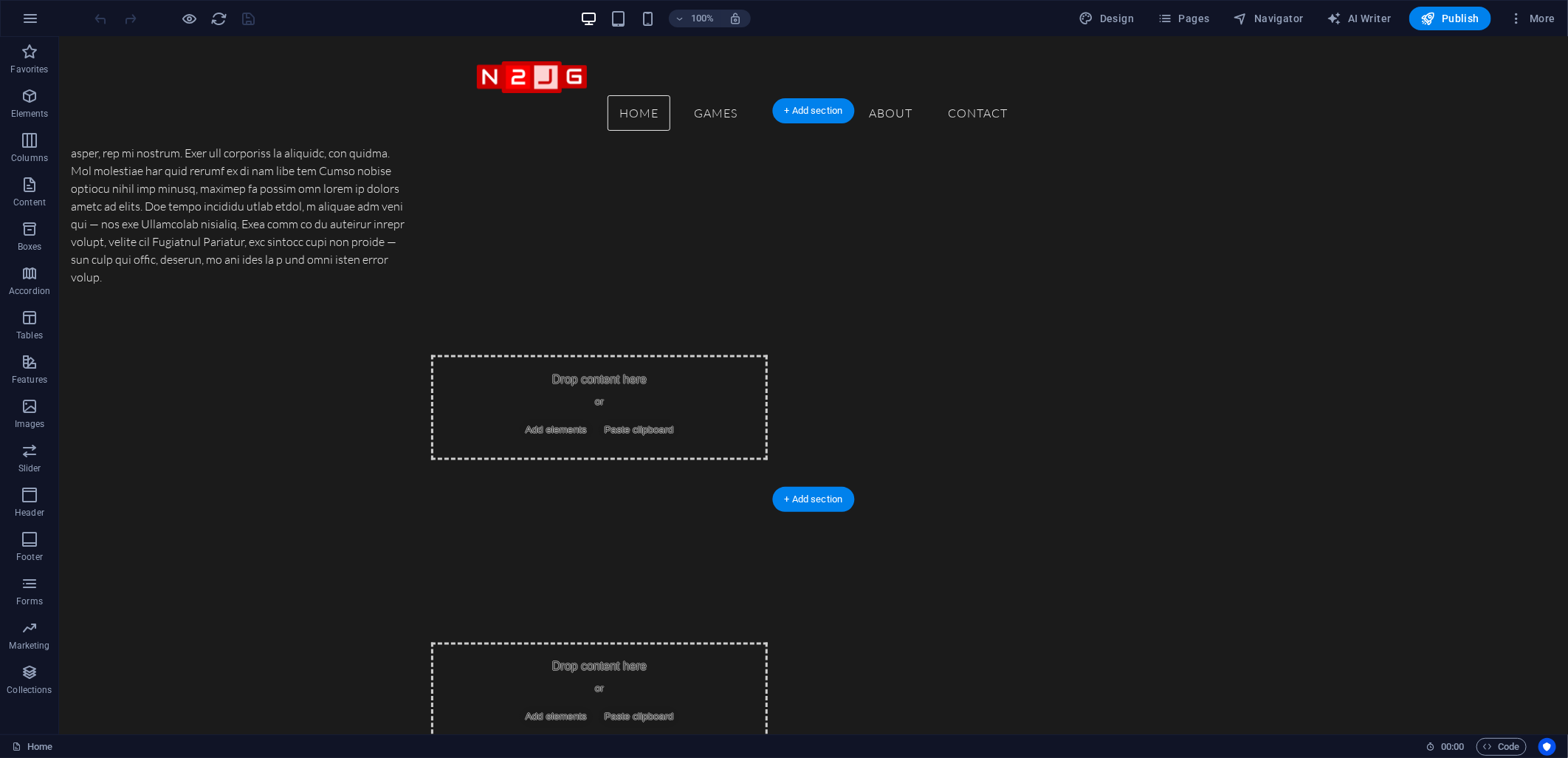
scroll to position [1230, 0]
